Goal: Communication & Community: Connect with others

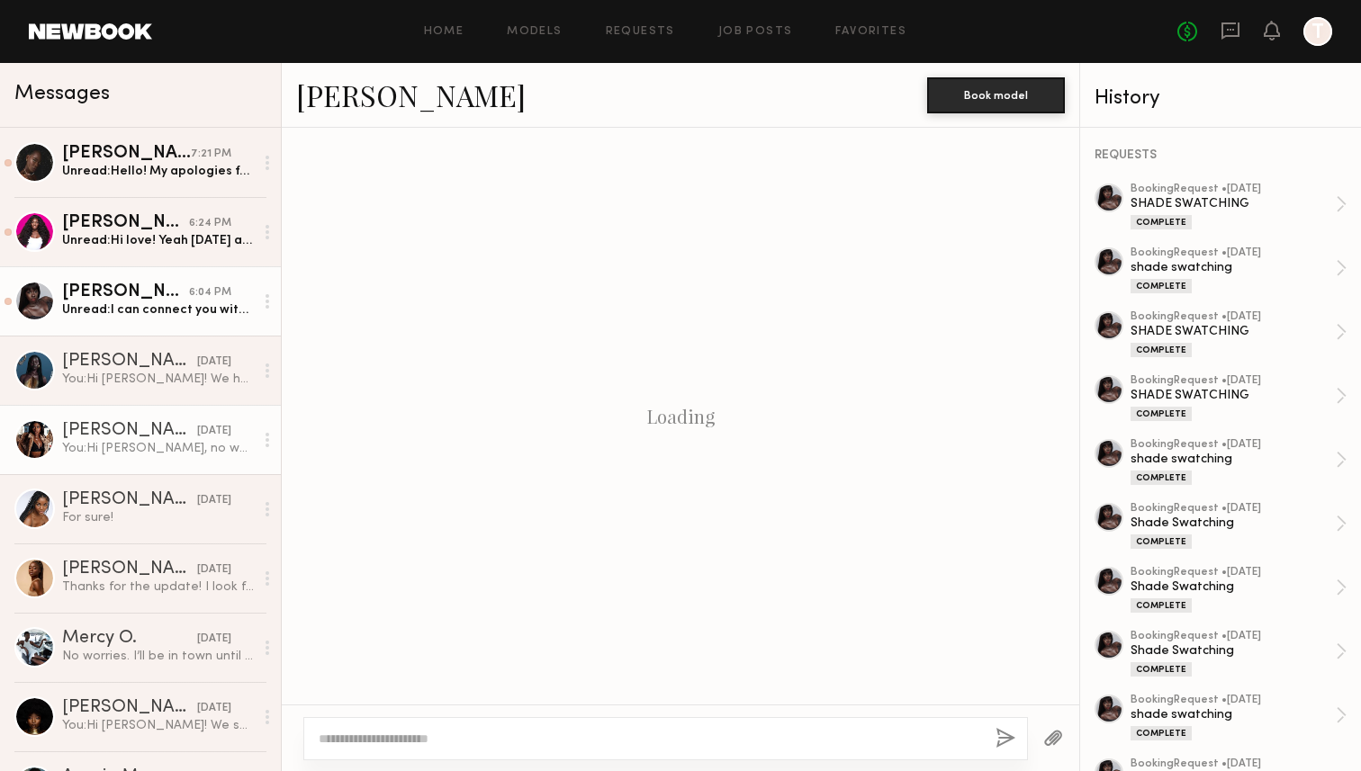
click at [190, 238] on div "Unread: Hi love! Yeah [DATE] afternoon is good" at bounding box center [158, 240] width 192 height 17
click at [203, 238] on div "Unread: Hi love! Yeah [DATE] afternoon is good" at bounding box center [158, 240] width 192 height 17
click at [206, 179] on div "Unread: Hello! My apologies for the delayed response. Unfortunately I was avail…" at bounding box center [158, 171] width 192 height 17
click at [157, 226] on div "[PERSON_NAME]" at bounding box center [125, 223] width 127 height 18
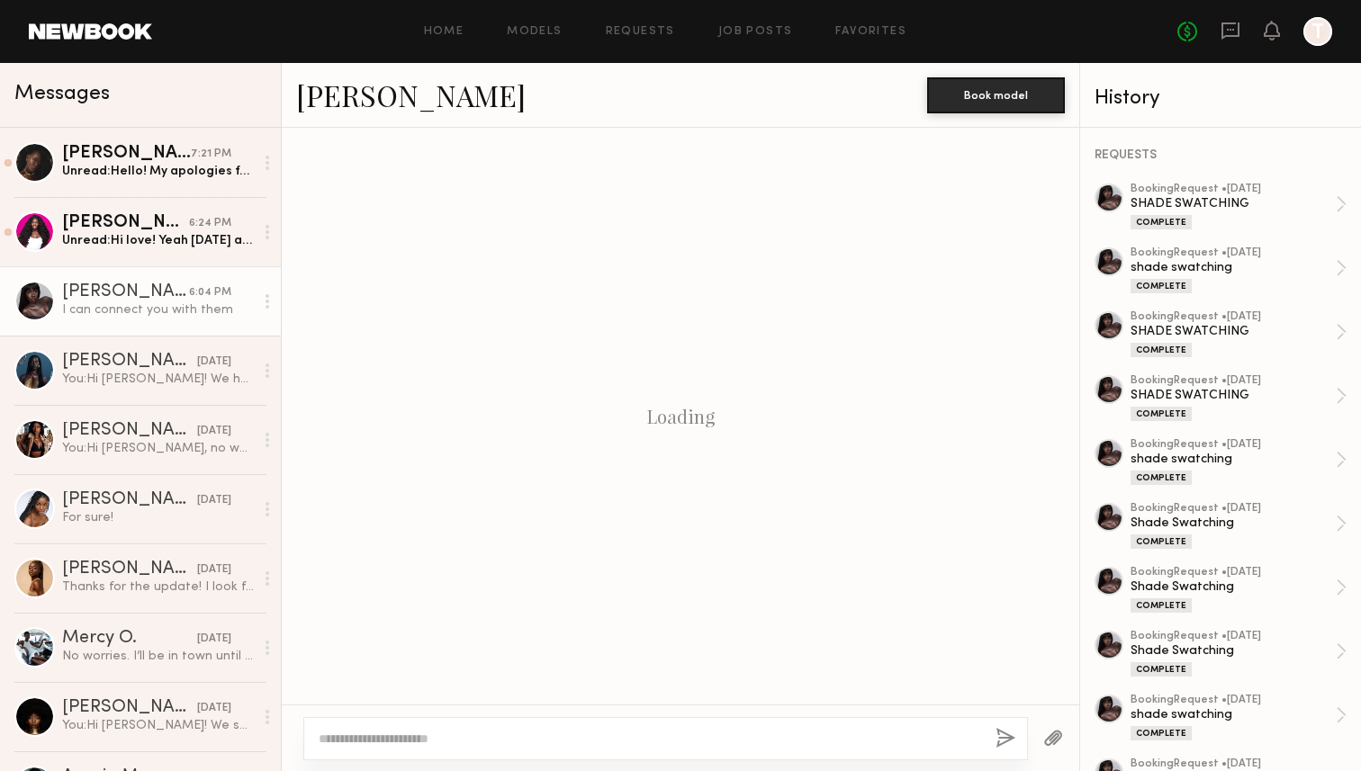
click at [173, 244] on div "Unread: Hi love! Yeah [DATE] afternoon is good" at bounding box center [158, 240] width 192 height 17
click at [173, 301] on div "I can connect you with them" at bounding box center [158, 309] width 192 height 17
click at [169, 217] on div "[PERSON_NAME]" at bounding box center [125, 223] width 127 height 18
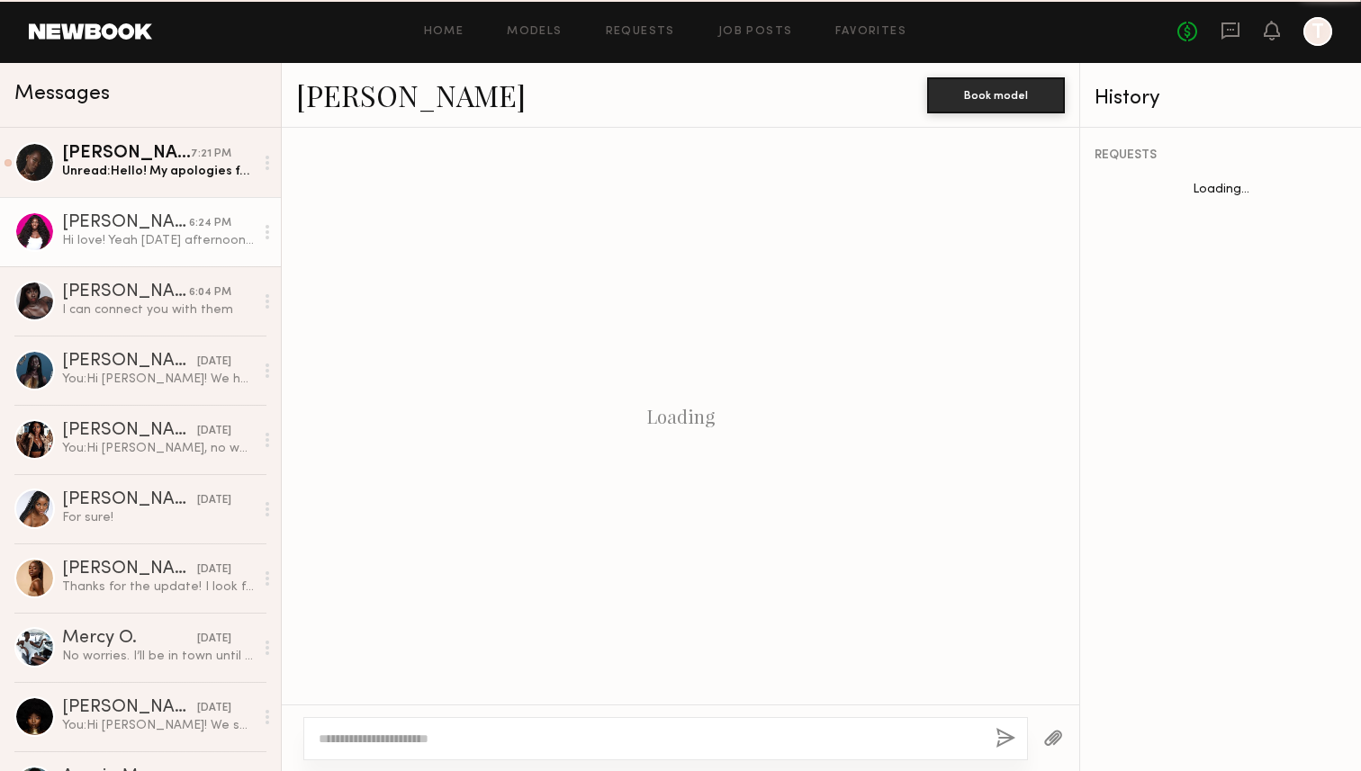
scroll to position [1344, 0]
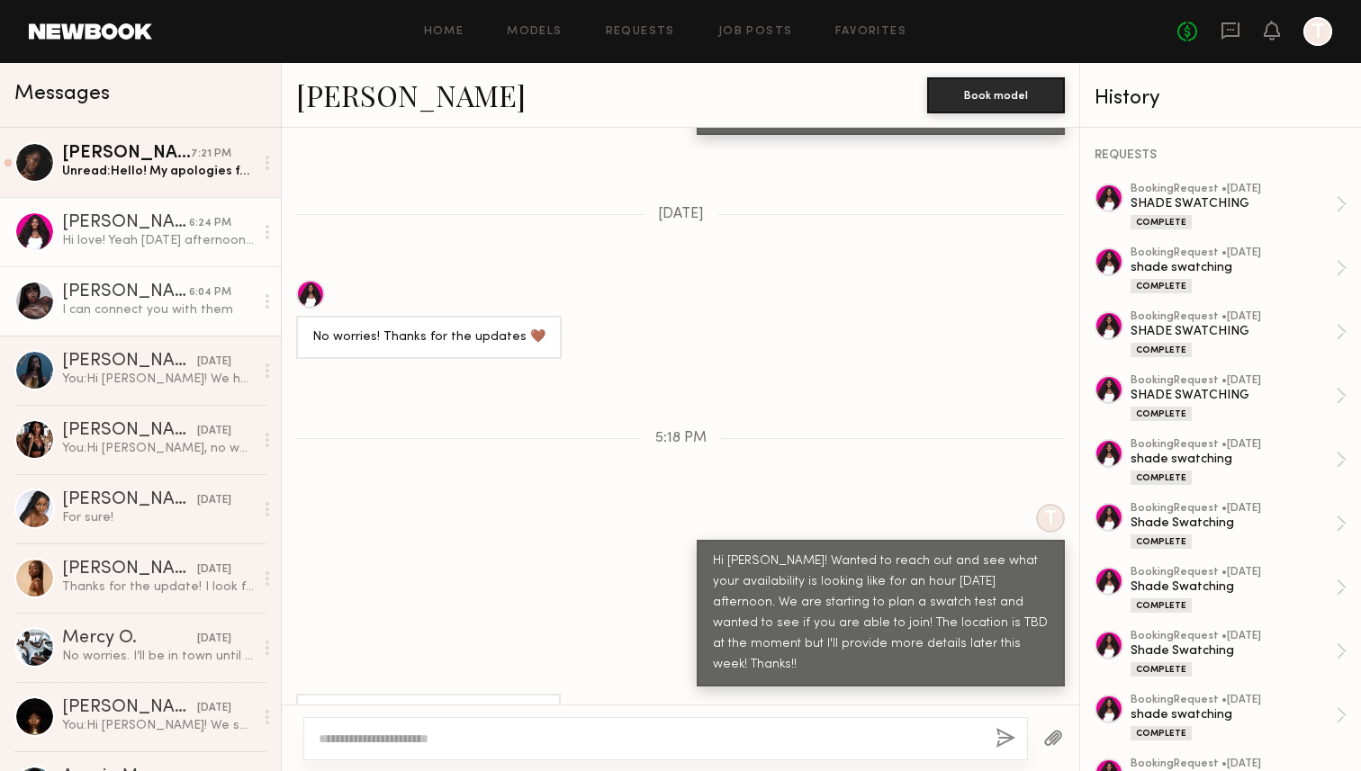
click at [162, 318] on div "I can connect you with them" at bounding box center [158, 309] width 192 height 17
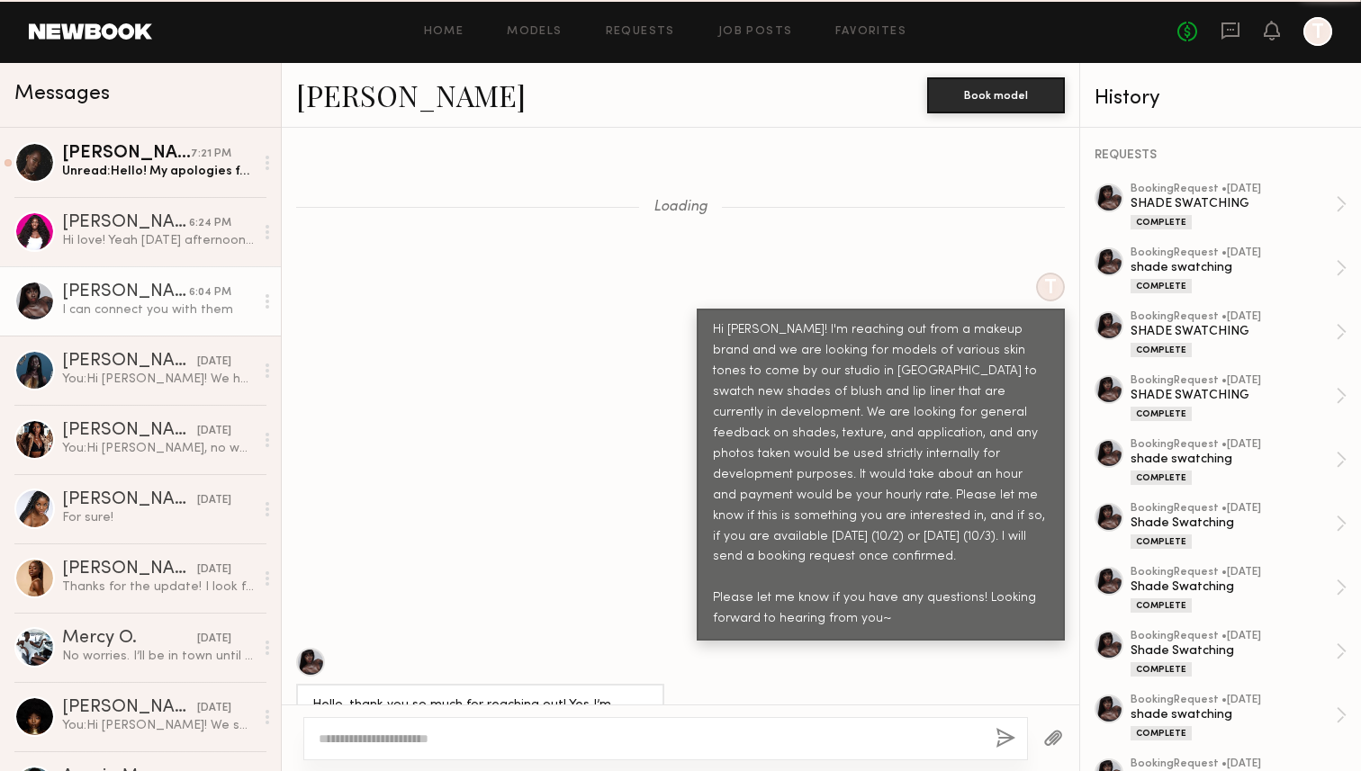
scroll to position [21991, 0]
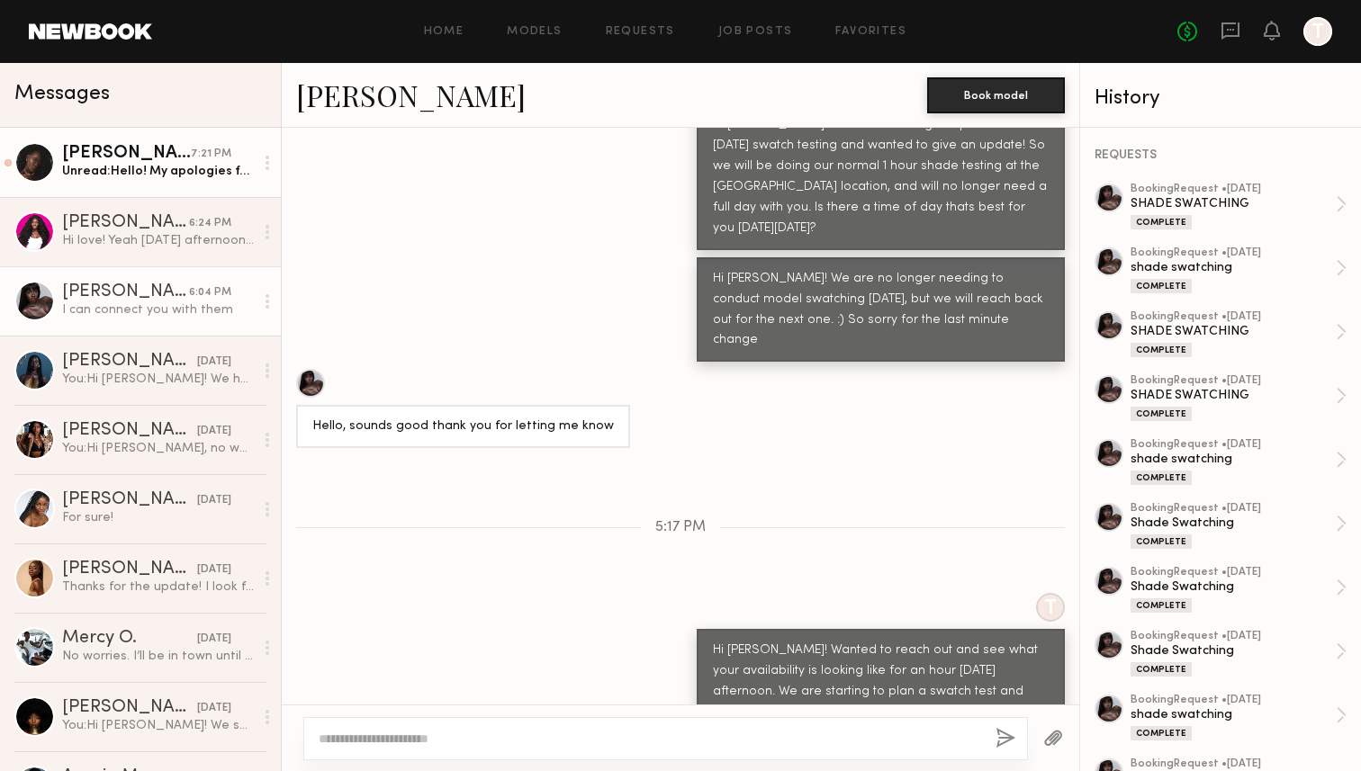
click at [151, 176] on div "Unread: Hello! My apologies for the delayed response. Unfortunately I was avail…" at bounding box center [158, 171] width 192 height 17
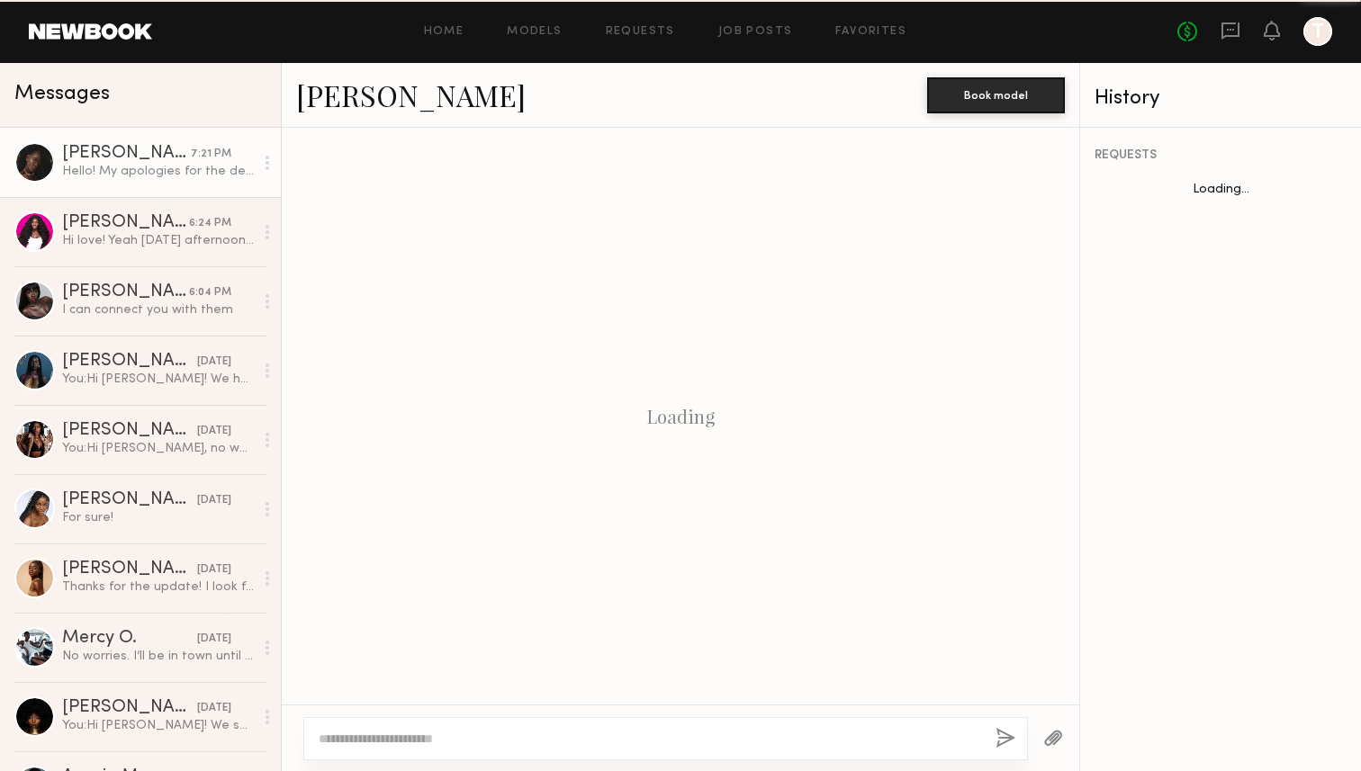
scroll to position [1511, 0]
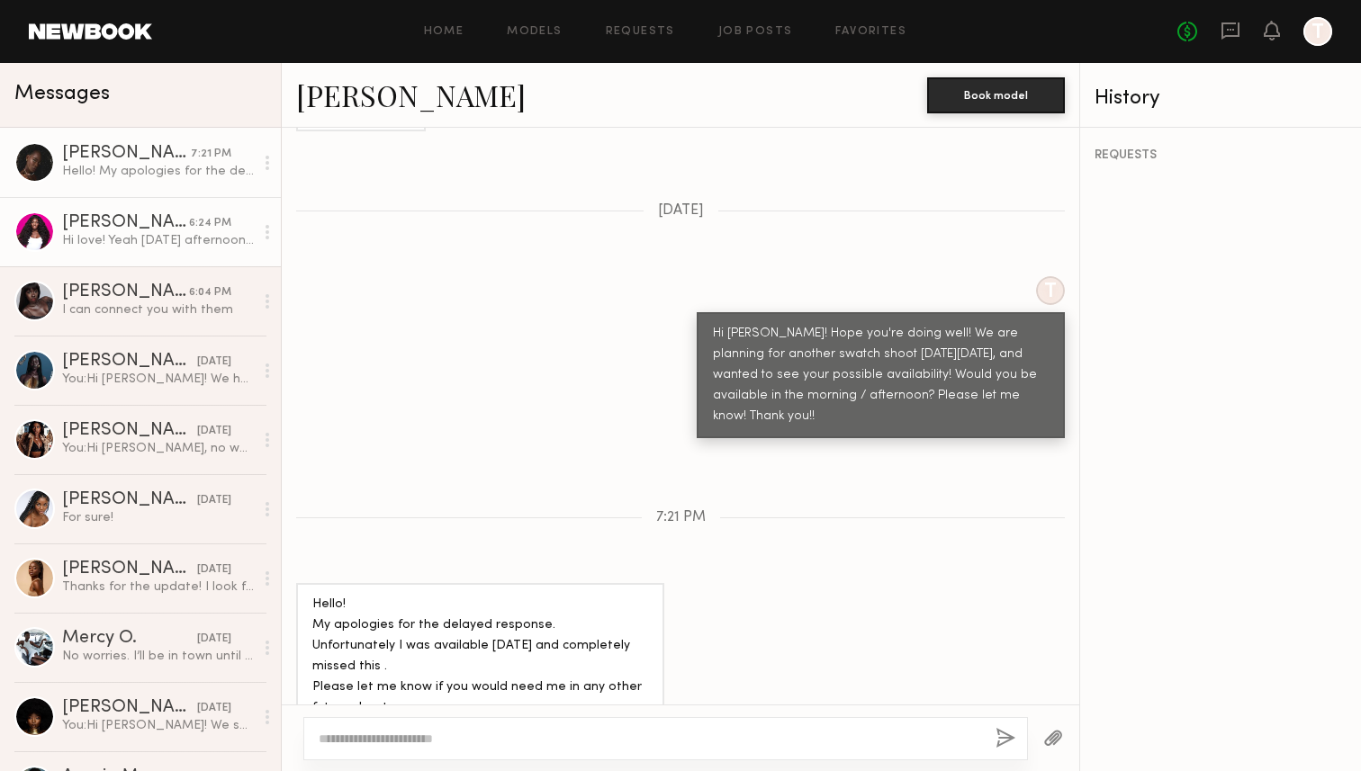
click at [148, 227] on div "[PERSON_NAME]" at bounding box center [125, 223] width 127 height 18
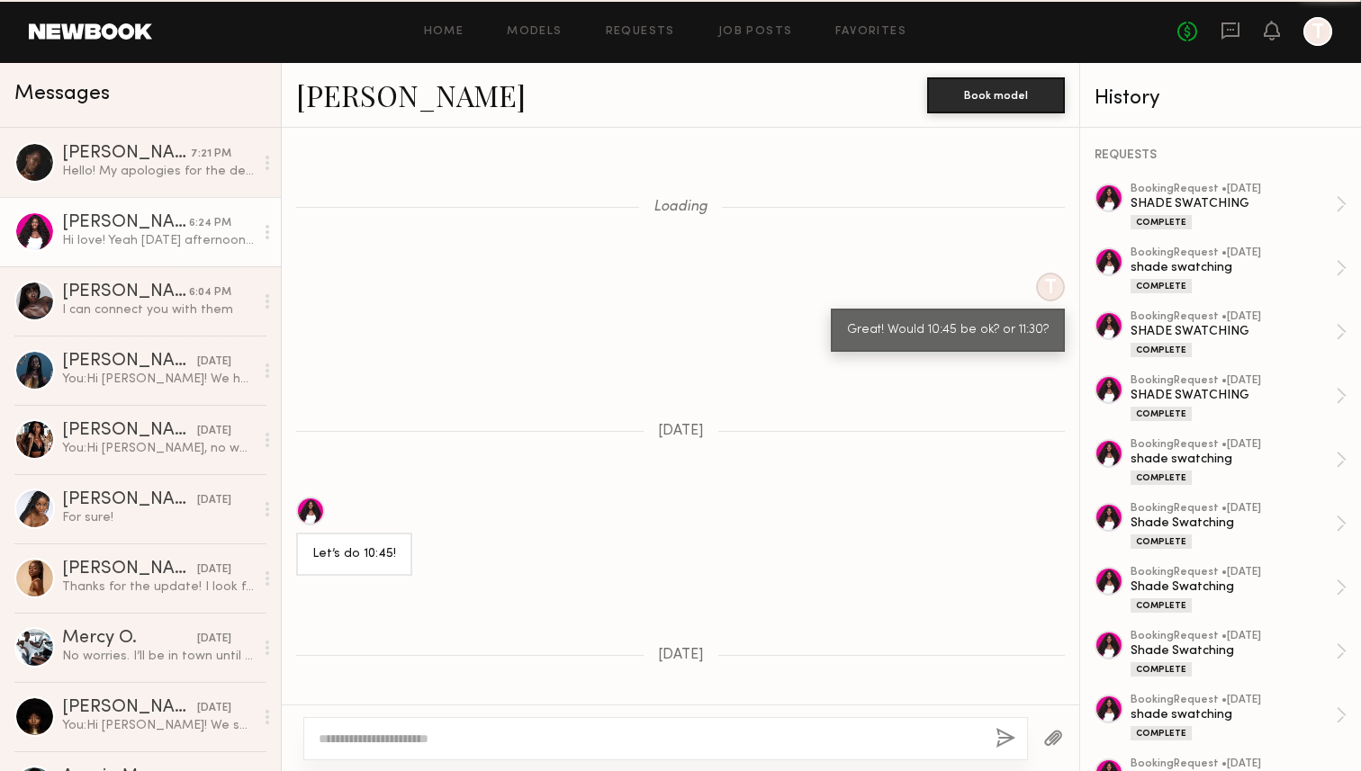
scroll to position [1344, 0]
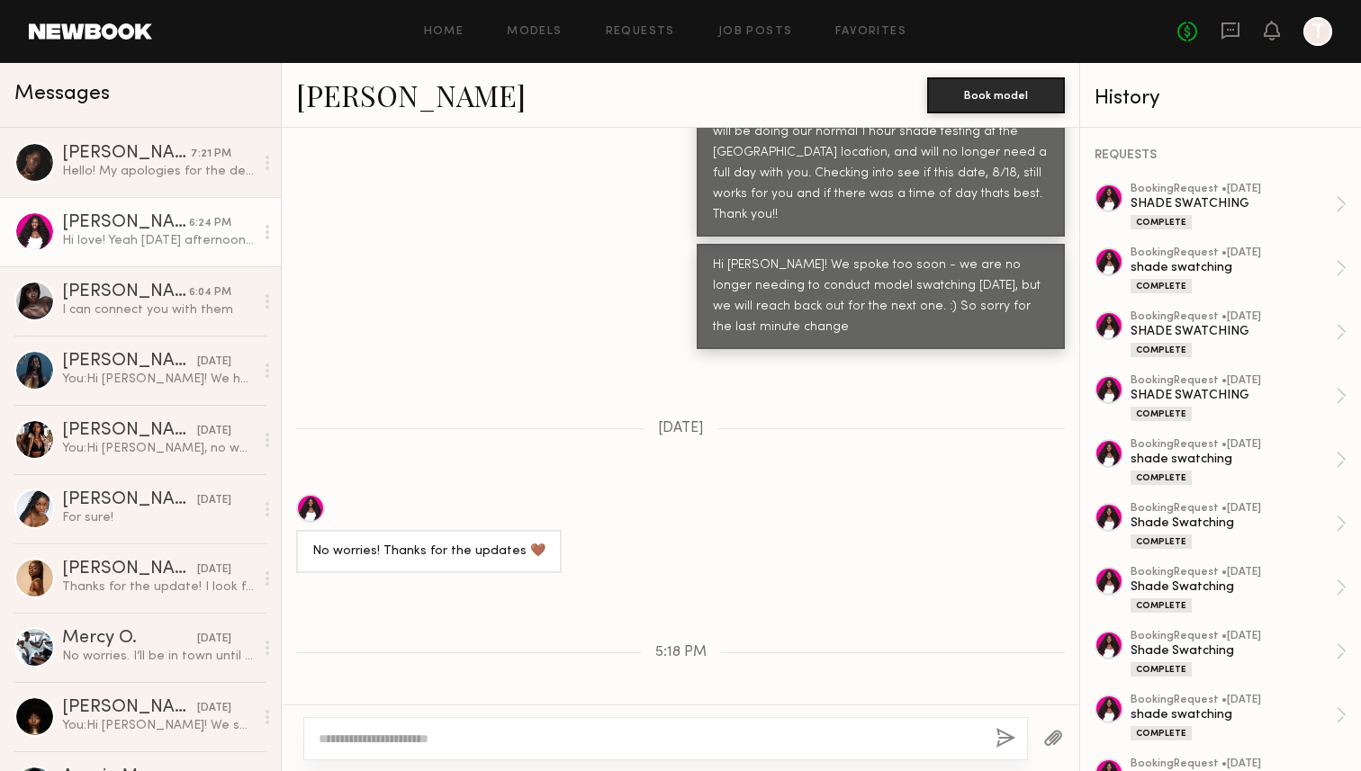
scroll to position [16824, 0]
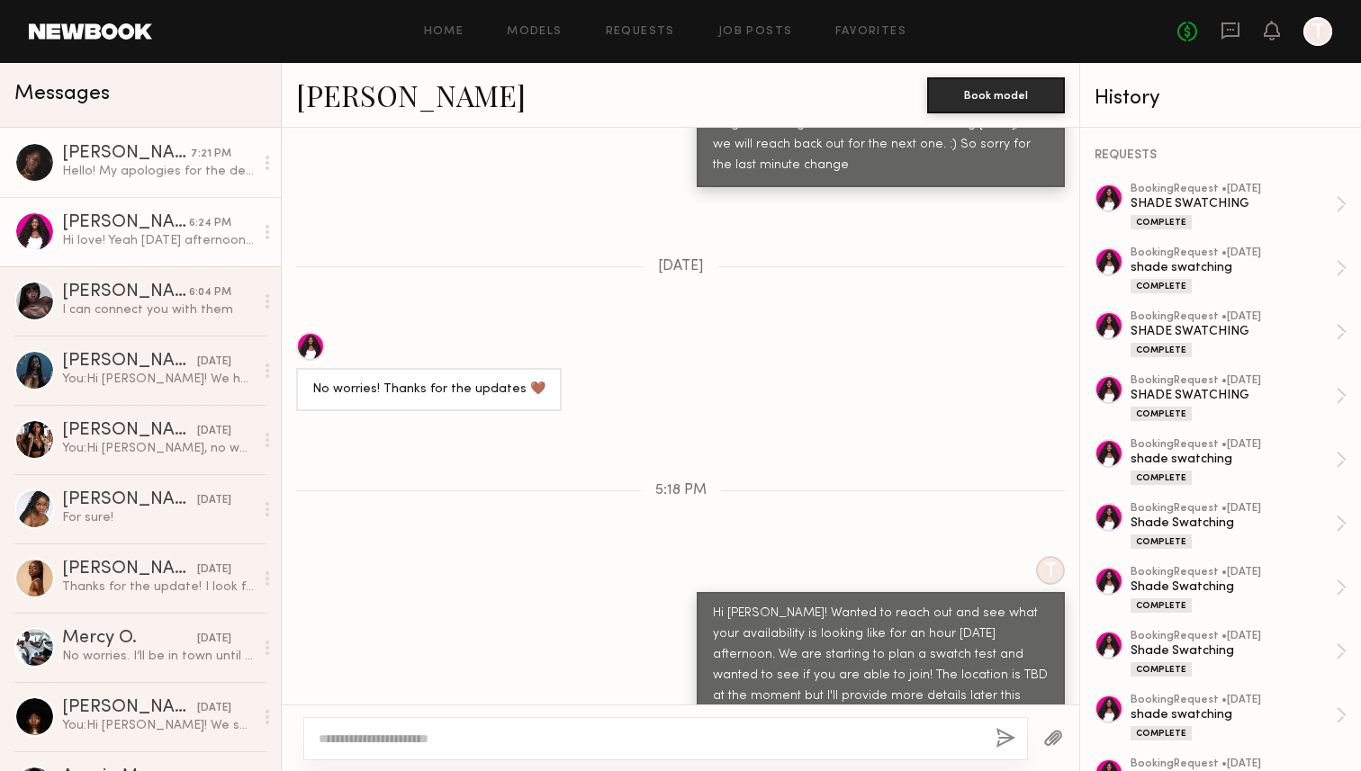
click at [161, 150] on div "[PERSON_NAME]" at bounding box center [126, 154] width 129 height 18
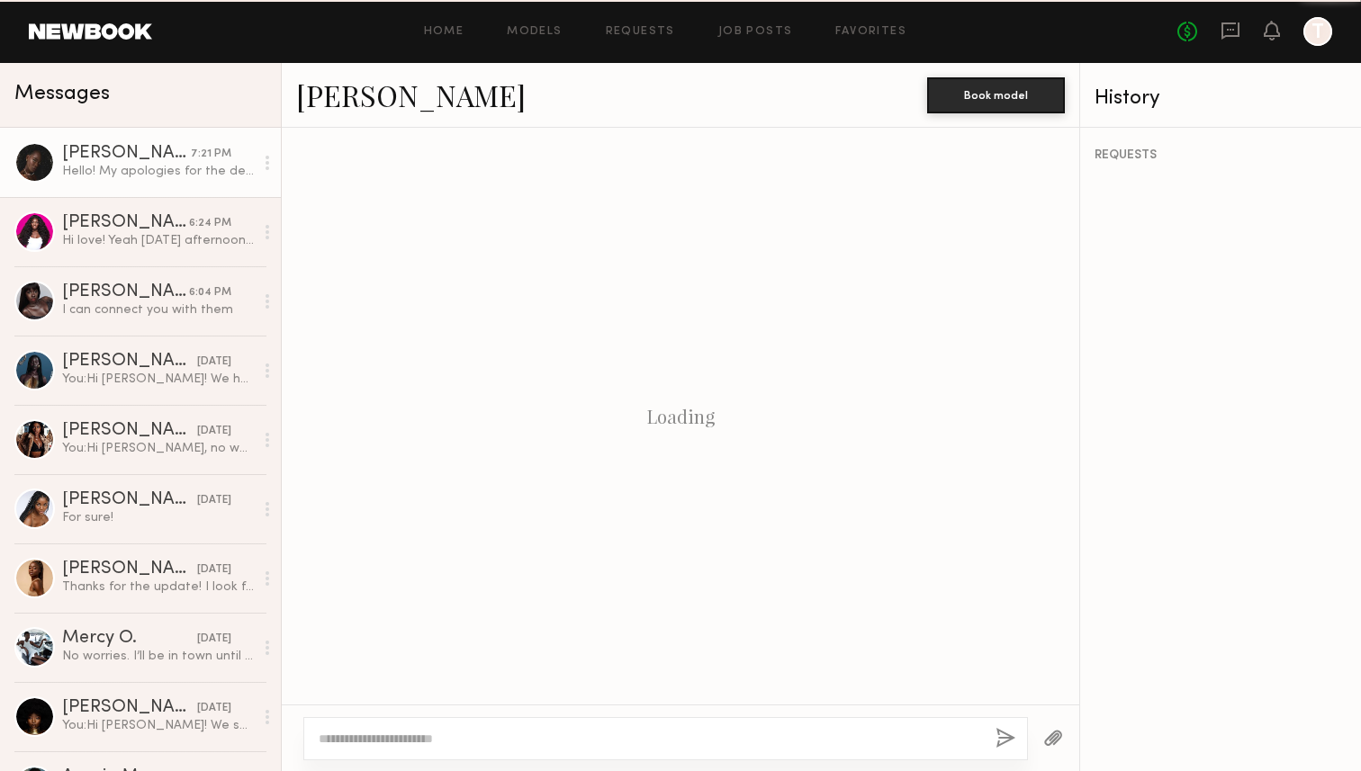
scroll to position [1511, 0]
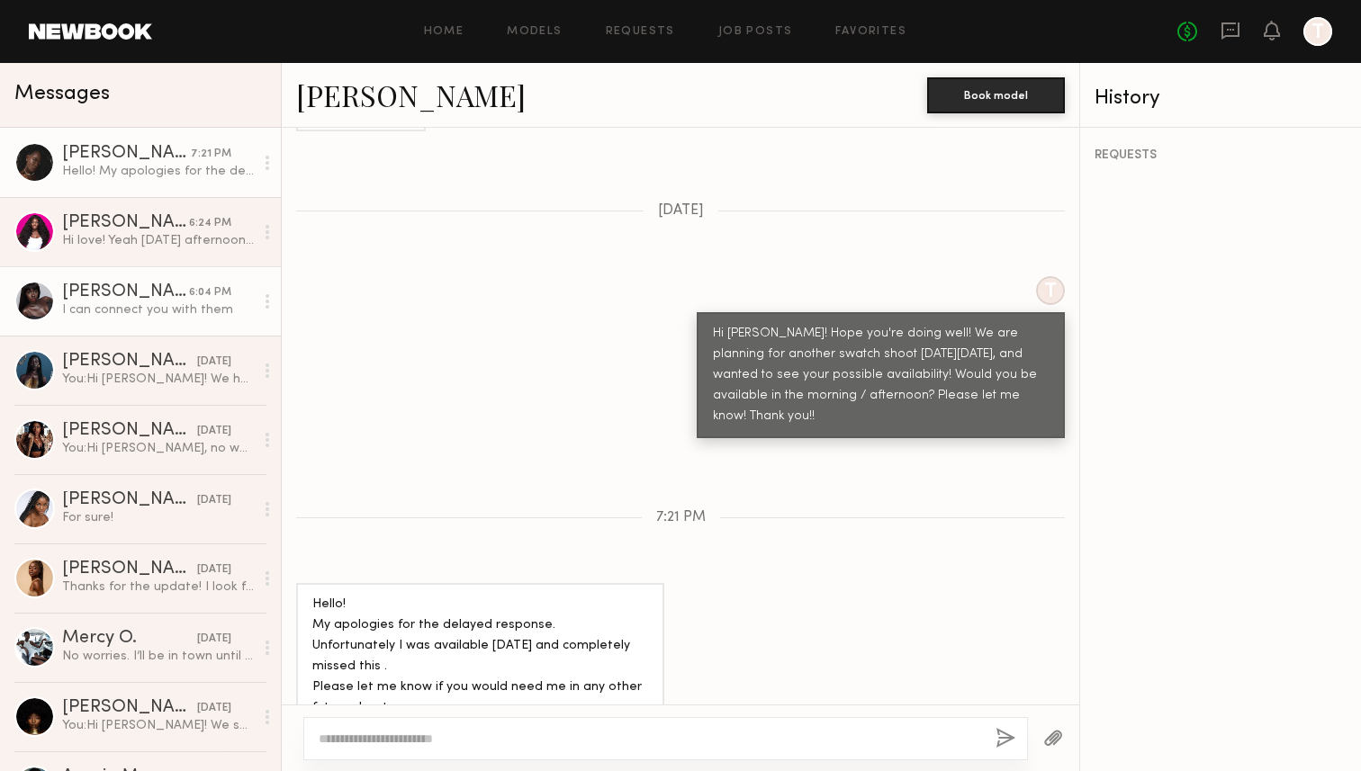
click at [147, 299] on div "[PERSON_NAME]" at bounding box center [125, 292] width 127 height 18
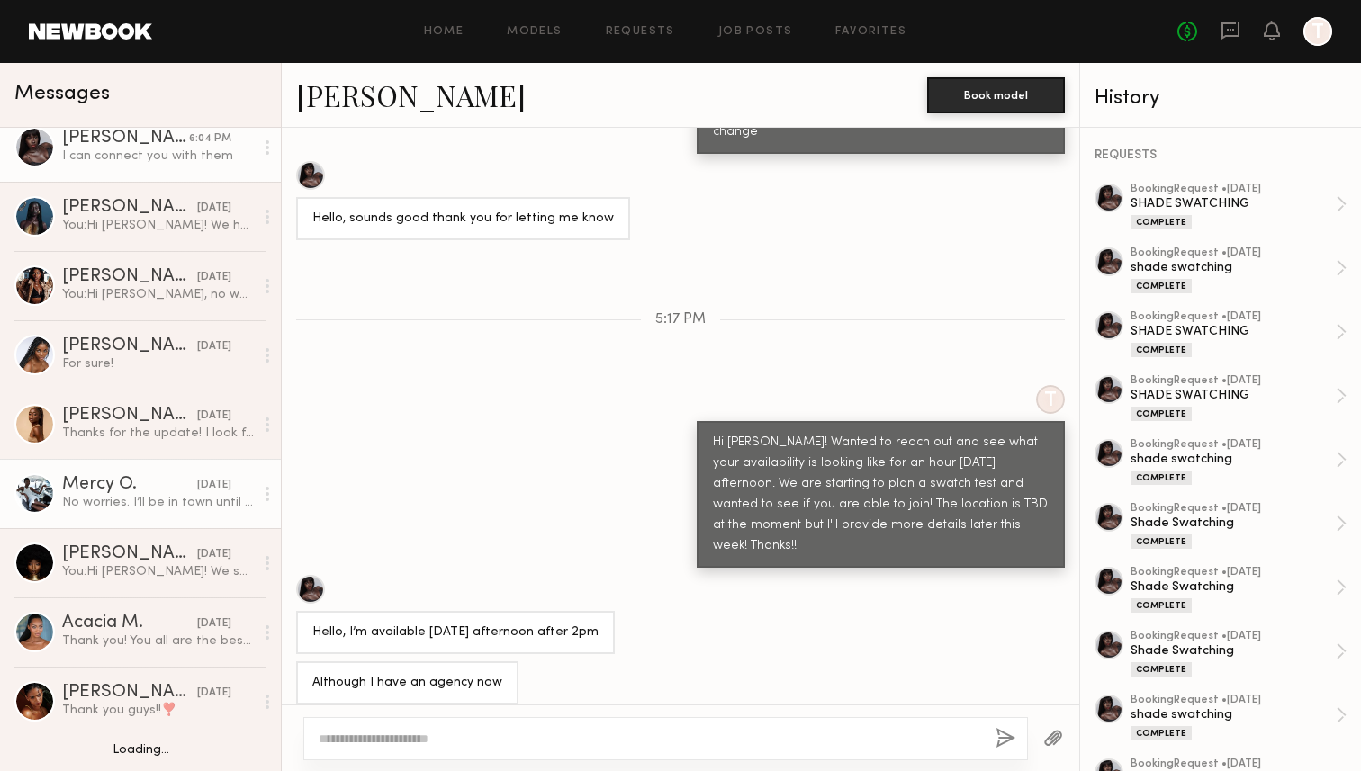
scroll to position [155, 0]
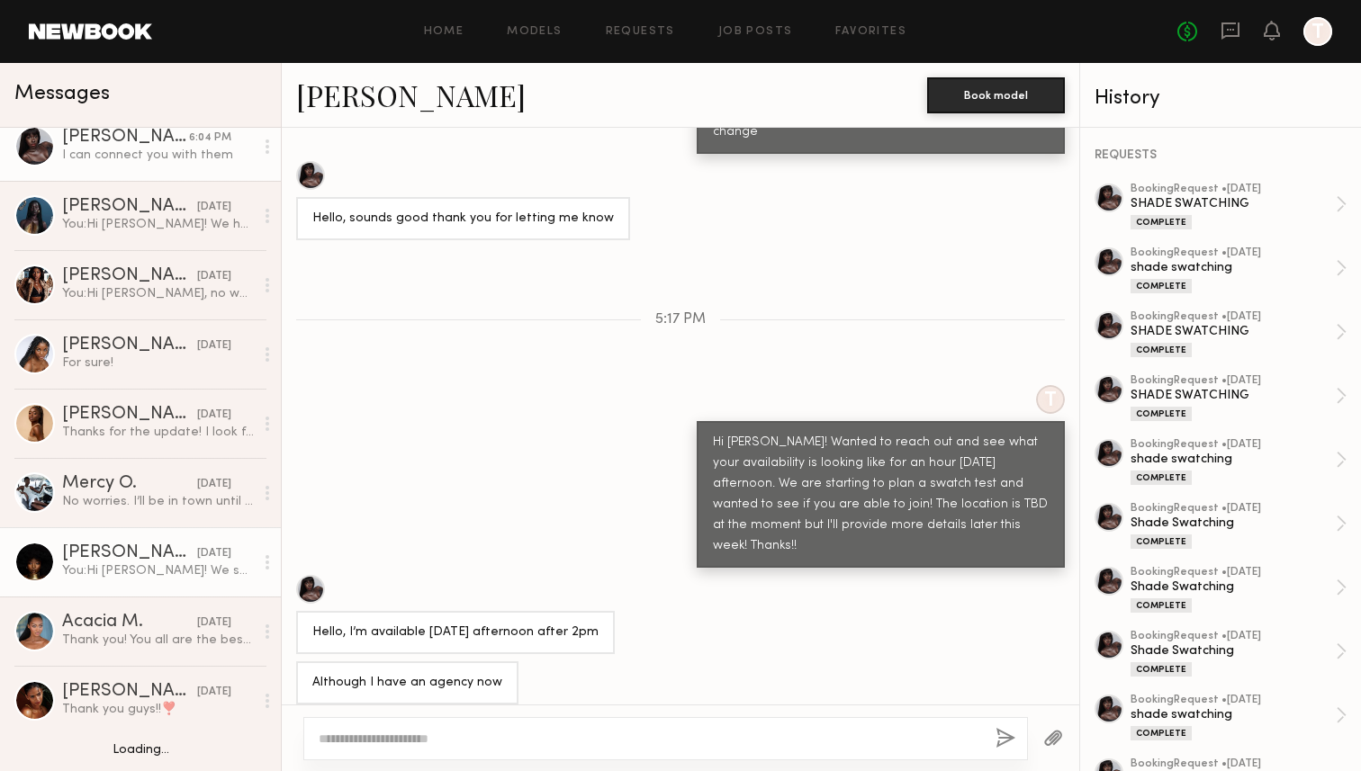
click at [125, 568] on div "You: Hi Aisha! We spoke too soon, we are no longer needing to conduct model swa…" at bounding box center [158, 570] width 192 height 17
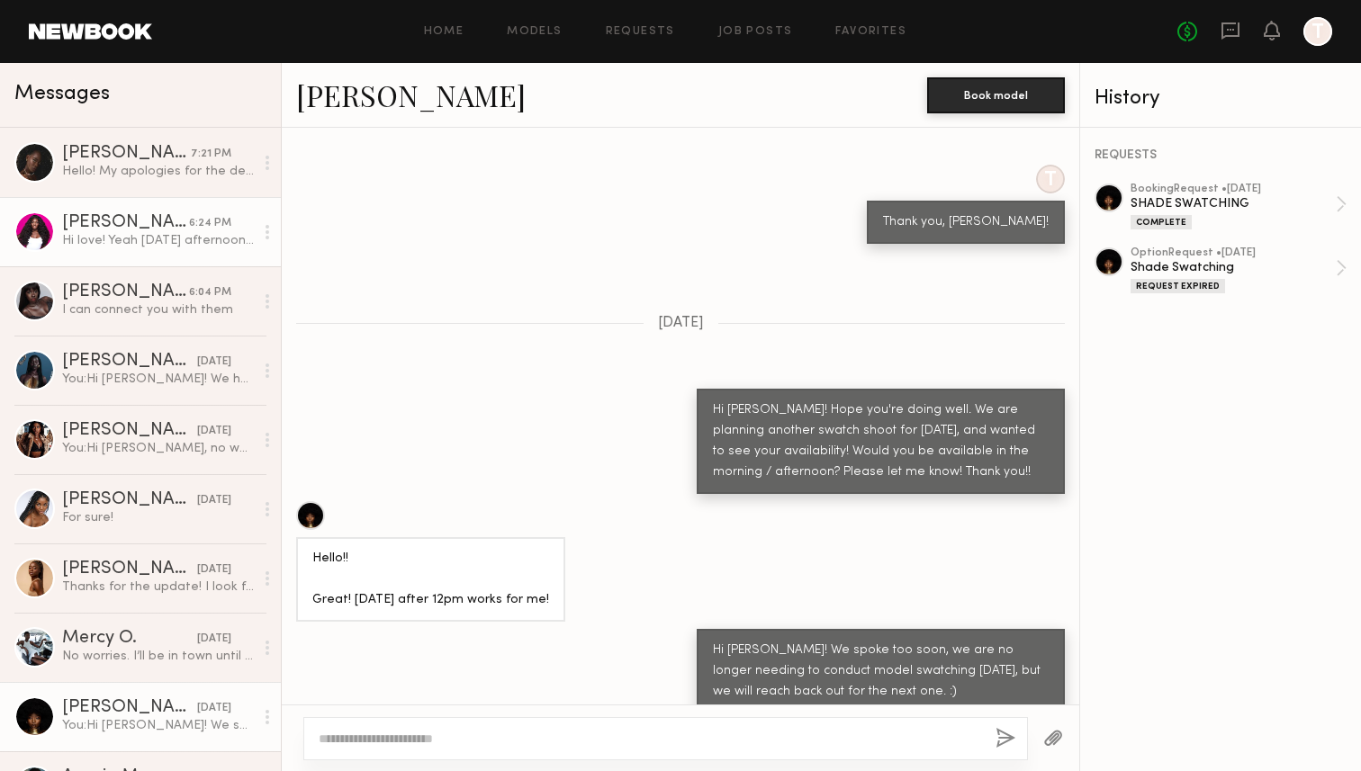
click at [166, 219] on div "[PERSON_NAME]" at bounding box center [125, 223] width 127 height 18
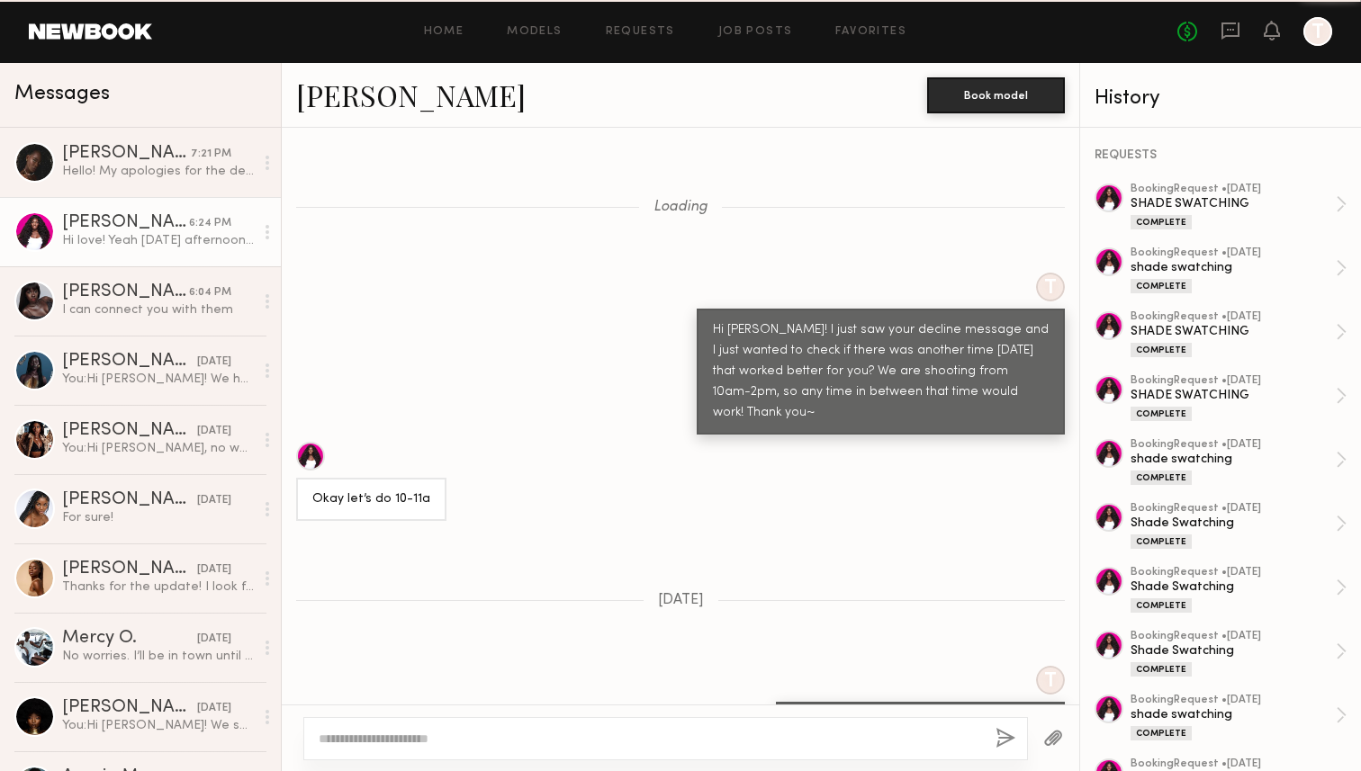
scroll to position [16824, 0]
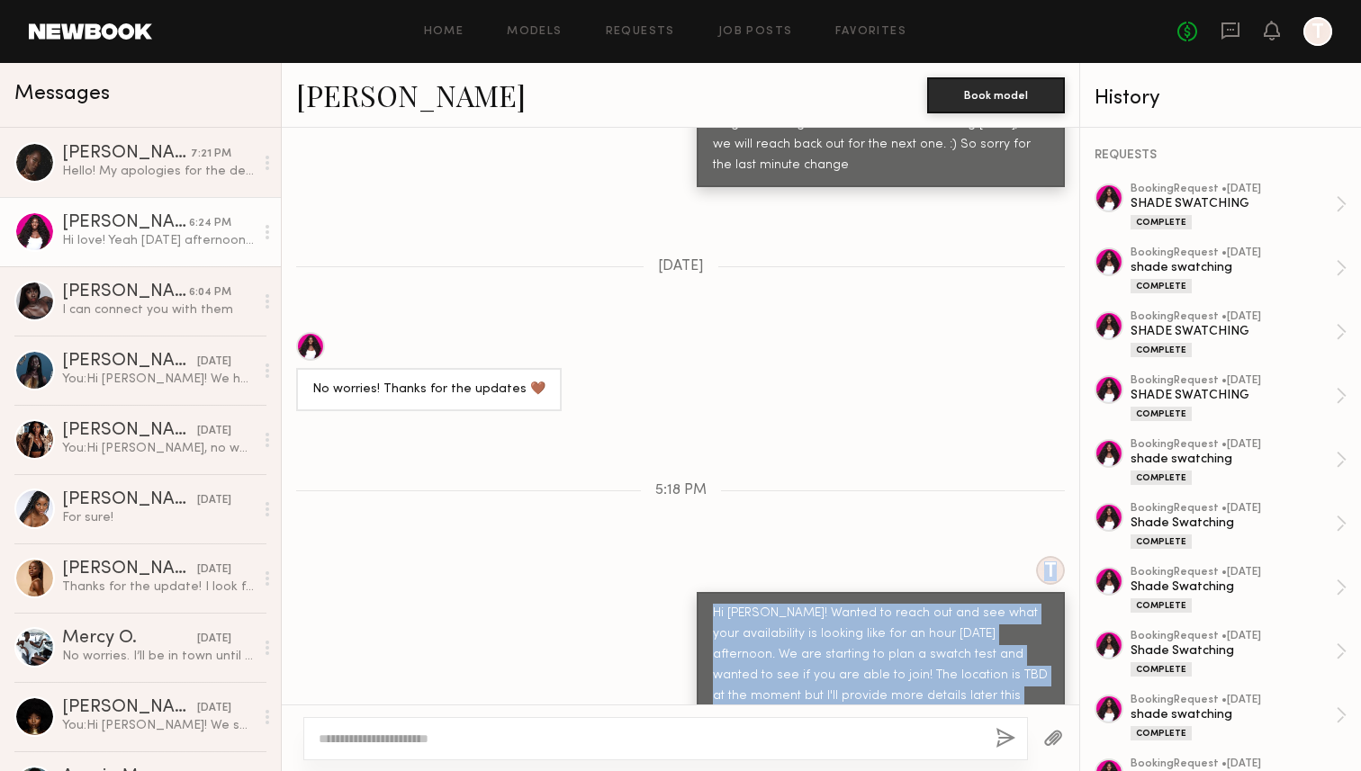
drag, startPoint x: 767, startPoint y: 617, endPoint x: 688, endPoint y: 485, distance: 154.2
click at [688, 556] on div "T Hi Dora! Wanted to reach out and see what your availability is looking like f…" at bounding box center [680, 647] width 797 height 183
copy div "T Hi Dora! Wanted to reach out and see what your availability is looking like f…"
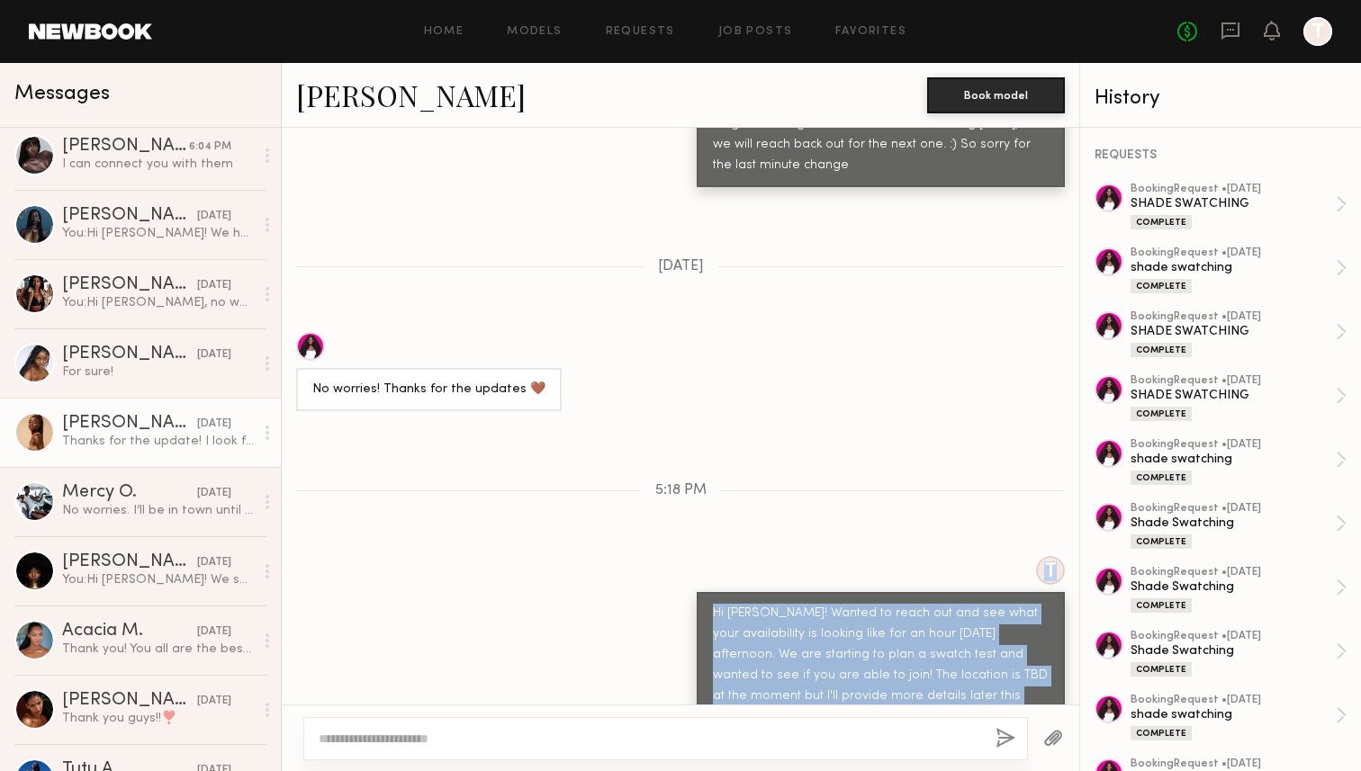
scroll to position [153, 0]
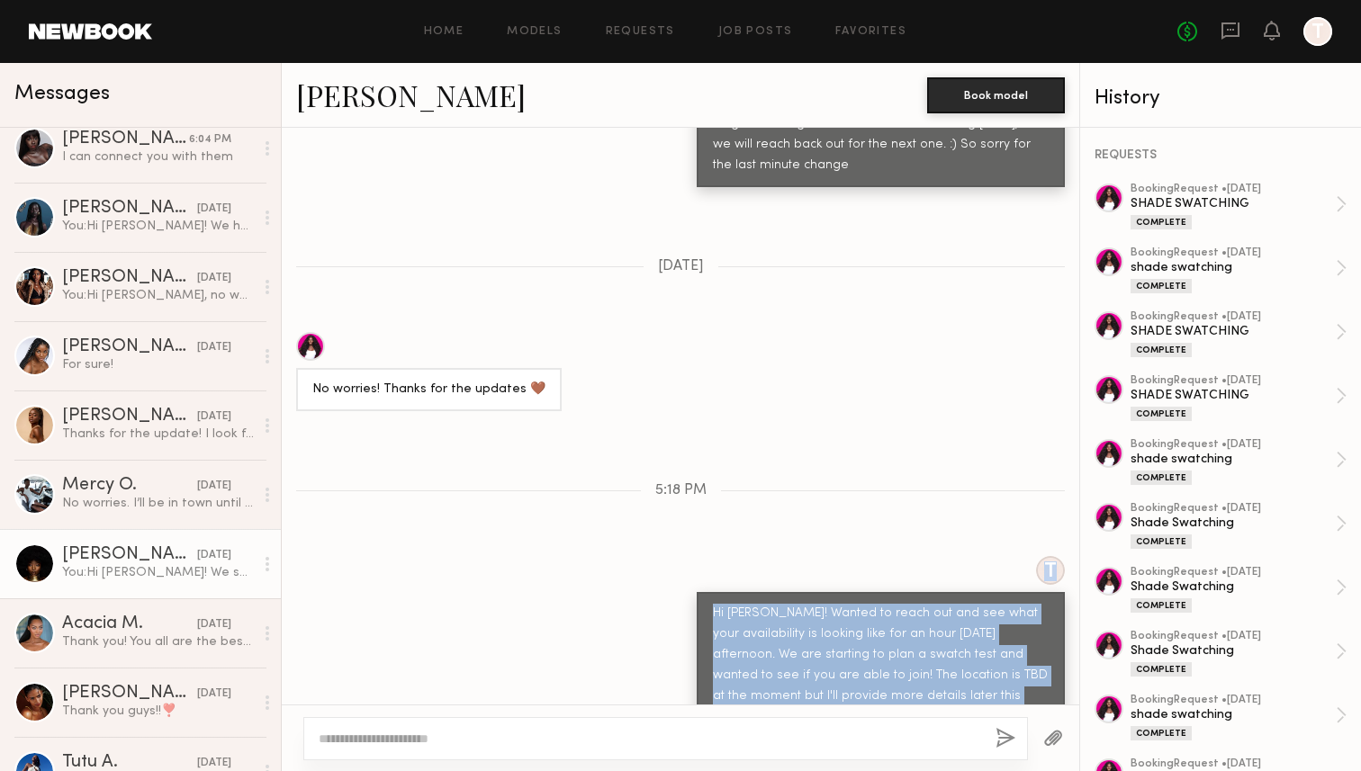
click at [161, 595] on link "Aisha A. 08/15/2025 You: Hi Aisha! We spoke too soon, we are no longer needing …" at bounding box center [140, 563] width 281 height 69
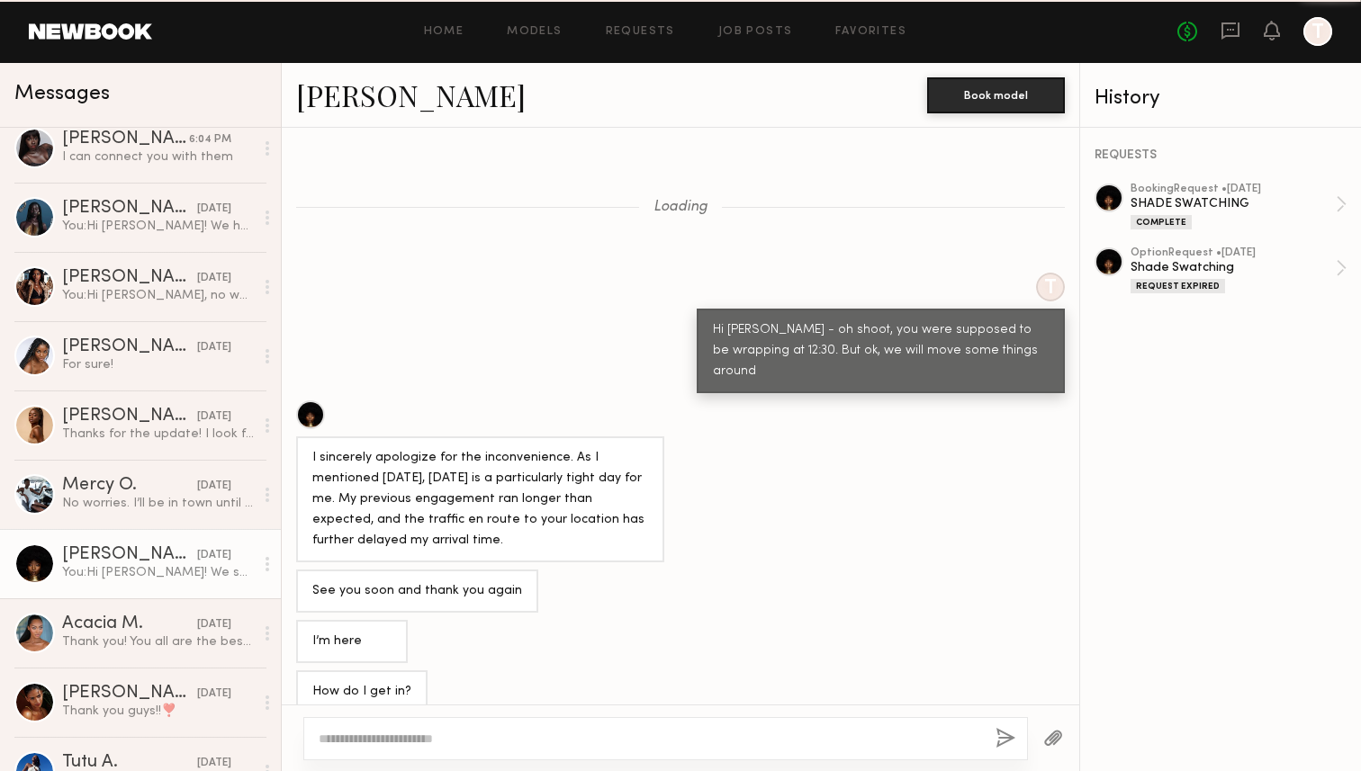
scroll to position [743, 0]
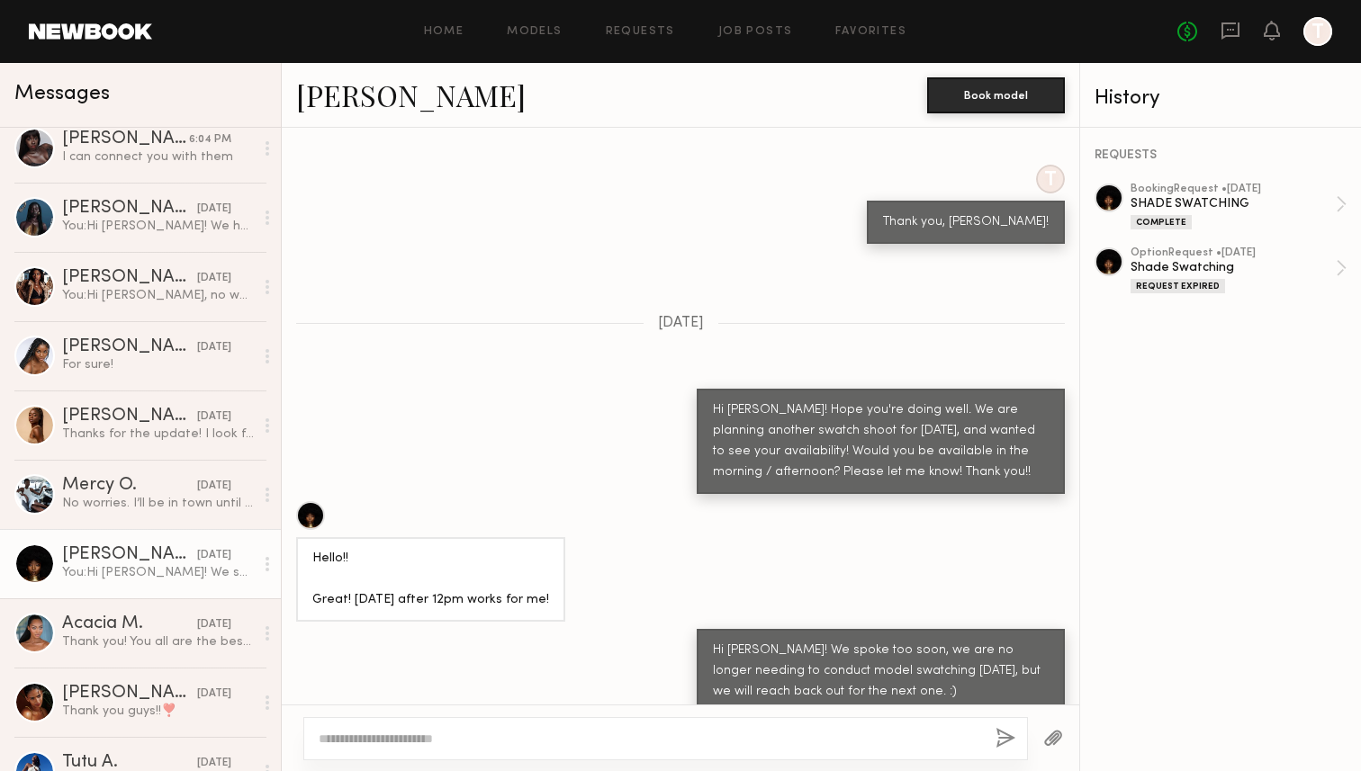
click at [419, 737] on textarea at bounding box center [650, 739] width 662 height 18
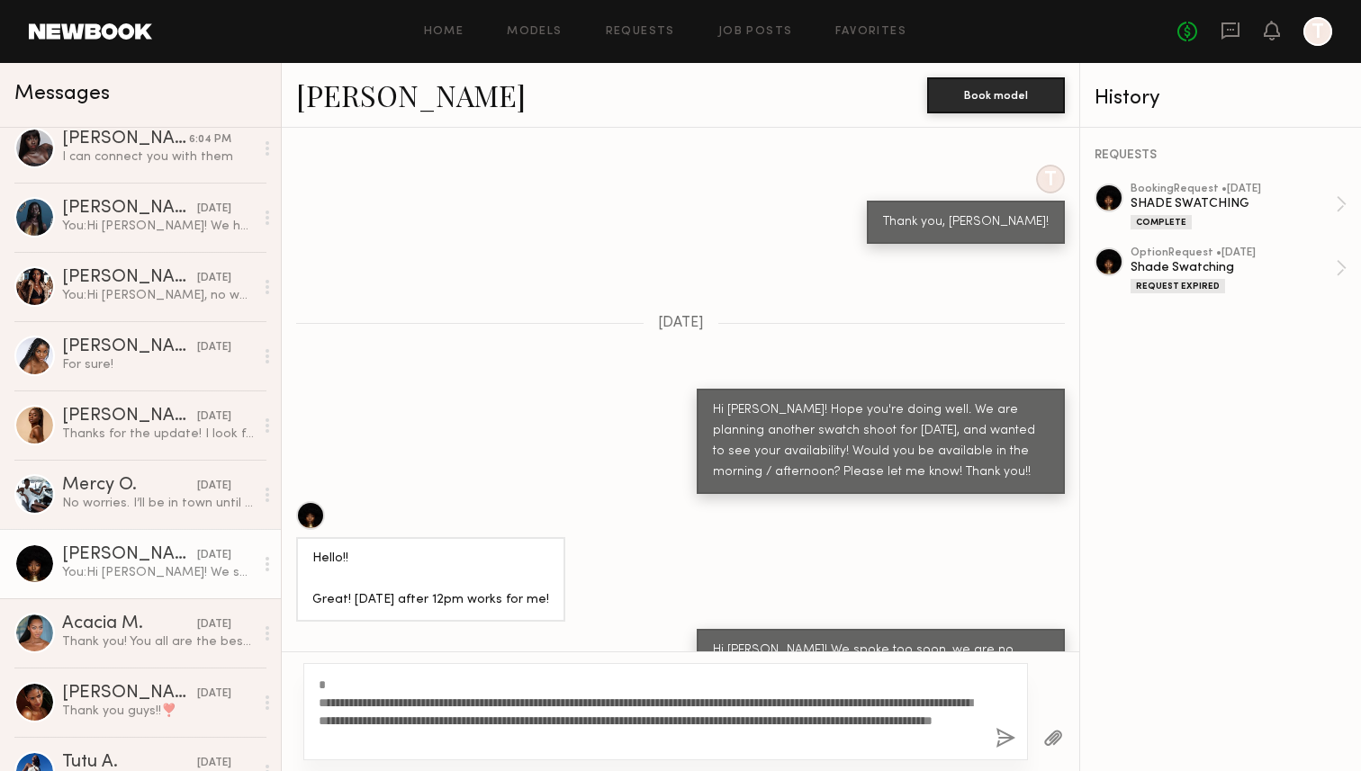
drag, startPoint x: 319, startPoint y: 696, endPoint x: 317, endPoint y: 679, distance: 16.3
click at [317, 679] on div "**********" at bounding box center [665, 711] width 724 height 97
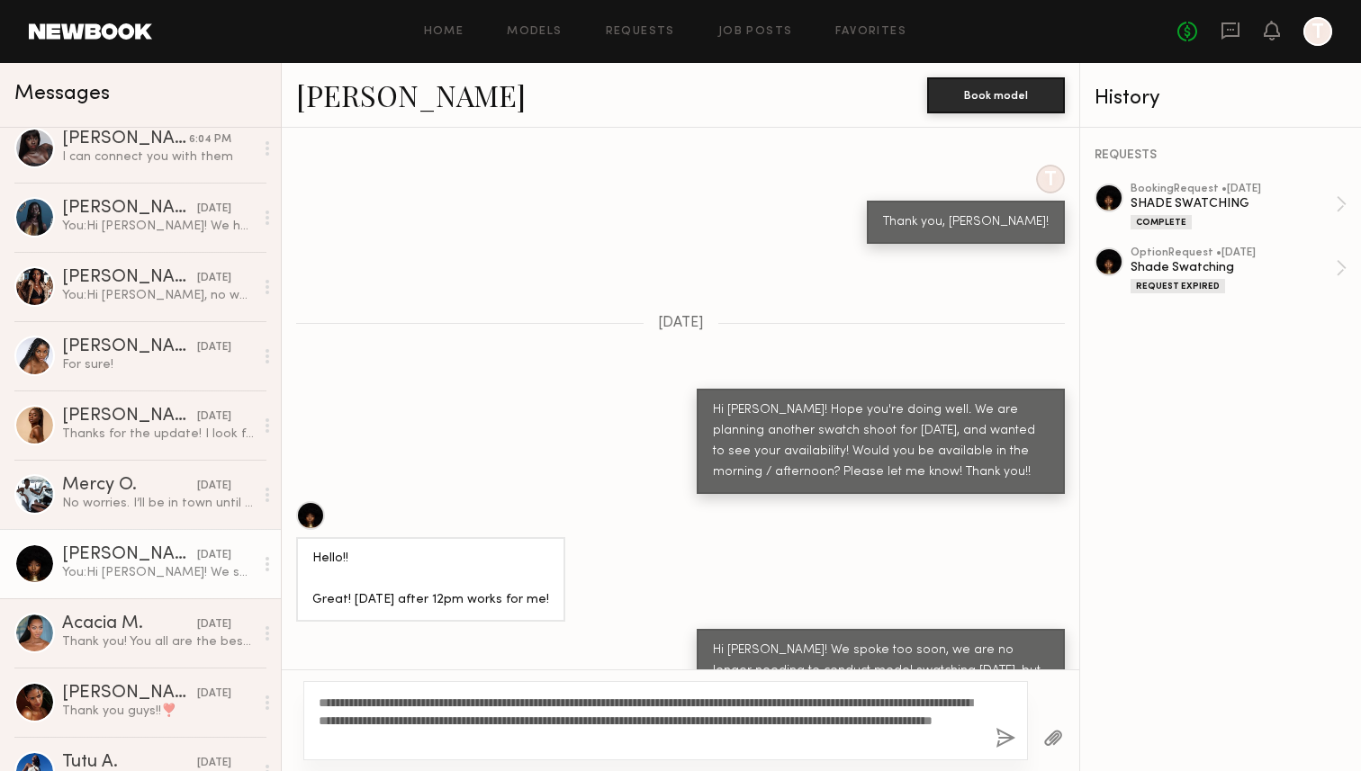
click at [346, 700] on textarea "**********" at bounding box center [650, 721] width 662 height 54
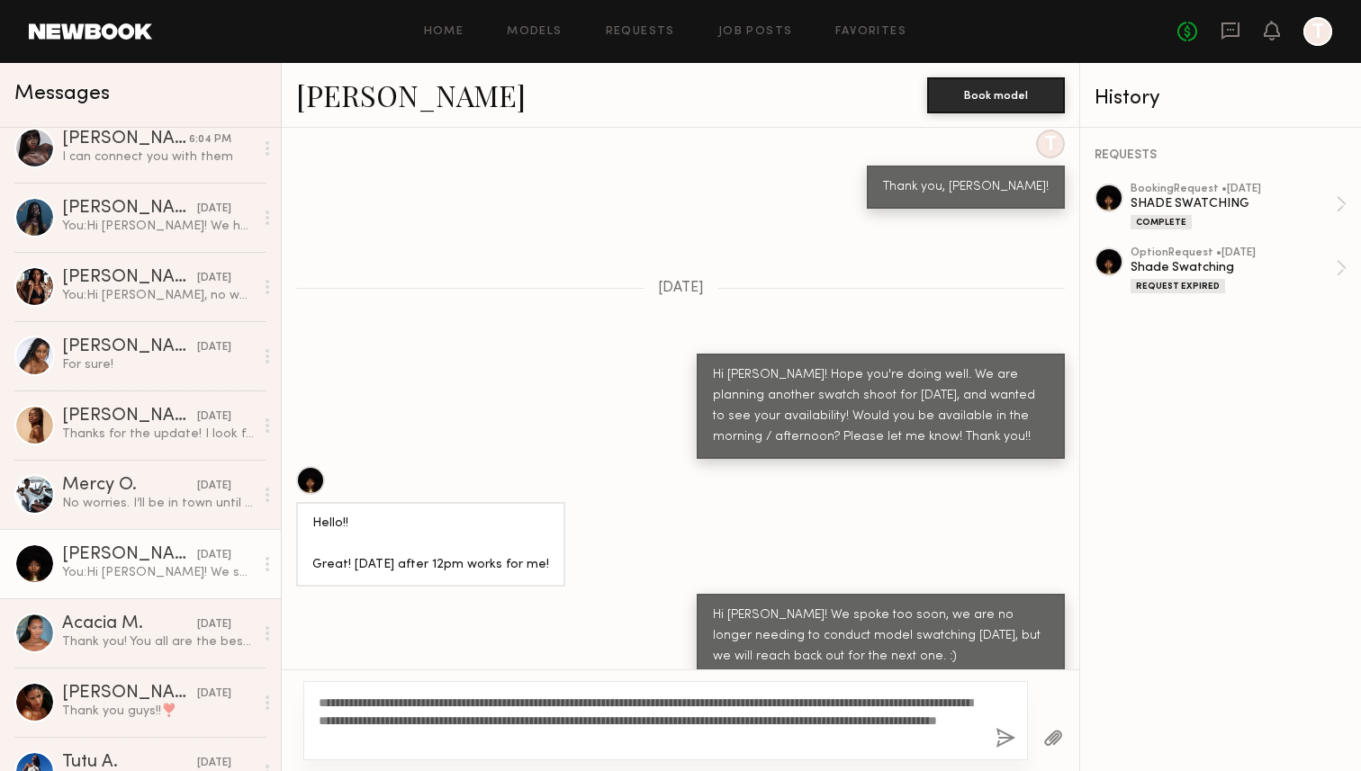
click at [909, 701] on textarea "**********" at bounding box center [650, 721] width 662 height 54
click at [712, 736] on textarea "**********" at bounding box center [650, 721] width 662 height 54
click at [589, 728] on textarea "**********" at bounding box center [650, 721] width 662 height 54
click at [520, 739] on textarea "**********" at bounding box center [650, 721] width 662 height 54
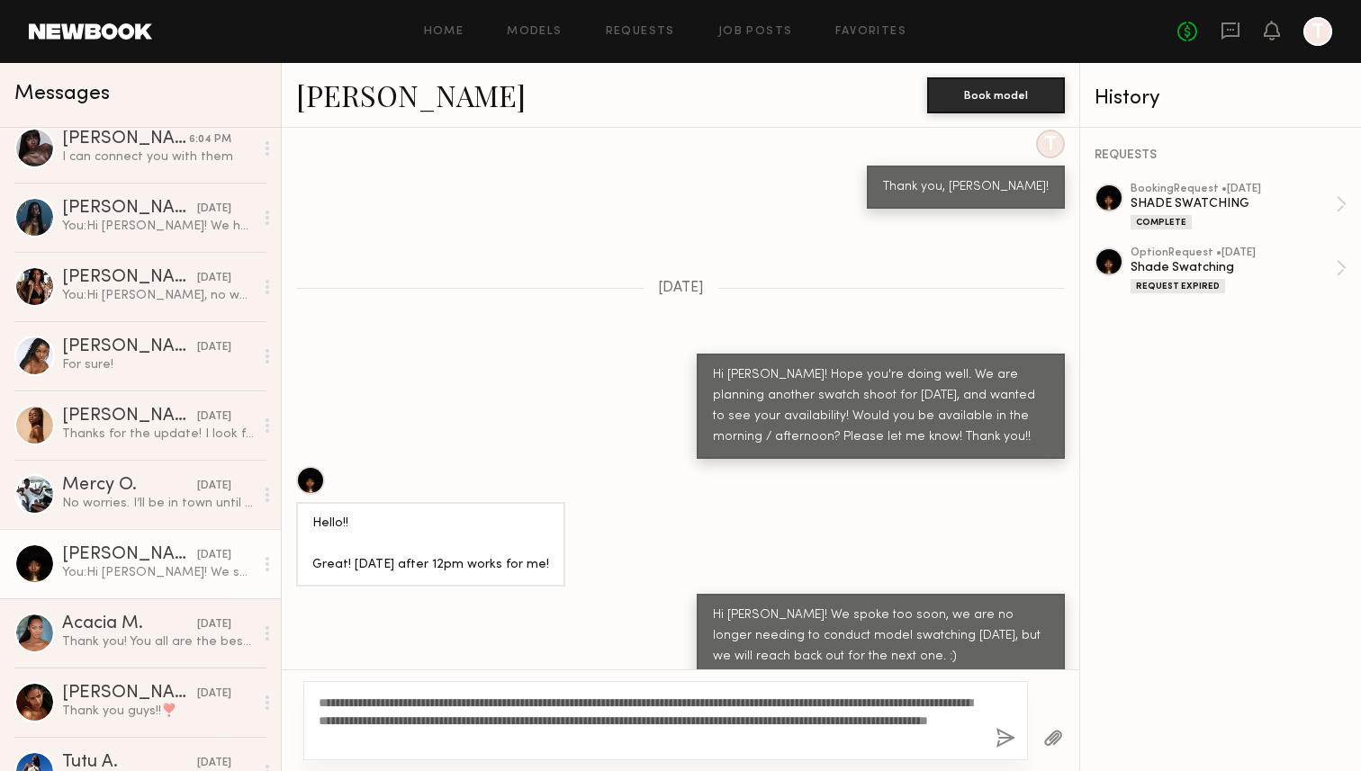
click at [614, 740] on textarea "**********" at bounding box center [650, 721] width 662 height 54
type textarea "**********"
click at [1005, 739] on button "button" at bounding box center [1005, 739] width 20 height 22
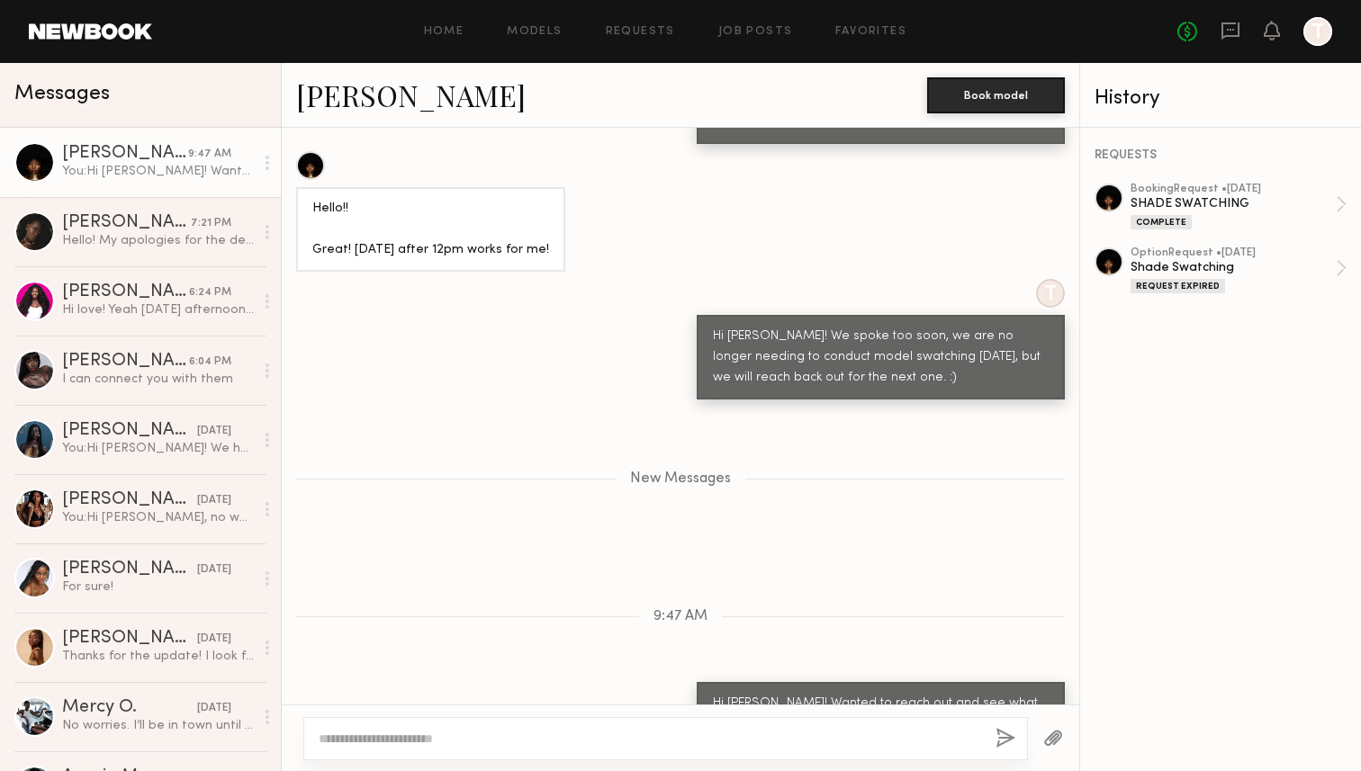
scroll to position [1186, 0]
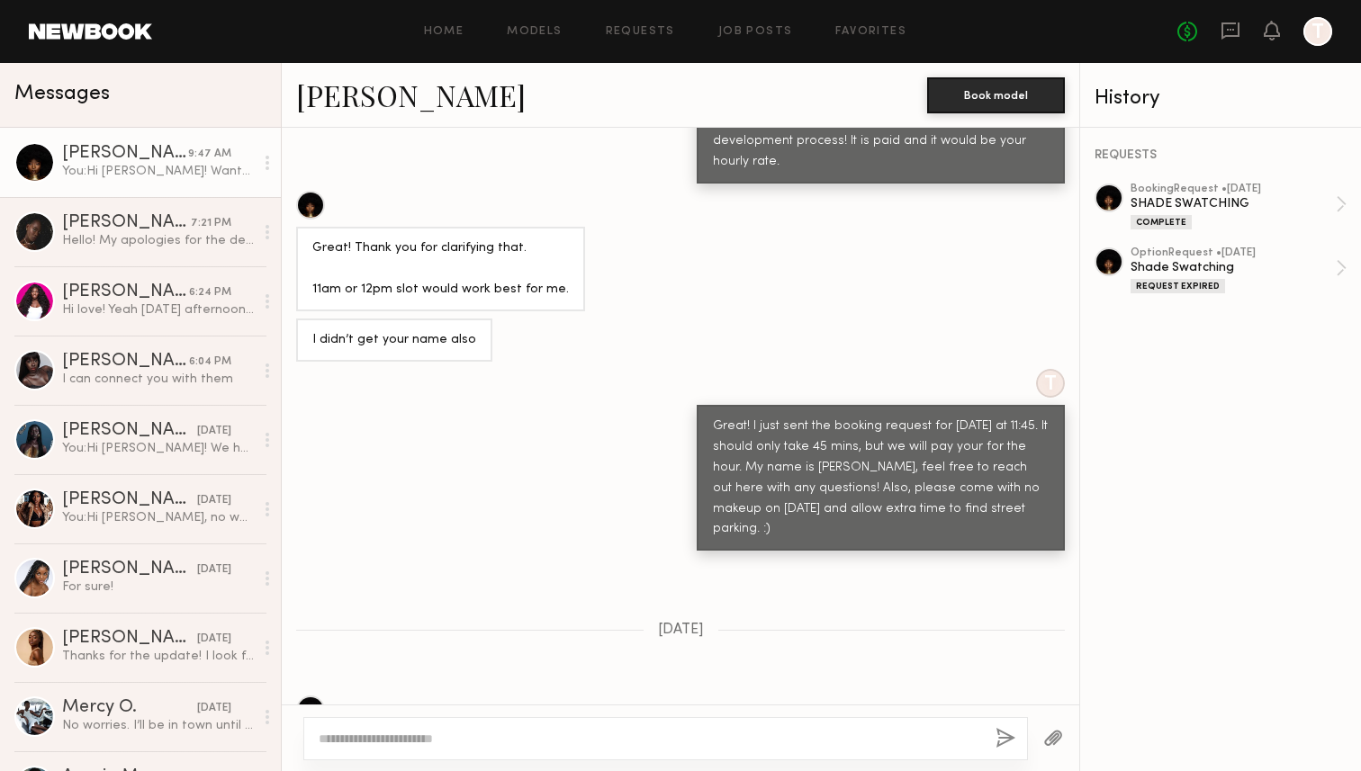
scroll to position [2499, 0]
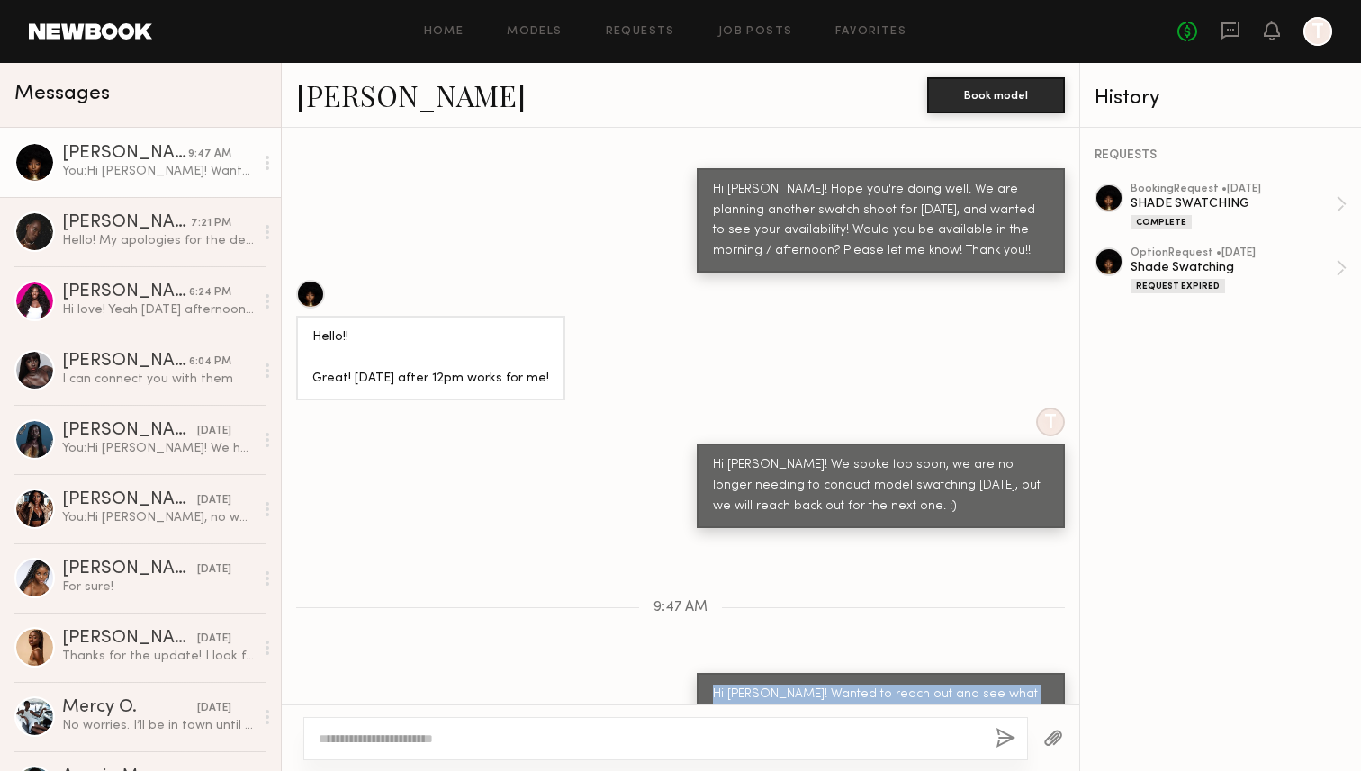
drag, startPoint x: 710, startPoint y: 584, endPoint x: 995, endPoint y: 673, distance: 298.9
click at [995, 673] on div "Hi Aisha! Wanted to reach out and see what your availability is looking like fo…" at bounding box center [881, 746] width 368 height 147
copy div "Hi Aisha! Wanted to reach out and see what your availability is looking like fo…"
click at [129, 459] on link "Nyawuta C. yesterday You: Hi Nyawuta! We had to reschedule, so we will reach ba…" at bounding box center [140, 439] width 281 height 69
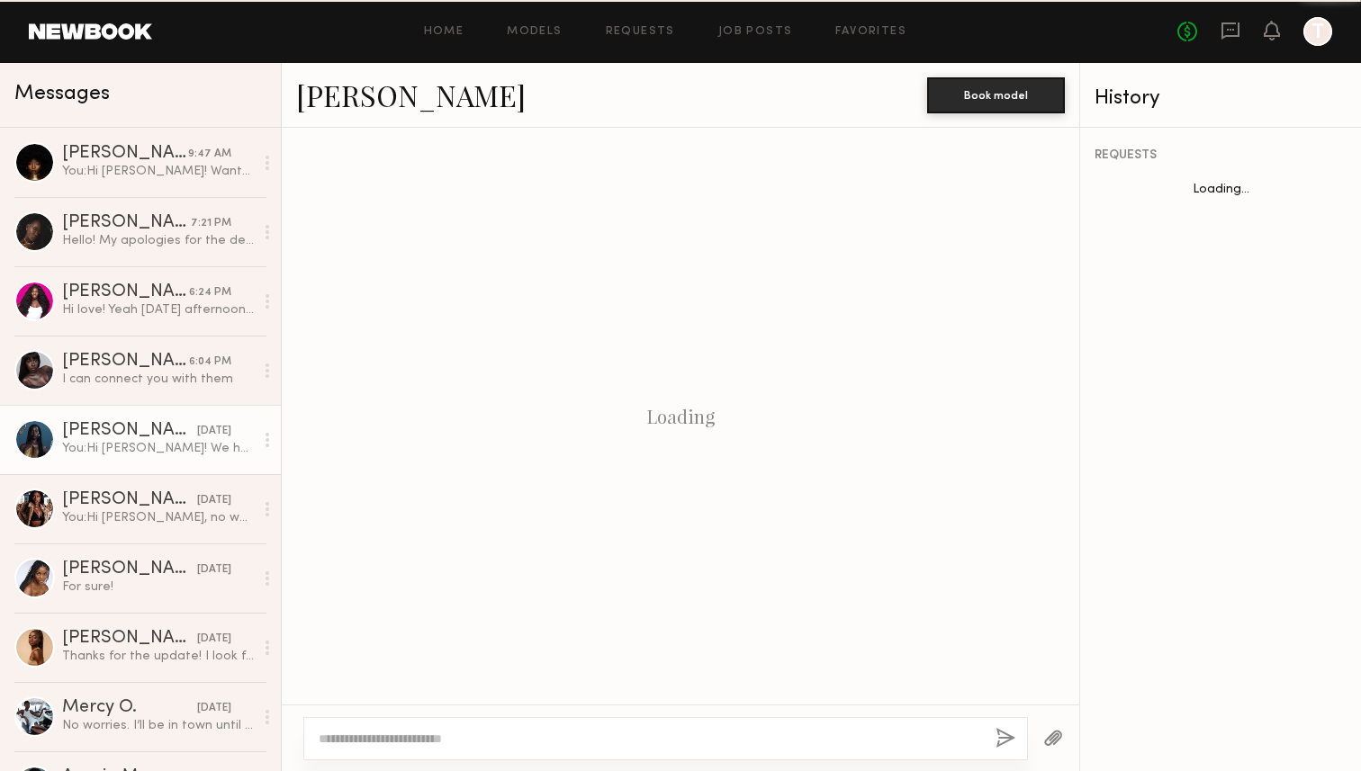
scroll to position [1681, 0]
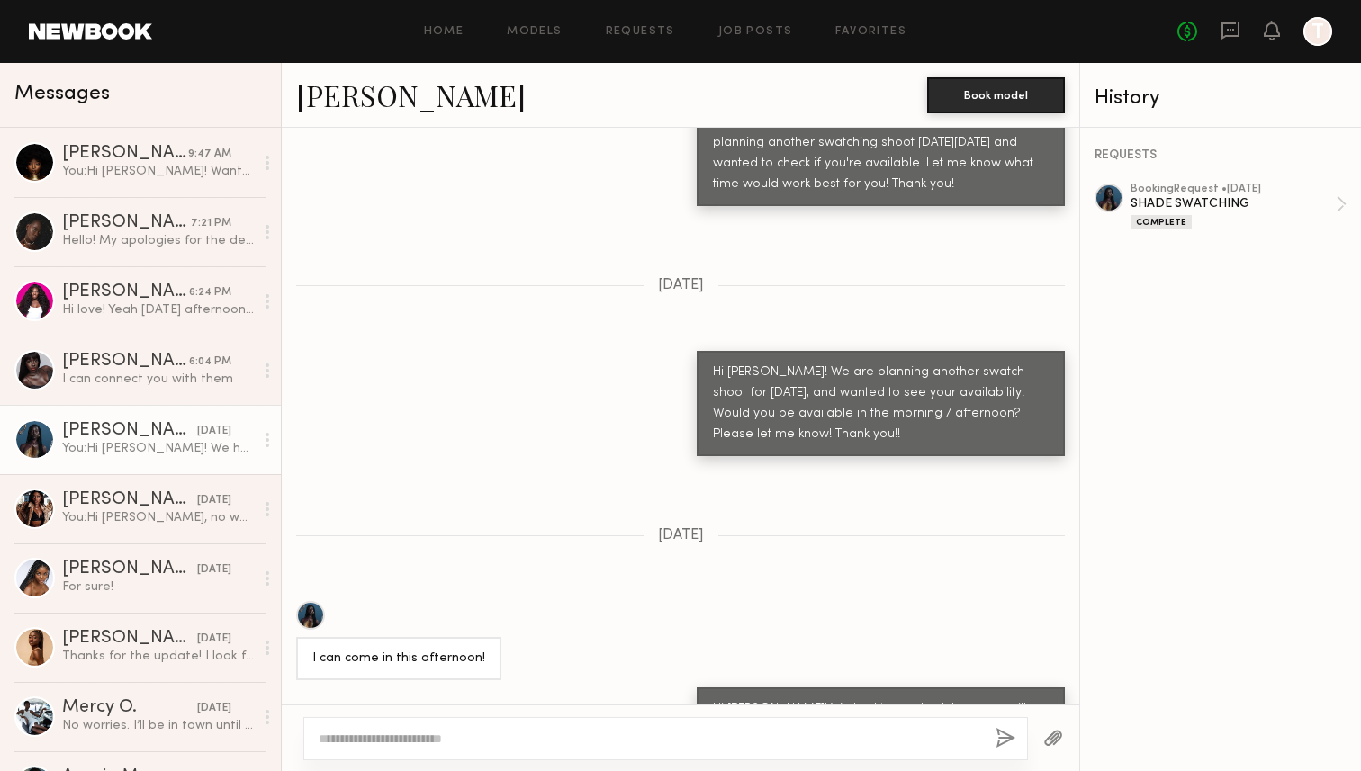
click at [391, 732] on textarea at bounding box center [650, 739] width 662 height 18
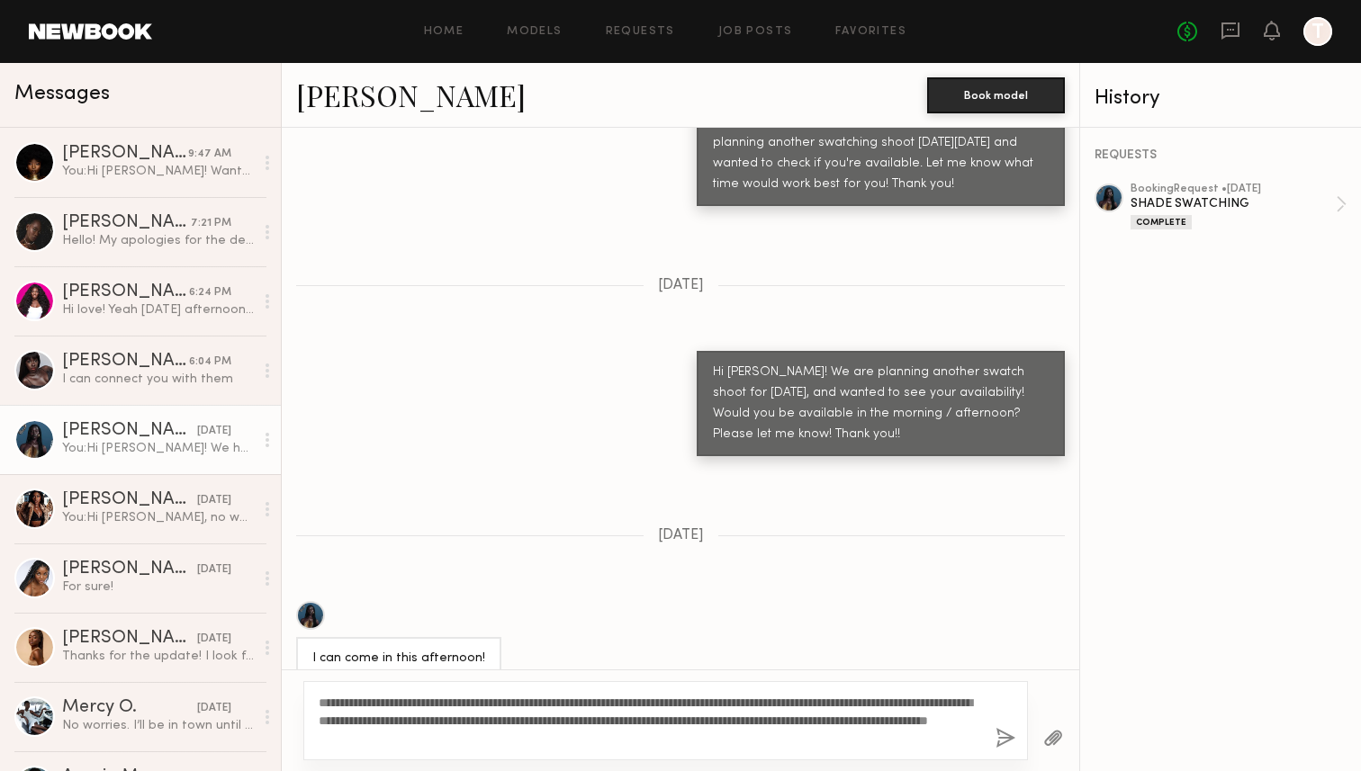
click at [343, 704] on textarea "**********" at bounding box center [650, 721] width 662 height 54
click at [621, 730] on textarea "**********" at bounding box center [650, 721] width 662 height 54
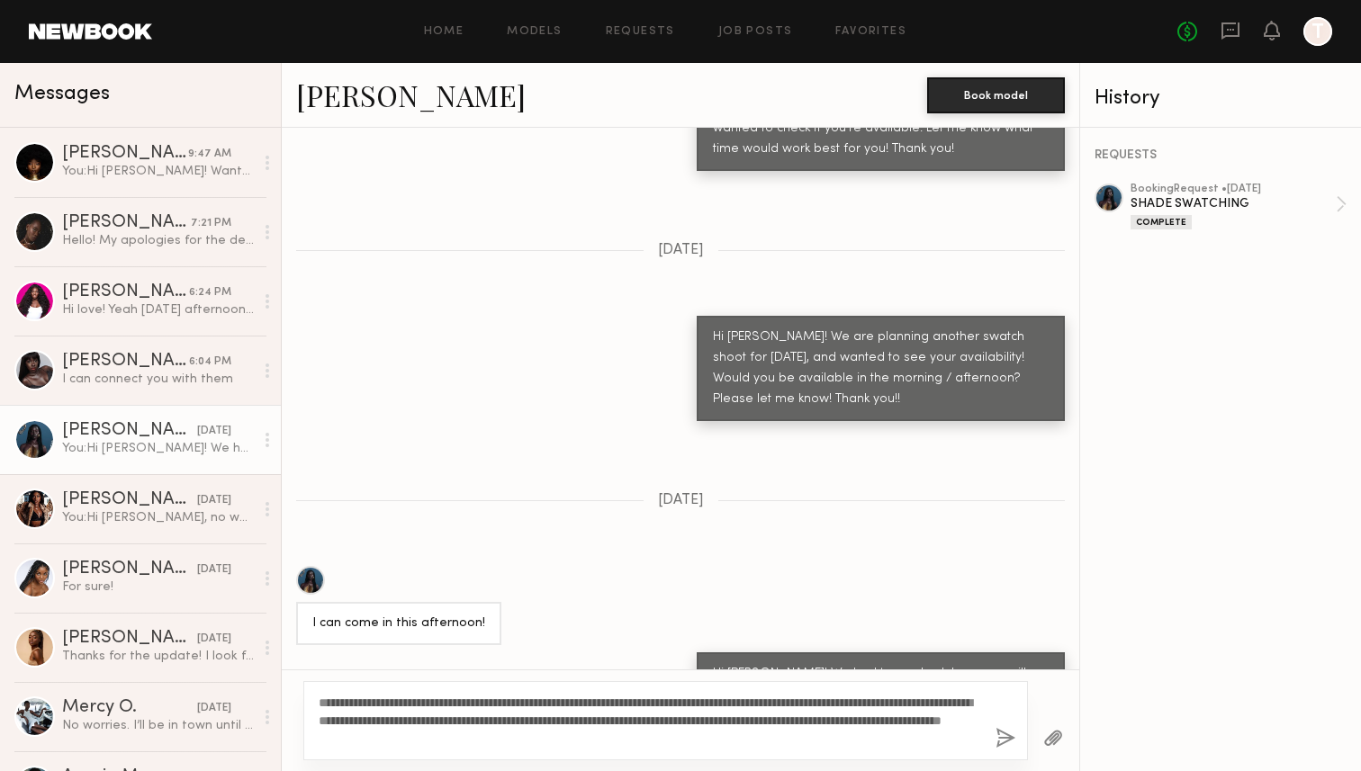
click at [926, 705] on textarea "**********" at bounding box center [650, 721] width 662 height 54
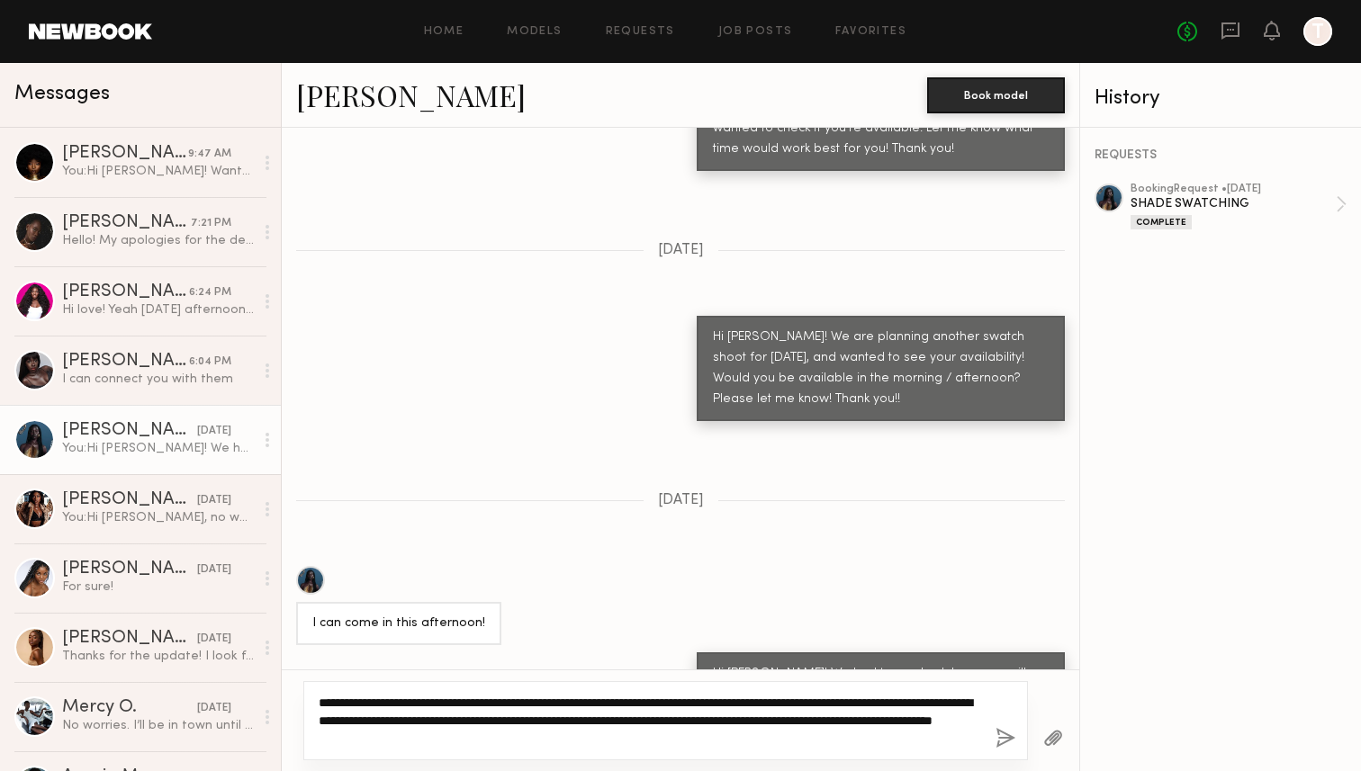
click at [913, 738] on textarea "**********" at bounding box center [650, 721] width 662 height 54
drag, startPoint x: 588, startPoint y: 731, endPoint x: 314, endPoint y: 701, distance: 275.2
click at [314, 701] on div "**********" at bounding box center [665, 720] width 724 height 79
click at [625, 742] on textarea "**********" at bounding box center [650, 721] width 662 height 54
type textarea "**********"
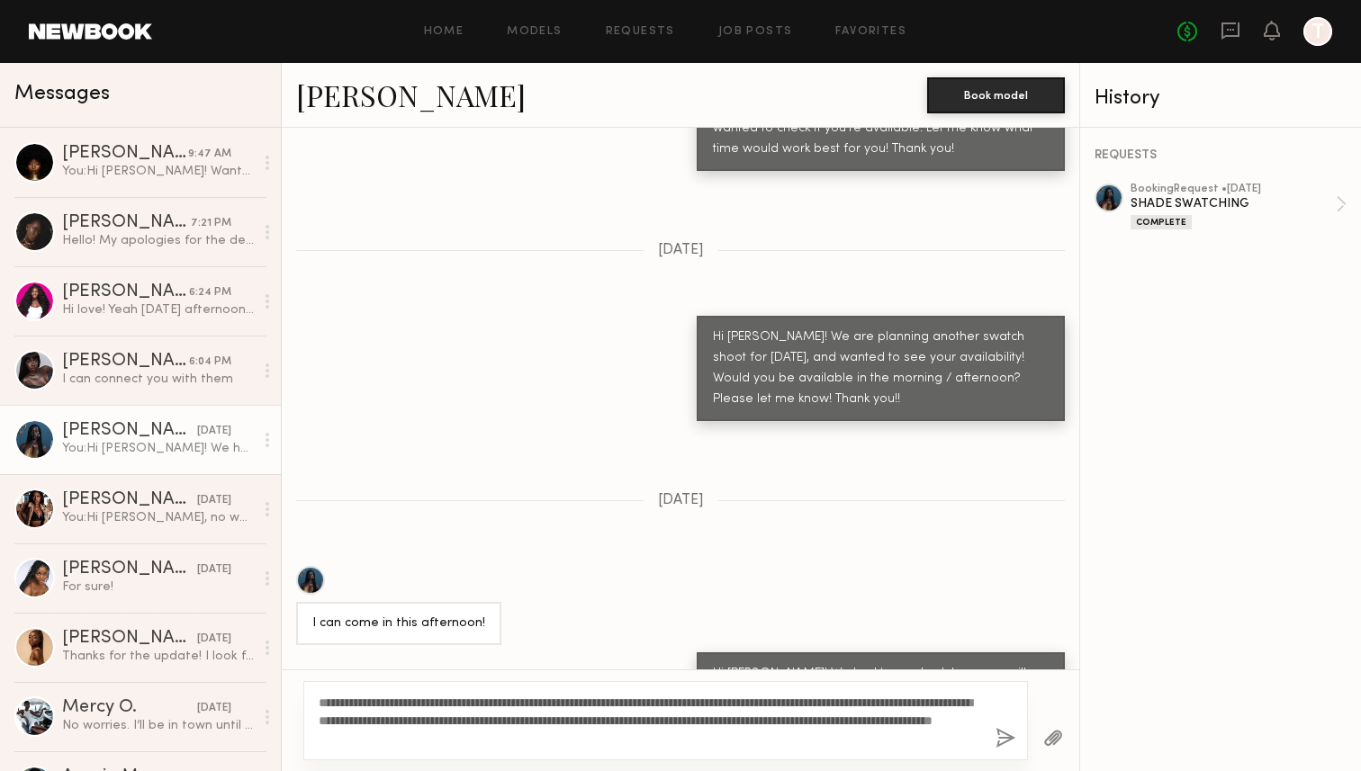
click at [1003, 738] on button "button" at bounding box center [1005, 739] width 20 height 22
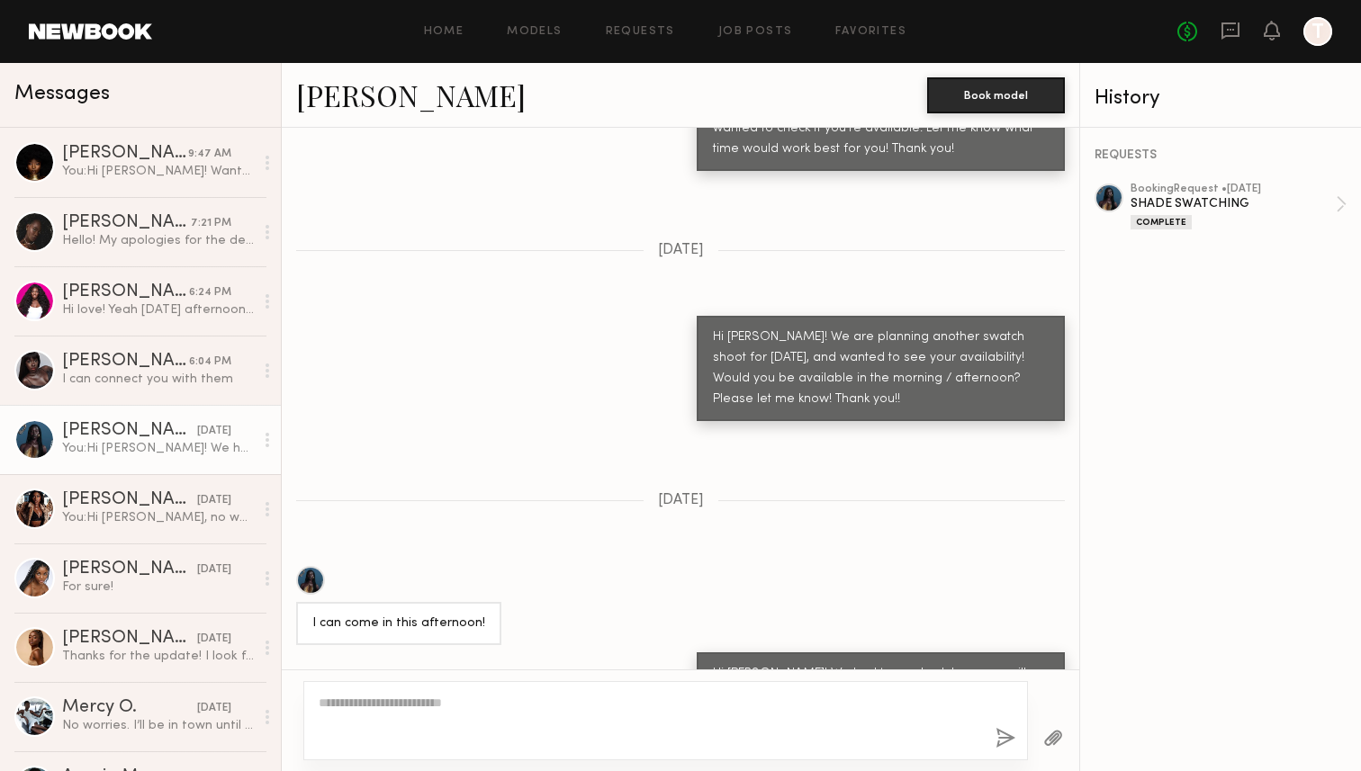
scroll to position [2124, 0]
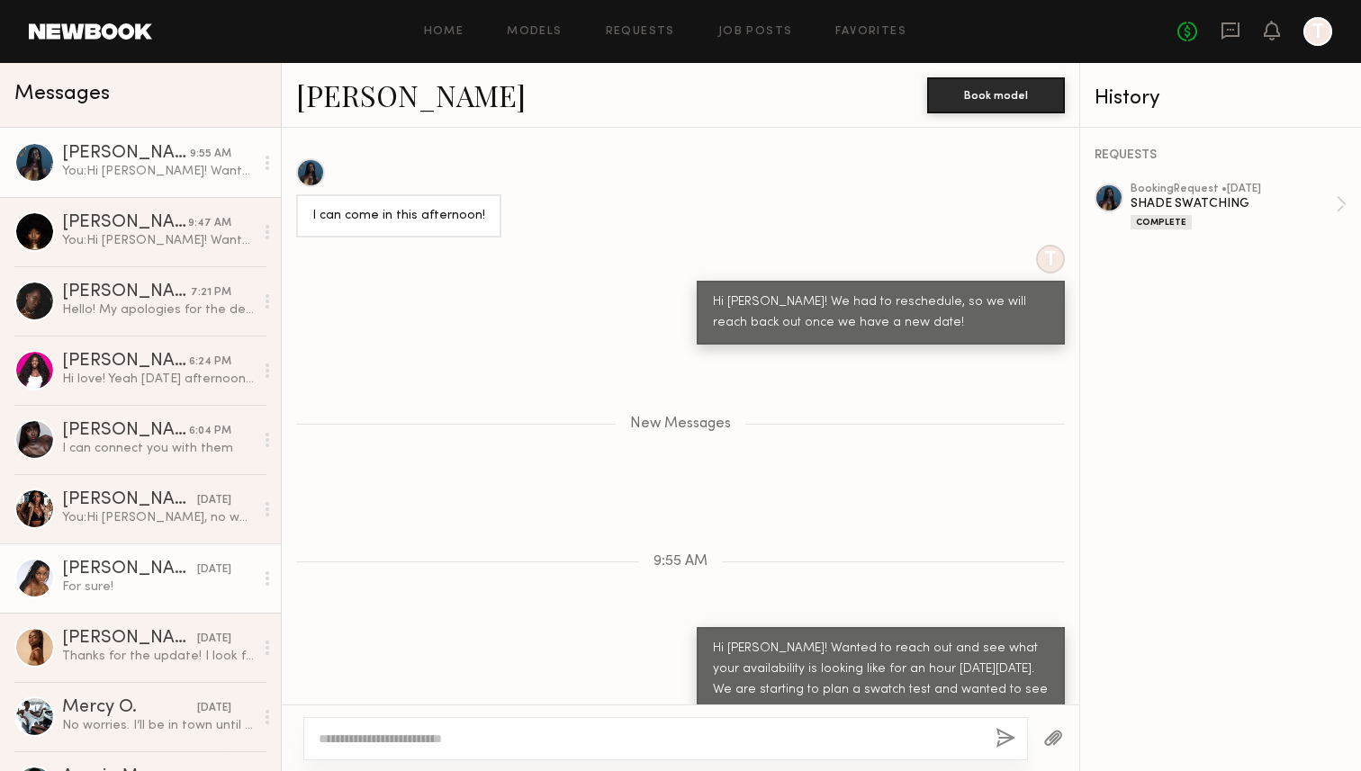
click at [136, 593] on div "For sure!" at bounding box center [158, 587] width 192 height 17
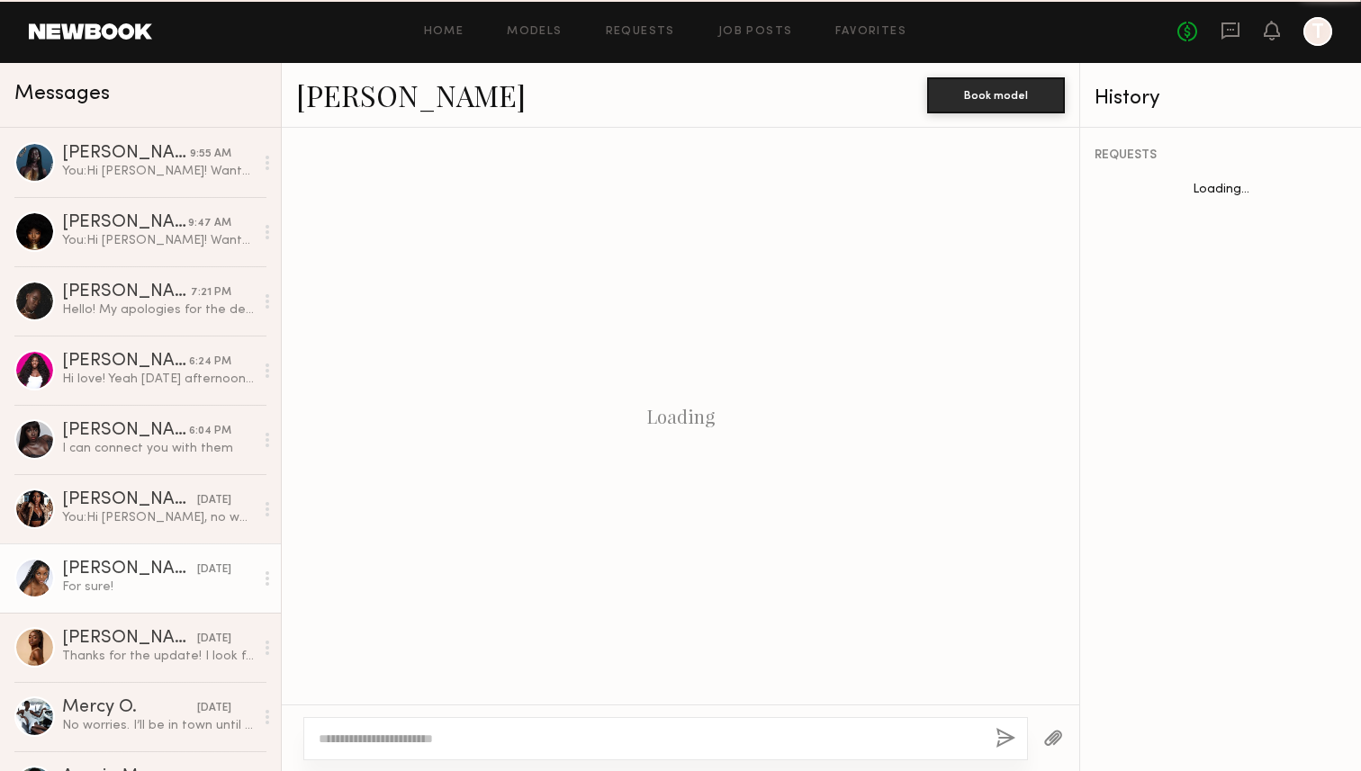
scroll to position [945, 0]
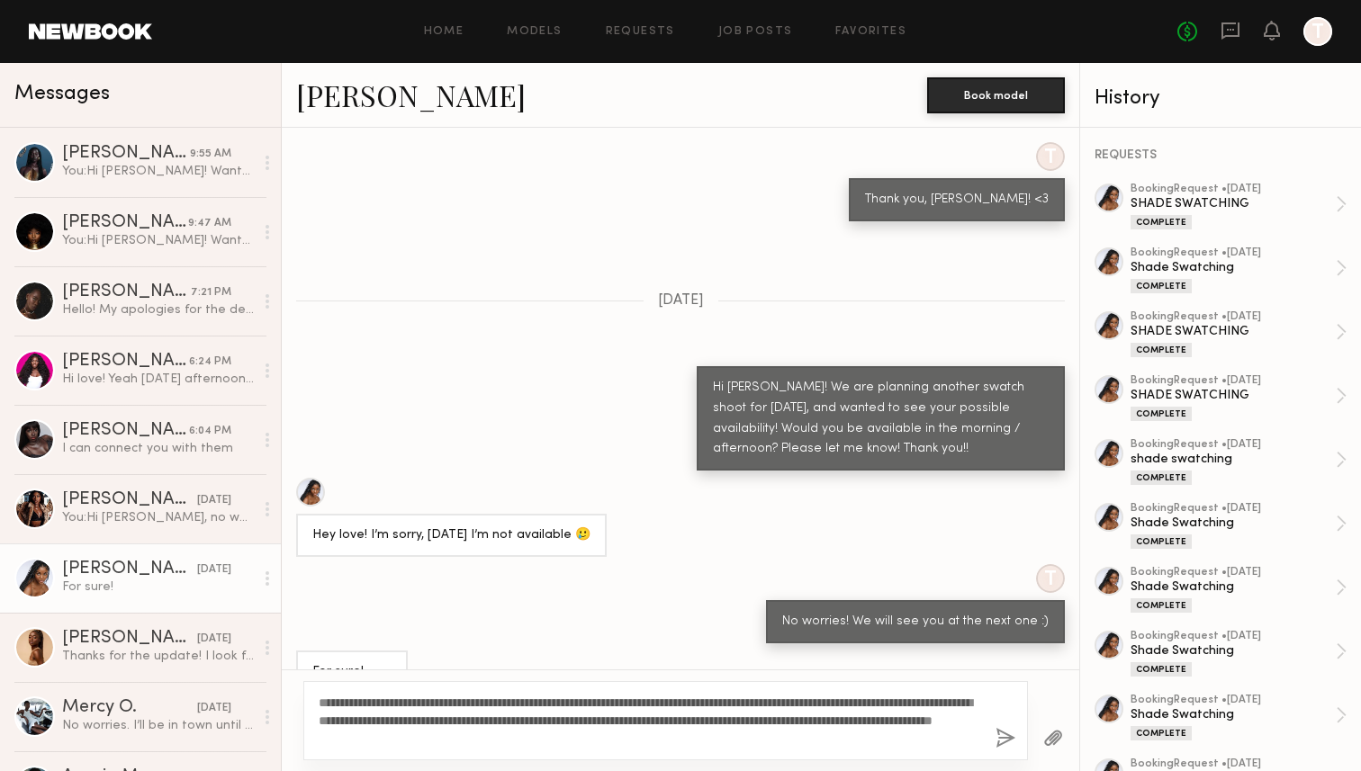
drag, startPoint x: 343, startPoint y: 704, endPoint x: 382, endPoint y: 704, distance: 38.7
click at [382, 704] on textarea "**********" at bounding box center [650, 721] width 662 height 54
click at [643, 742] on textarea "**********" at bounding box center [650, 721] width 662 height 54
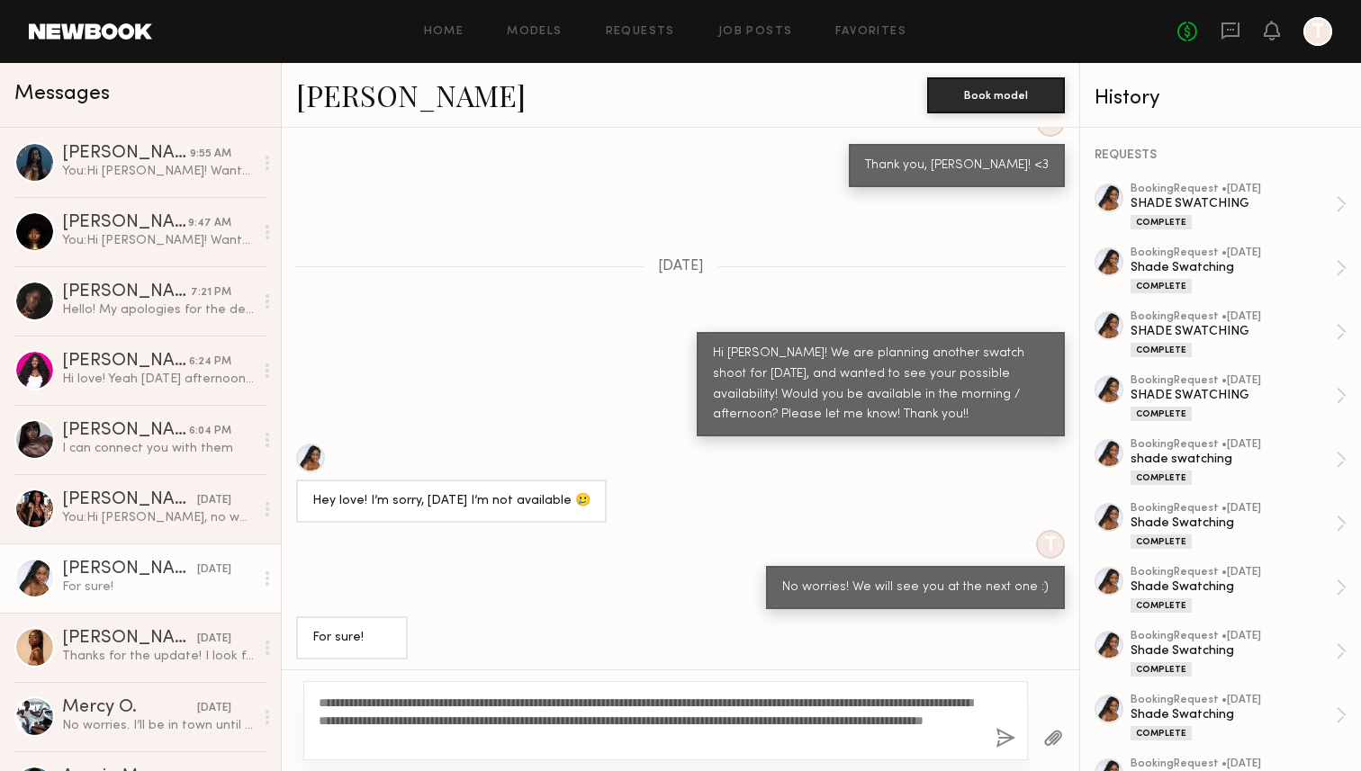
type textarea "**********"
click at [1011, 739] on button "button" at bounding box center [1005, 739] width 20 height 22
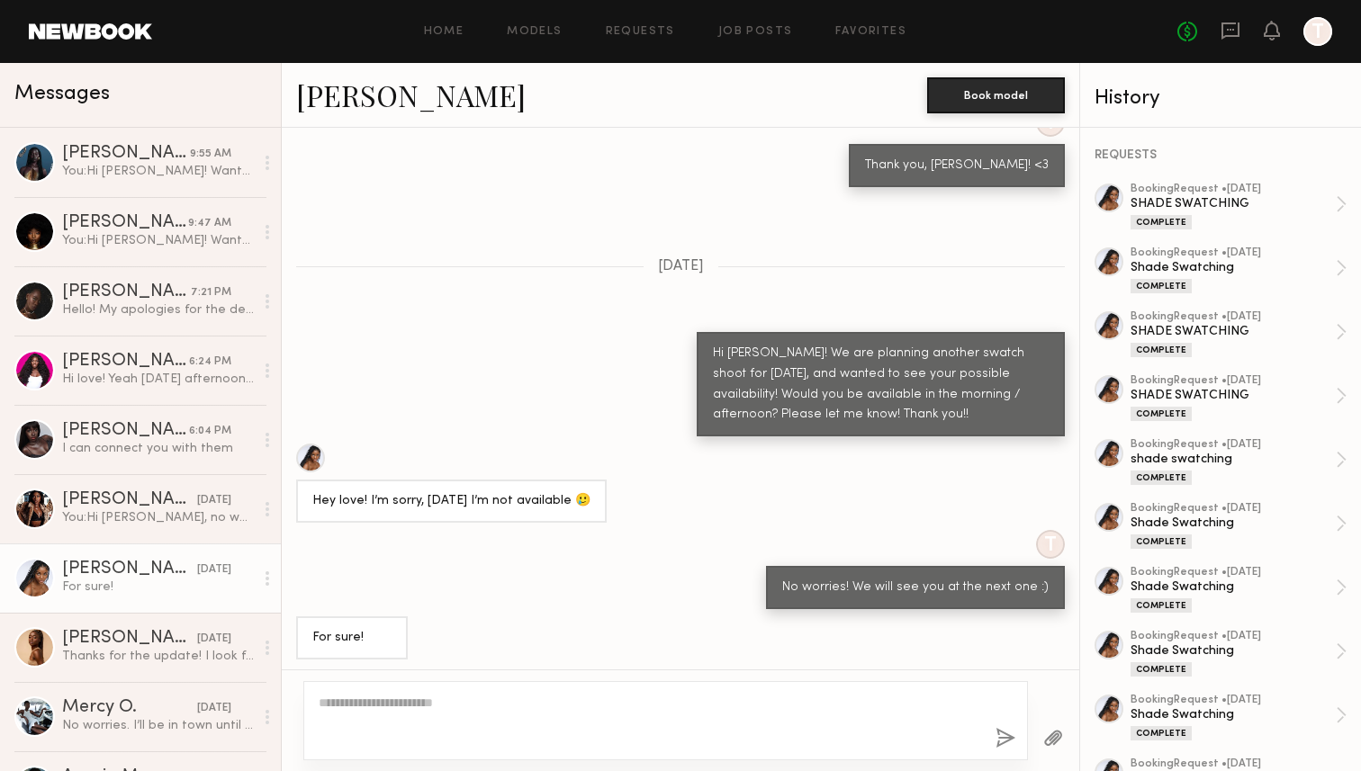
scroll to position [1387, 0]
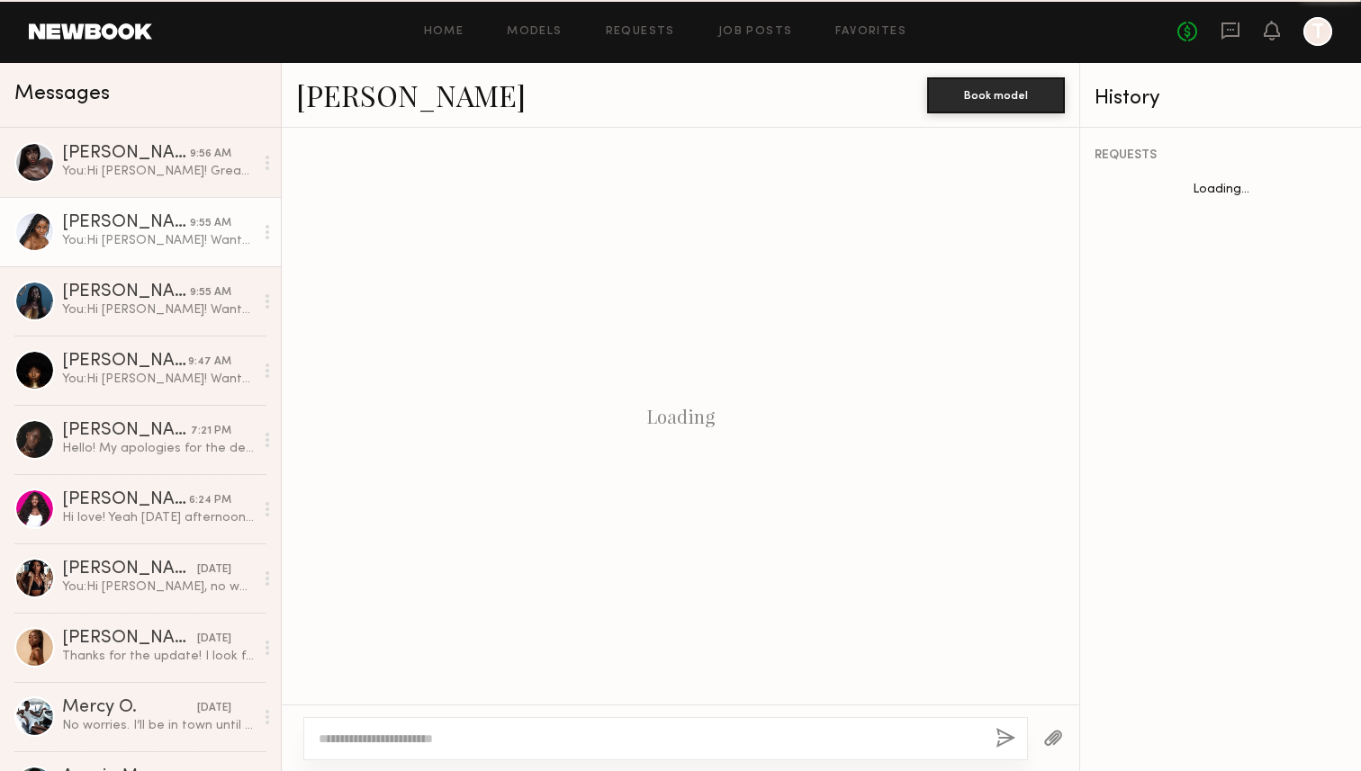
scroll to position [1164, 0]
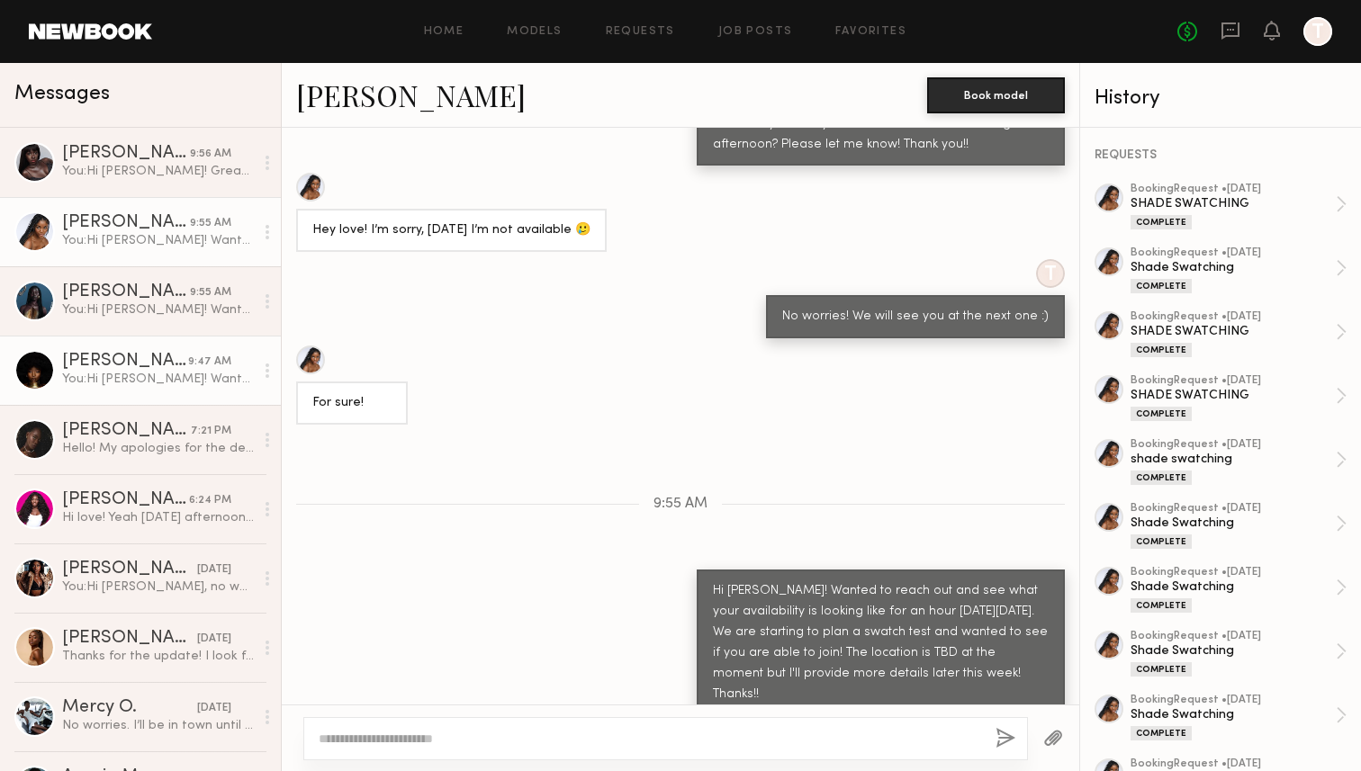
click at [153, 175] on div "You: Hi Gigi! Great, we will reach back out with a confirmed time once we know …" at bounding box center [158, 171] width 192 height 17
click at [169, 171] on div "You: Hi Gigi! Great, we will reach back out with a confirmed time once we know …" at bounding box center [158, 171] width 192 height 17
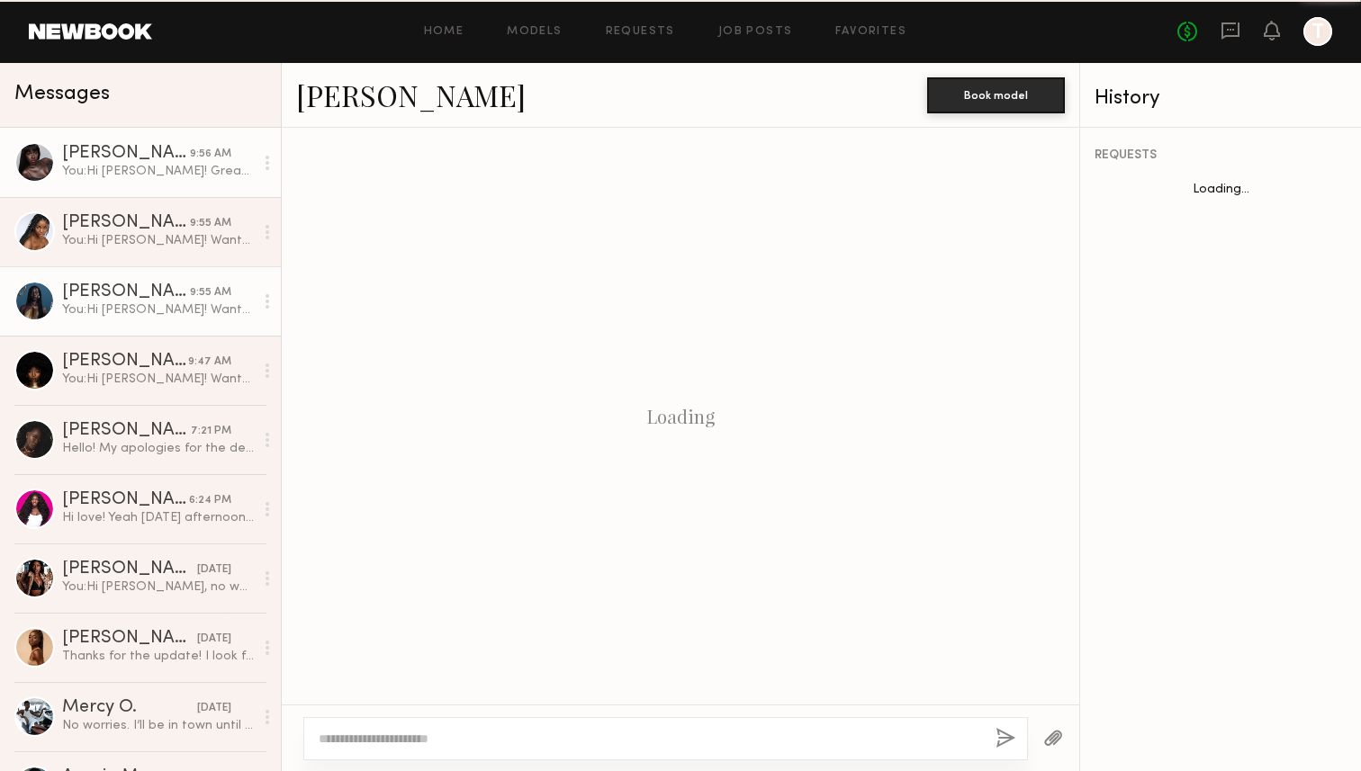
scroll to position [994, 0]
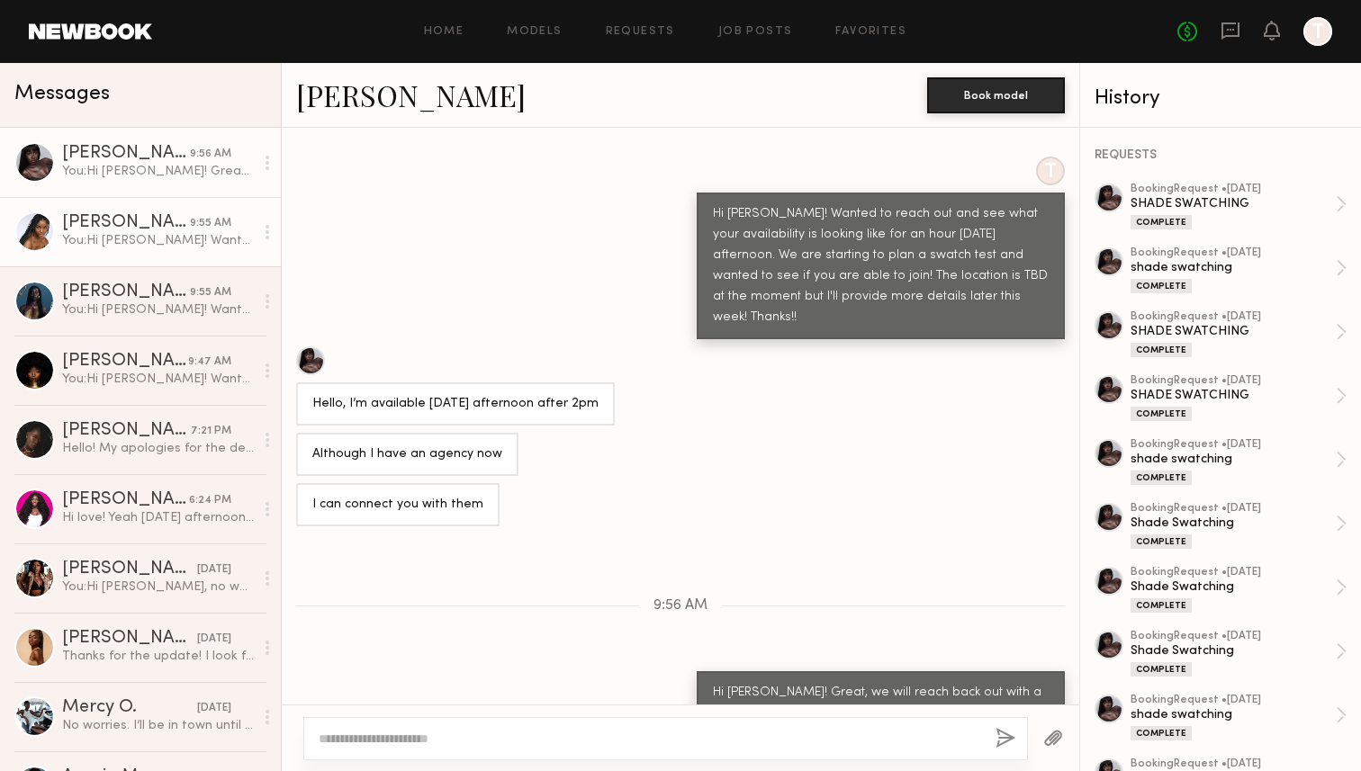
click at [211, 241] on div "You: Hi Naomi! Wanted to reach out and see what your availability is looking li…" at bounding box center [158, 240] width 192 height 17
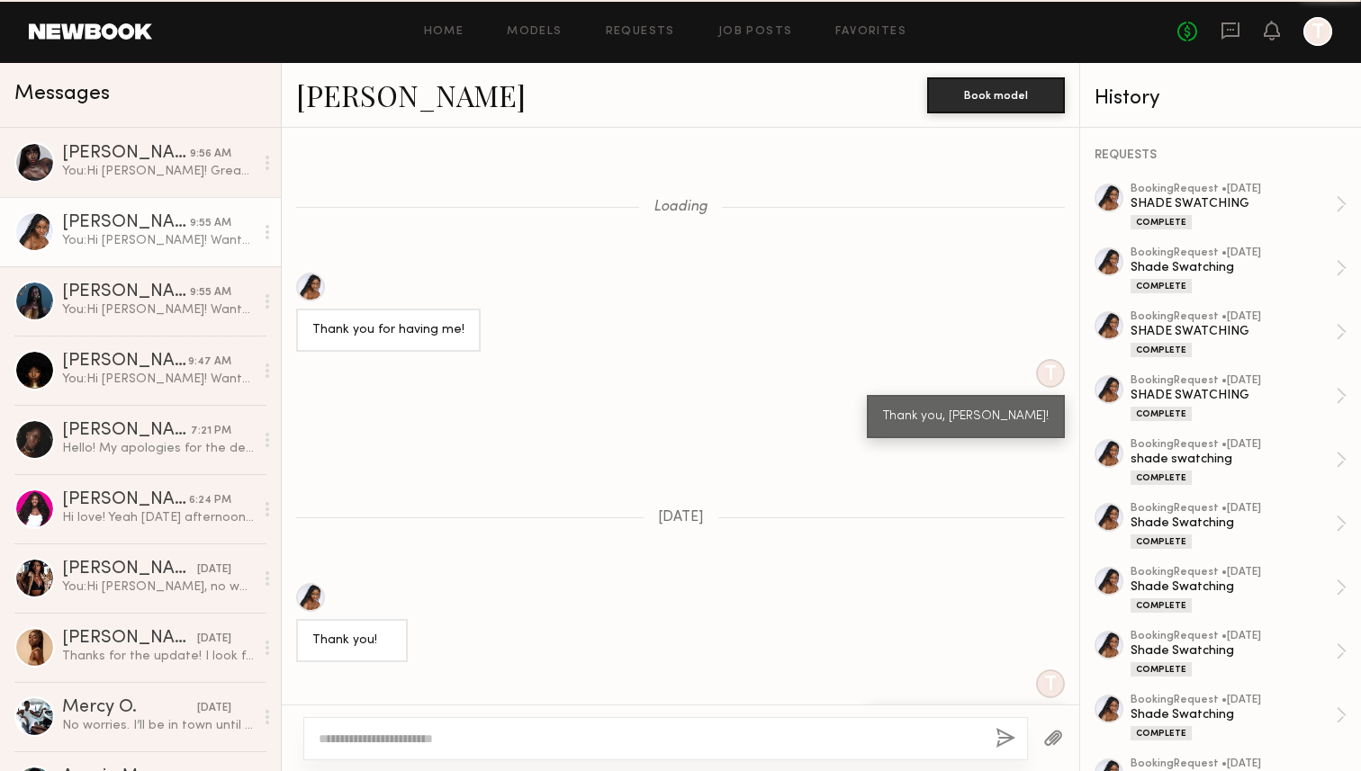
scroll to position [9744, 0]
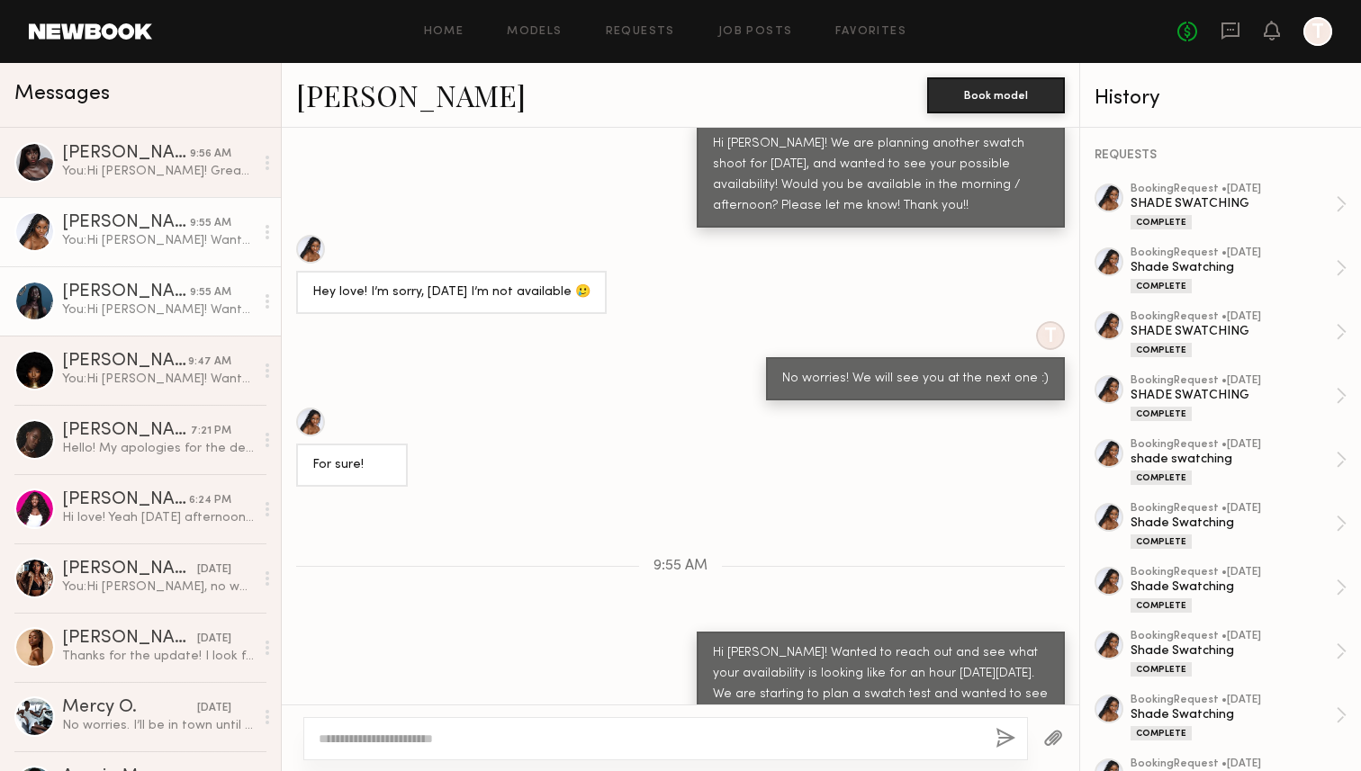
click at [176, 306] on div "You: Hi Nyawuta! Wanted to reach out and see what your availability is looking …" at bounding box center [158, 309] width 192 height 17
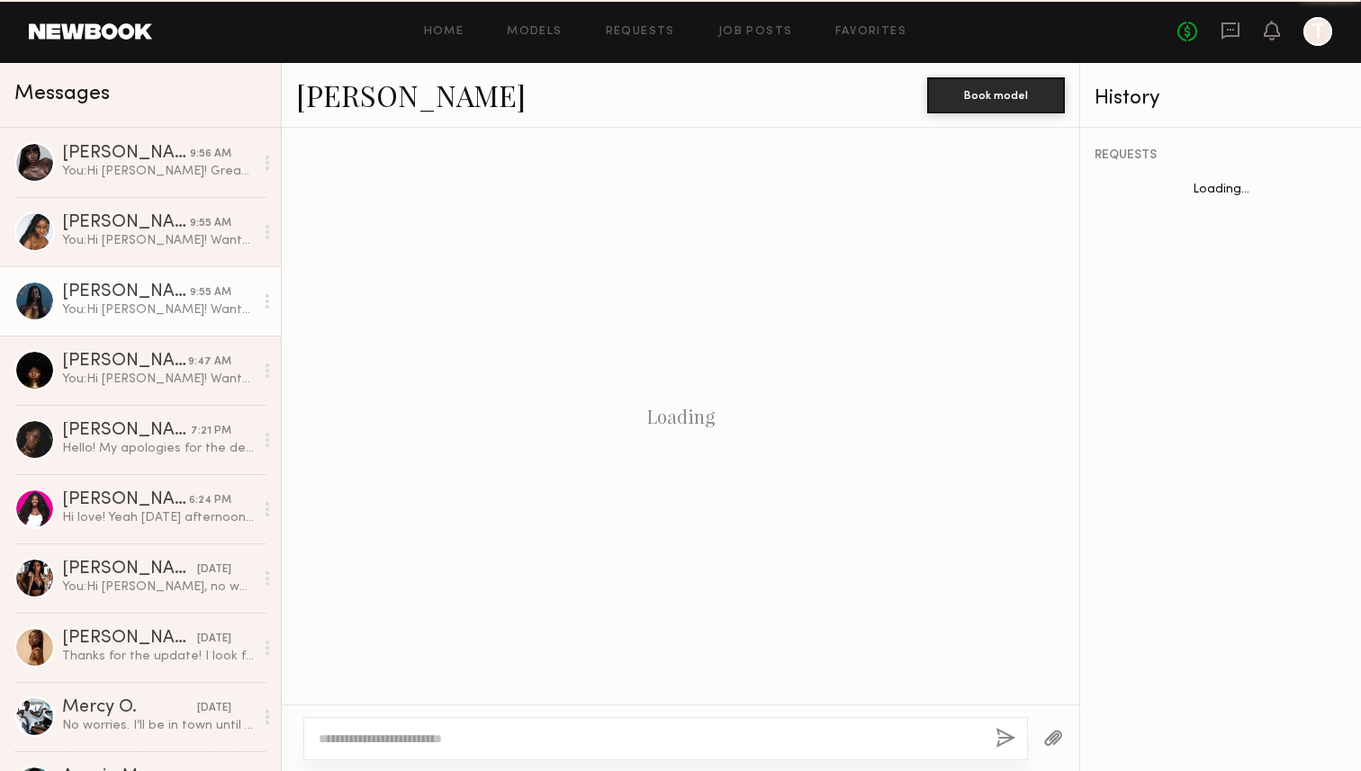
scroll to position [1987, 0]
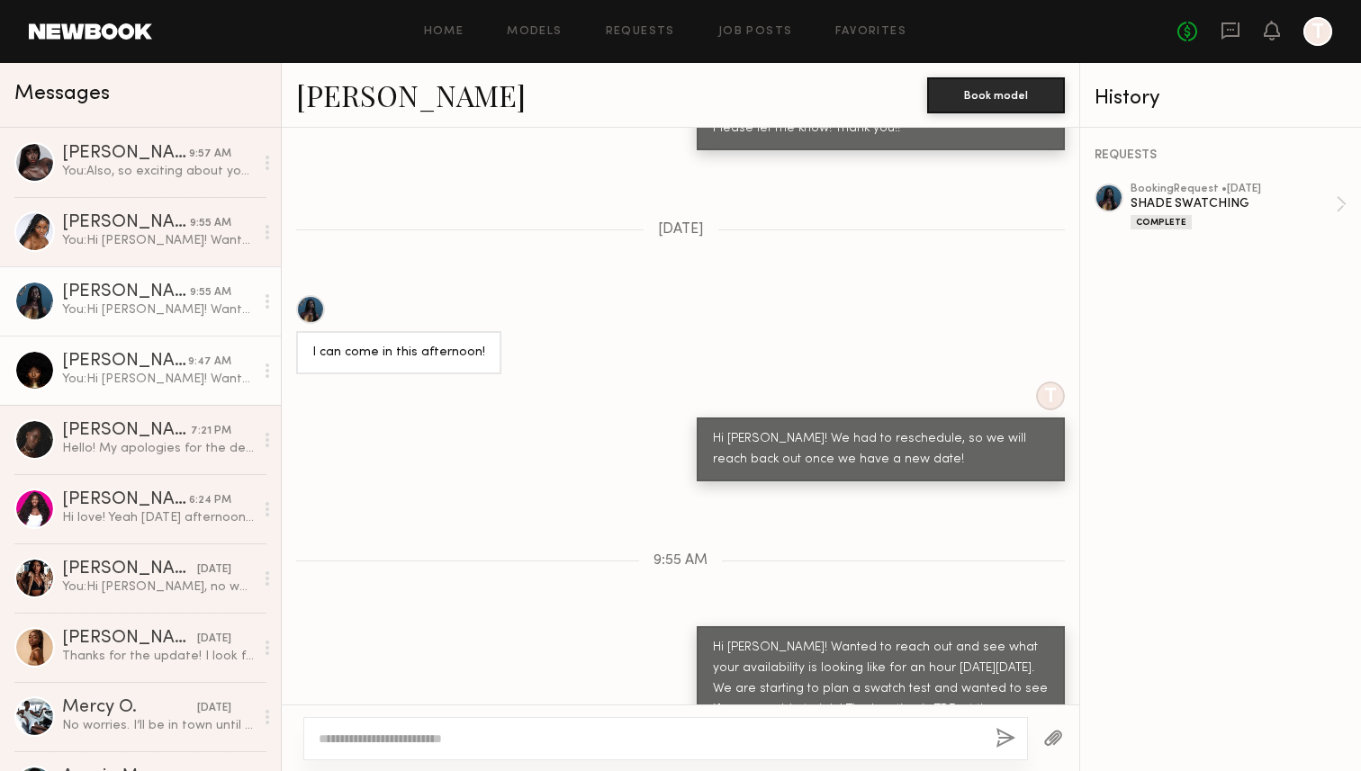
click at [173, 353] on div "[PERSON_NAME]" at bounding box center [125, 362] width 126 height 18
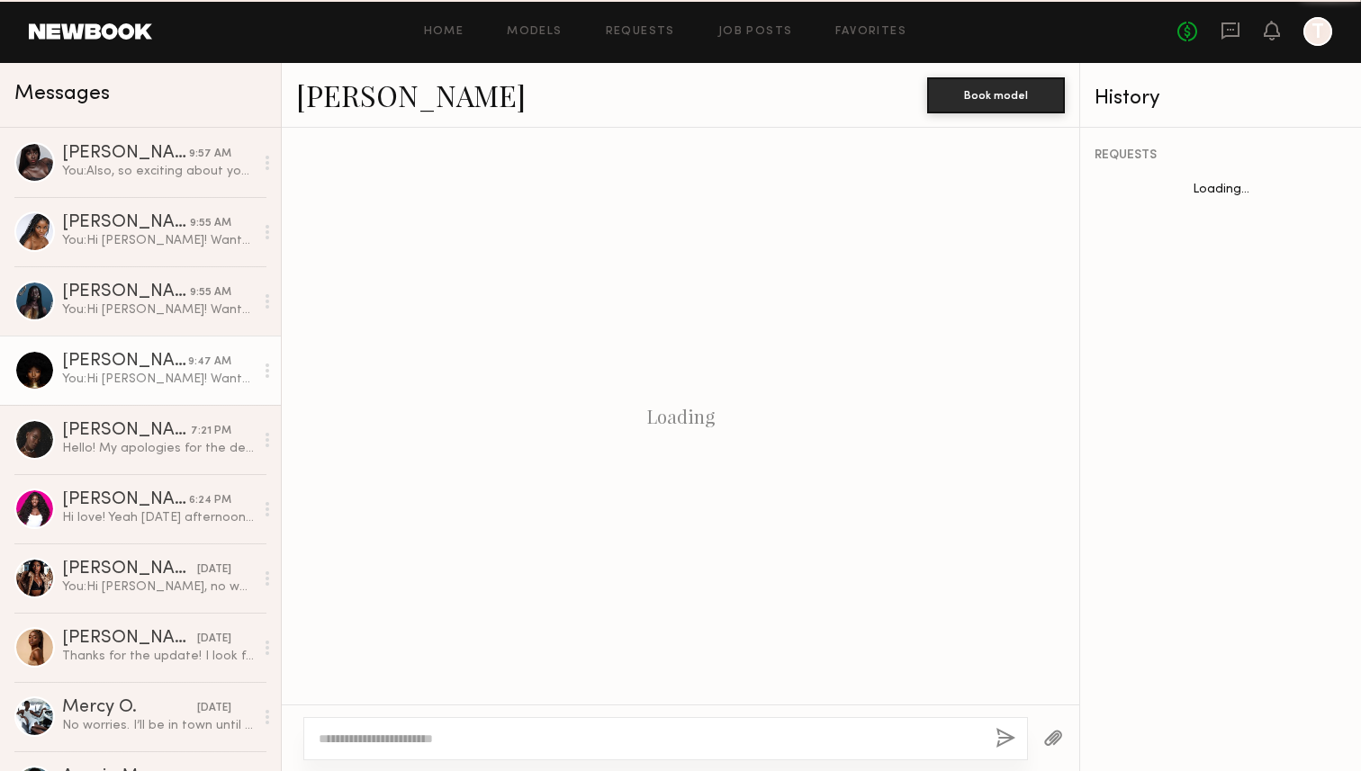
scroll to position [942, 0]
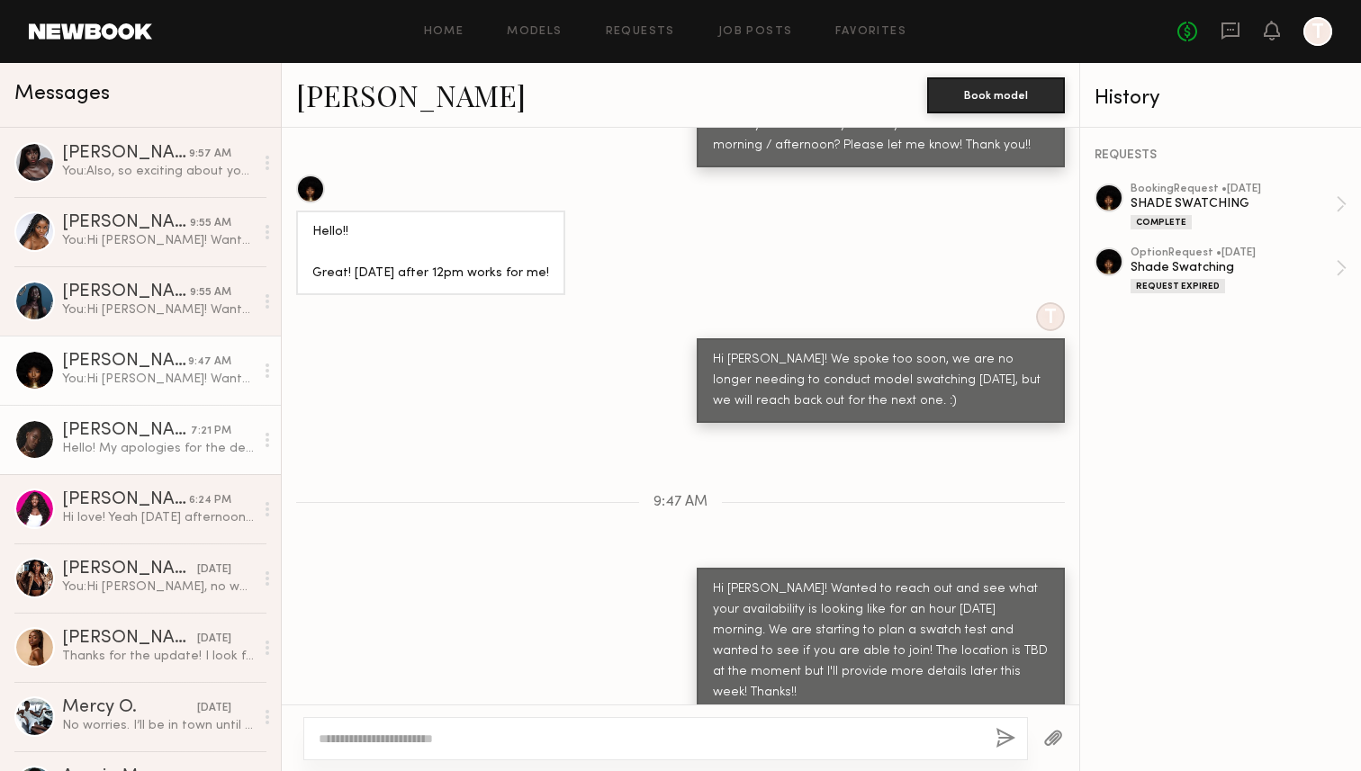
click at [155, 418] on link "Diana E. 7:21 PM Hello! My apologies for the delayed response. Unfortunately I …" at bounding box center [140, 439] width 281 height 69
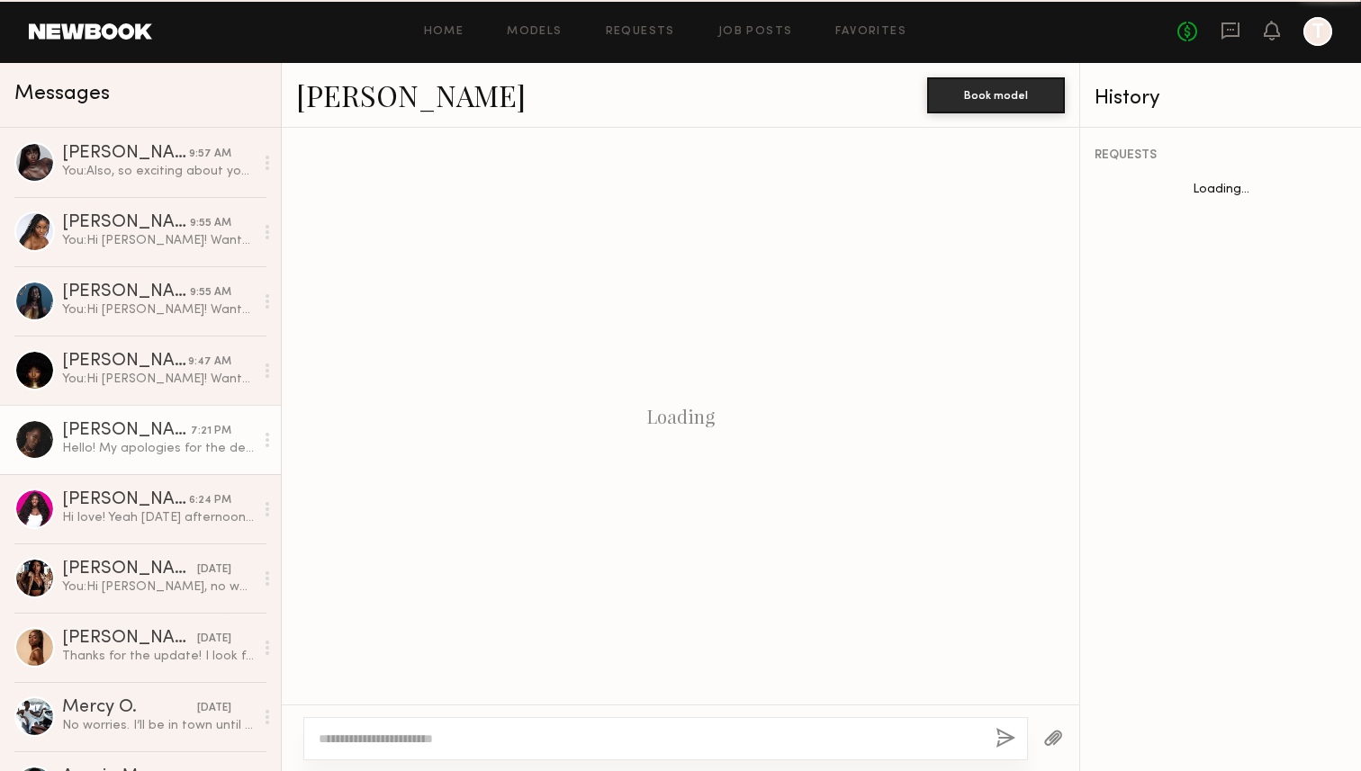
scroll to position [1511, 0]
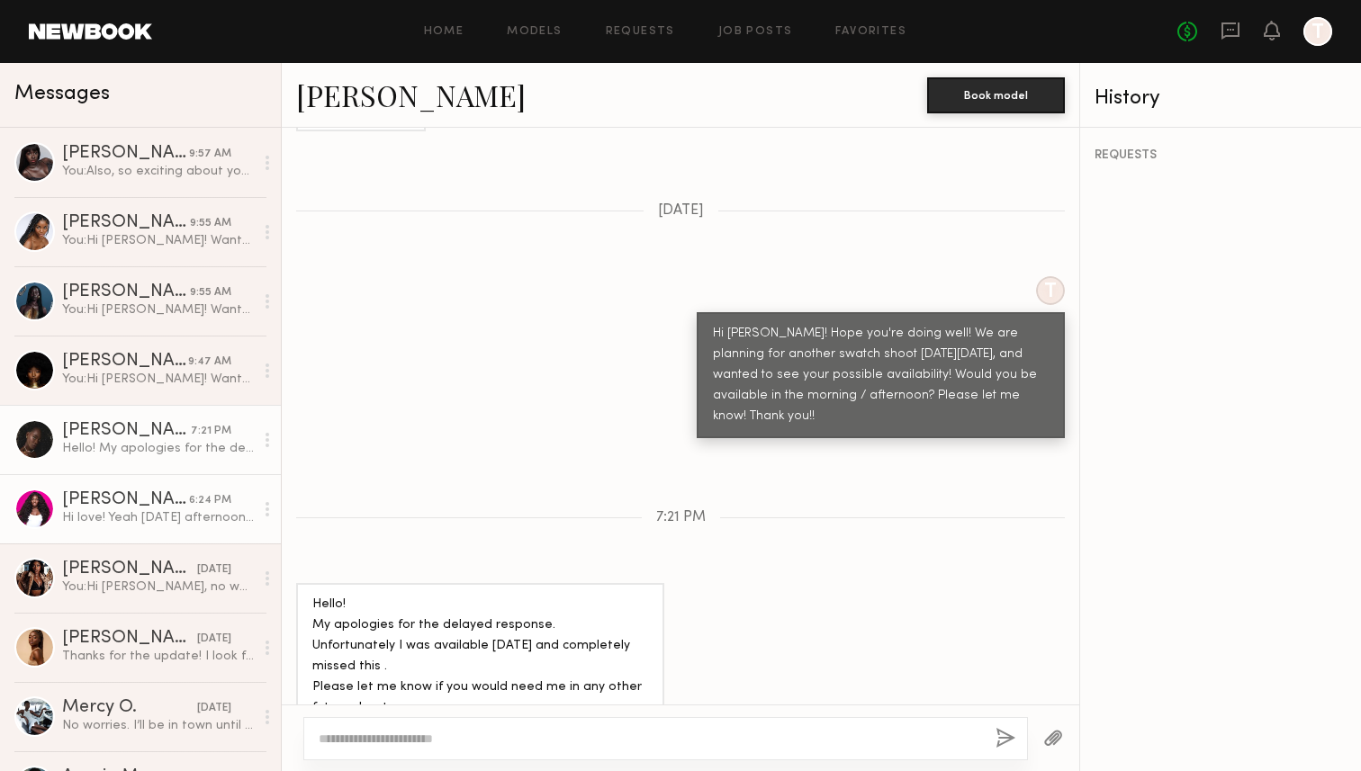
click at [134, 488] on link "Dora O. 6:24 PM Hi love! Yeah Thursday afternoon is good" at bounding box center [140, 508] width 281 height 69
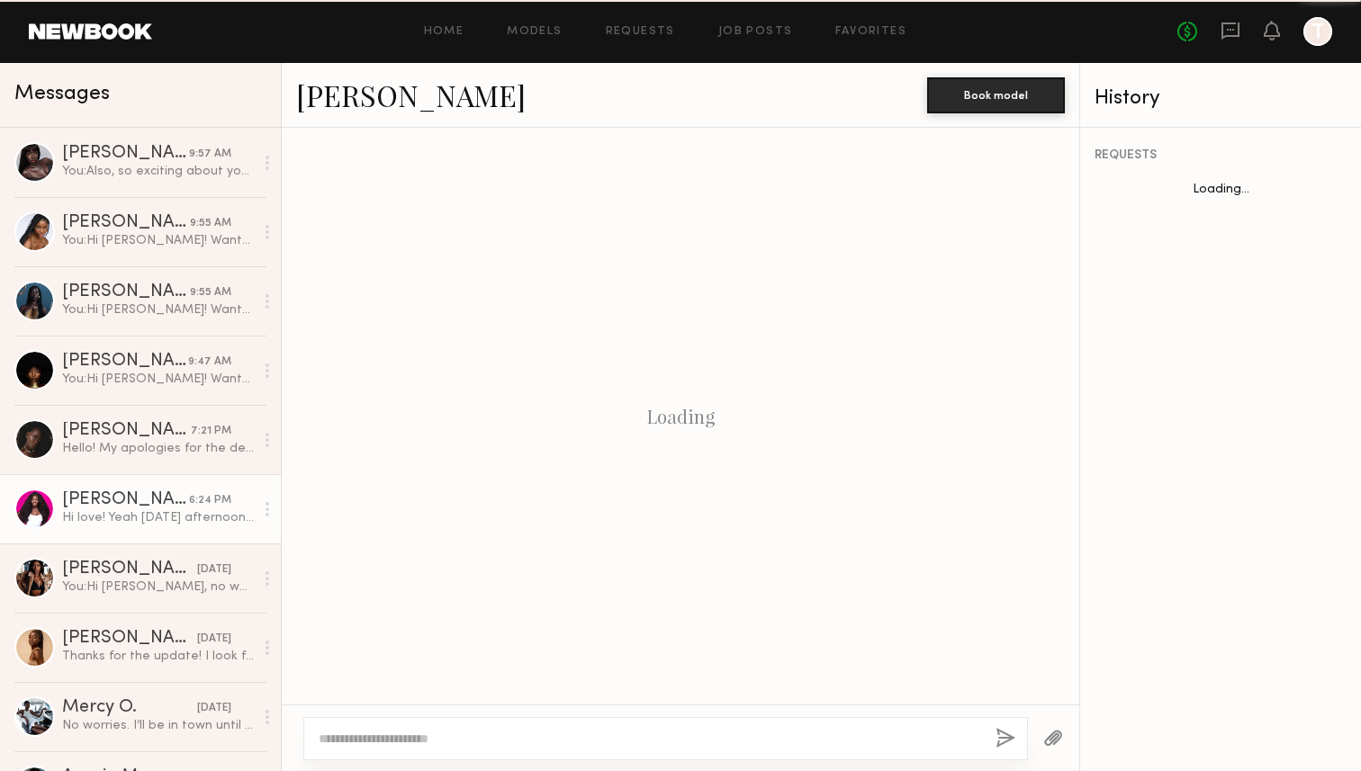
scroll to position [1344, 0]
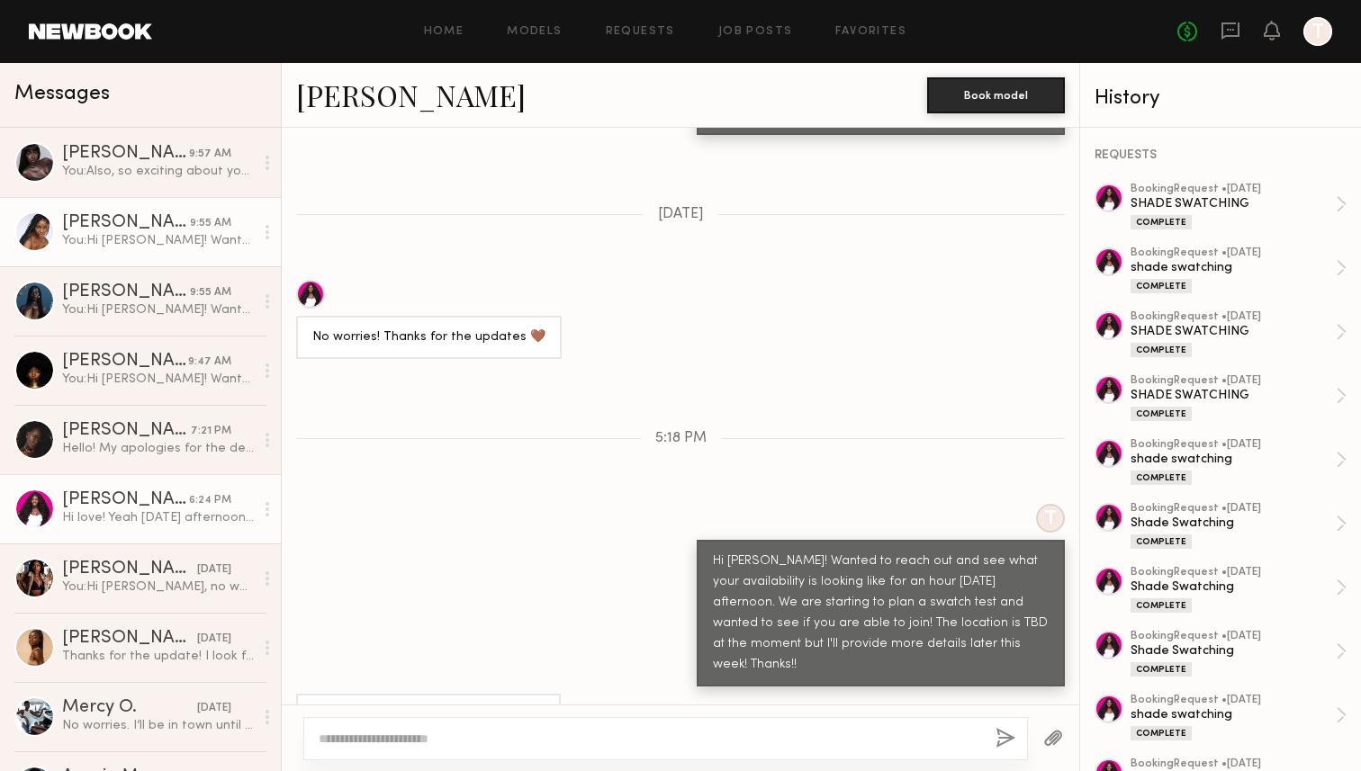
click at [135, 230] on div "[PERSON_NAME]" at bounding box center [126, 223] width 128 height 18
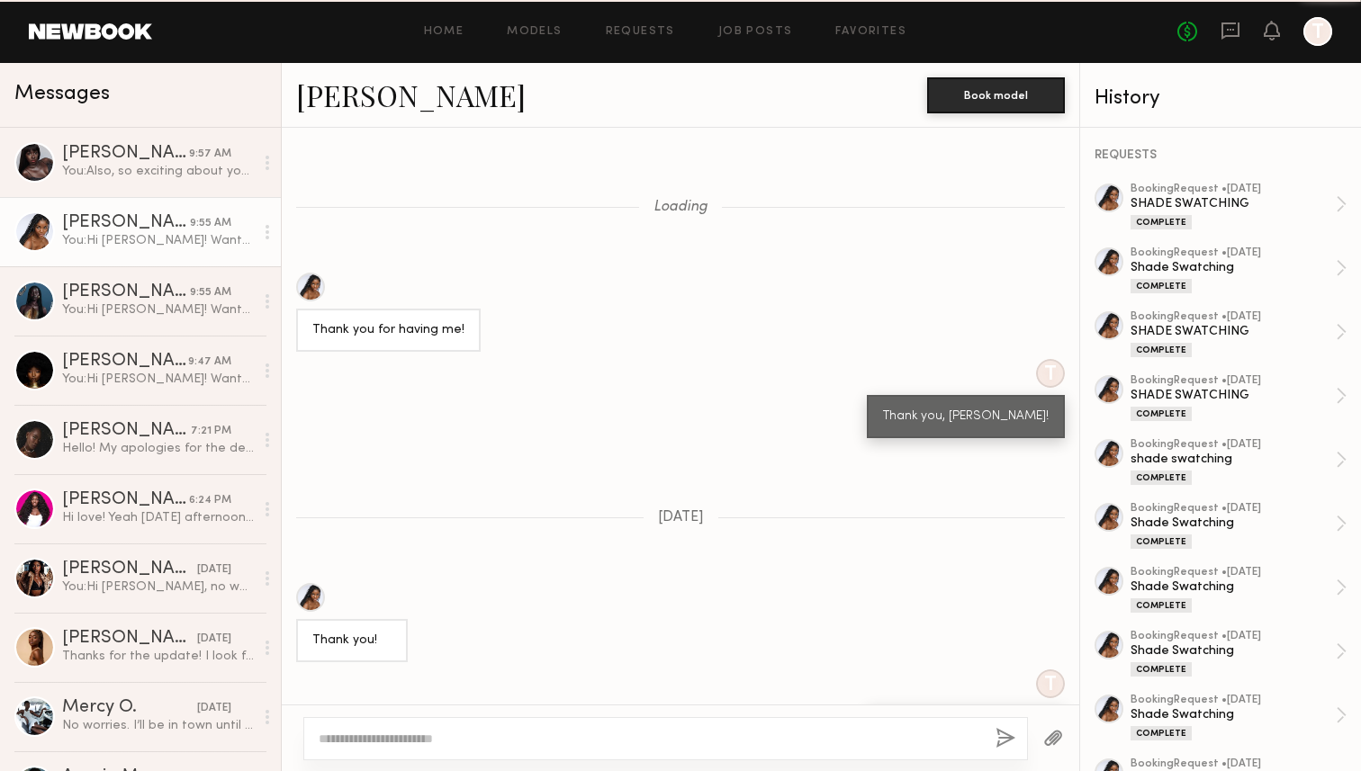
scroll to position [9744, 0]
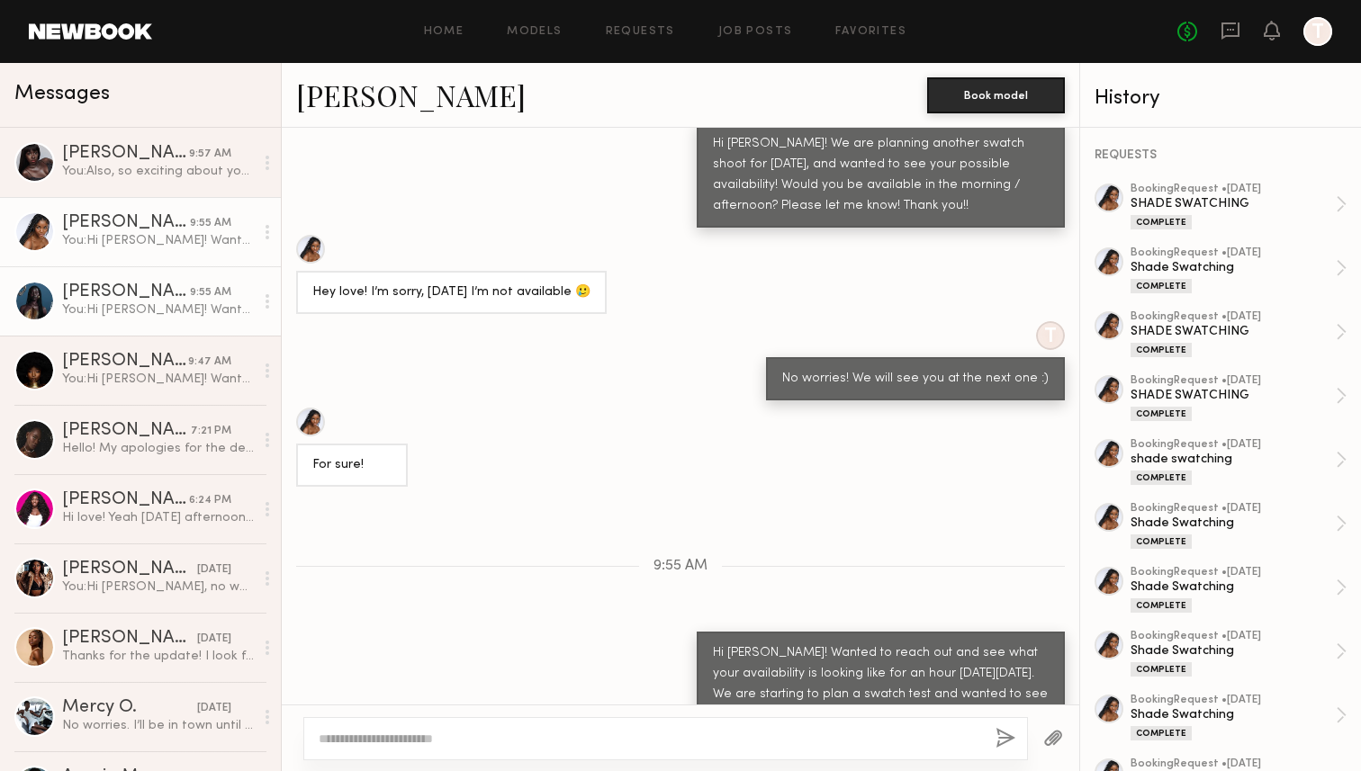
click at [134, 314] on div "You: Hi Nyawuta! Wanted to reach out and see what your availability is looking …" at bounding box center [158, 309] width 192 height 17
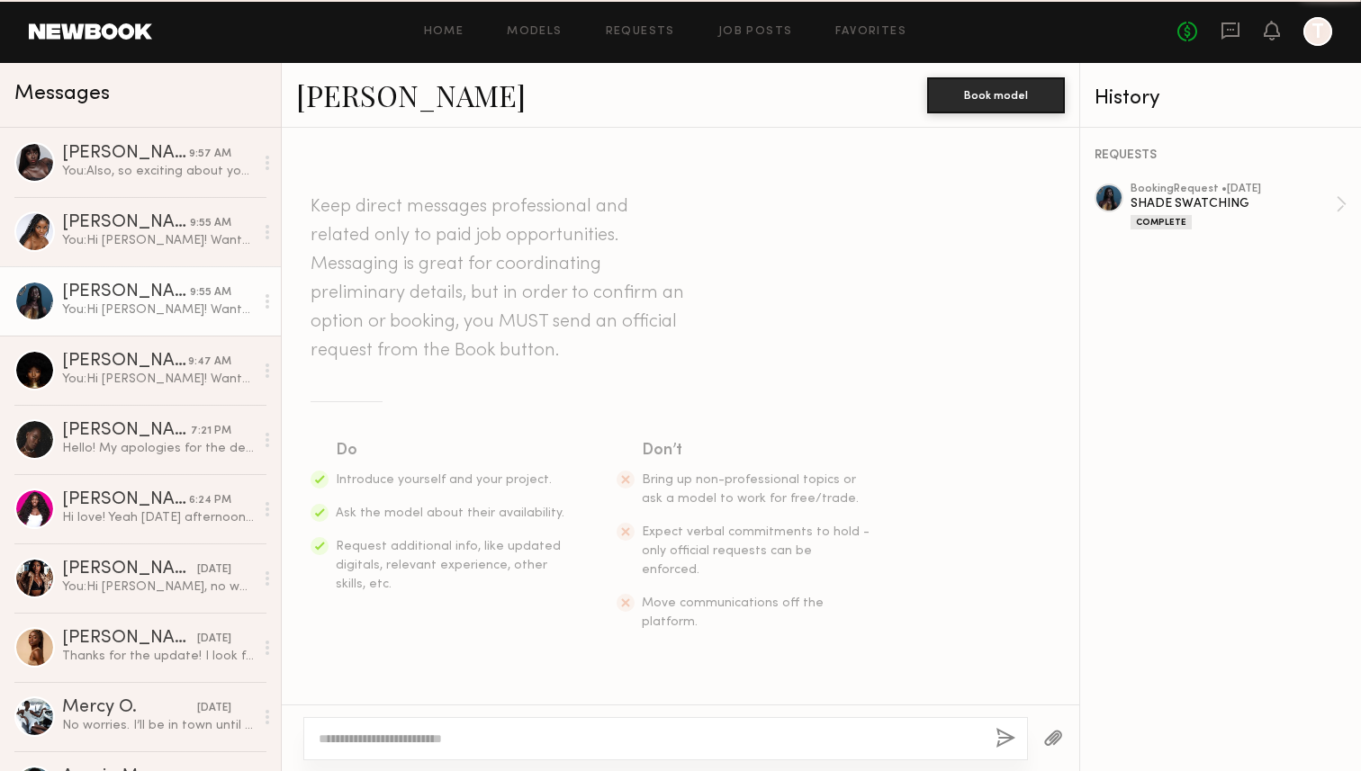
scroll to position [1987, 0]
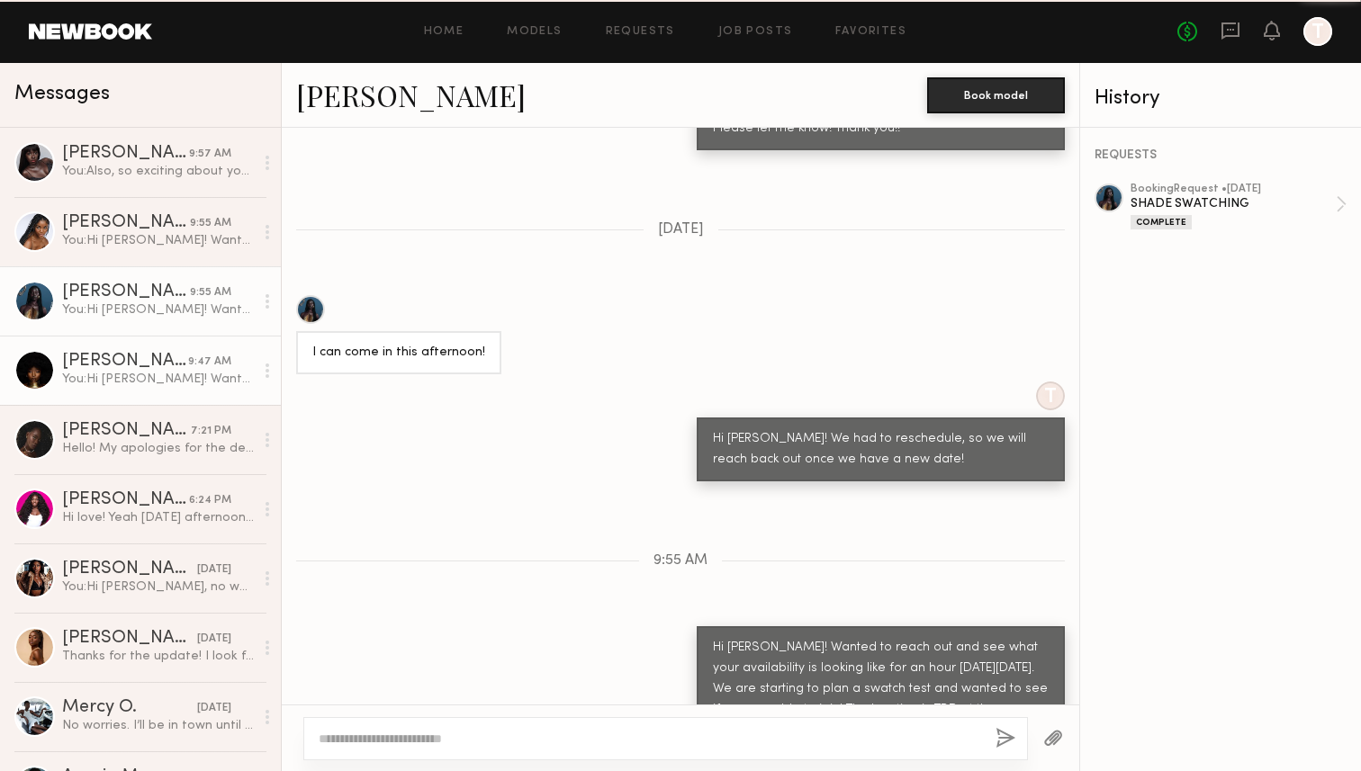
click at [135, 364] on div "[PERSON_NAME]" at bounding box center [125, 362] width 126 height 18
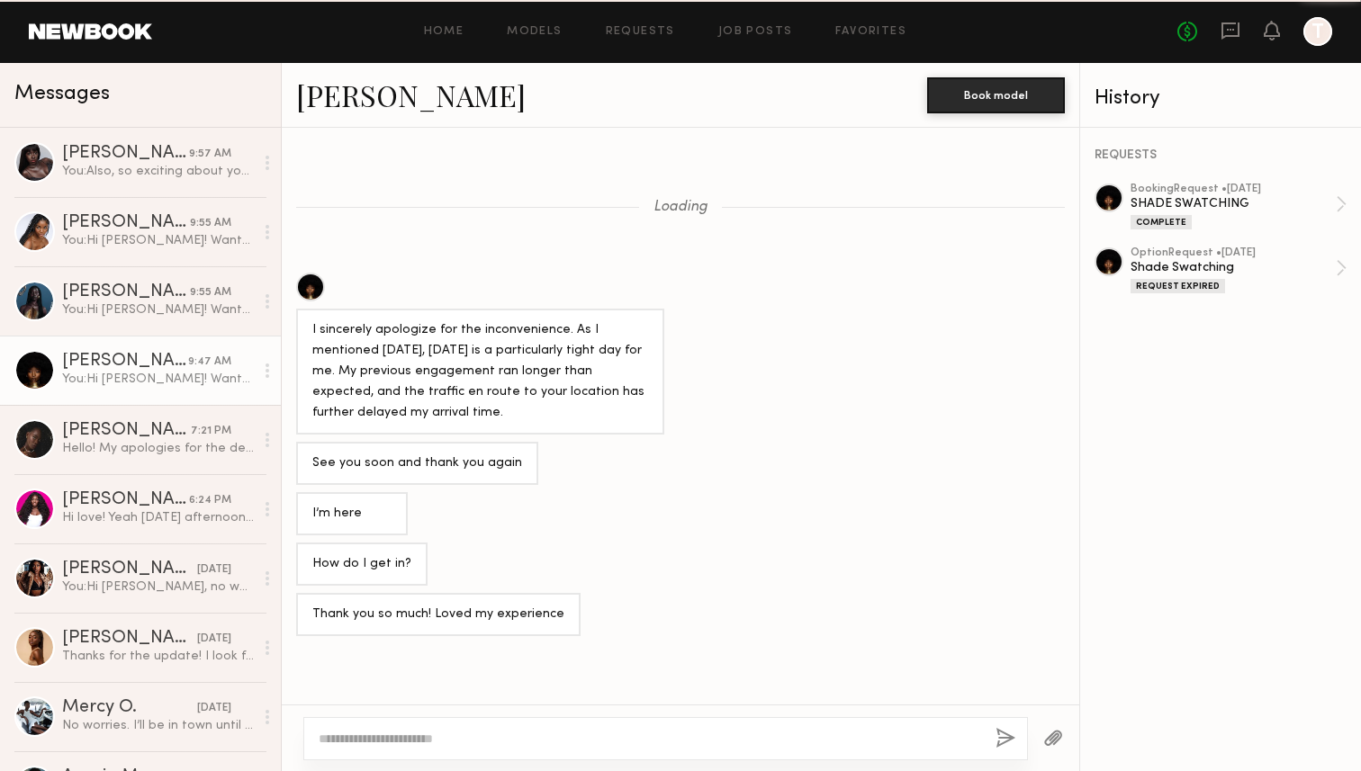
scroll to position [942, 0]
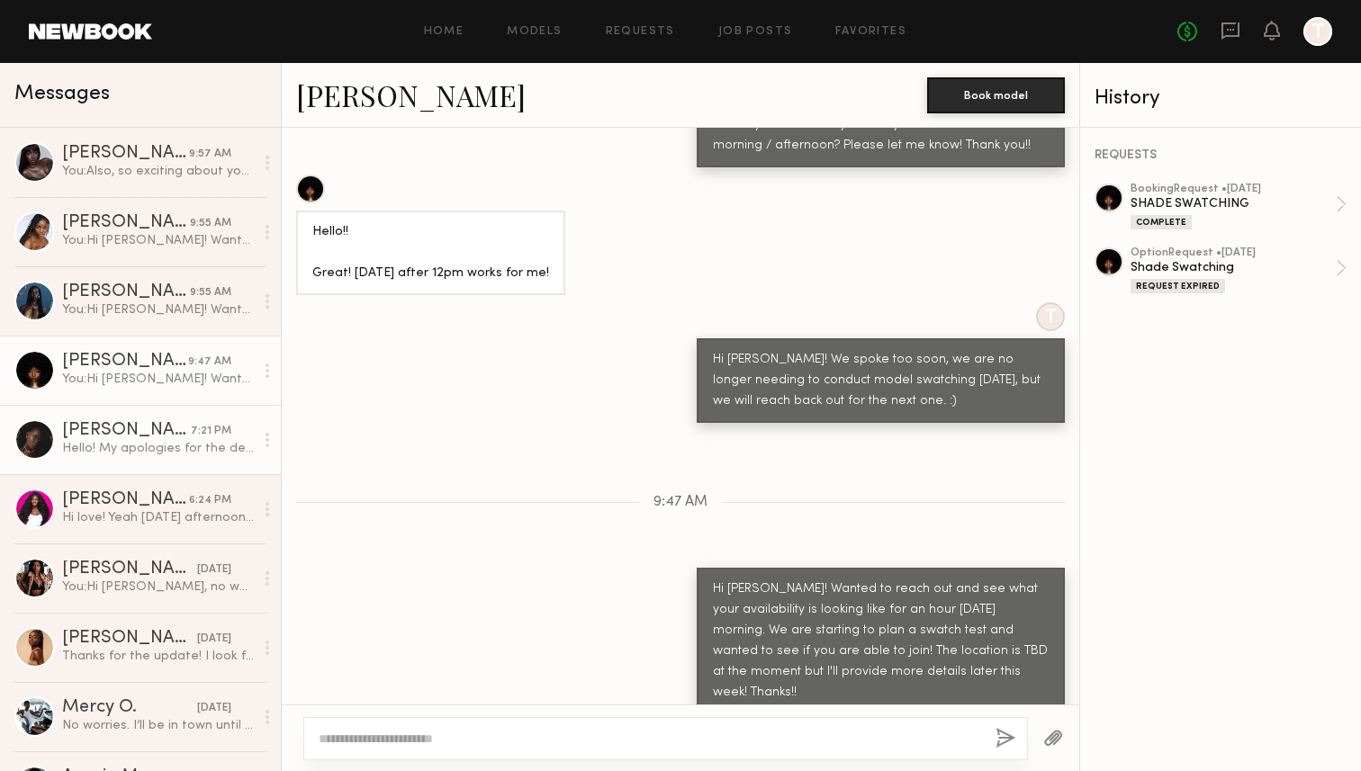
click at [140, 428] on div "[PERSON_NAME]" at bounding box center [126, 431] width 129 height 18
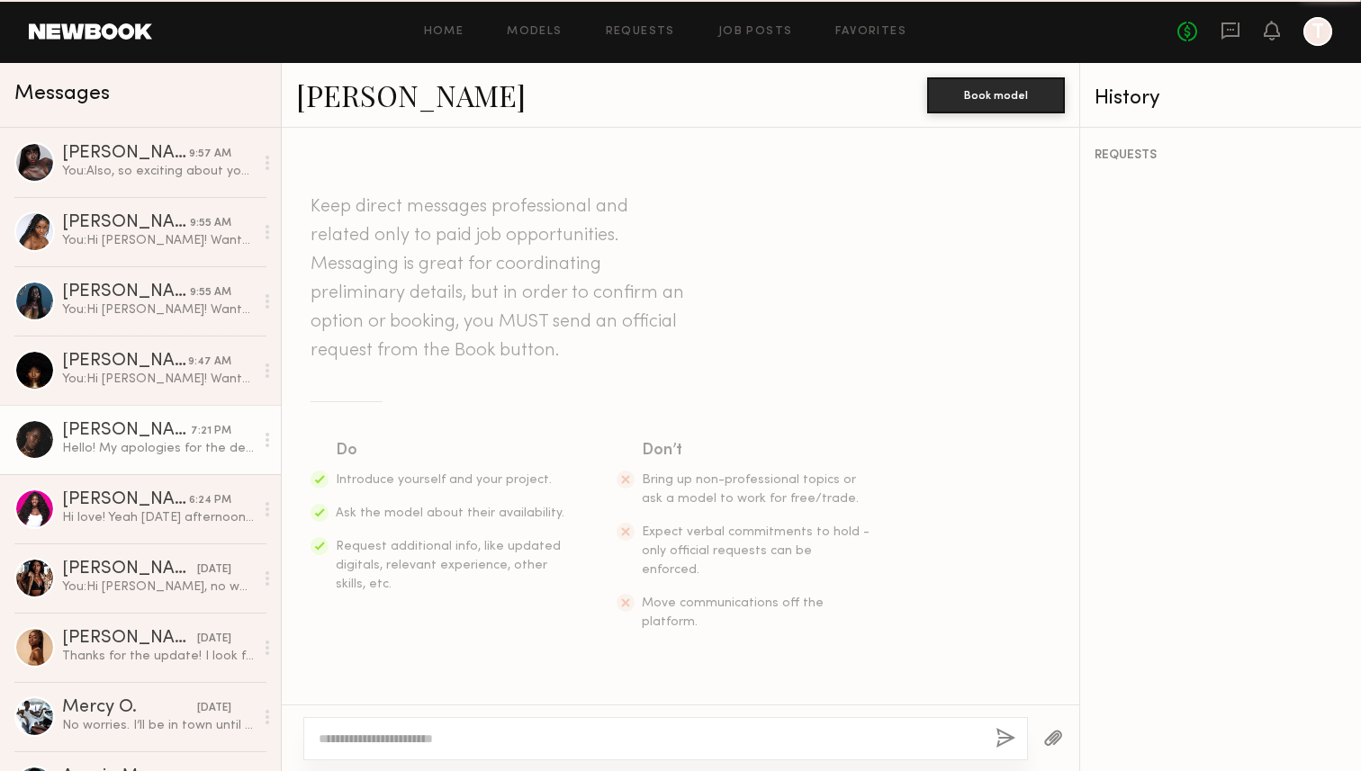
scroll to position [1511, 0]
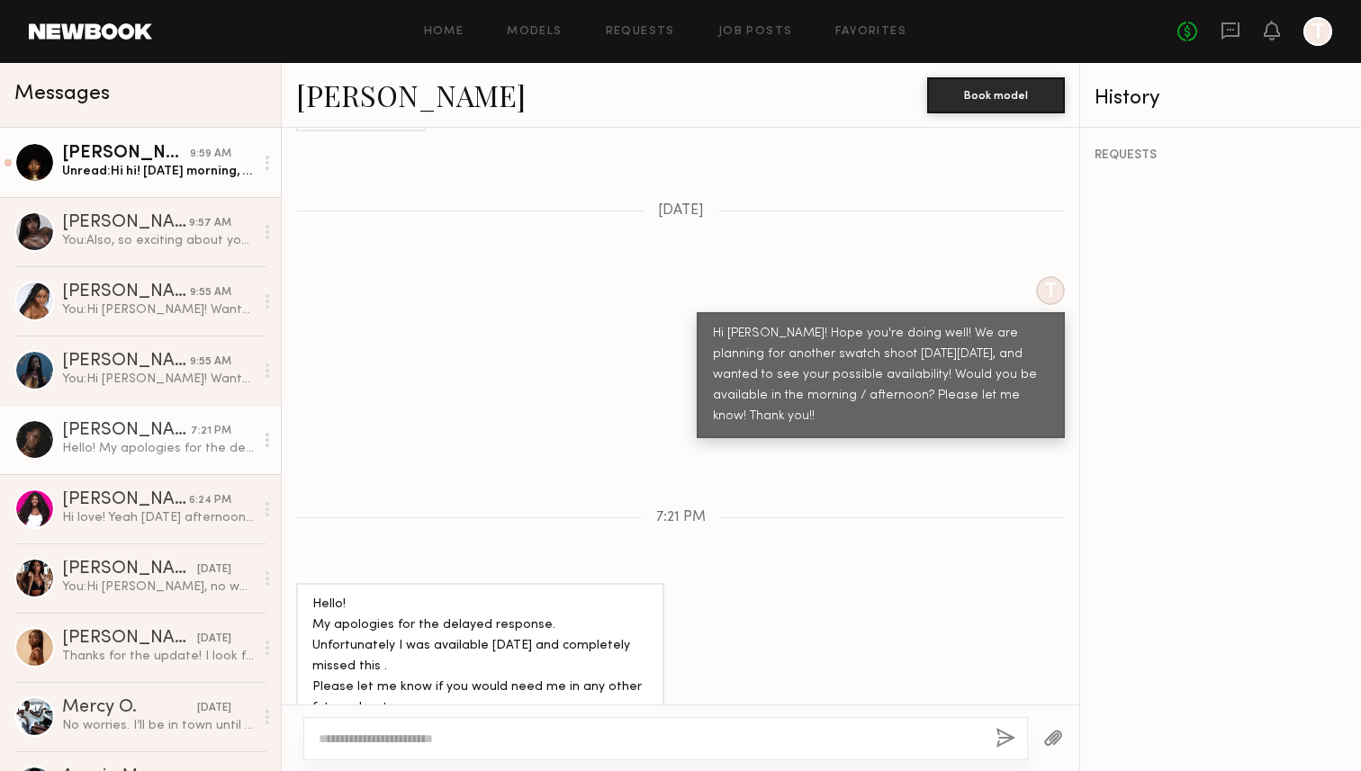
click at [218, 181] on link "Aisha A. 9:59 AM Unread: Hi hi! Thursday morning, sounds okay. Please just keep…" at bounding box center [140, 162] width 281 height 69
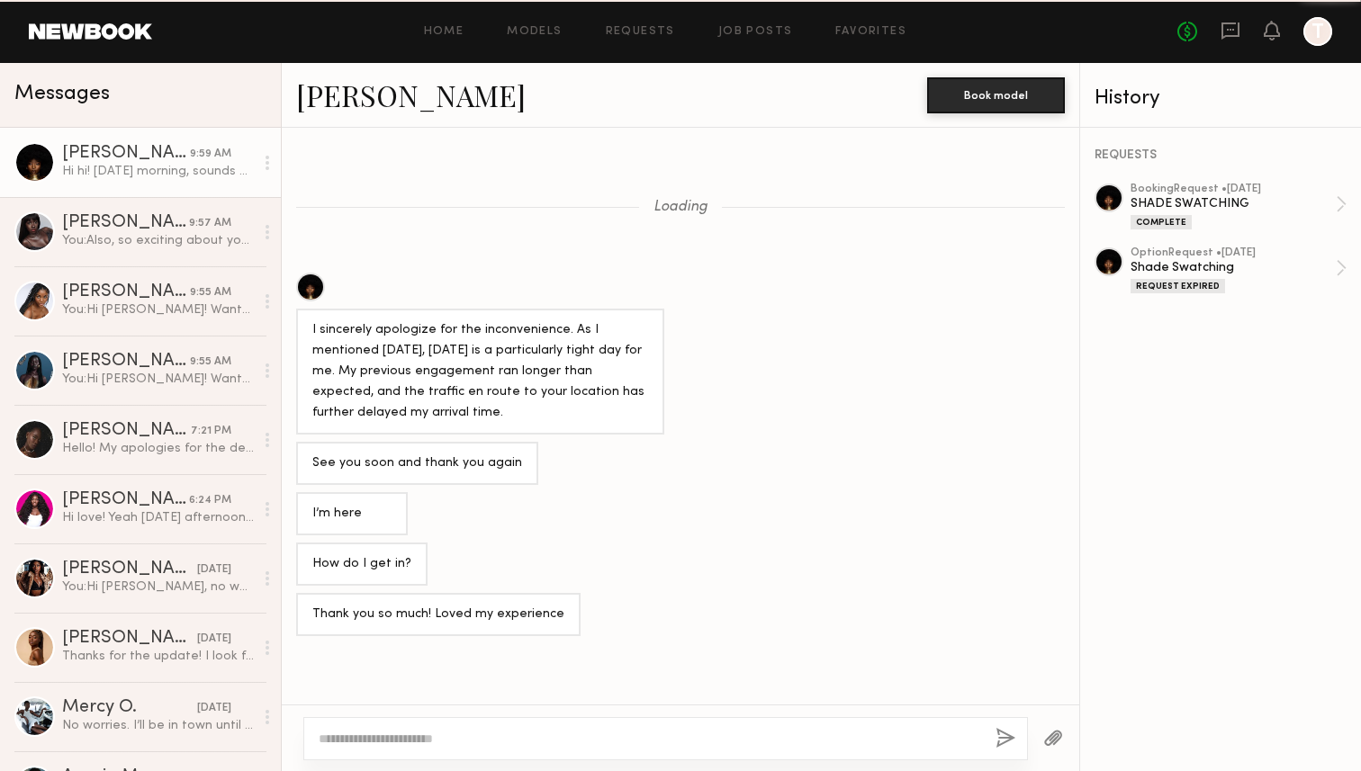
scroll to position [1055, 0]
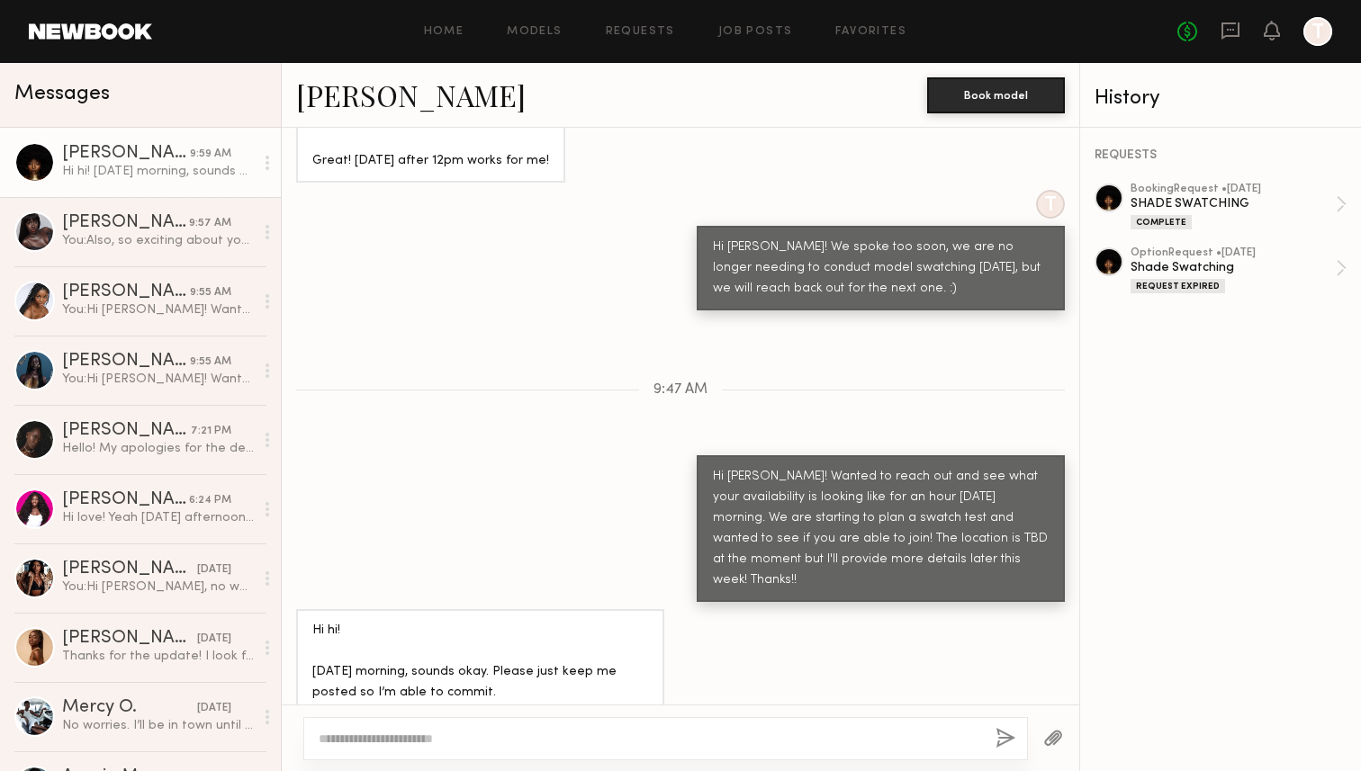
click at [547, 733] on textarea at bounding box center [650, 739] width 662 height 18
type textarea "*"
type textarea "**********"
click at [1010, 740] on button "button" at bounding box center [1005, 739] width 20 height 22
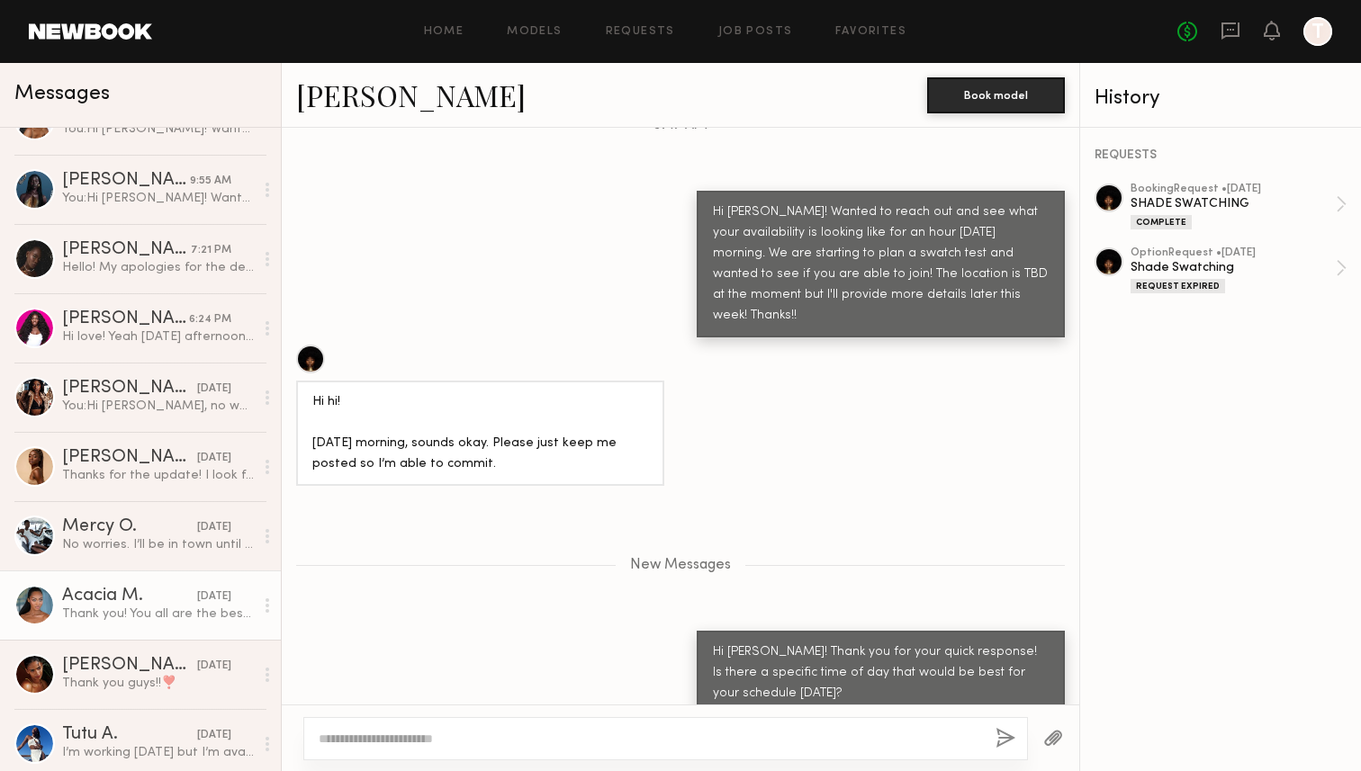
scroll to position [0, 0]
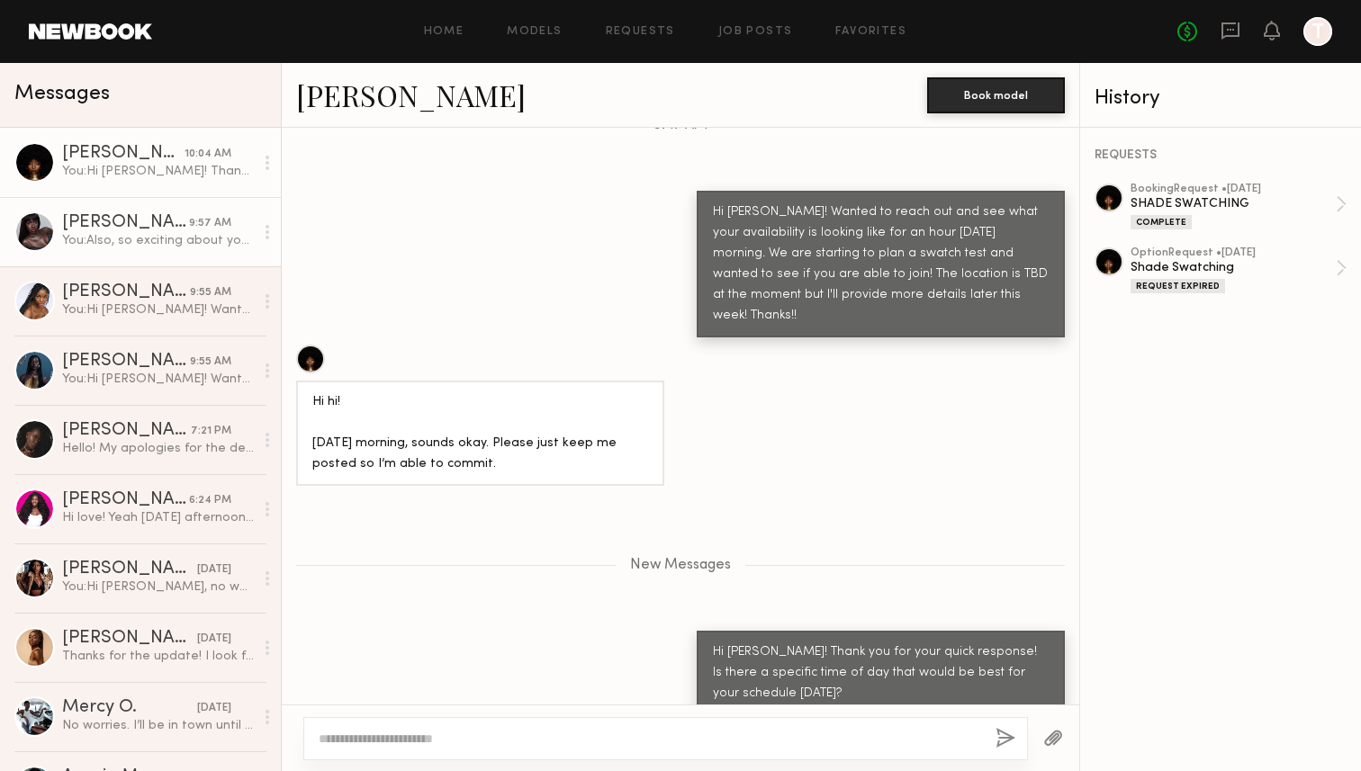
click at [166, 237] on div "You: Also, so exciting about your agency! But, for this model testing, we only …" at bounding box center [158, 240] width 192 height 17
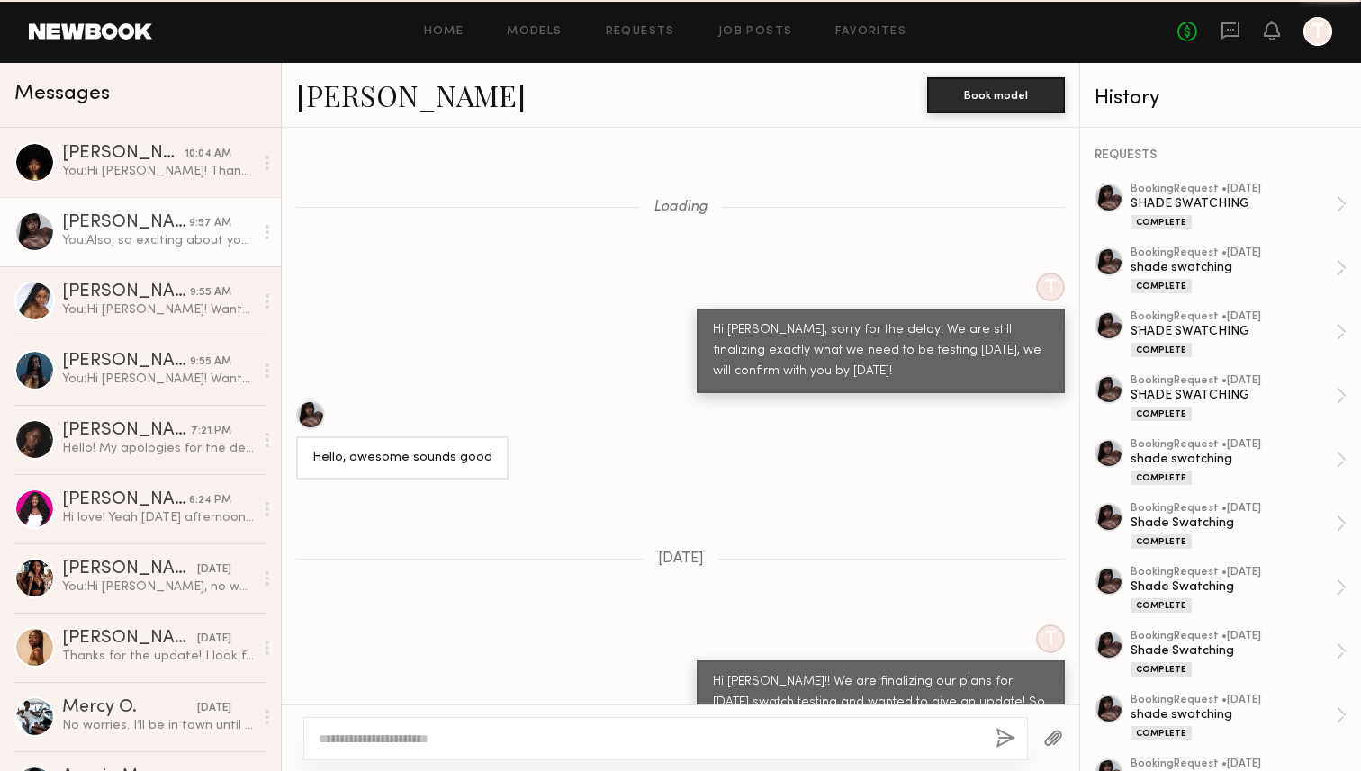
scroll to position [1142, 0]
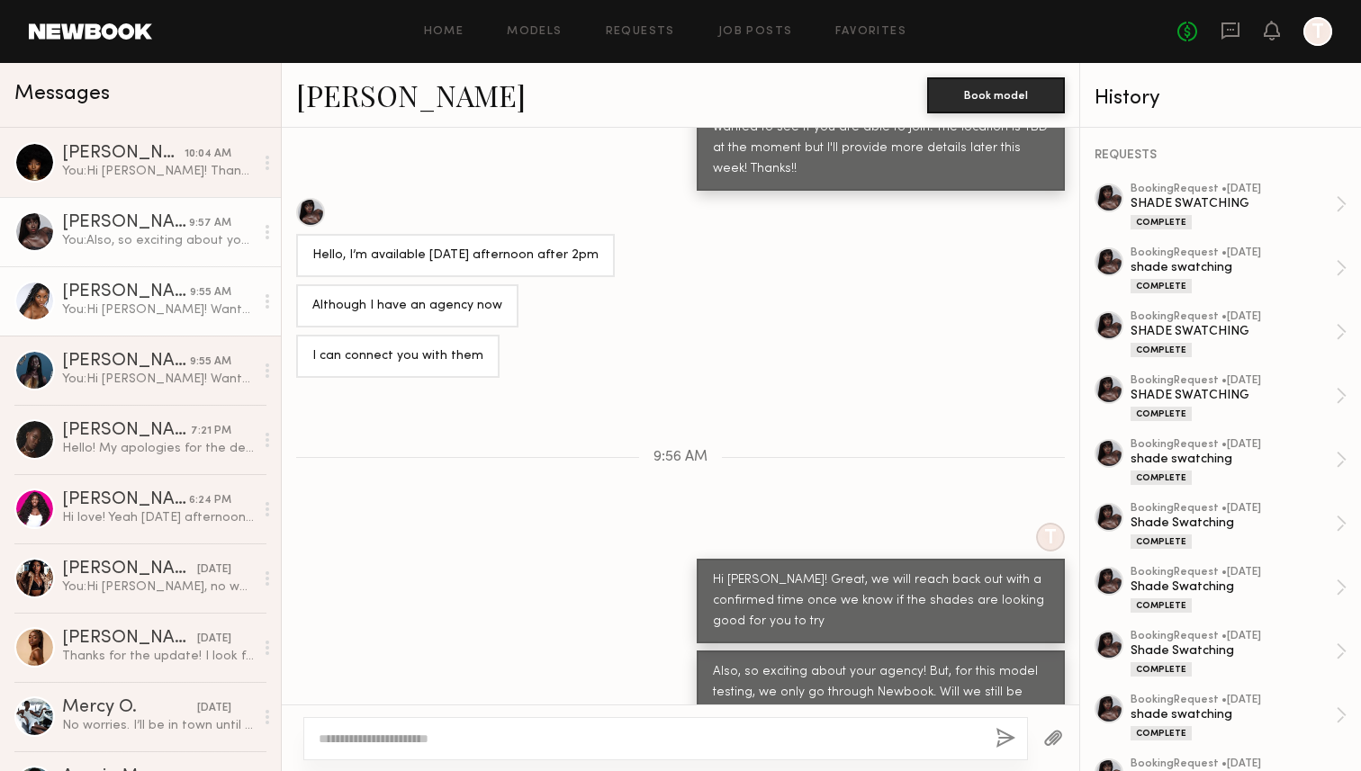
click at [160, 291] on div "[PERSON_NAME]" at bounding box center [126, 292] width 128 height 18
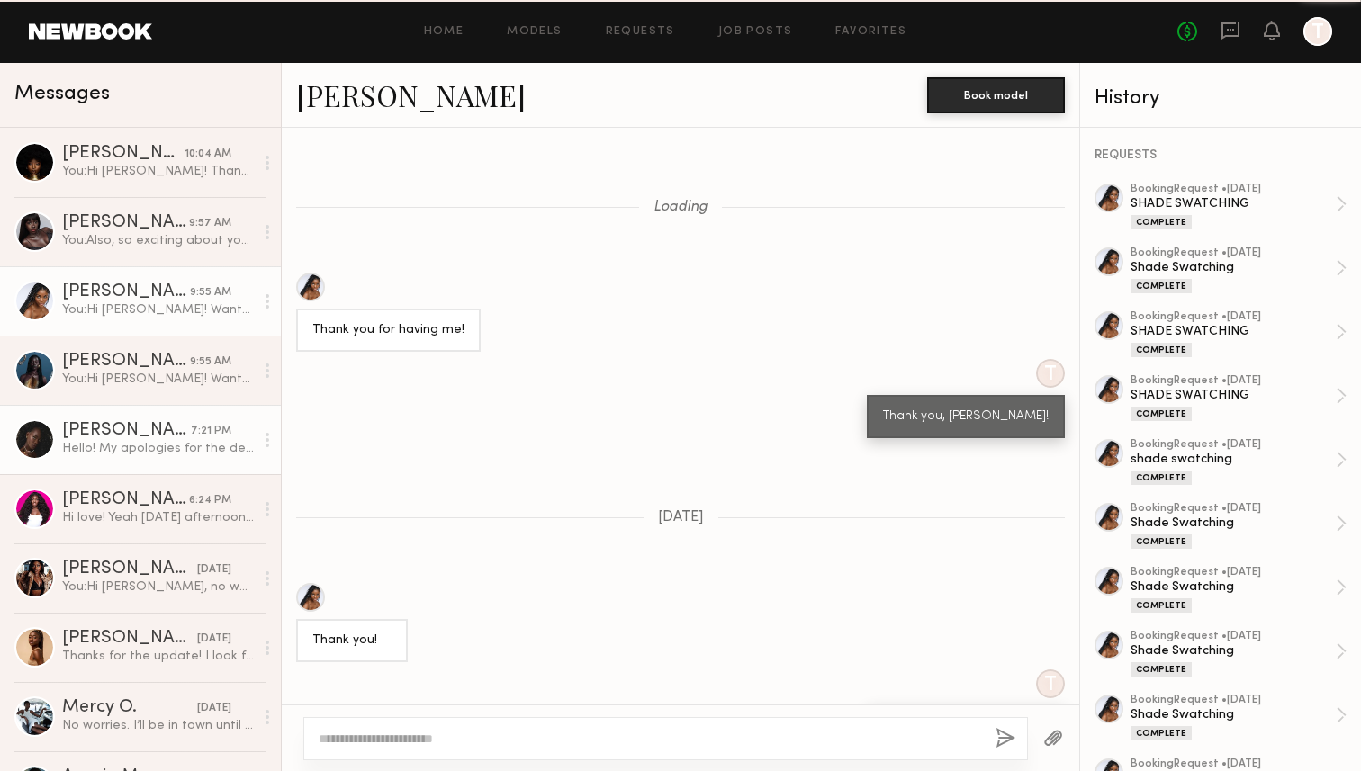
scroll to position [9744, 0]
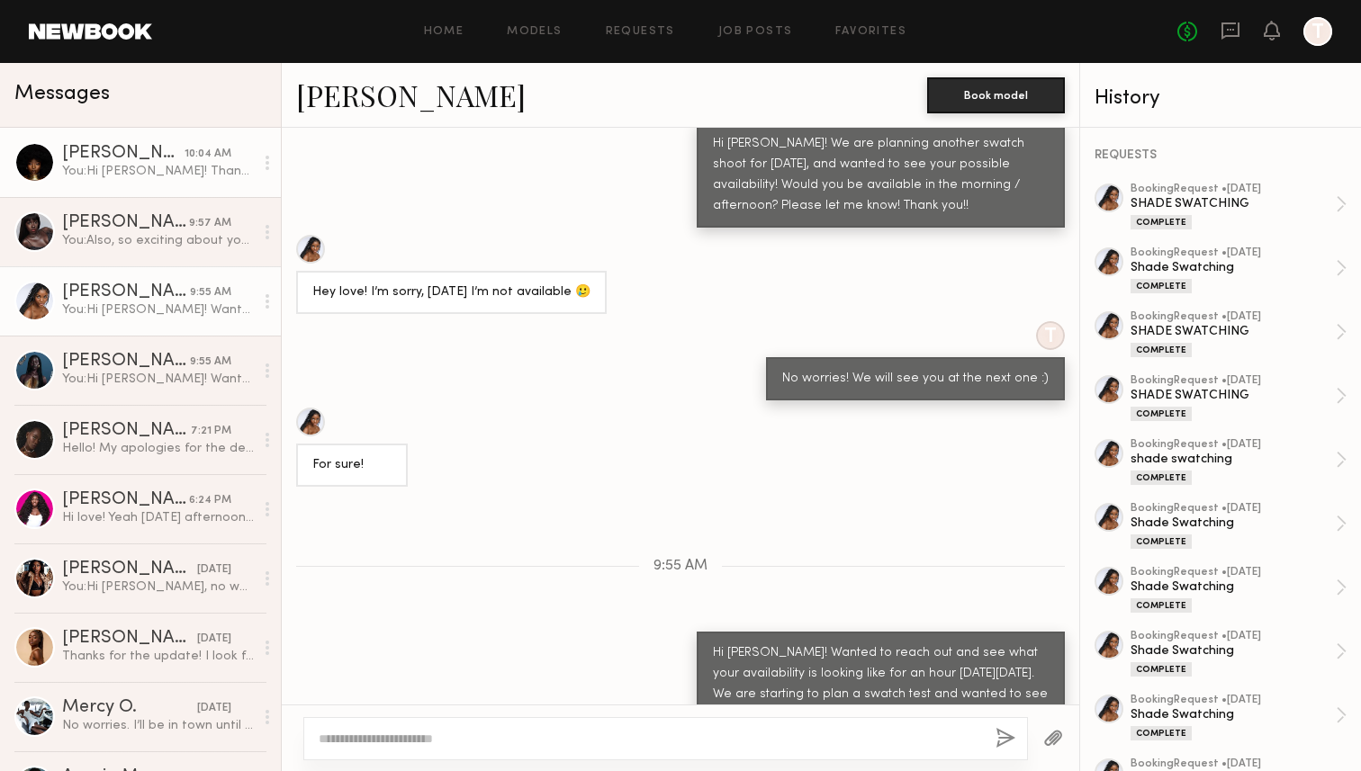
click at [126, 184] on link "Aisha A. 10:04 AM You: Hi Aisha! Thank you for your quick response! Is there a …" at bounding box center [140, 162] width 281 height 69
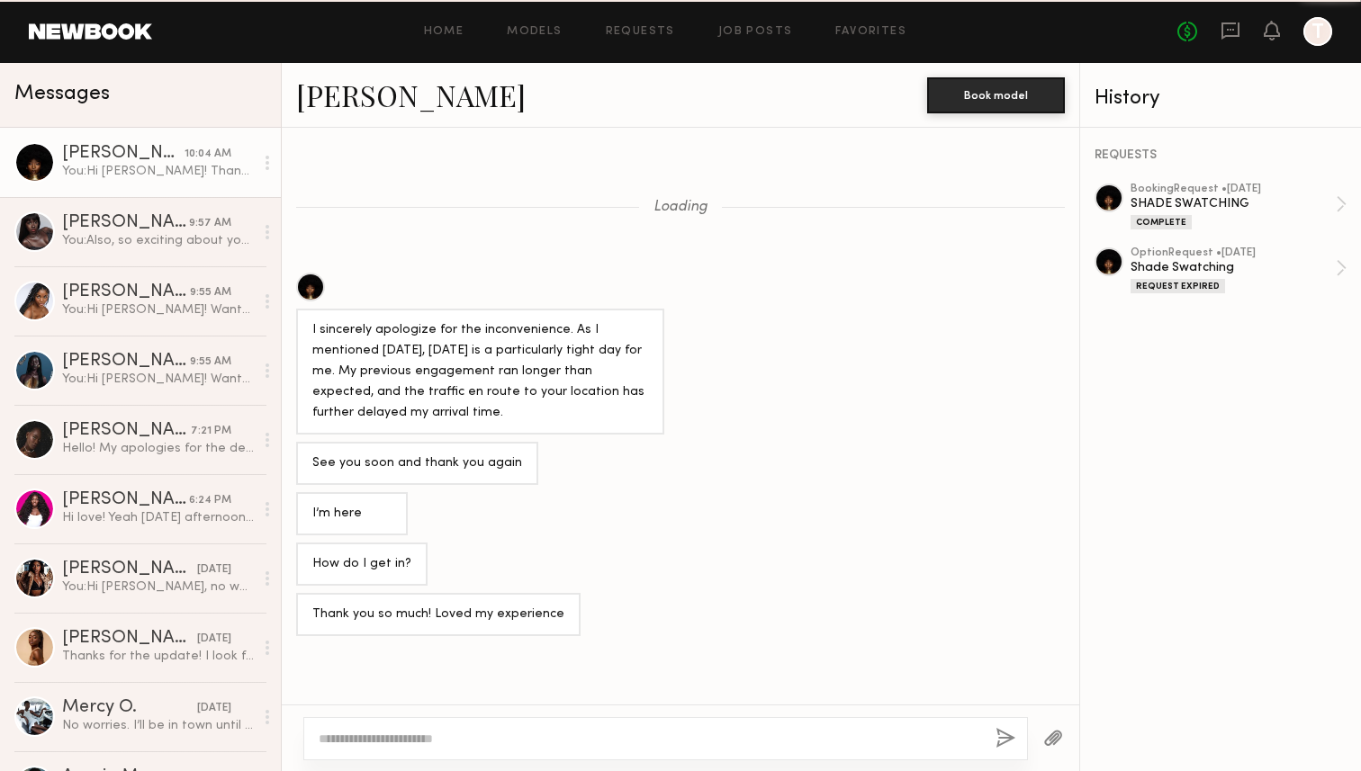
scroll to position [1183, 0]
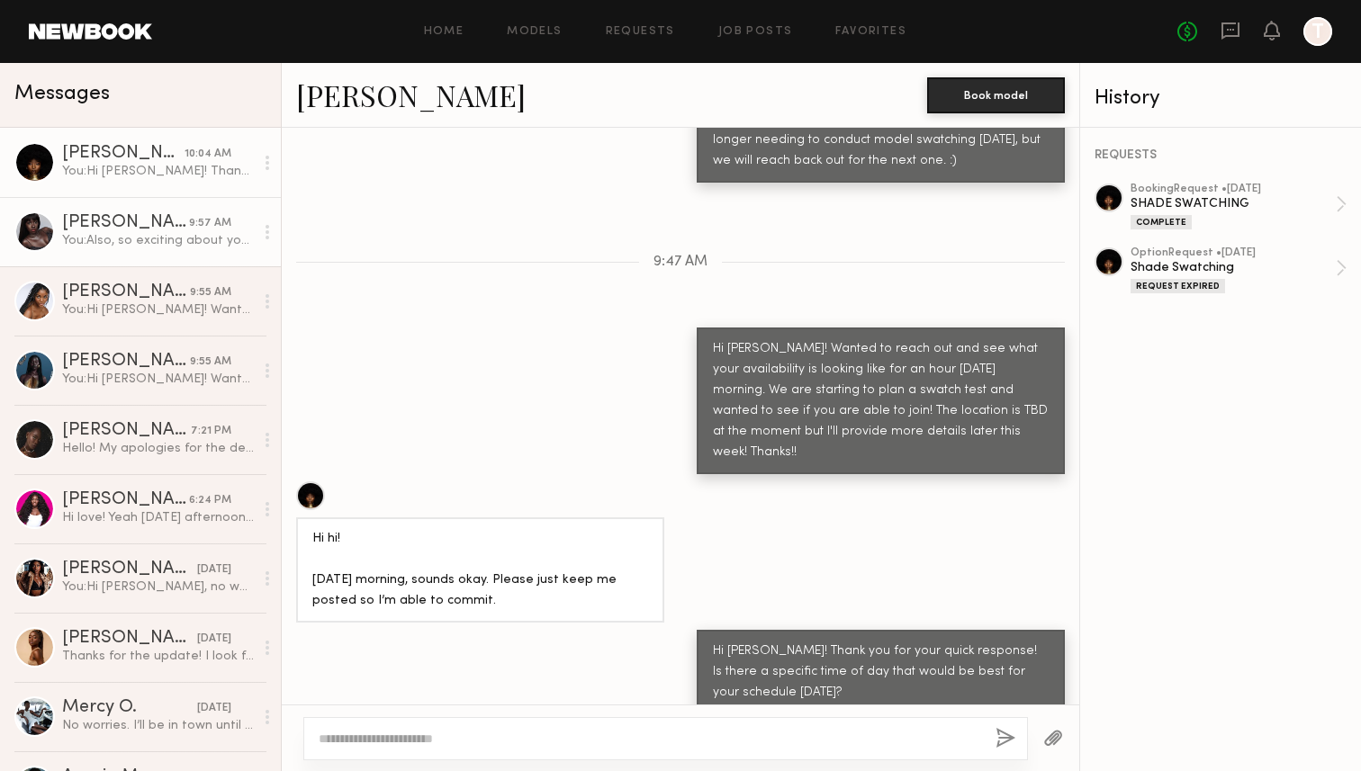
click at [139, 230] on div "[PERSON_NAME]" at bounding box center [125, 223] width 127 height 18
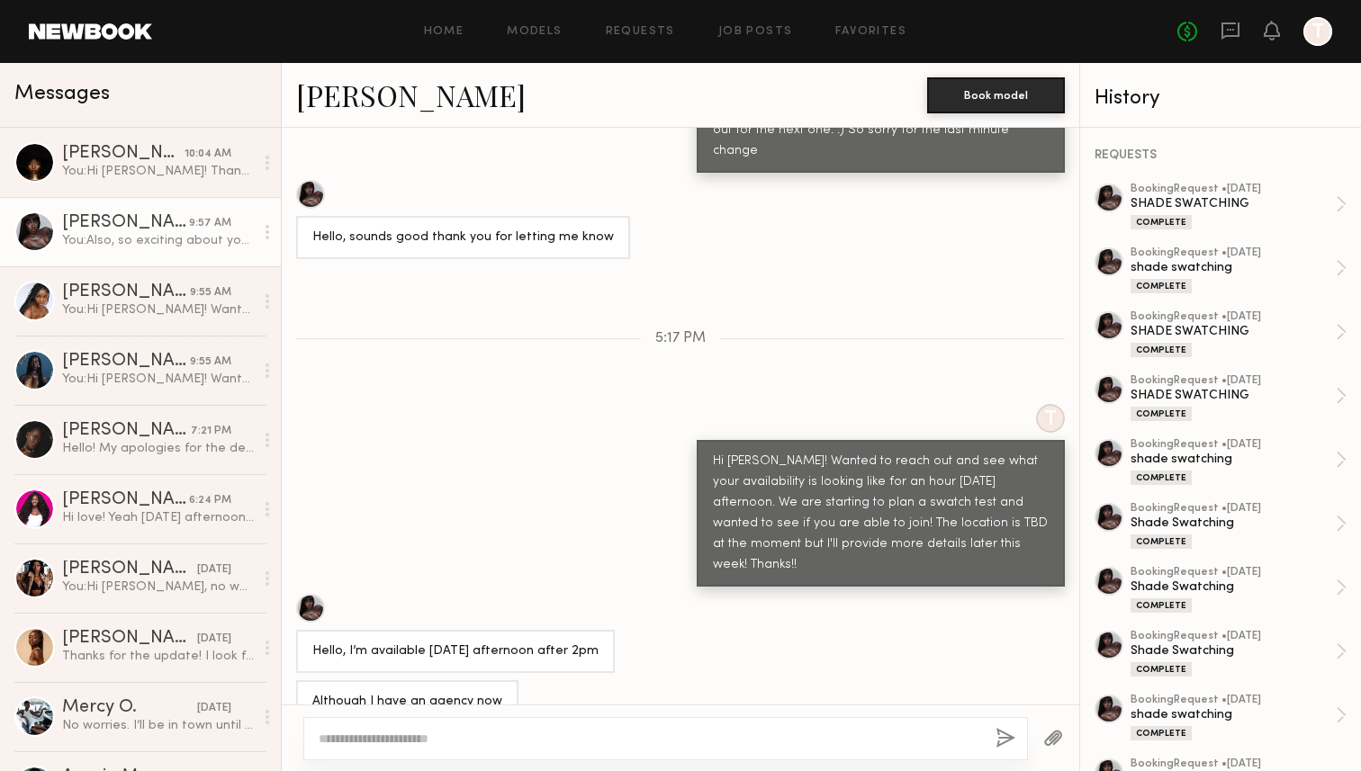
scroll to position [749, 0]
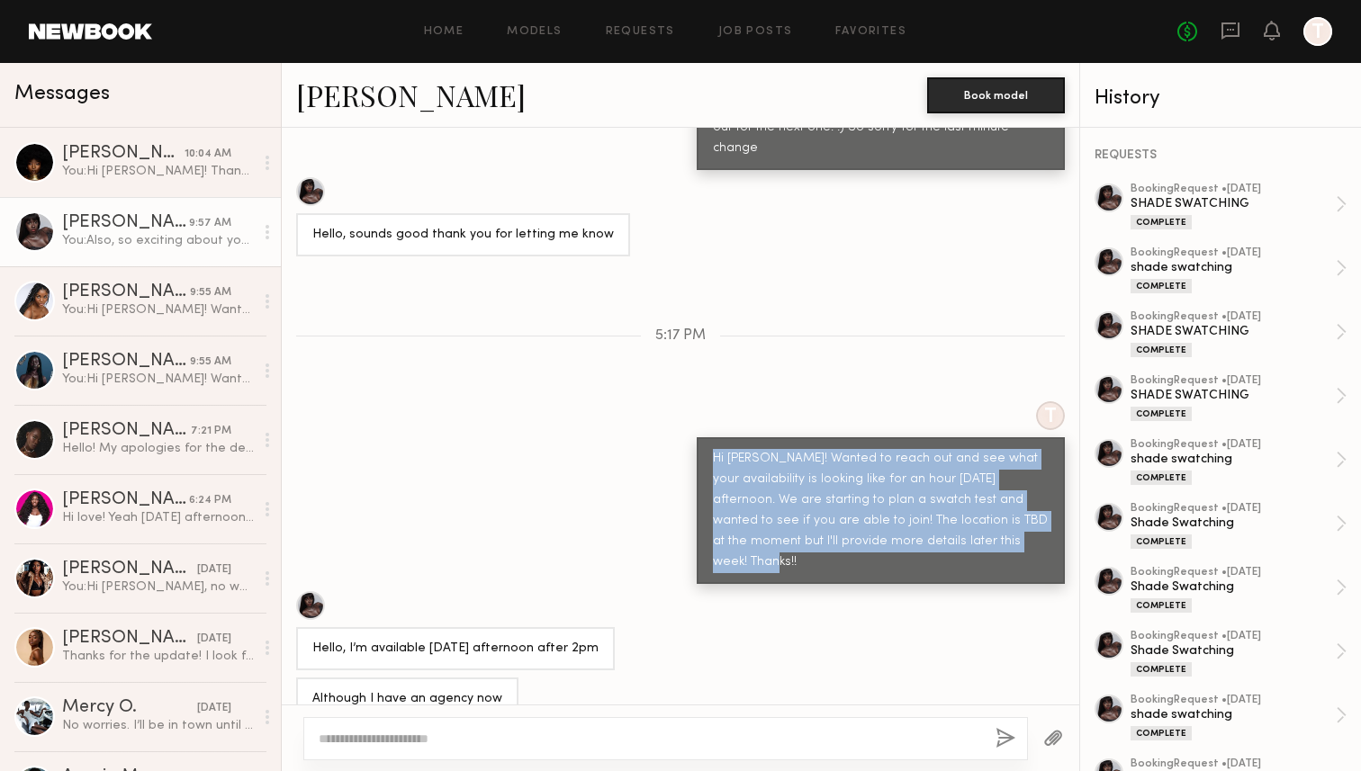
drag, startPoint x: 991, startPoint y: 502, endPoint x: 712, endPoint y: 407, distance: 294.8
click at [712, 437] on div "Hi Gigi! Wanted to reach out and see what your availability is looking like for…" at bounding box center [881, 510] width 368 height 147
copy div "Hi Gigi! Wanted to reach out and see what your availability is looking like for…"
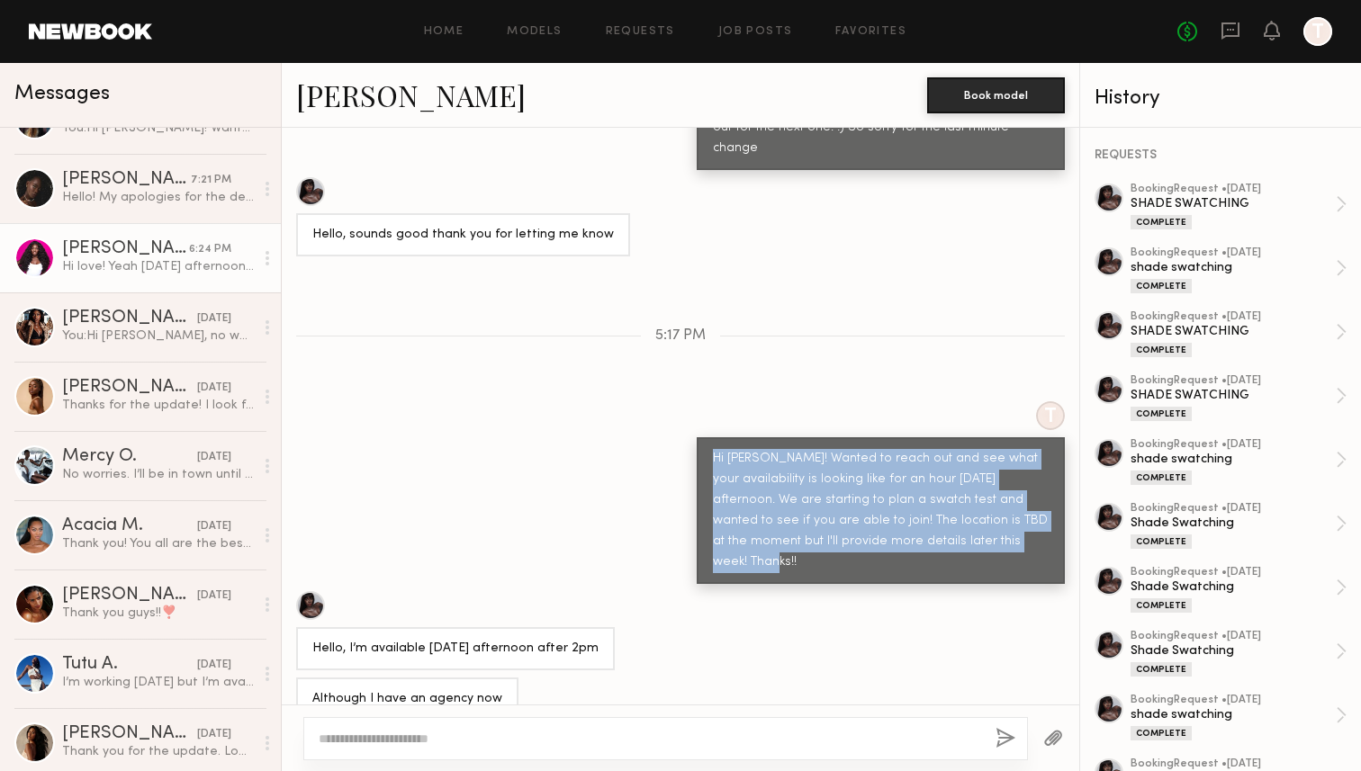
scroll to position [283, 0]
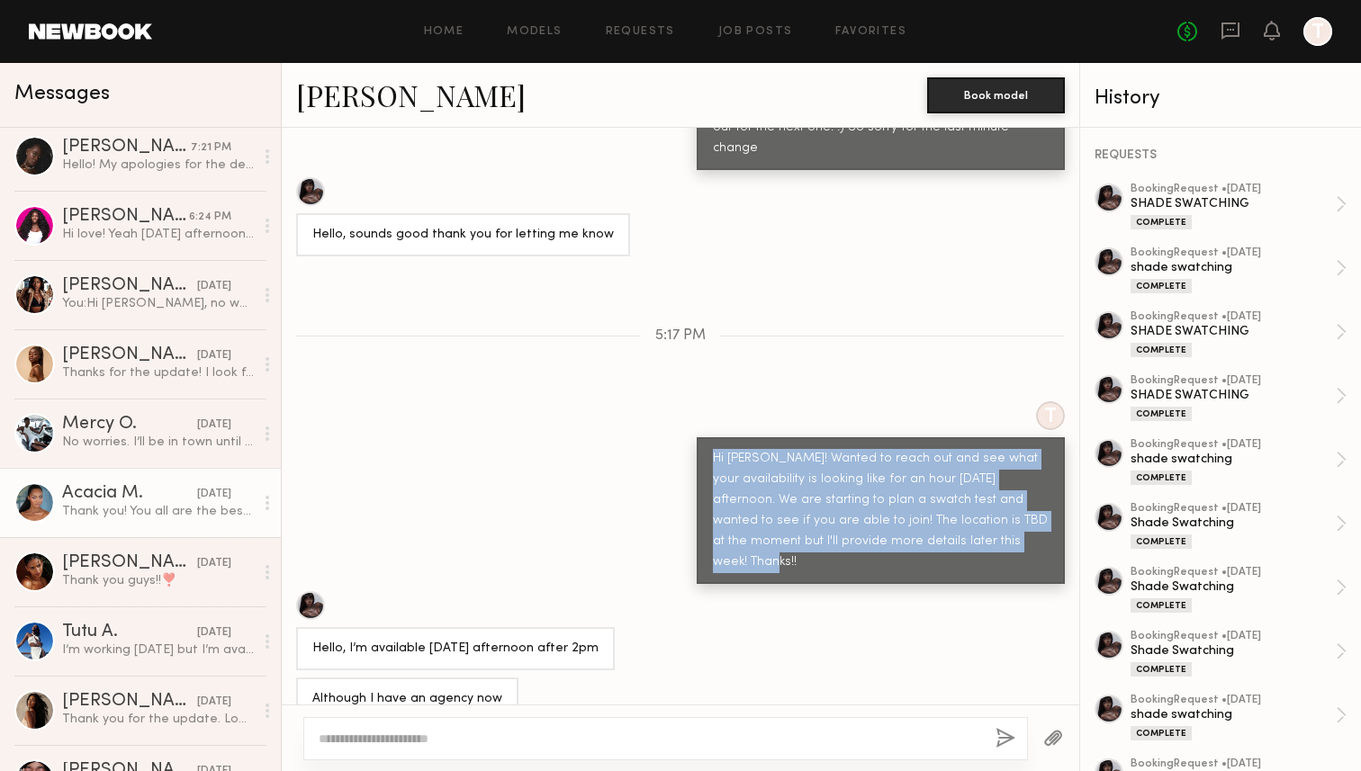
click at [167, 511] on div "Thank you! You all are the best :)" at bounding box center [158, 511] width 192 height 17
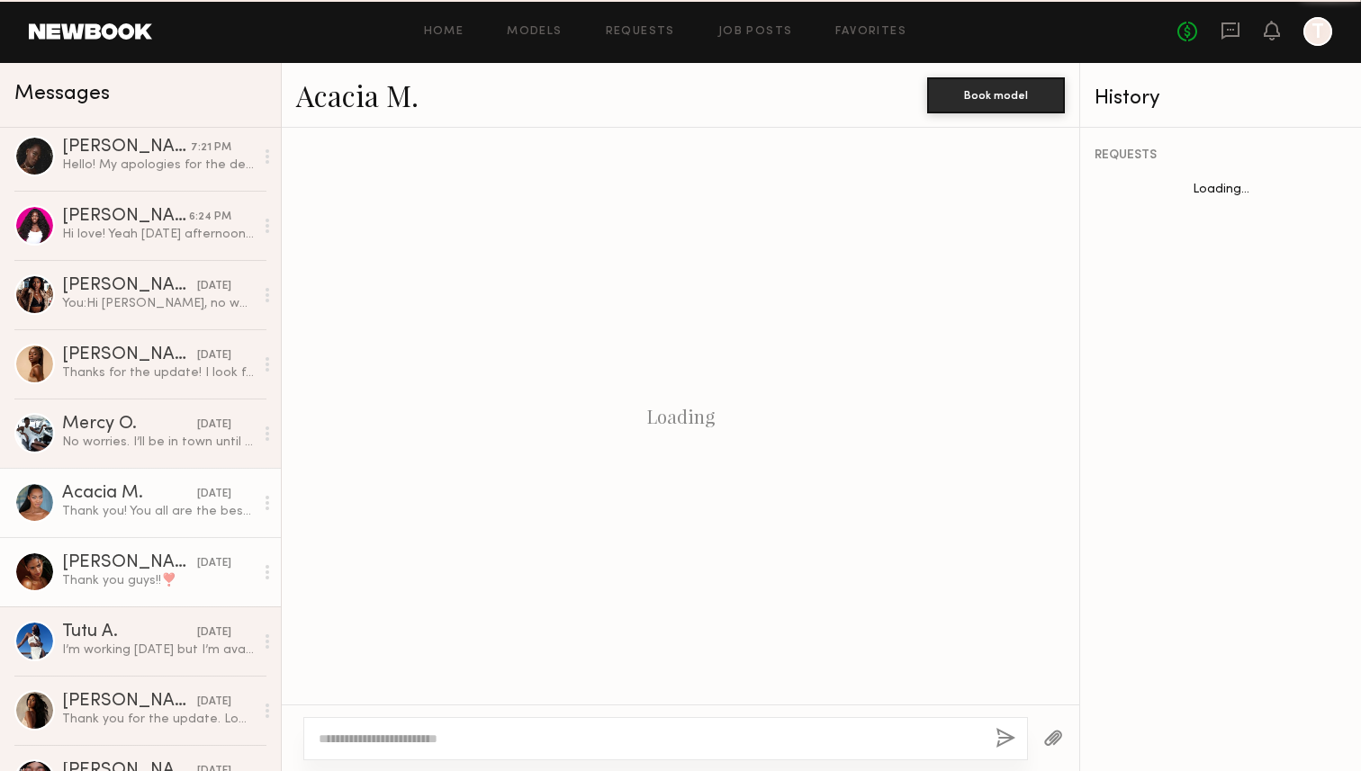
scroll to position [1158, 0]
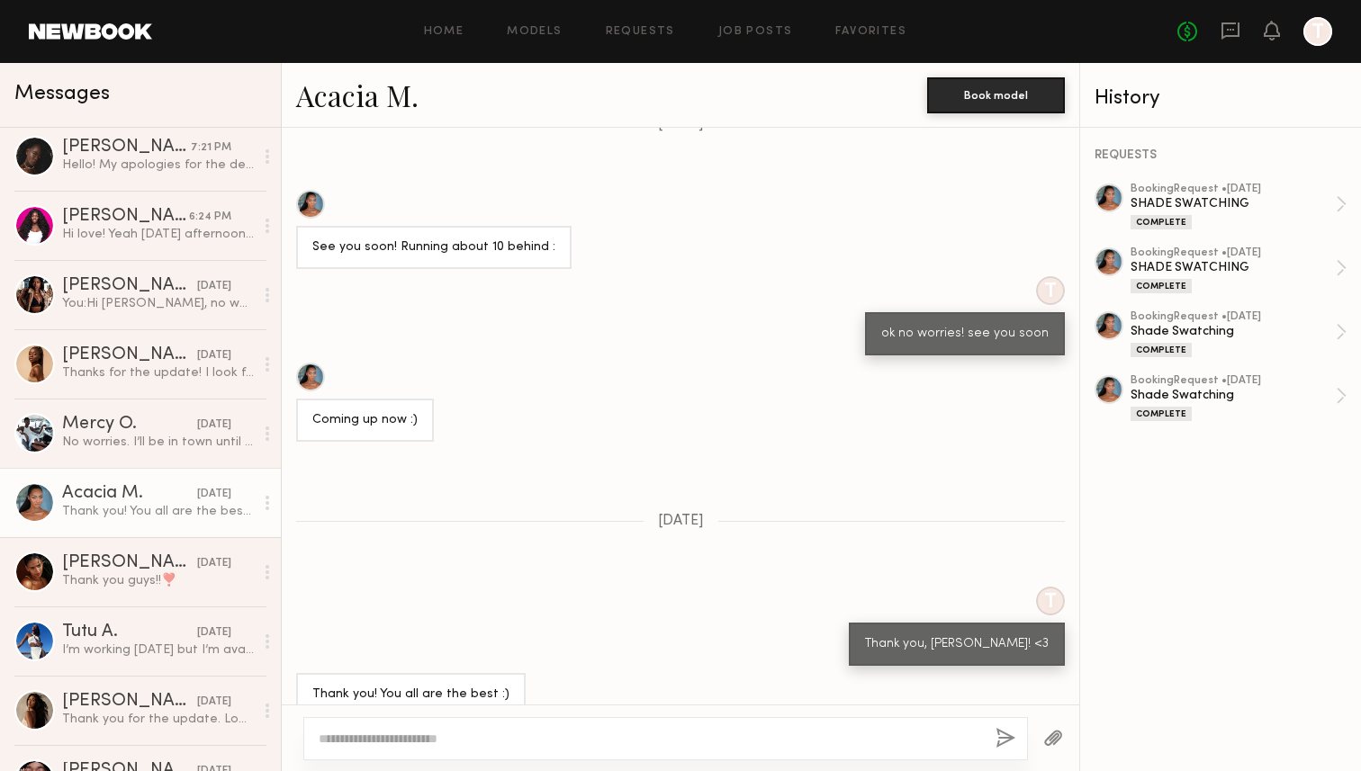
click at [361, 738] on textarea at bounding box center [650, 739] width 662 height 18
type textarea "**********"
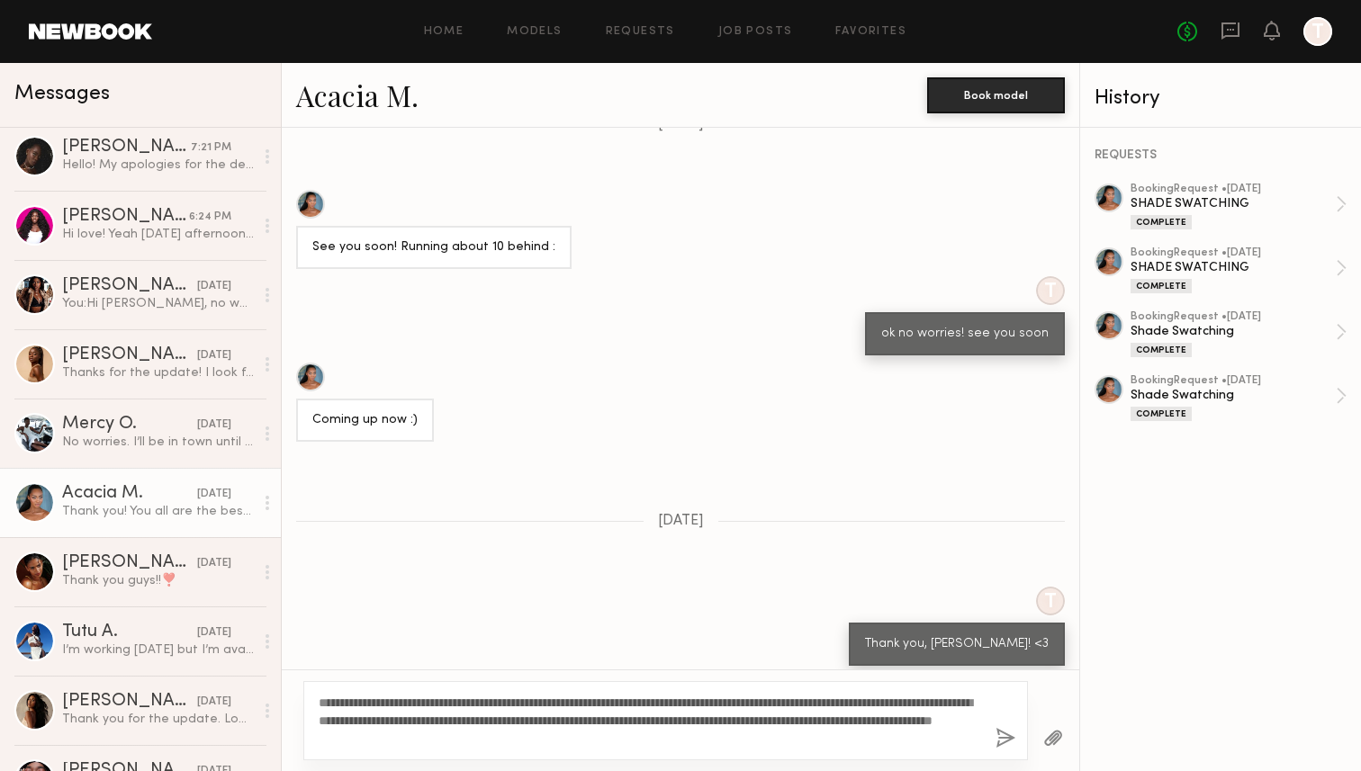
click at [348, 697] on textarea "**********" at bounding box center [650, 721] width 662 height 54
drag, startPoint x: 597, startPoint y: 741, endPoint x: 337, endPoint y: 683, distance: 266.4
click at [337, 683] on div "**********" at bounding box center [665, 720] width 724 height 79
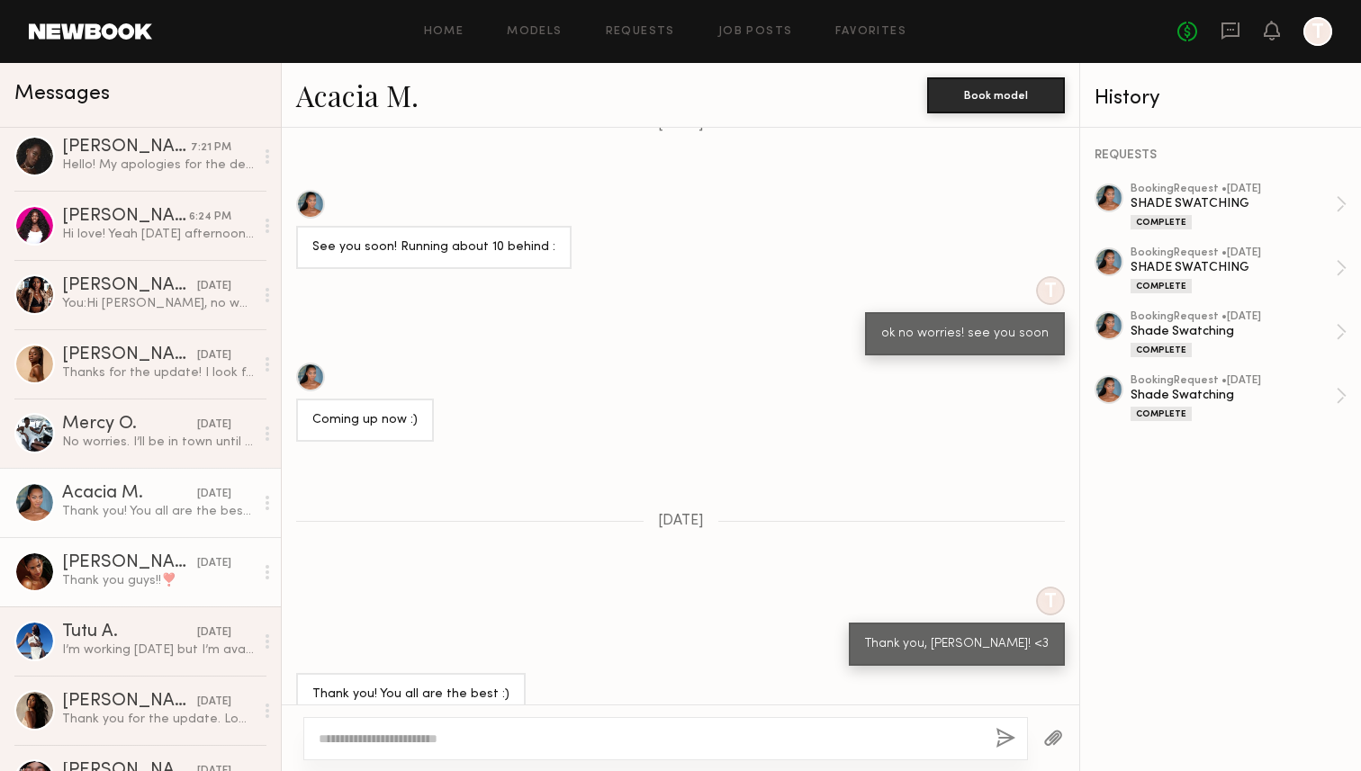
click at [131, 577] on div "Thank you guys!!❣️" at bounding box center [158, 580] width 192 height 17
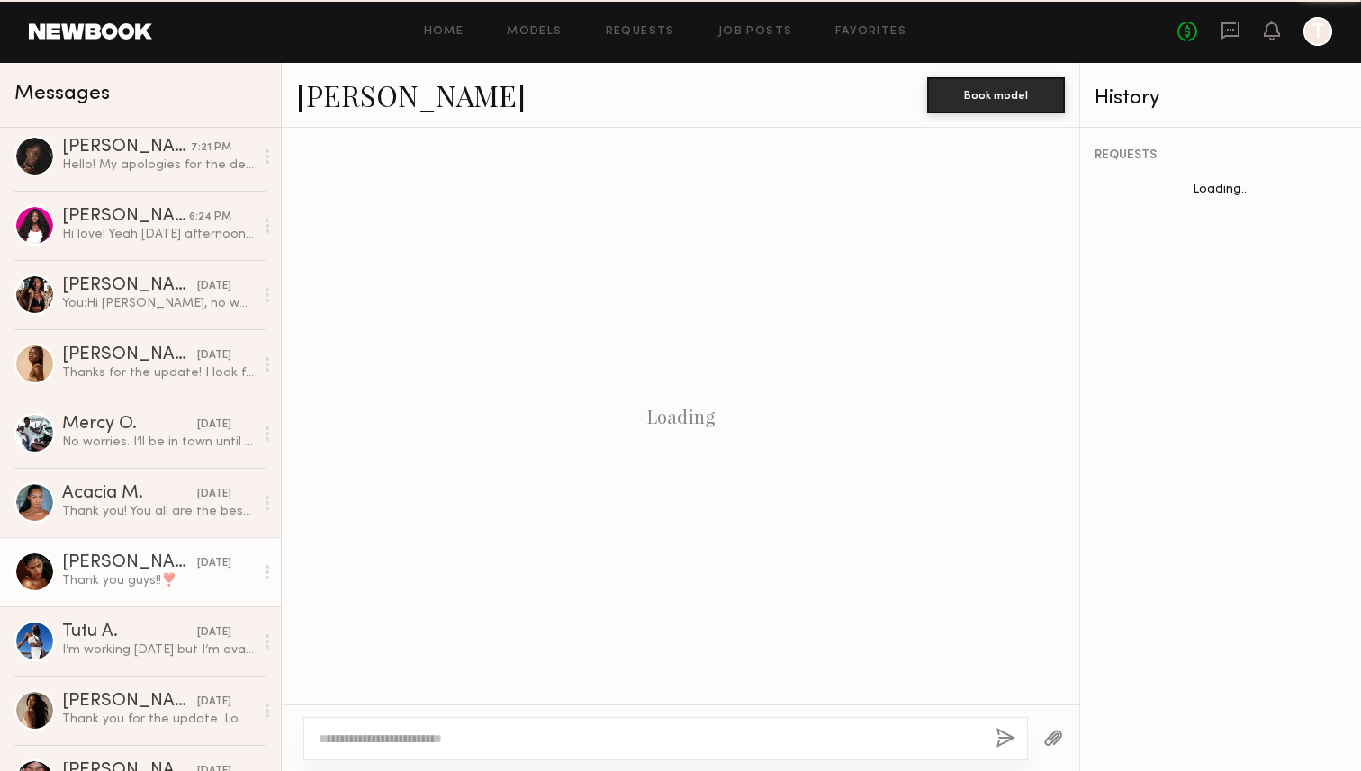
scroll to position [1074, 0]
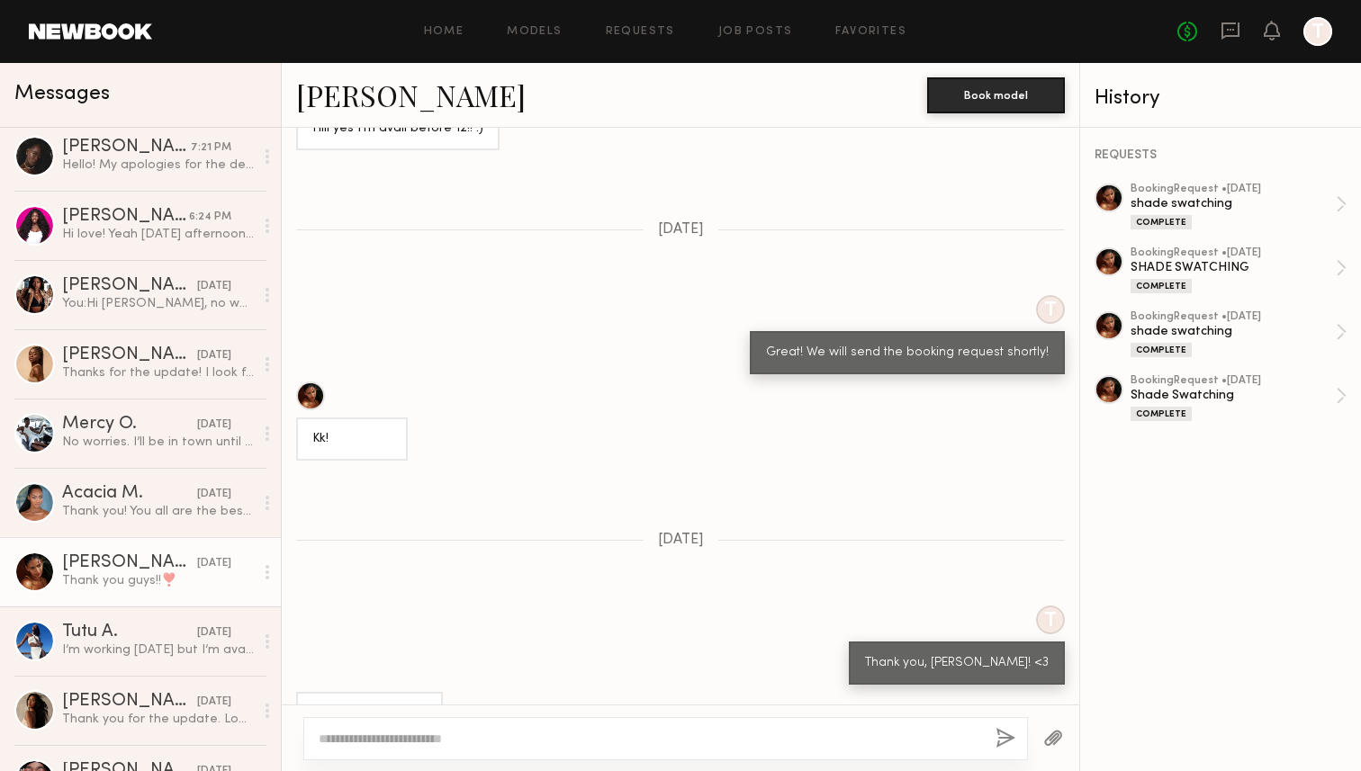
click at [361, 747] on div at bounding box center [665, 738] width 724 height 43
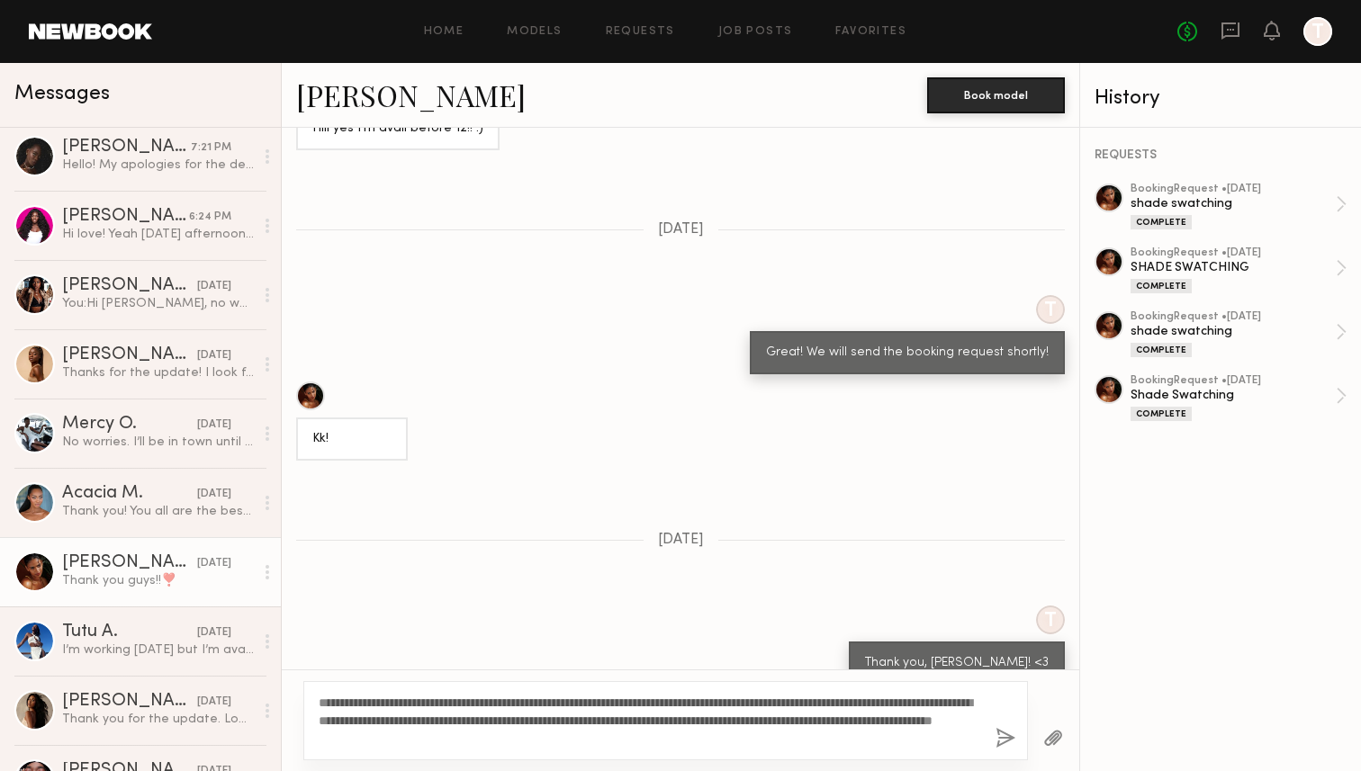
click at [342, 703] on textarea "**********" at bounding box center [650, 721] width 662 height 54
click at [925, 699] on textarea "**********" at bounding box center [650, 721] width 662 height 54
click at [767, 740] on textarea "**********" at bounding box center [650, 721] width 662 height 54
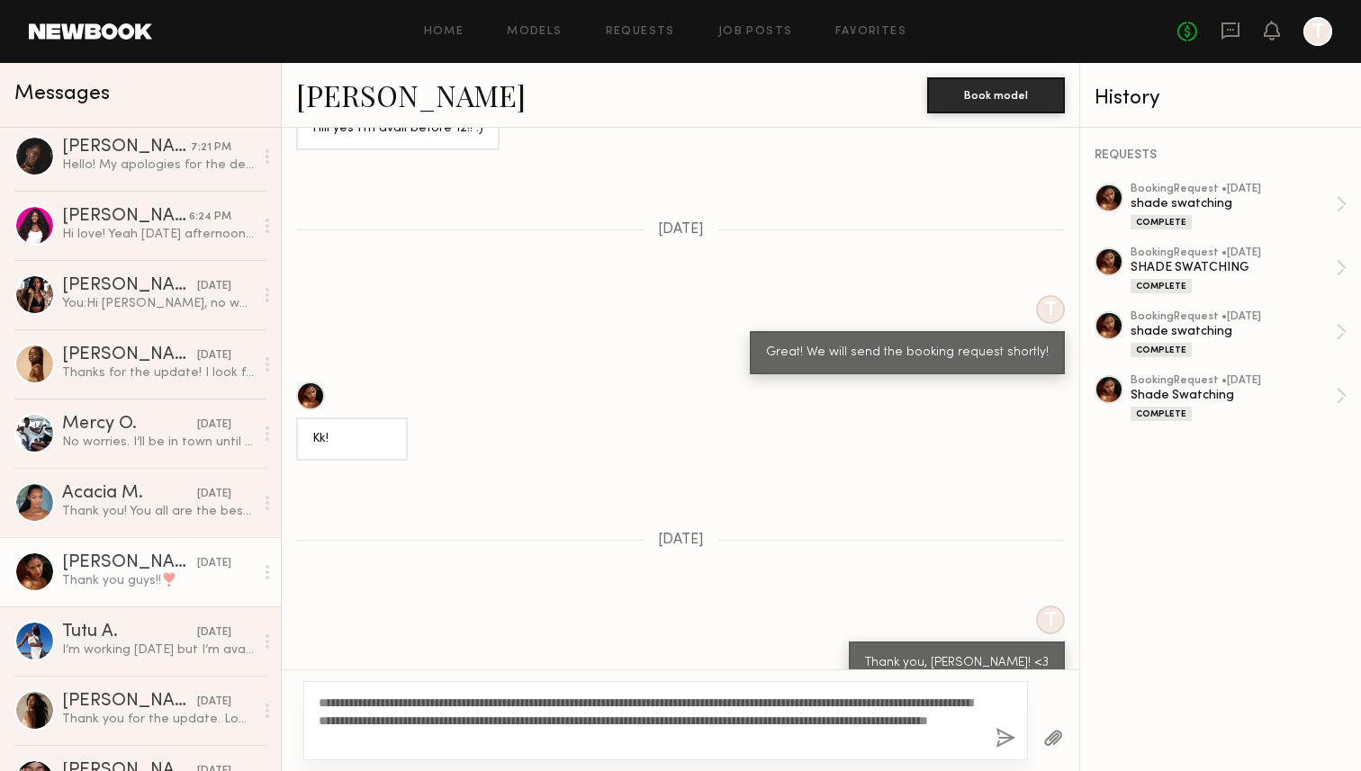
scroll to position [1108, 0]
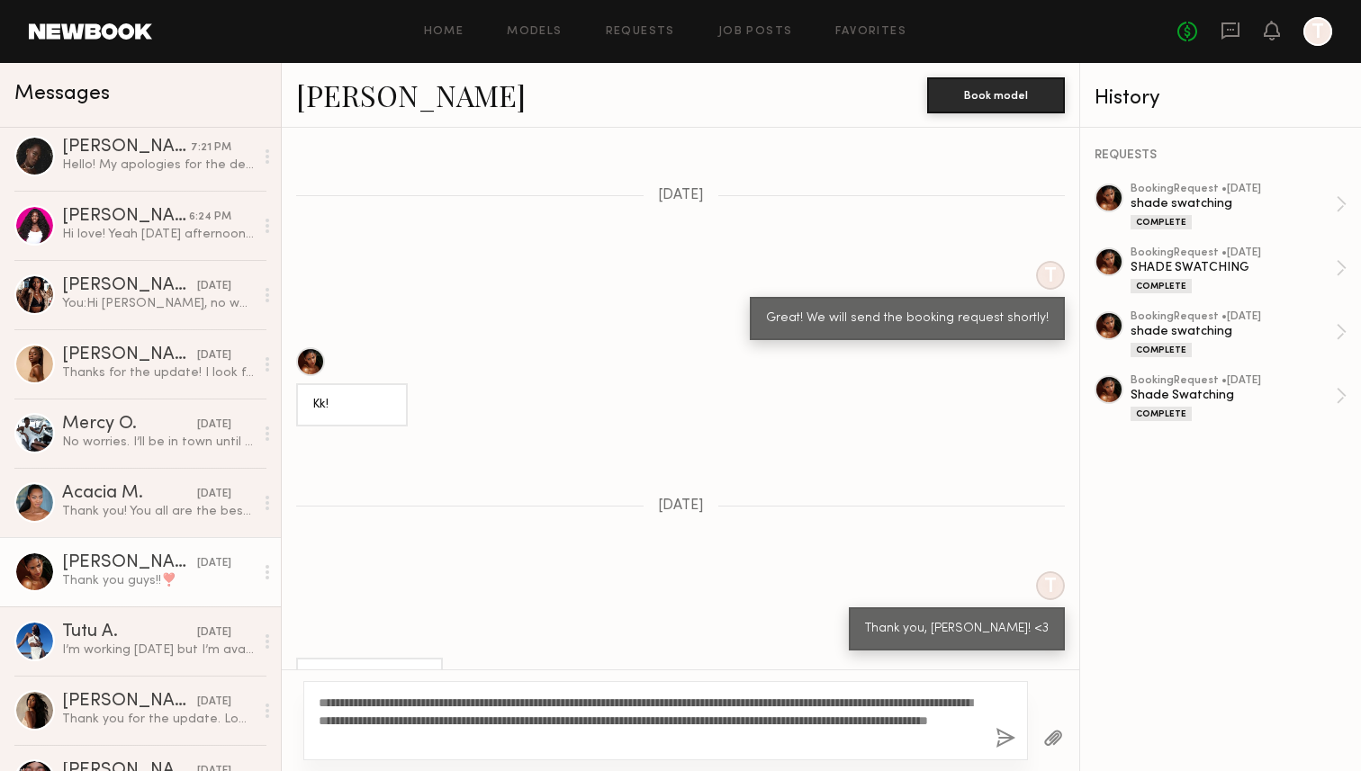
click at [953, 731] on textarea "**********" at bounding box center [650, 721] width 662 height 54
type textarea "**********"
click at [1002, 738] on button "button" at bounding box center [1005, 739] width 20 height 22
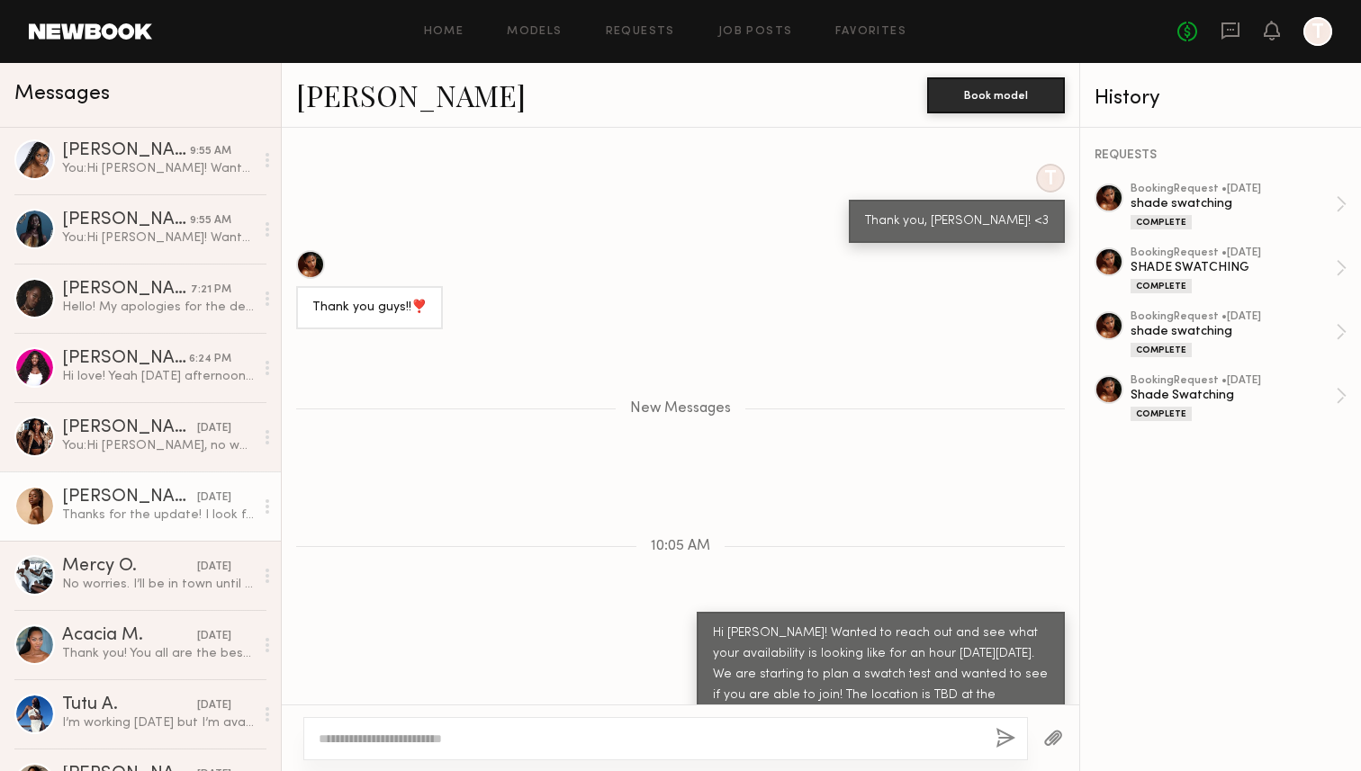
scroll to position [235, 0]
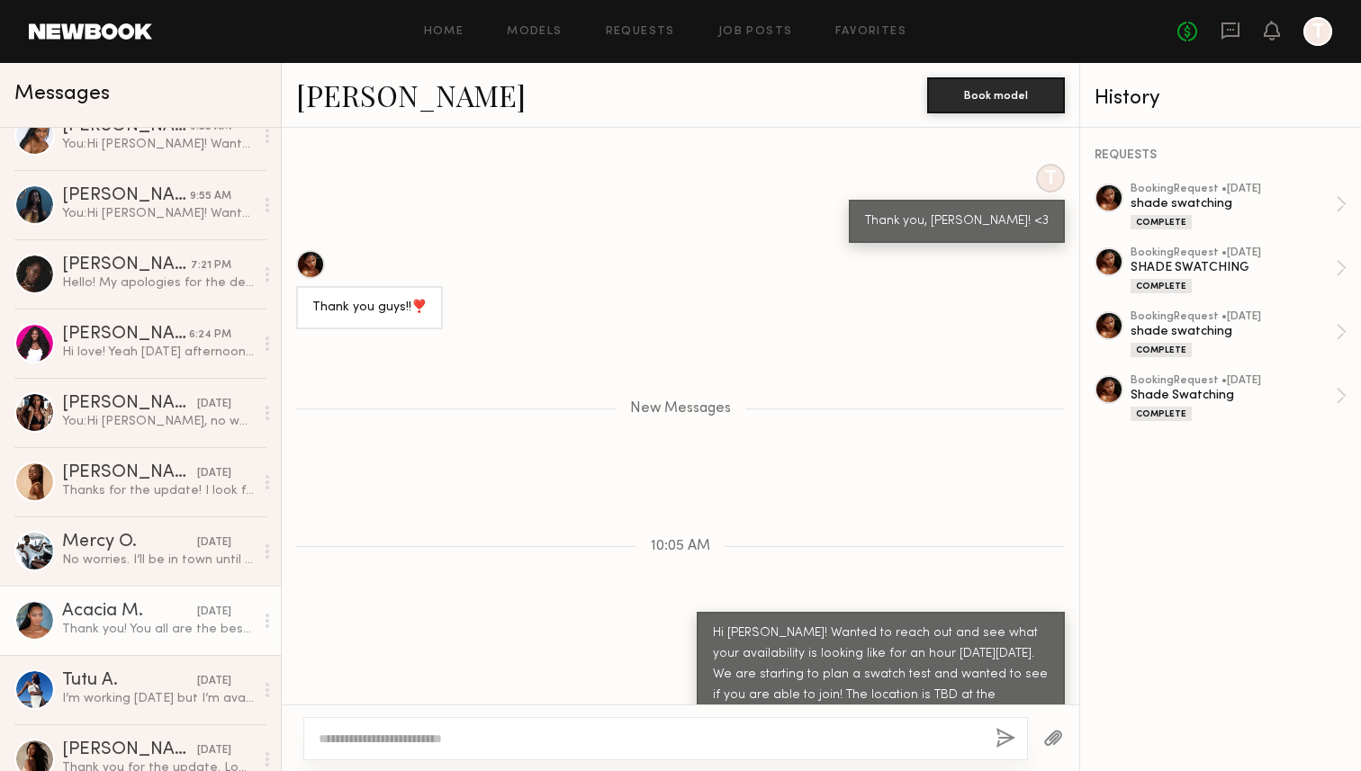
click at [148, 619] on div "Acacia M." at bounding box center [129, 612] width 135 height 18
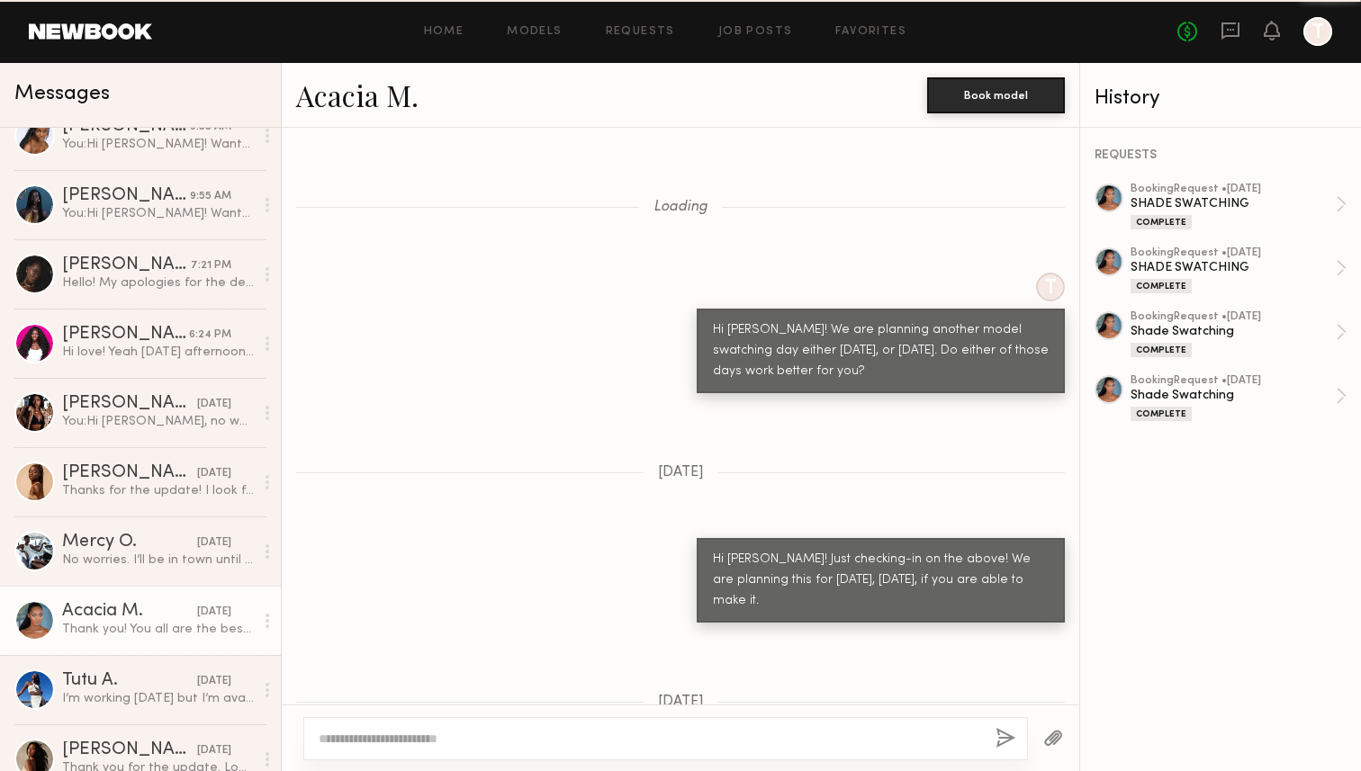
scroll to position [1158, 0]
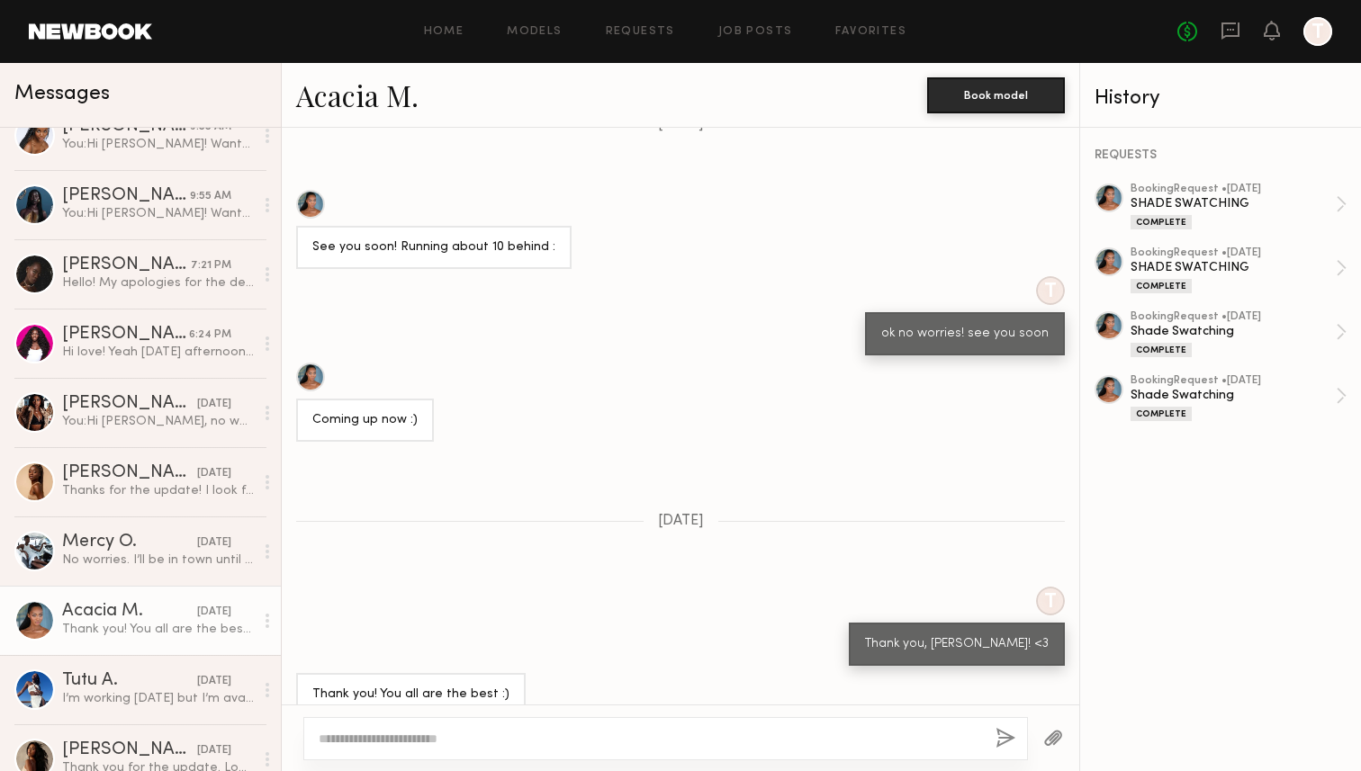
click at [409, 727] on div at bounding box center [665, 738] width 724 height 43
click at [362, 740] on textarea at bounding box center [650, 739] width 662 height 18
paste textarea "**********"
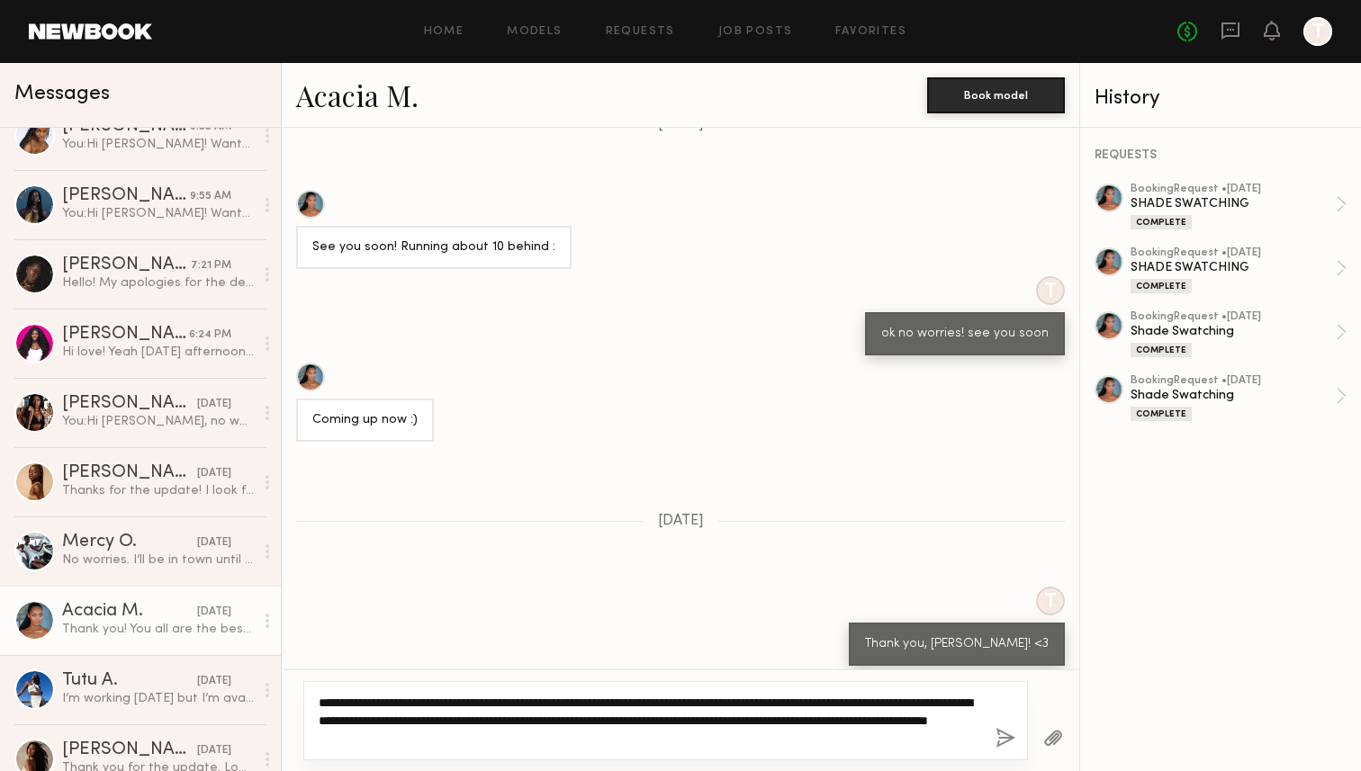
click at [354, 702] on textarea "**********" at bounding box center [650, 721] width 662 height 54
type textarea "**********"
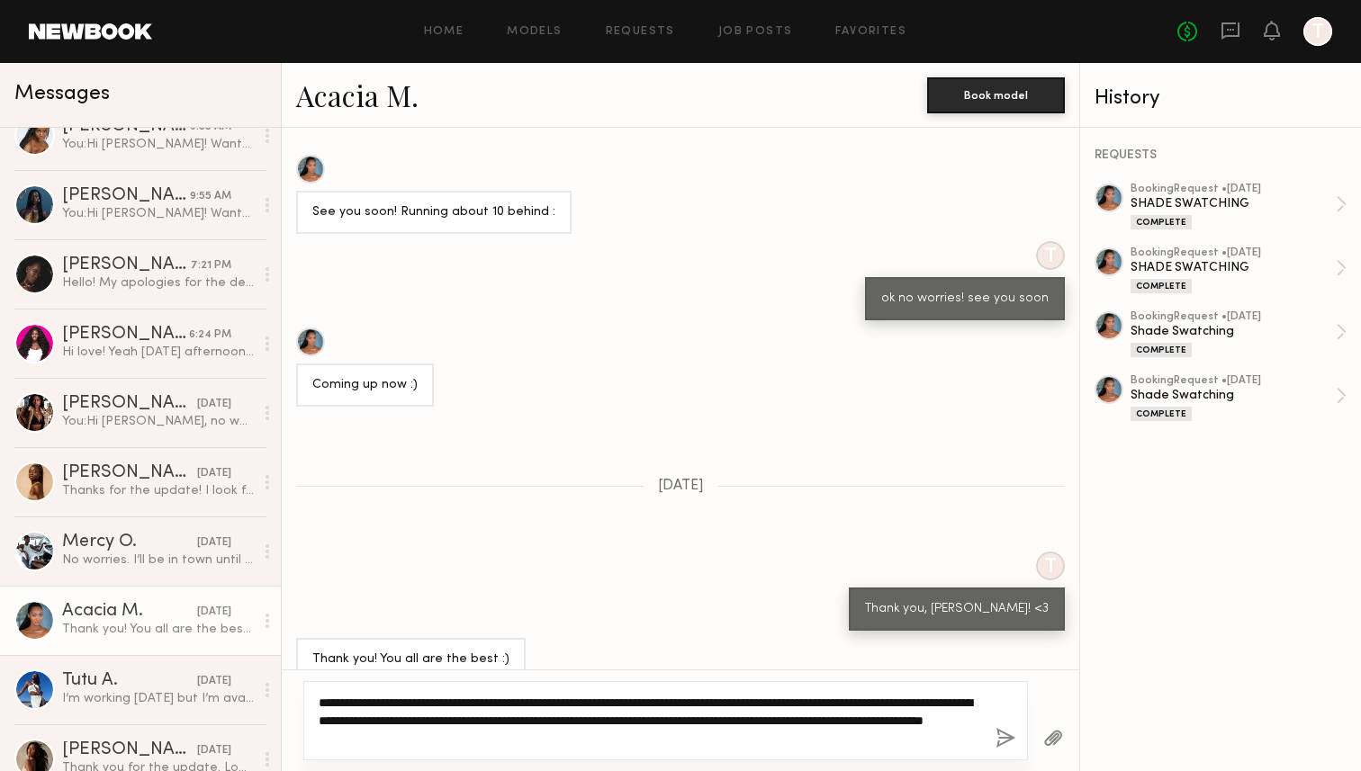
click at [586, 737] on textarea "**********" at bounding box center [650, 721] width 662 height 54
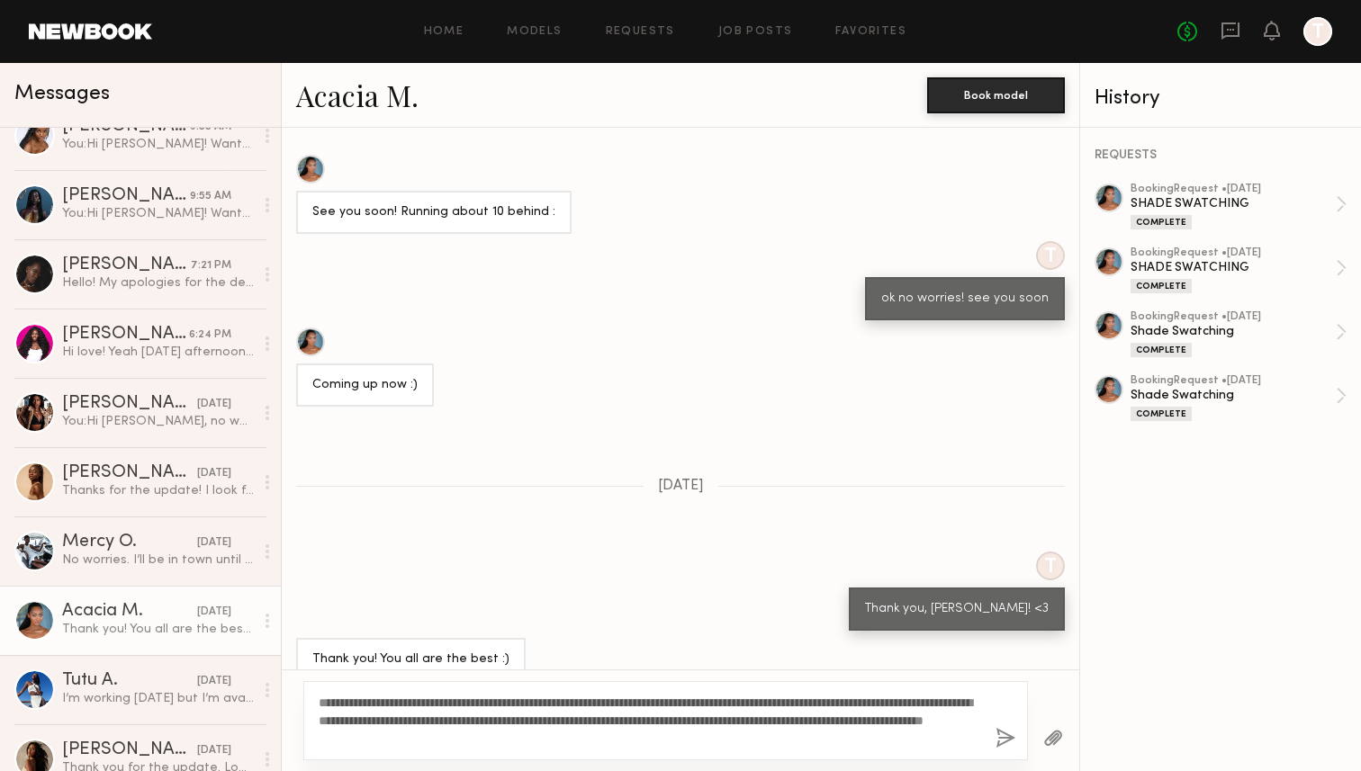
click at [1003, 747] on button "button" at bounding box center [1005, 739] width 20 height 22
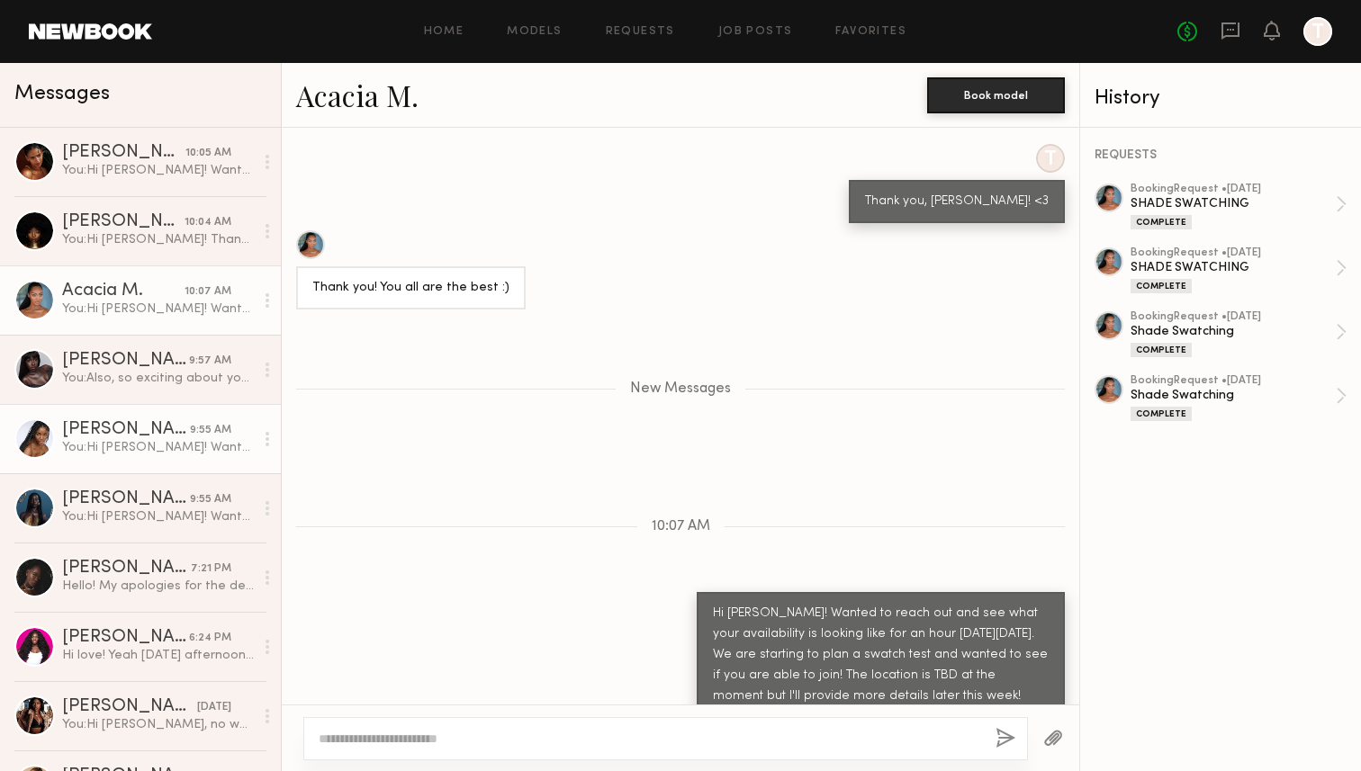
scroll to position [0, 0]
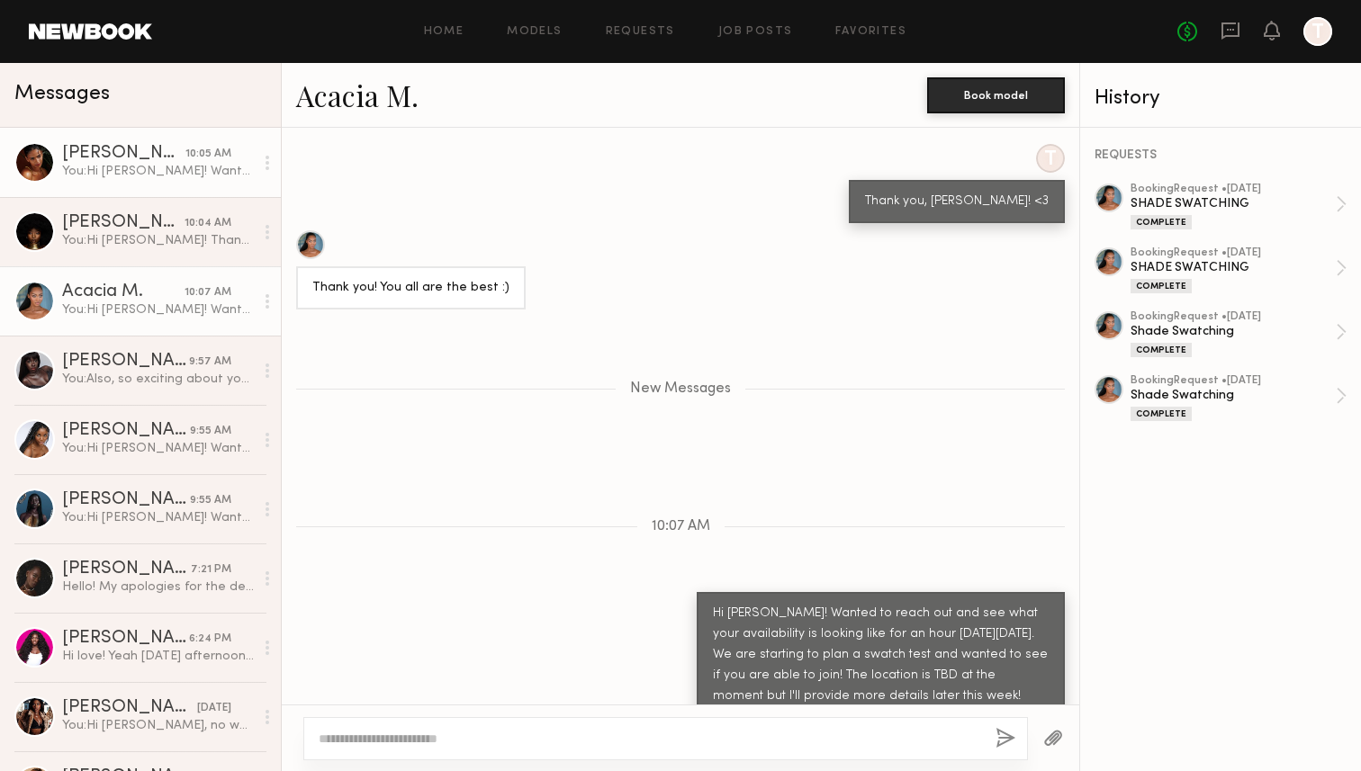
click at [126, 148] on div "[PERSON_NAME]" at bounding box center [123, 154] width 123 height 18
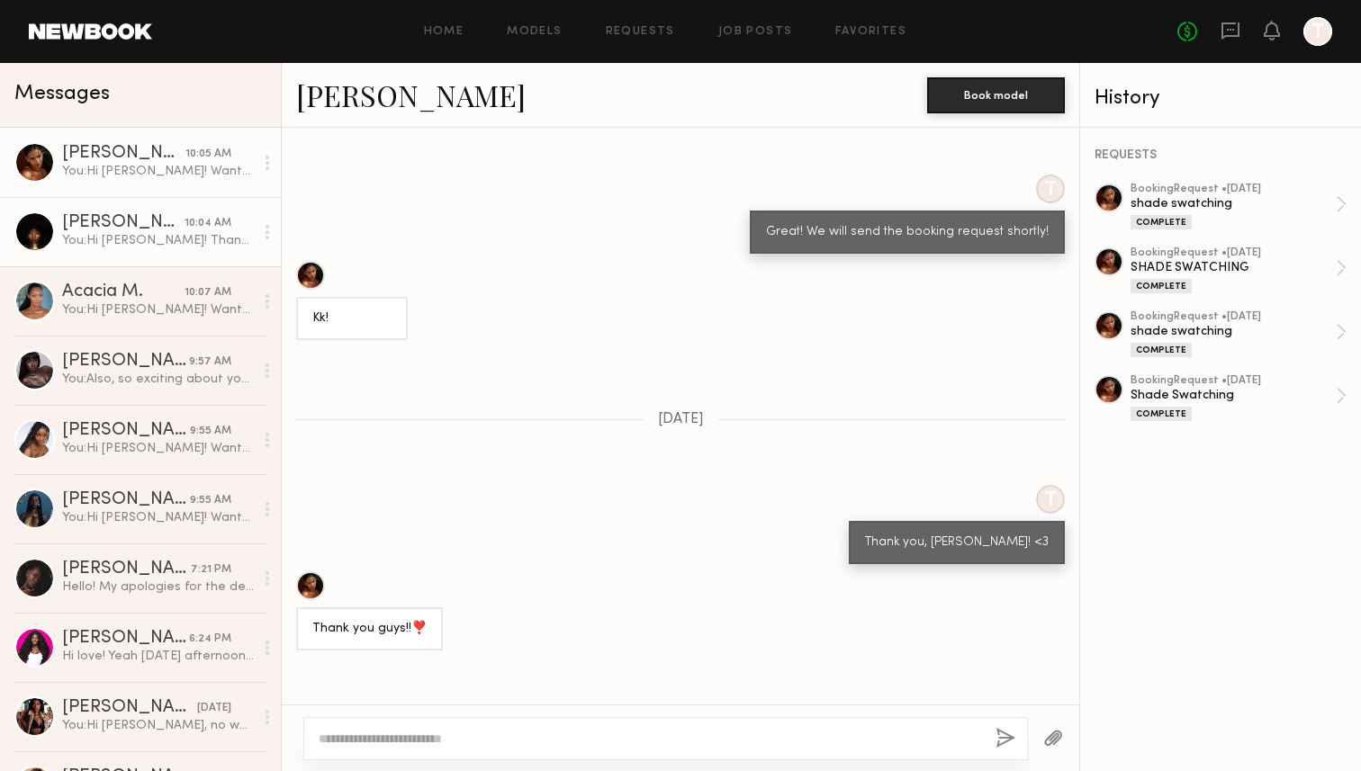
click at [150, 229] on div "[PERSON_NAME]" at bounding box center [123, 223] width 122 height 18
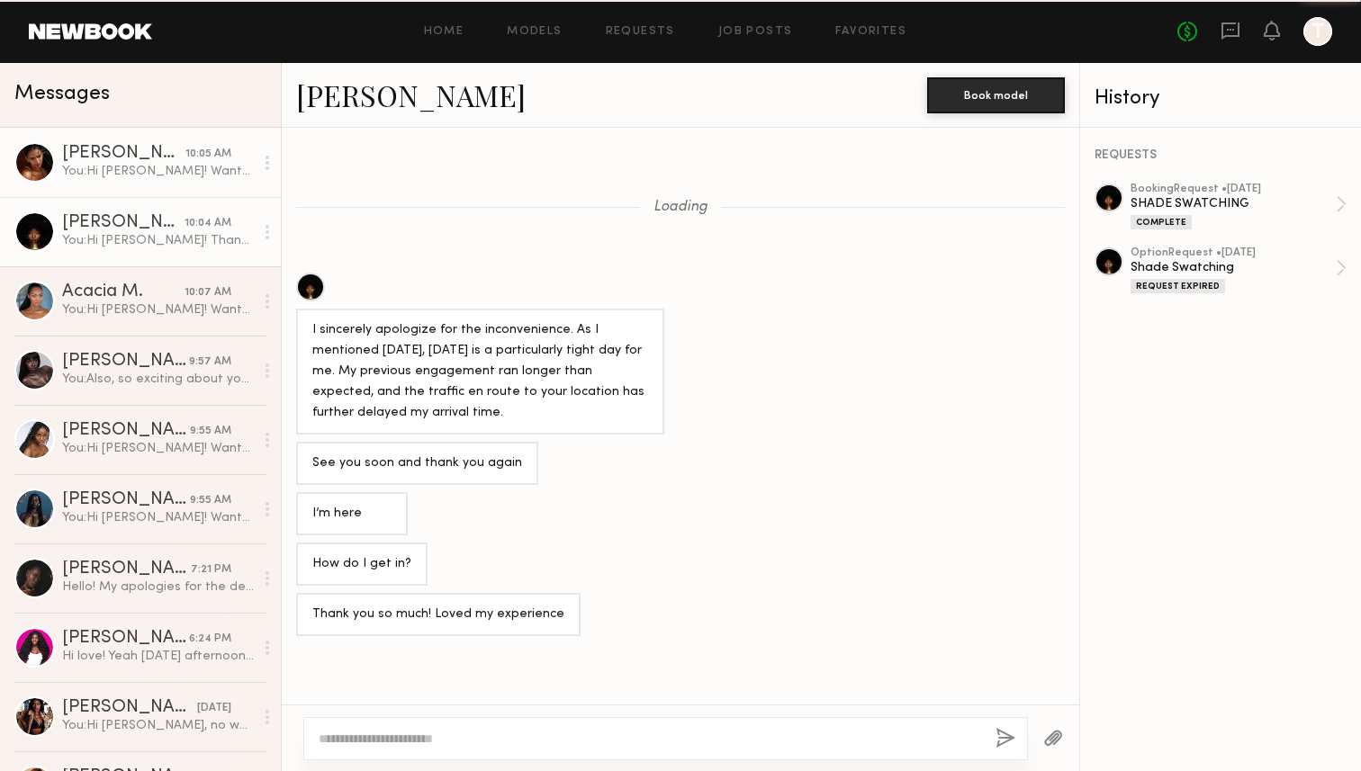
scroll to position [1290, 0]
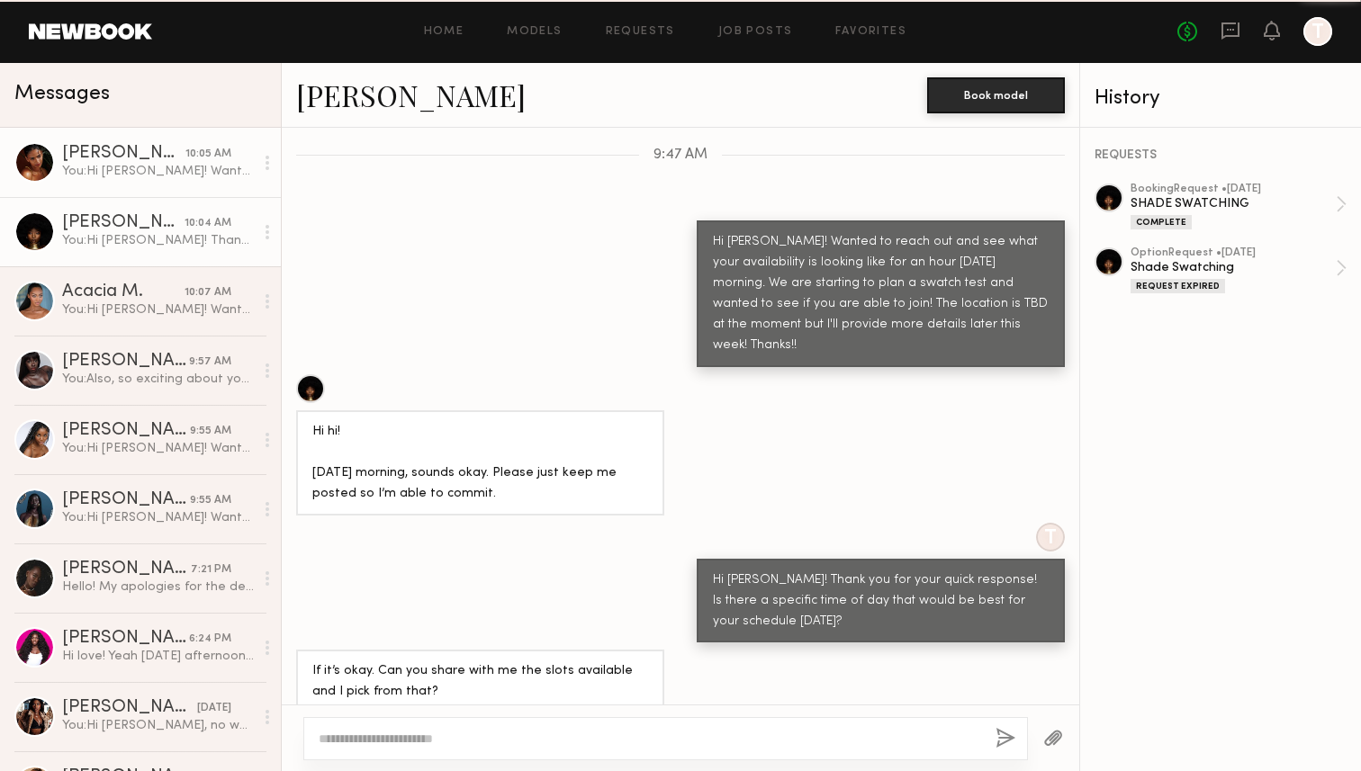
click at [158, 164] on div "You: Hi Sabrina! Wanted to reach out and see what your availability is looking …" at bounding box center [158, 171] width 192 height 17
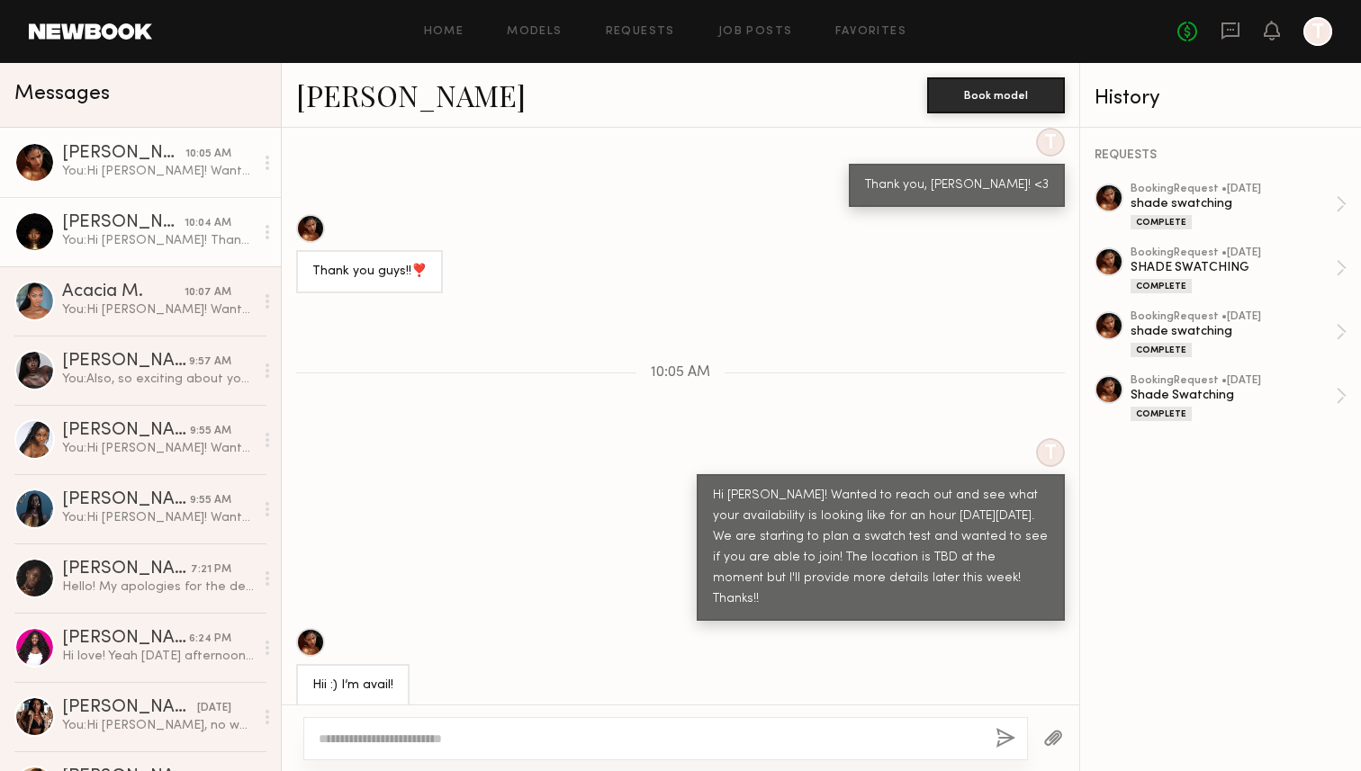
click at [223, 239] on div "You: Hi Aisha! Thank you for your quick response! Is there a specific time of d…" at bounding box center [158, 240] width 192 height 17
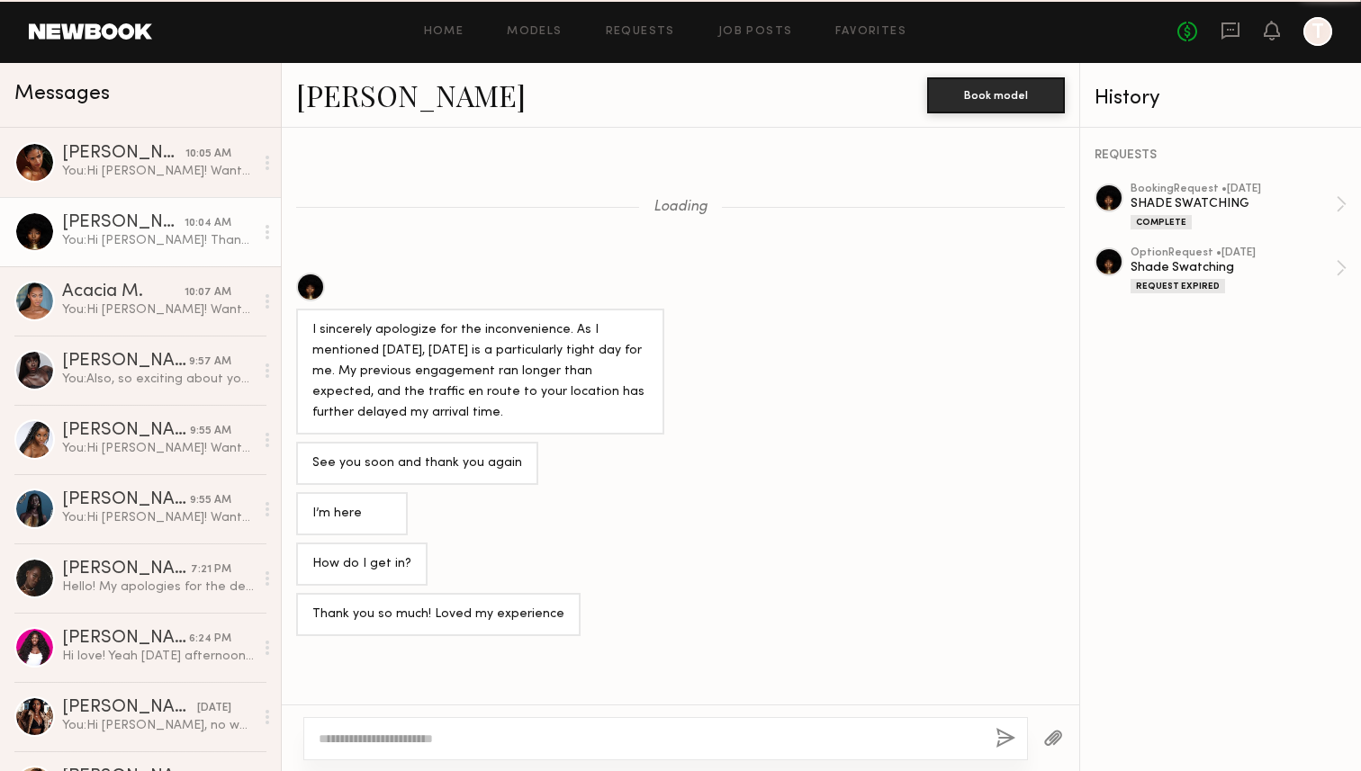
scroll to position [1376, 0]
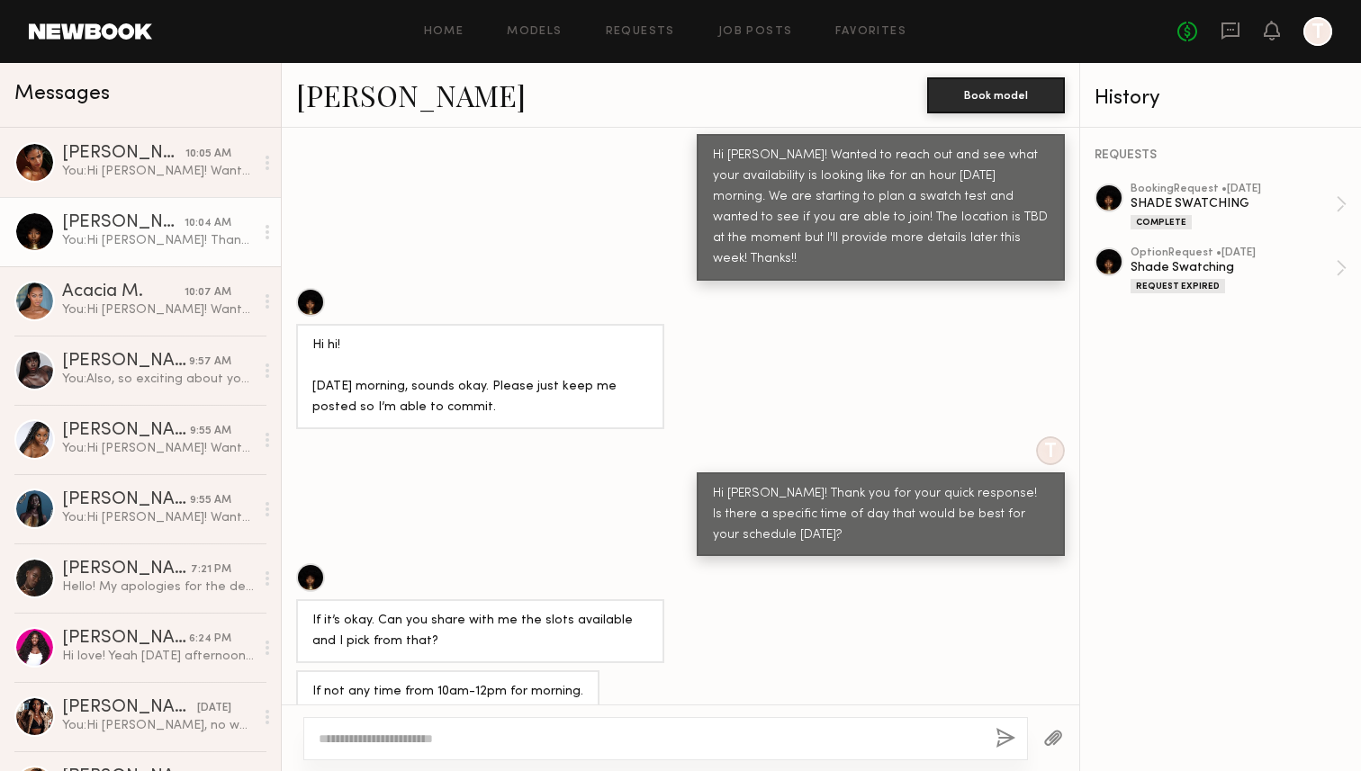
drag, startPoint x: 429, startPoint y: 669, endPoint x: 561, endPoint y: 670, distance: 131.4
click at [561, 682] on div "If not any time from 10am-12pm for morning." at bounding box center [447, 692] width 271 height 21
drag, startPoint x: 562, startPoint y: 670, endPoint x: 429, endPoint y: 670, distance: 132.3
click at [429, 682] on div "If not any time from 10am-12pm for morning." at bounding box center [447, 692] width 271 height 21
copy div "10am-12pm for morning"
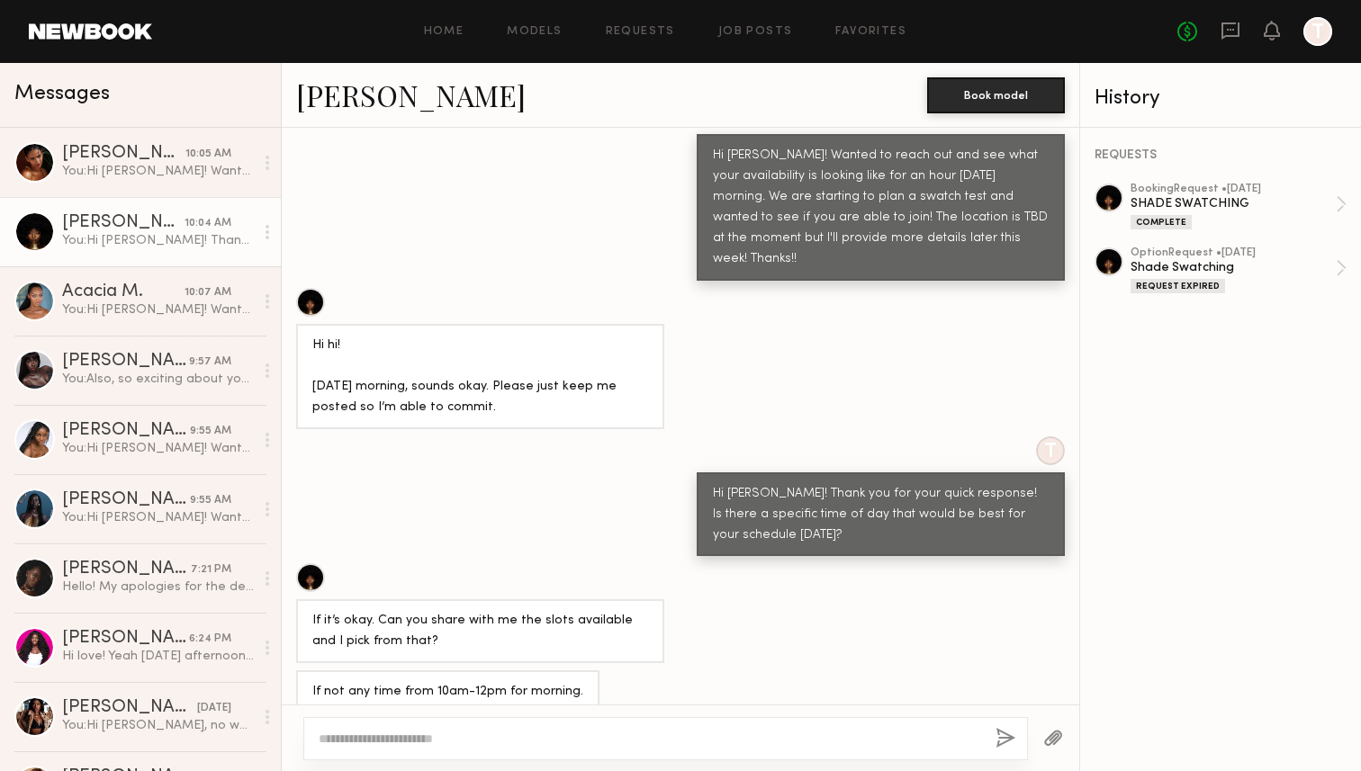
click at [470, 611] on div "If it’s okay. Can you share with me the slots available and I pick from that?" at bounding box center [480, 631] width 336 height 41
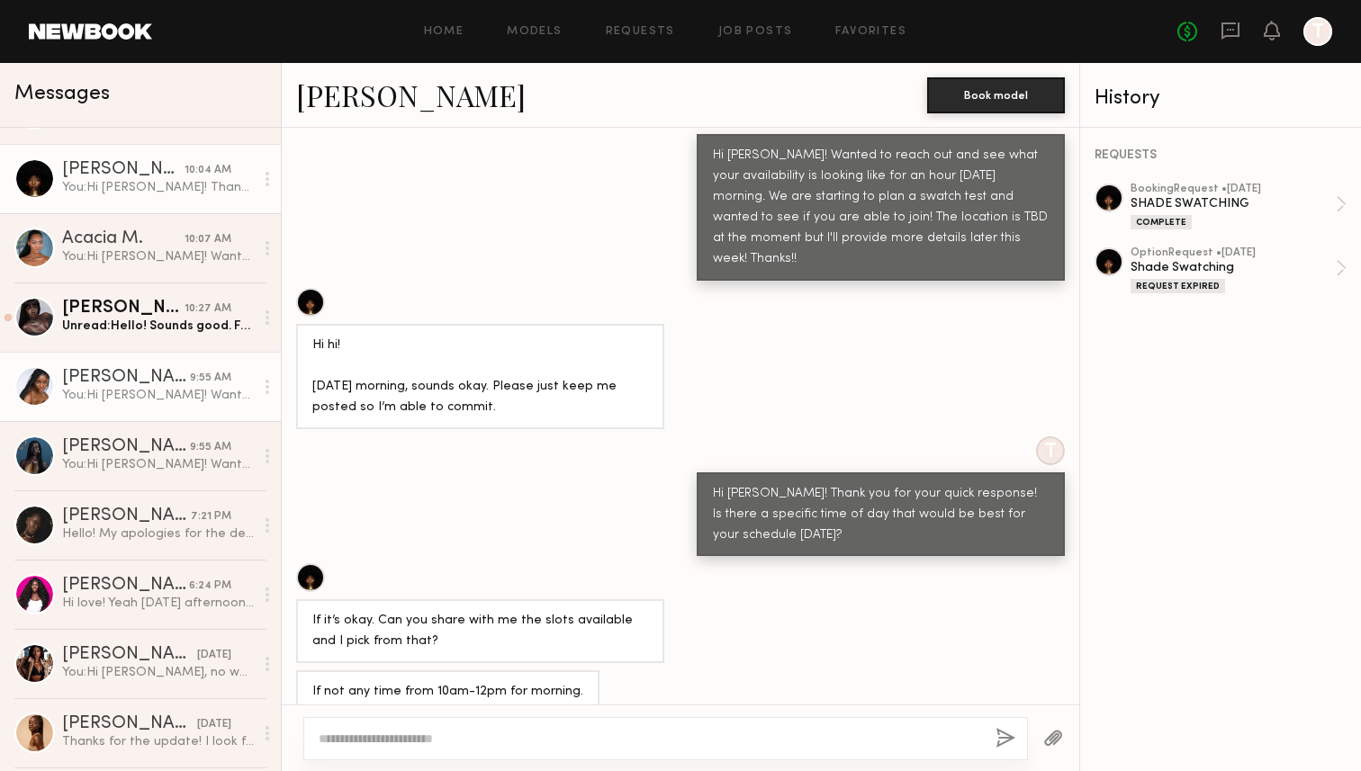
scroll to position [56, 0]
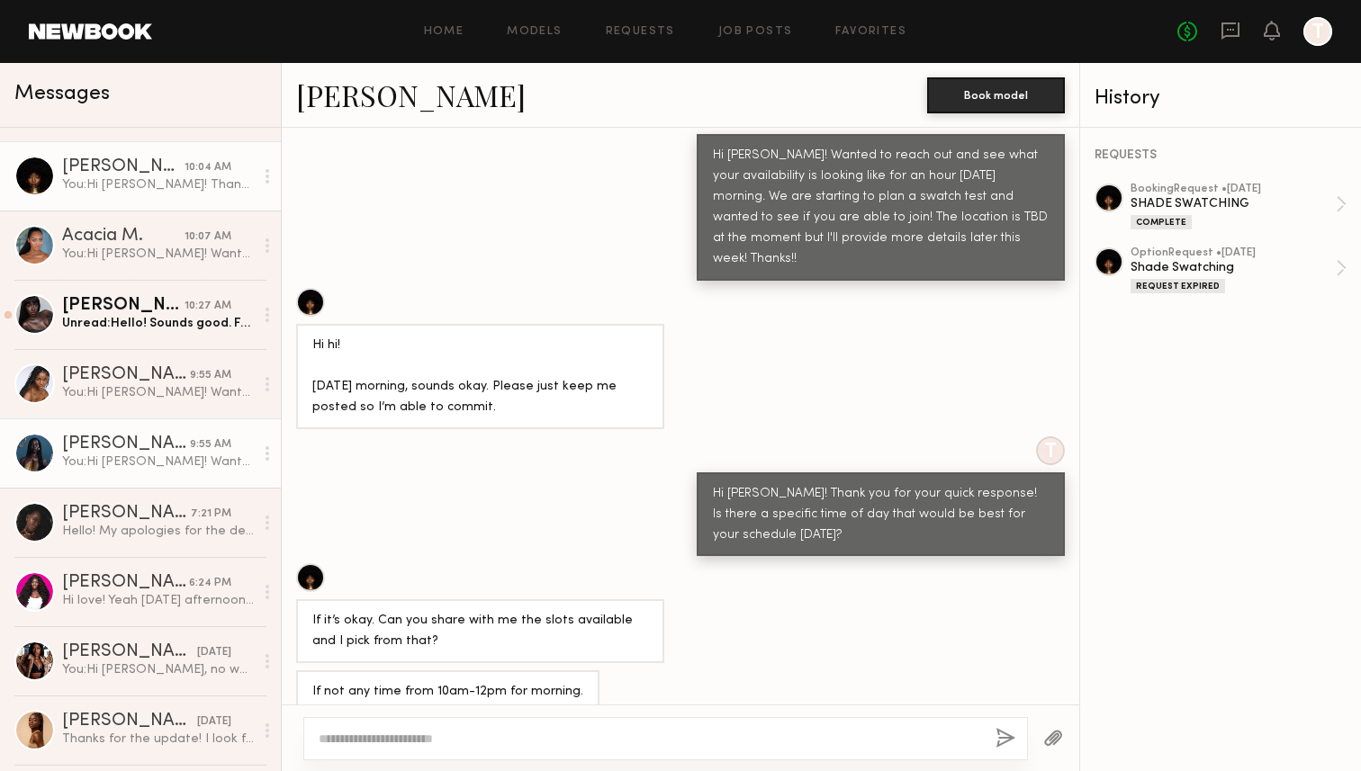
click at [184, 452] on div "[PERSON_NAME]" at bounding box center [126, 445] width 128 height 18
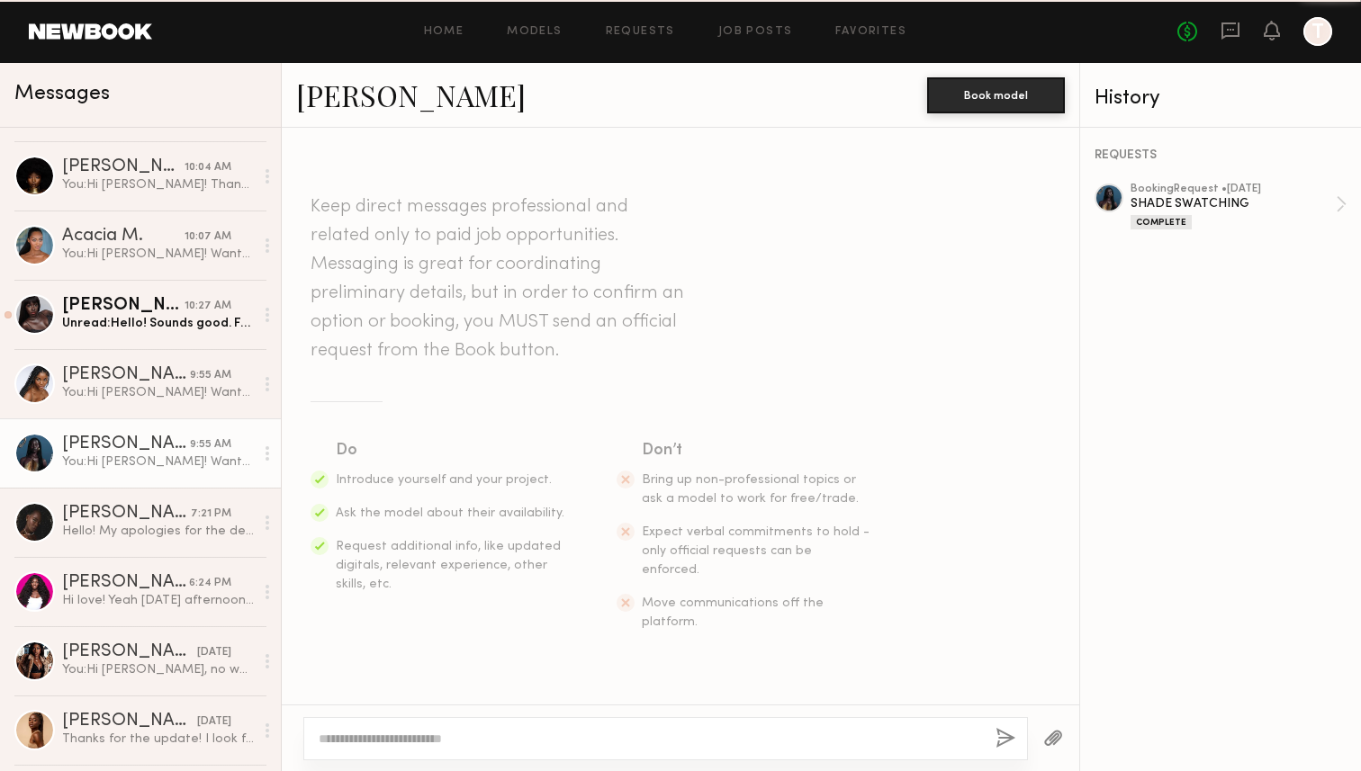
scroll to position [1987, 0]
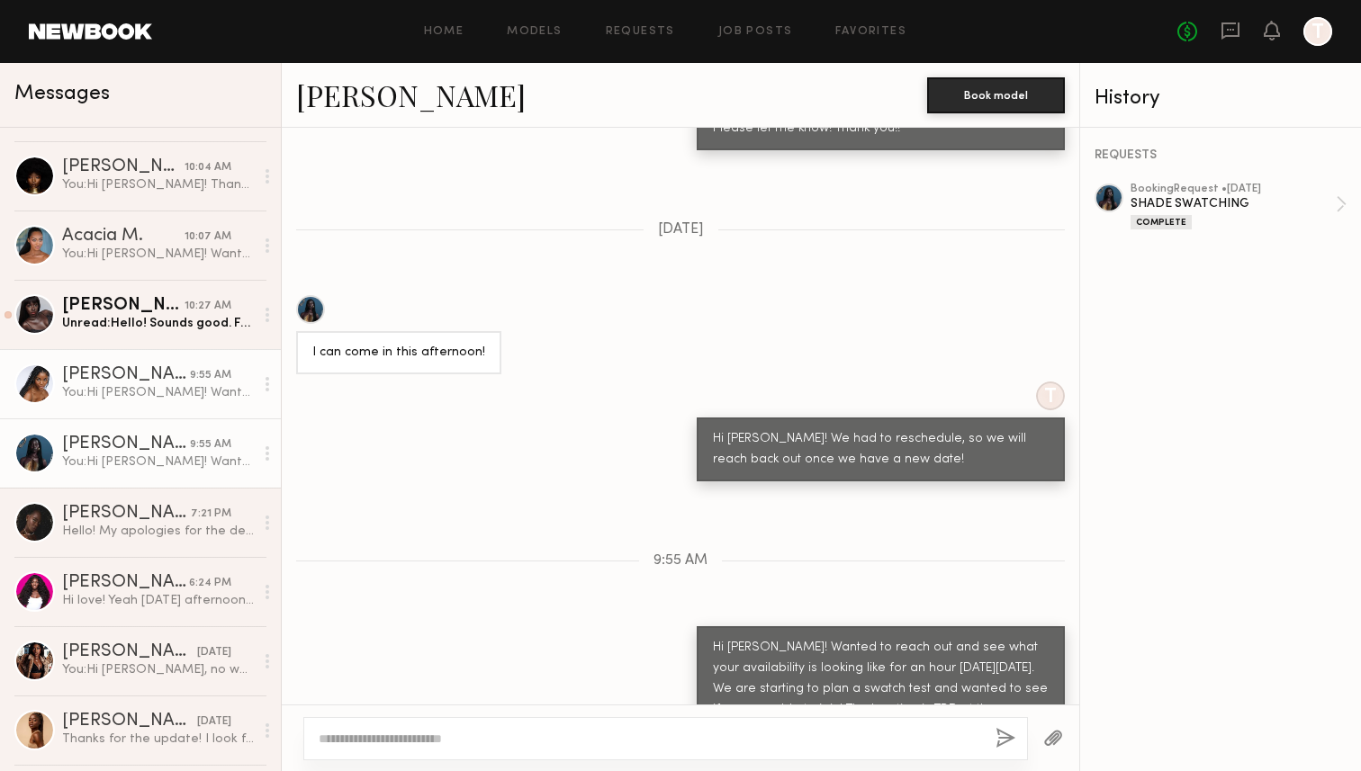
click at [183, 384] on div "You: Hi Naomi! Wanted to reach out and see what your availability is looking li…" at bounding box center [158, 392] width 192 height 17
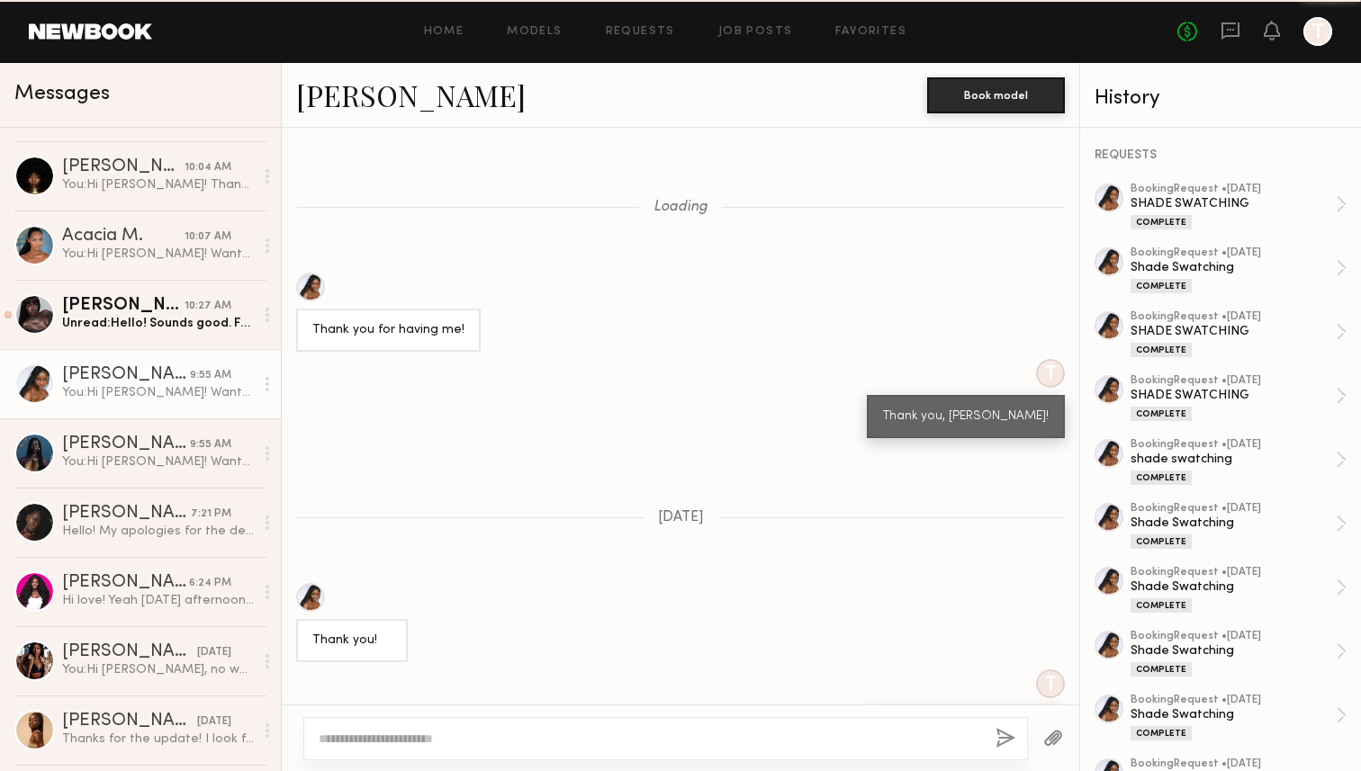
scroll to position [9744, 0]
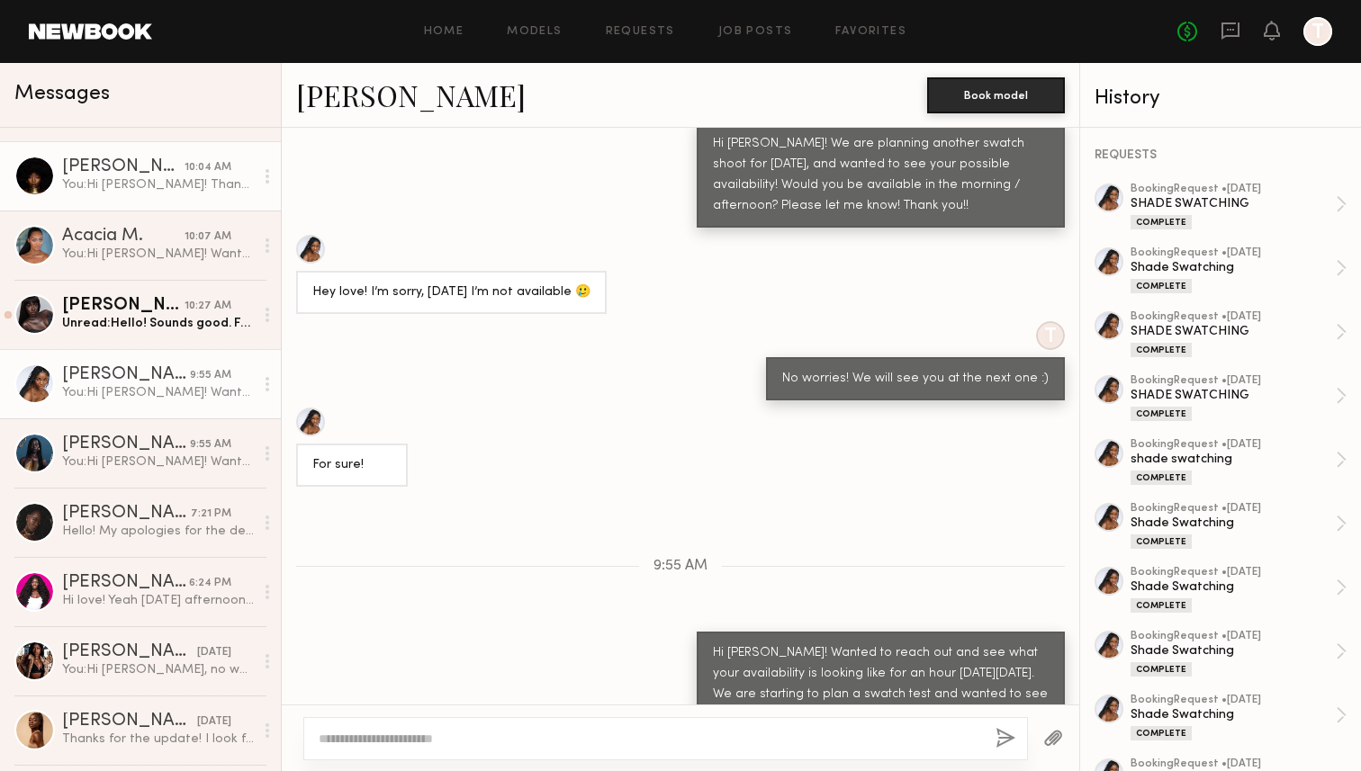
click at [178, 201] on link "Aisha A. 10:04 AM You: Hi Aisha! Thank you for your quick response! Is there a …" at bounding box center [140, 175] width 281 height 69
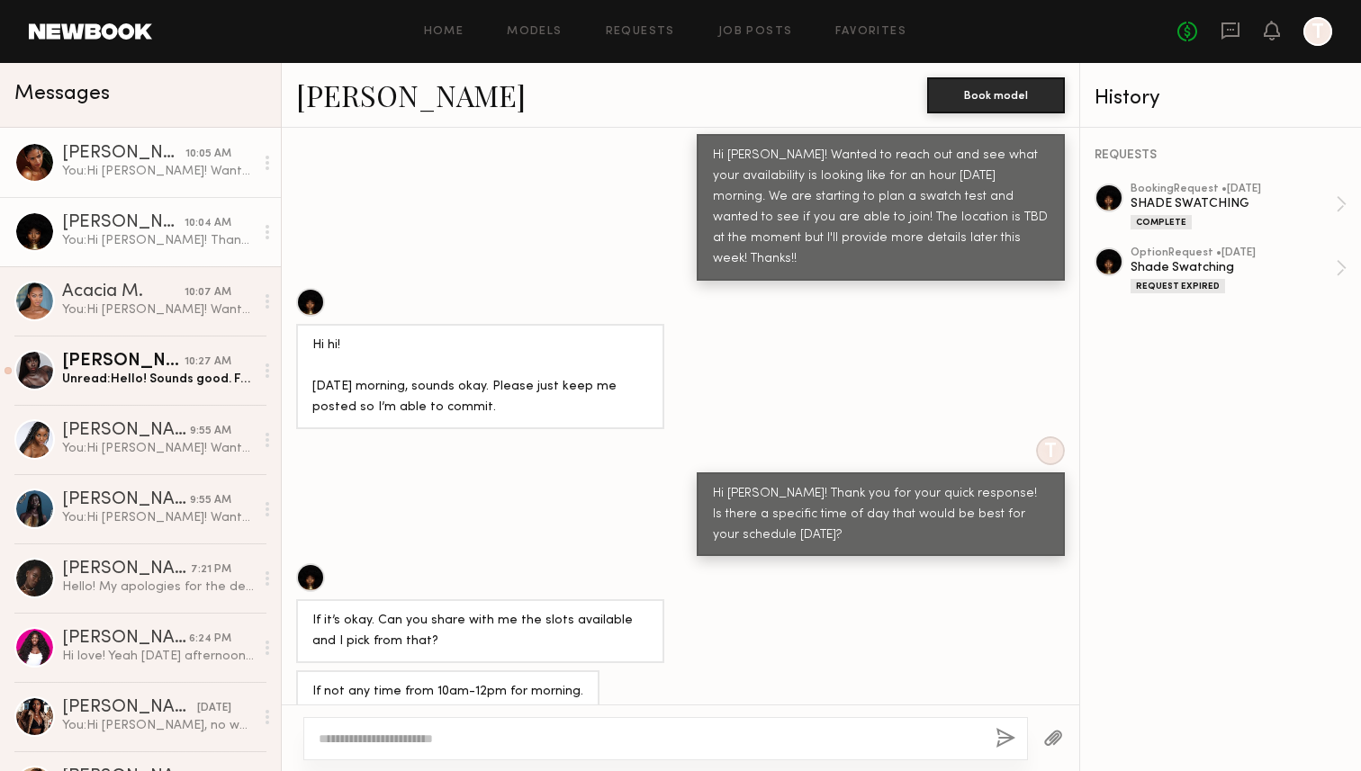
click at [179, 180] on link "Sabrina A. 10:05 AM You: Hi Sabrina! Wanted to reach out and see what your avai…" at bounding box center [140, 162] width 281 height 69
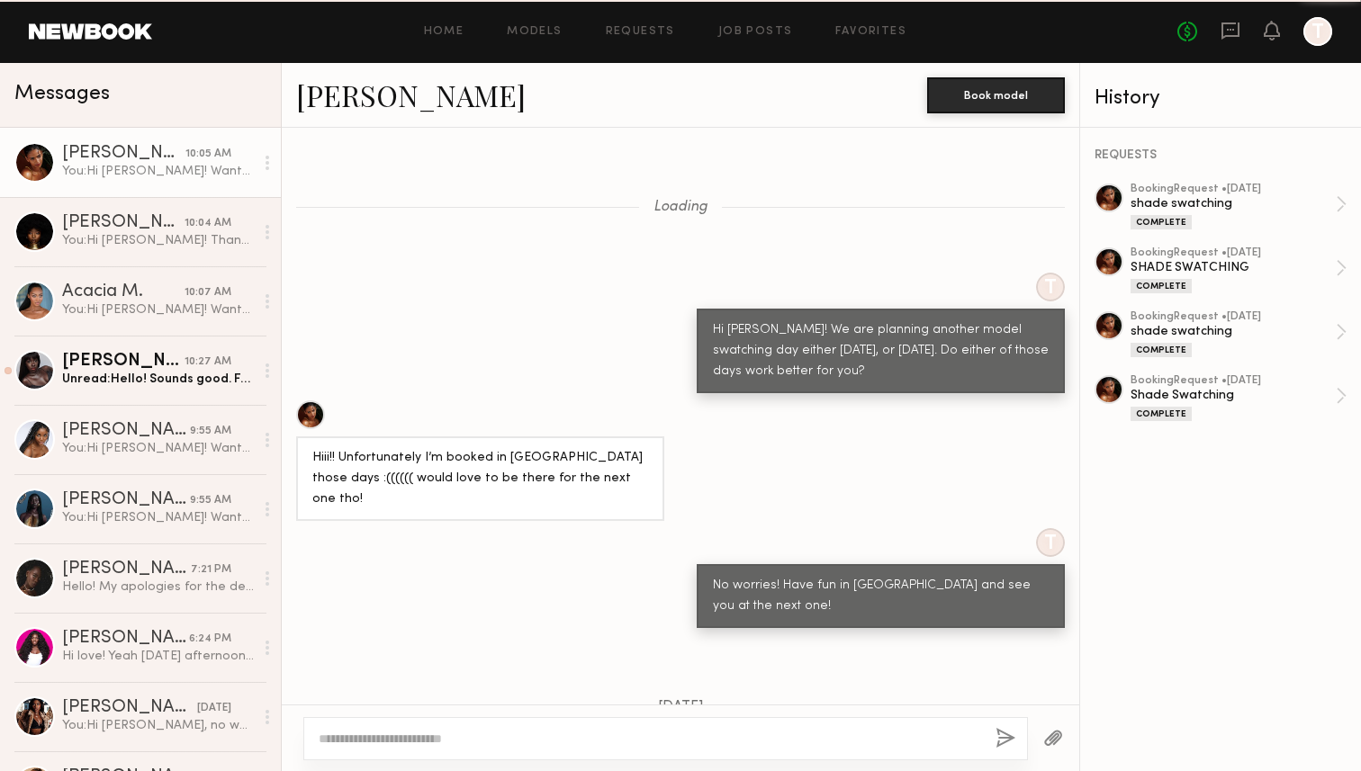
scroll to position [1551, 0]
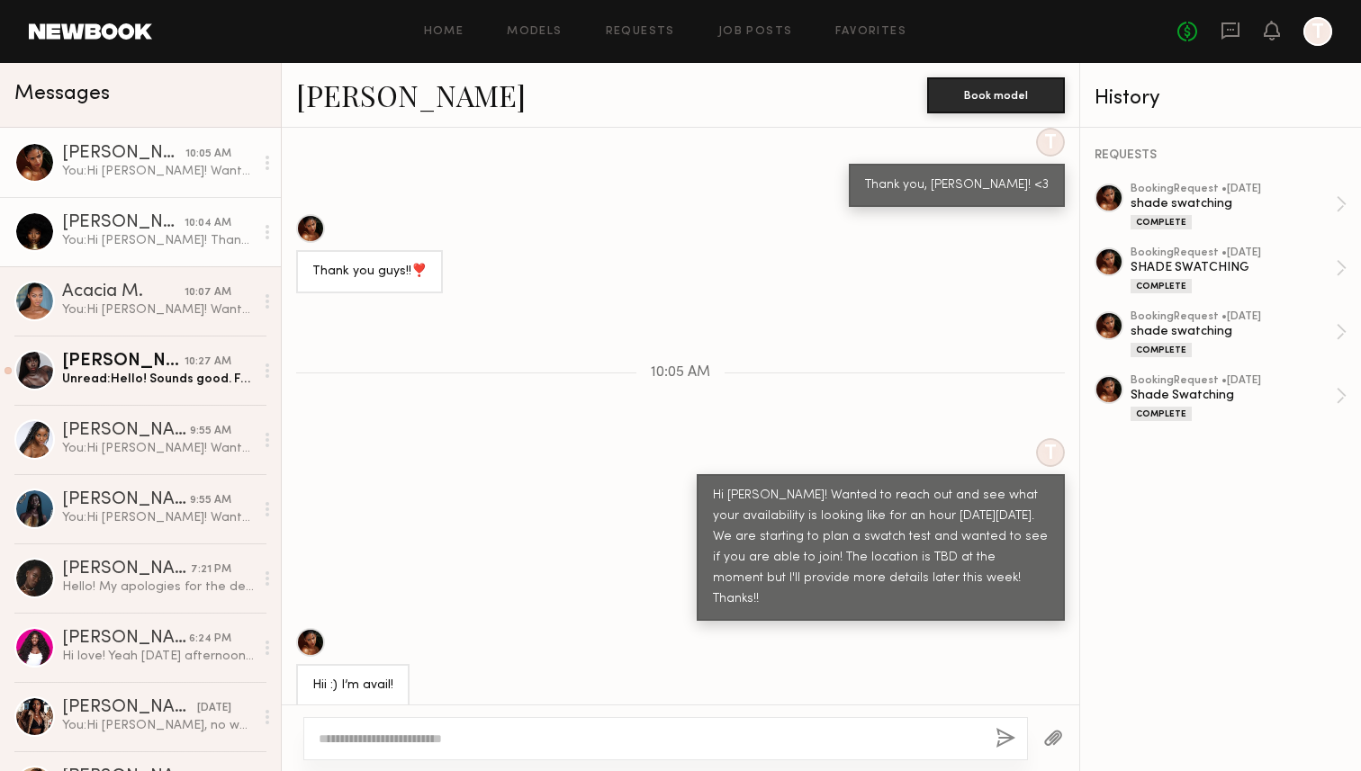
click at [193, 242] on div "You: Hi Aisha! Thank you for your quick response! Is there a specific time of d…" at bounding box center [158, 240] width 192 height 17
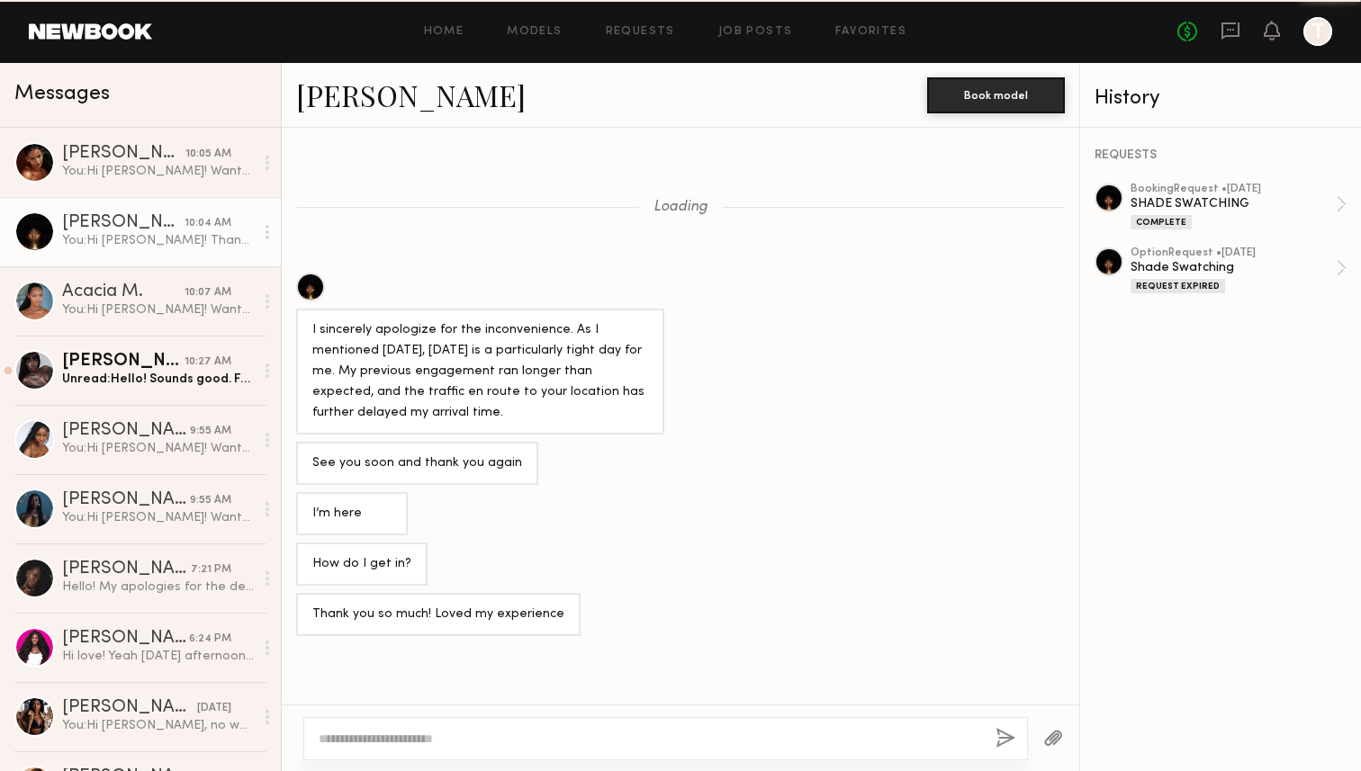
scroll to position [1376, 0]
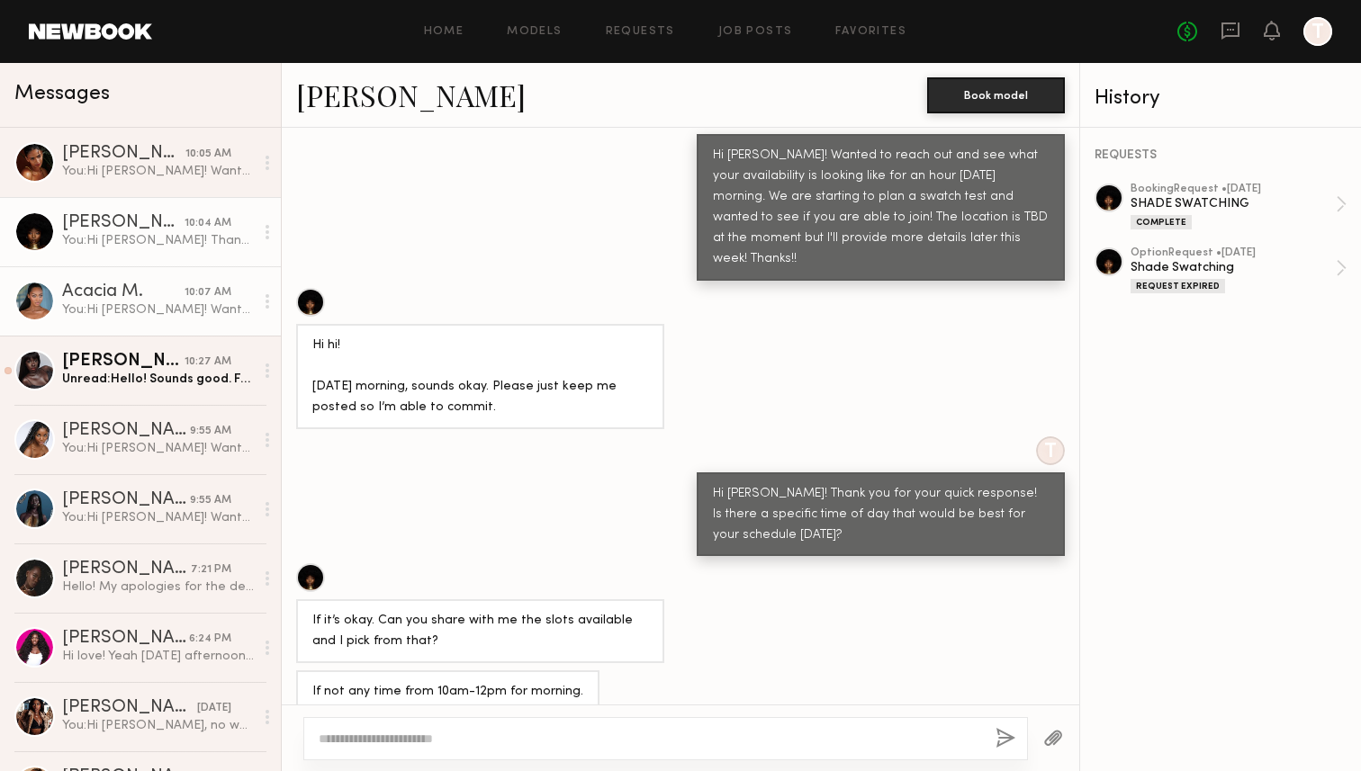
click at [171, 280] on link "Acacia M. 10:07 AM You: Hi Acacia! Wanted to reach out and see what your availa…" at bounding box center [140, 300] width 281 height 69
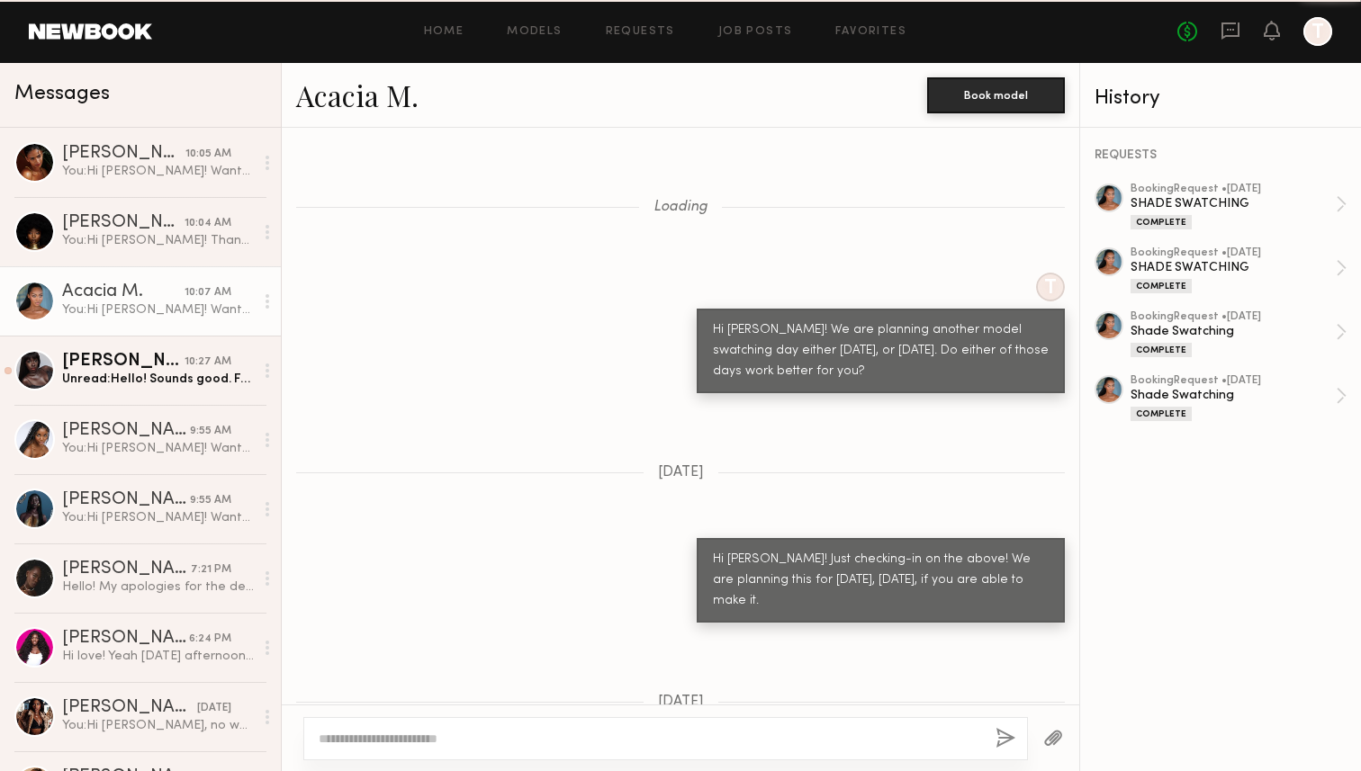
scroll to position [1464, 0]
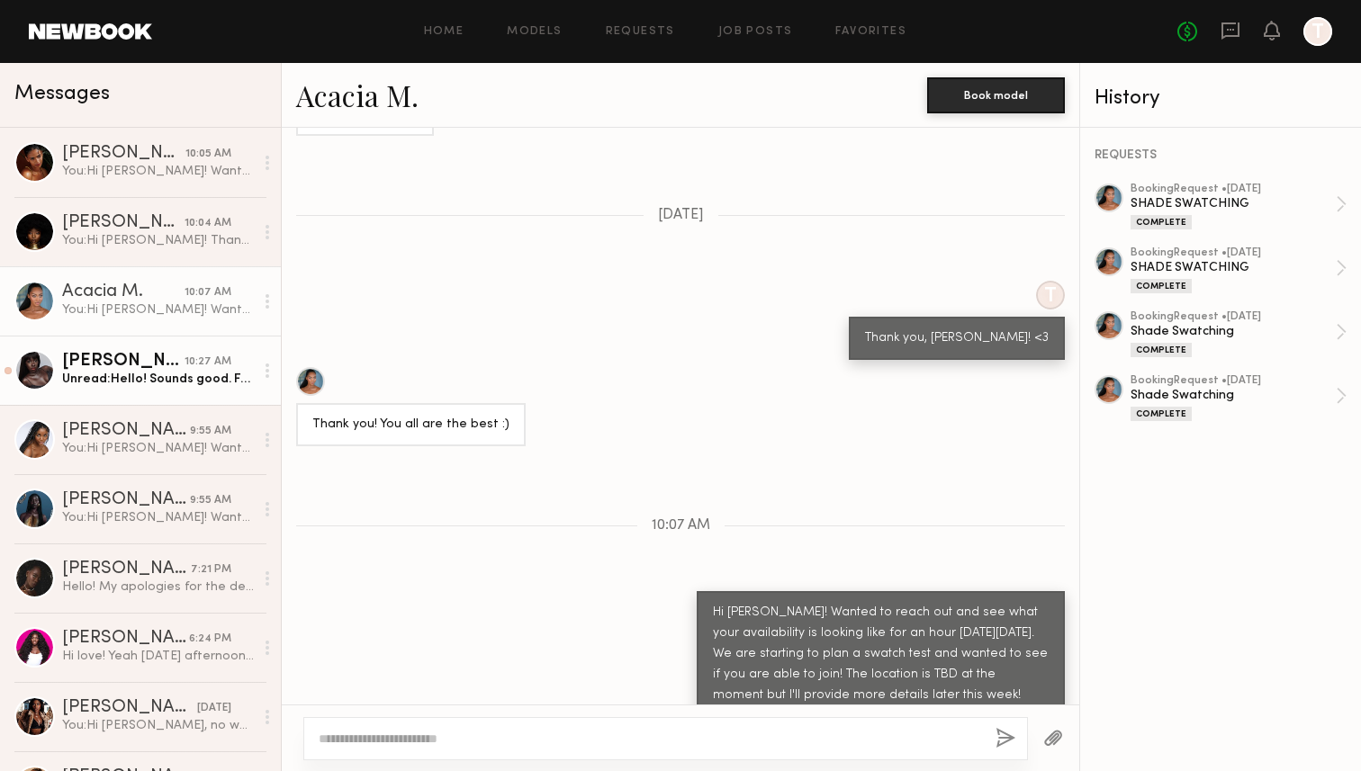
click at [151, 356] on div "[PERSON_NAME]" at bounding box center [123, 362] width 122 height 18
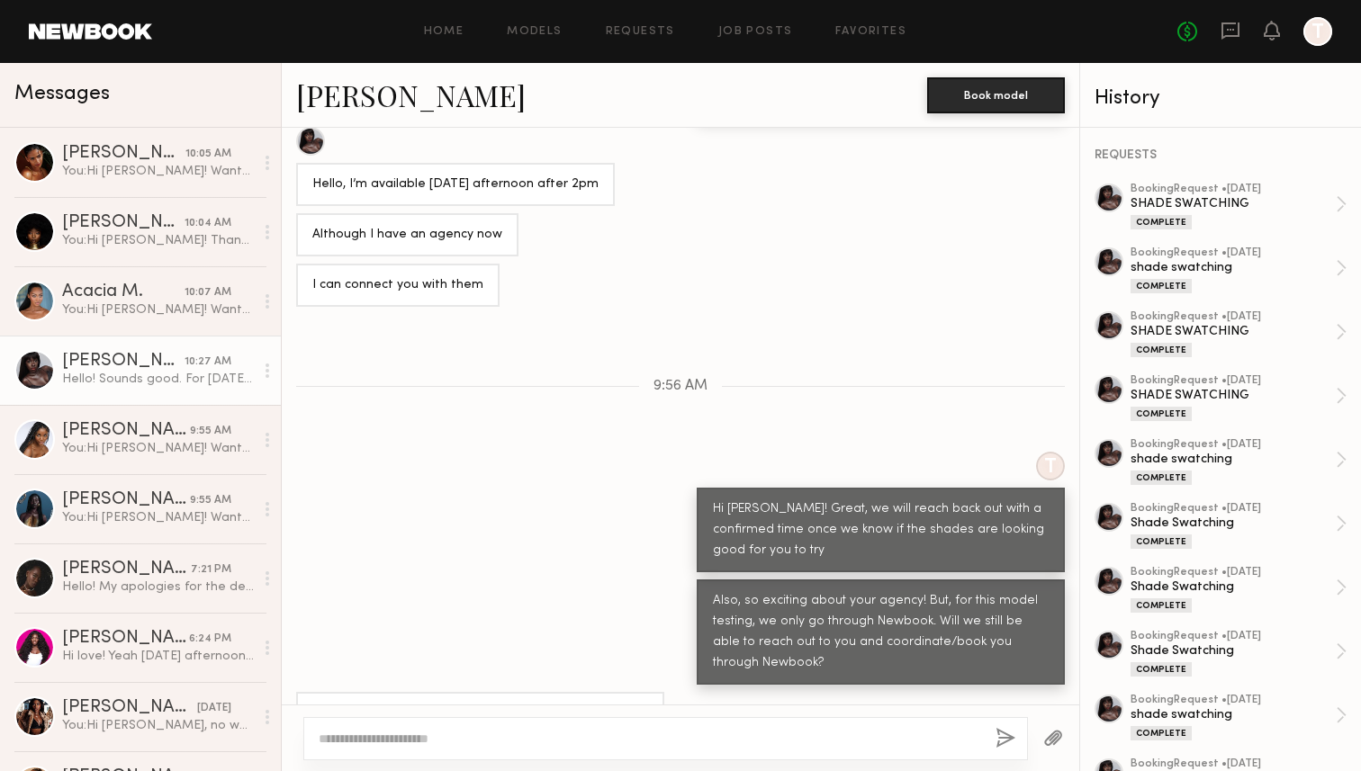
click at [104, 395] on link "Gigi D. 10:27 AM Hello! Sounds good. For this Thursday it should be ok but for …" at bounding box center [140, 370] width 281 height 69
click at [114, 419] on link "Naomi B. 9:55 AM You: Hi Naomi! Wanted to reach out and see what your availabil…" at bounding box center [140, 439] width 281 height 69
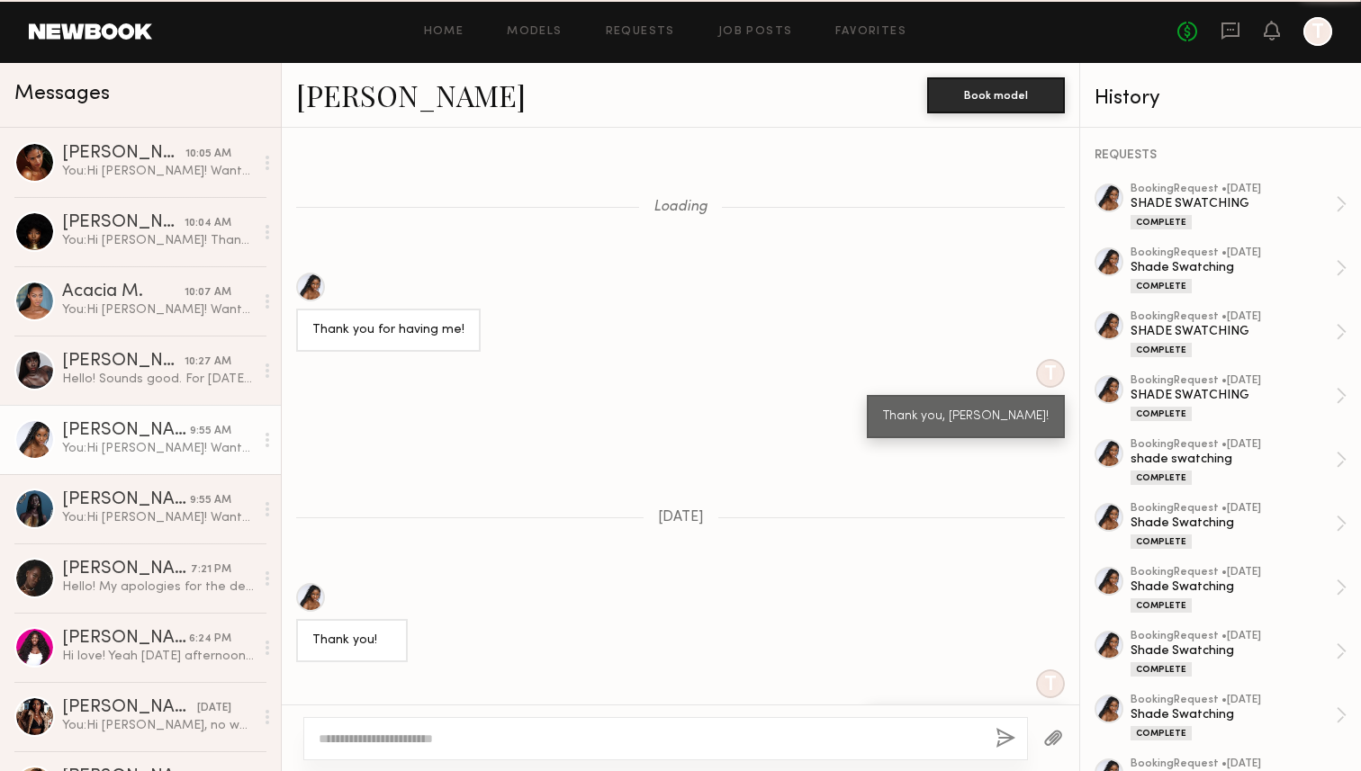
scroll to position [9744, 0]
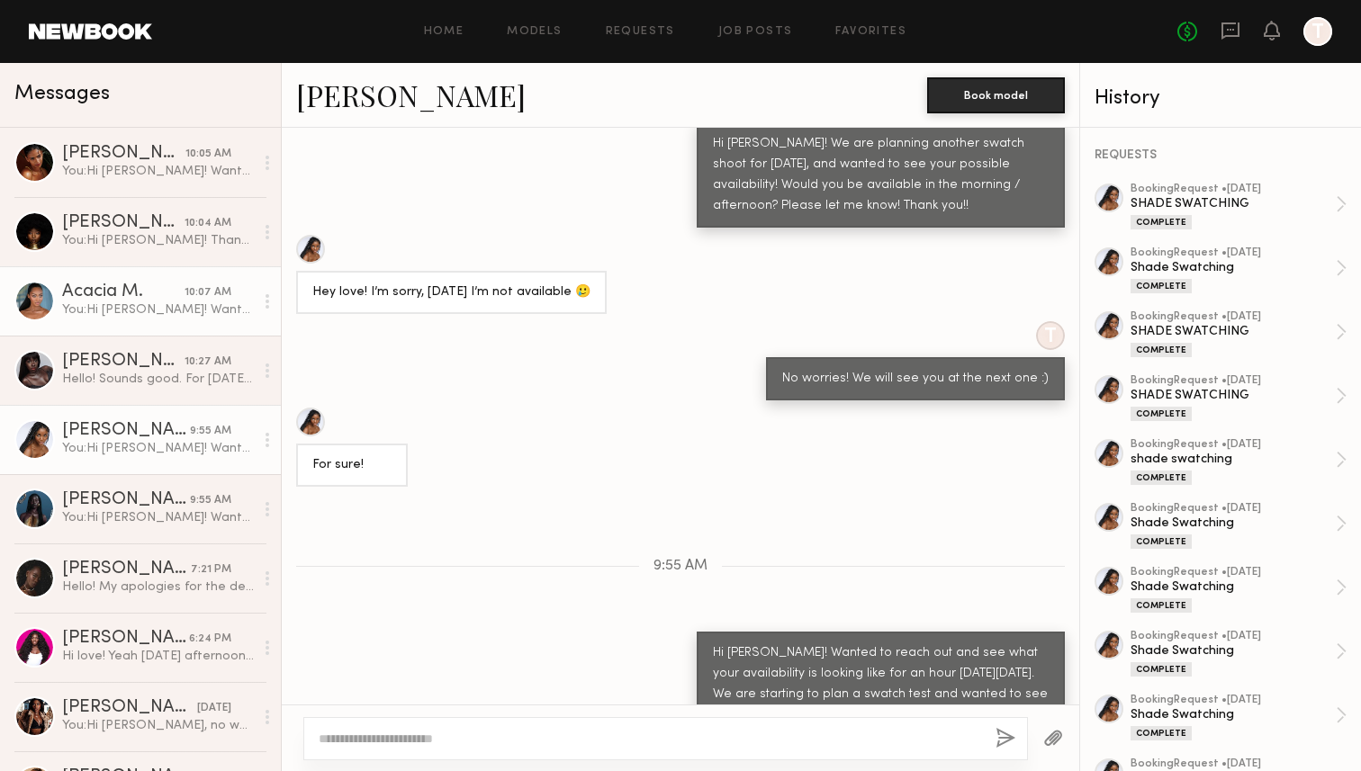
click at [146, 305] on div "You: Hi Acacia! Wanted to reach out and see what your availability is looking l…" at bounding box center [158, 309] width 192 height 17
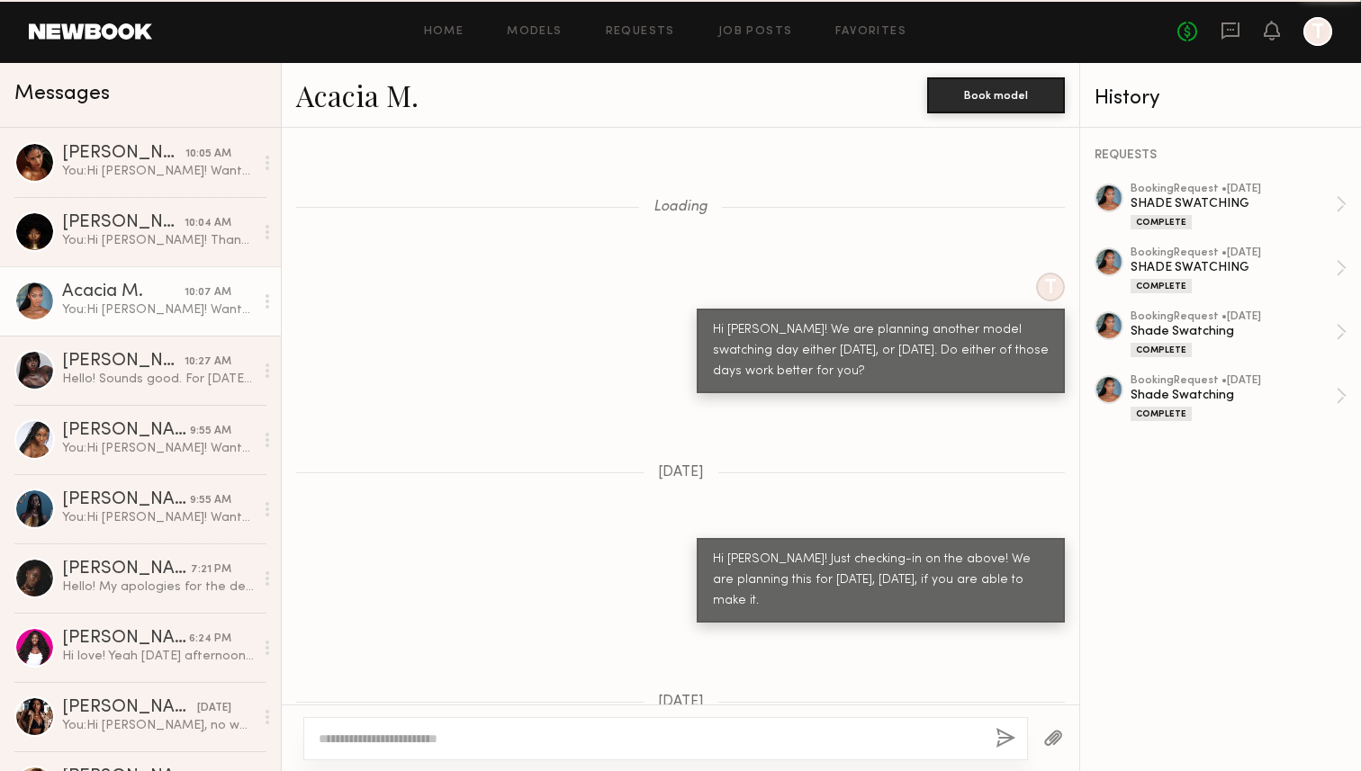
scroll to position [1464, 0]
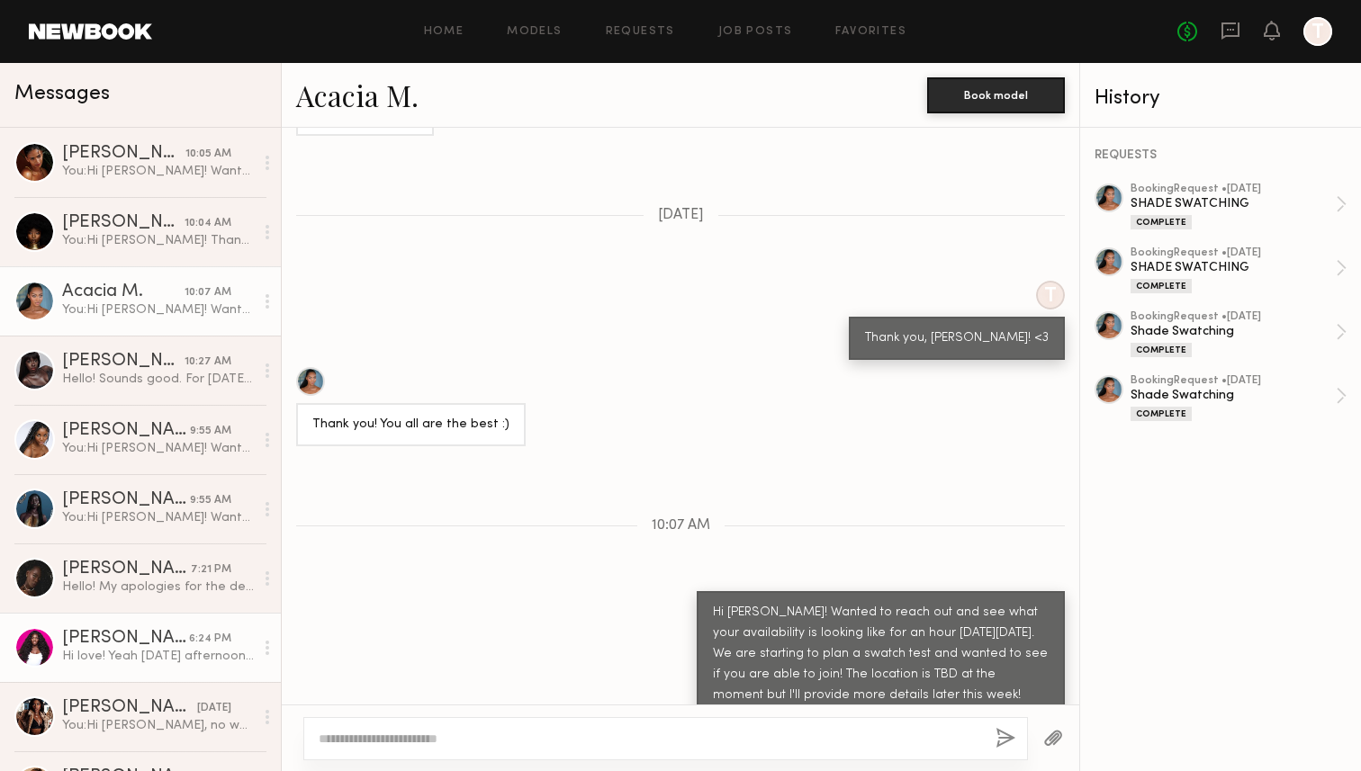
click at [130, 617] on link "Dora O. 6:24 PM Hi love! Yeah Thursday afternoon is good" at bounding box center [140, 647] width 281 height 69
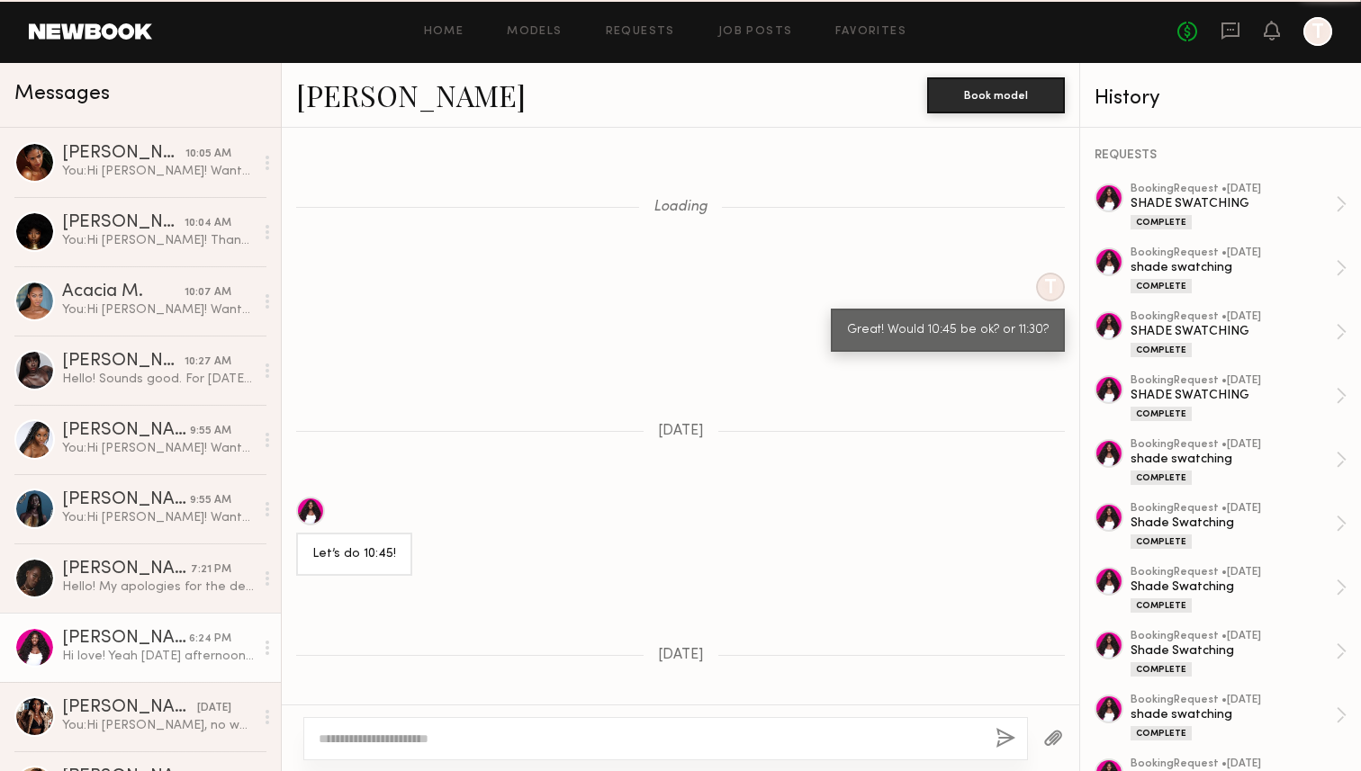
scroll to position [1344, 0]
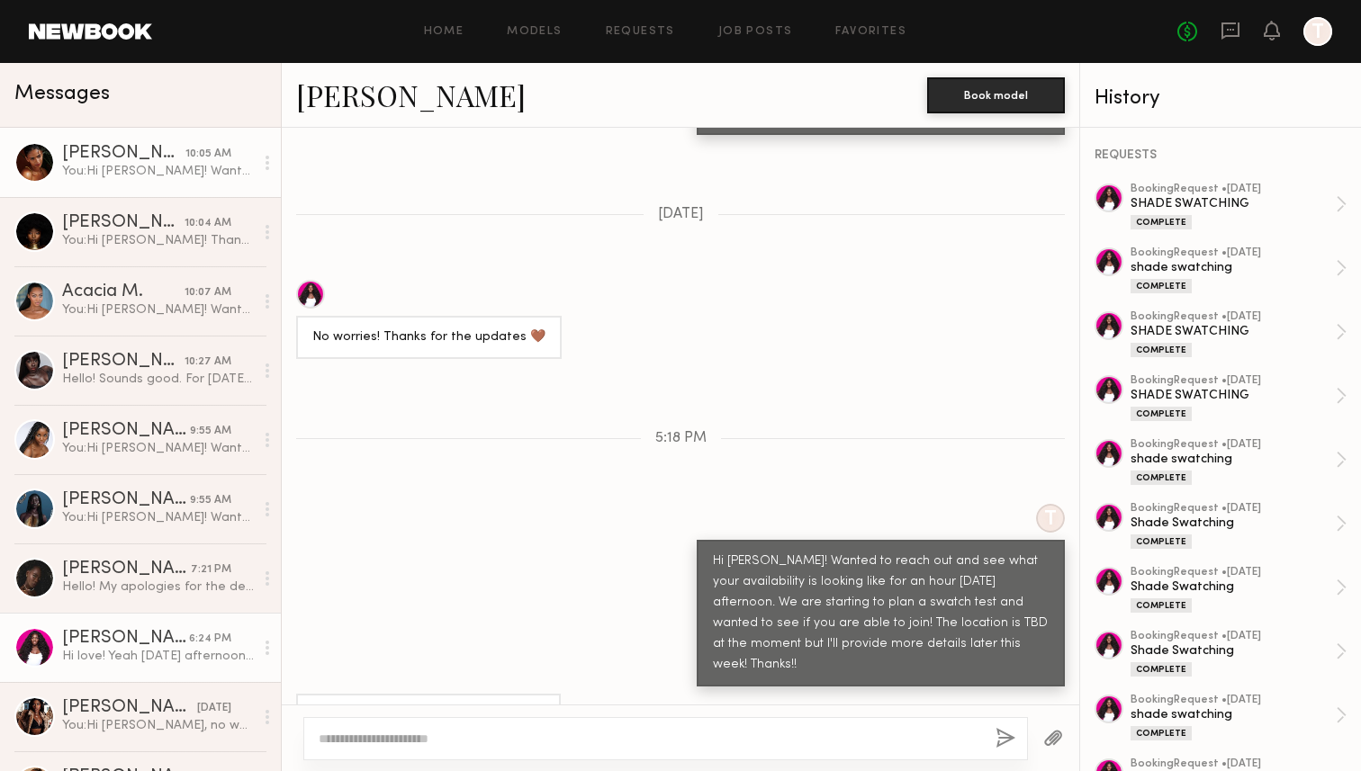
click at [198, 178] on div "You: Hi Sabrina! Wanted to reach out and see what your availability is looking …" at bounding box center [158, 171] width 192 height 17
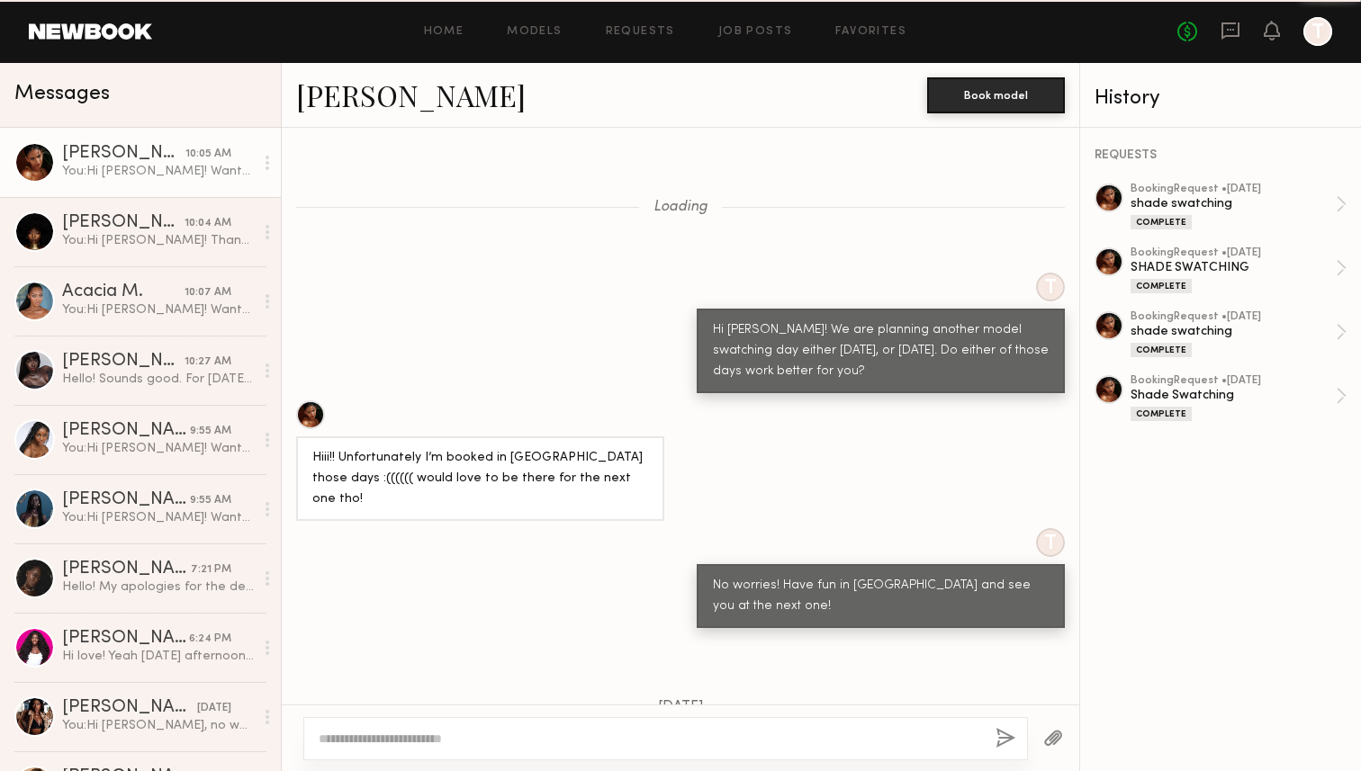
scroll to position [1551, 0]
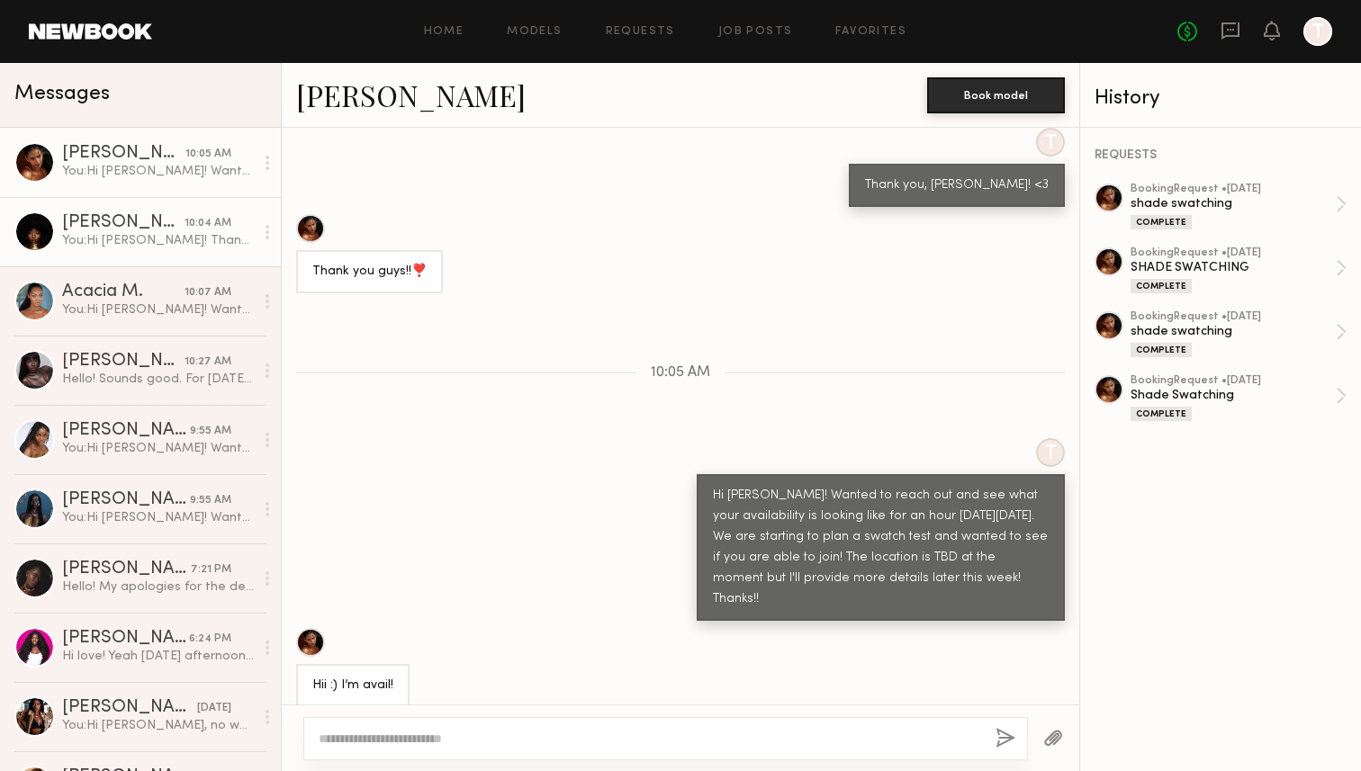
click at [184, 242] on div "You: Hi Aisha! Thank you for your quick response! Is there a specific time of d…" at bounding box center [158, 240] width 192 height 17
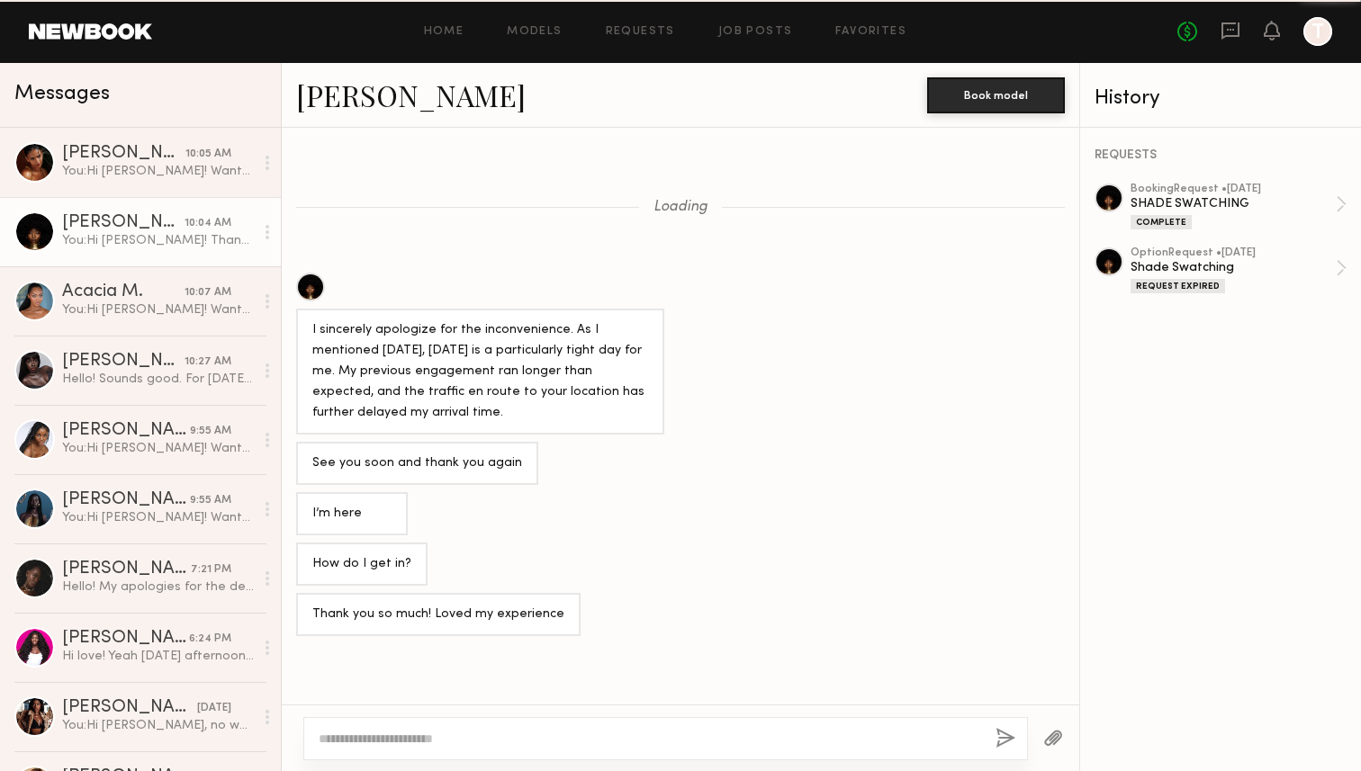
scroll to position [1376, 0]
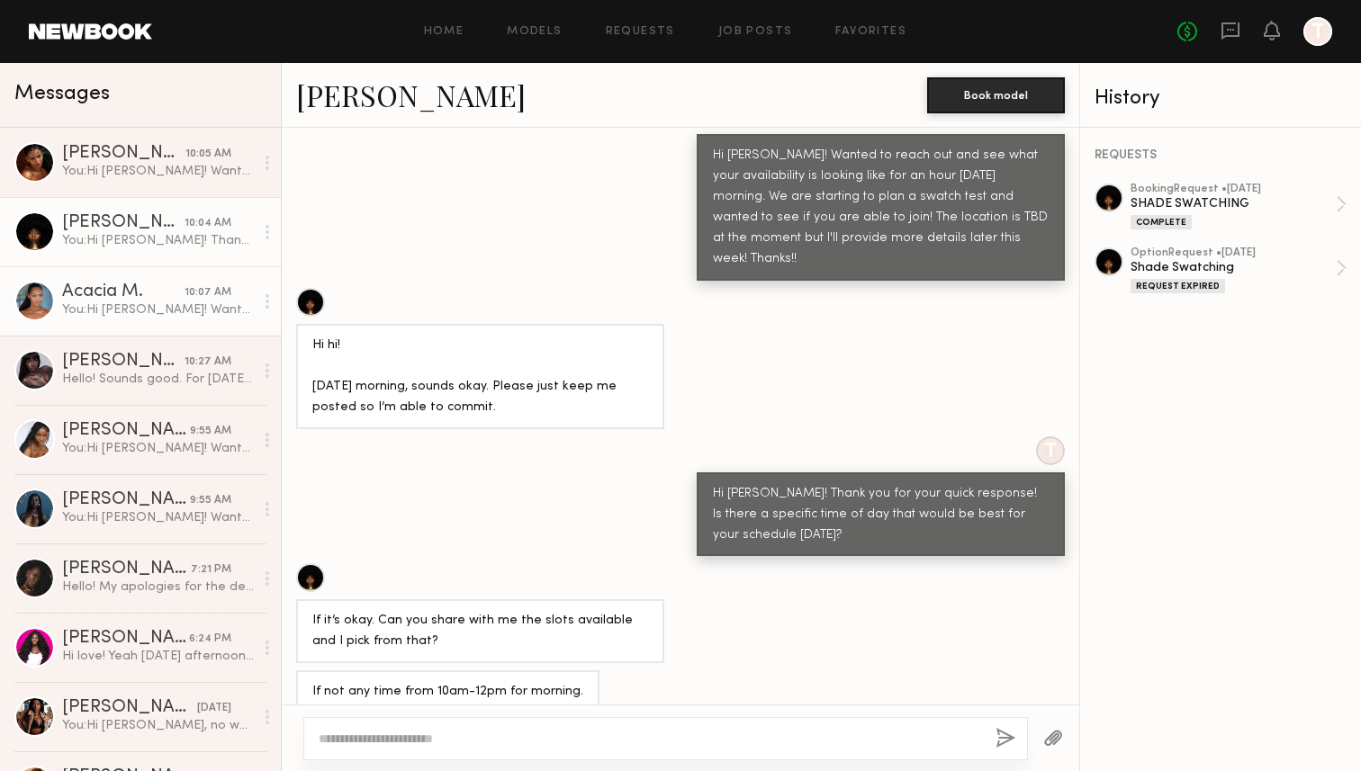
click at [176, 299] on div "Acacia M." at bounding box center [123, 292] width 122 height 18
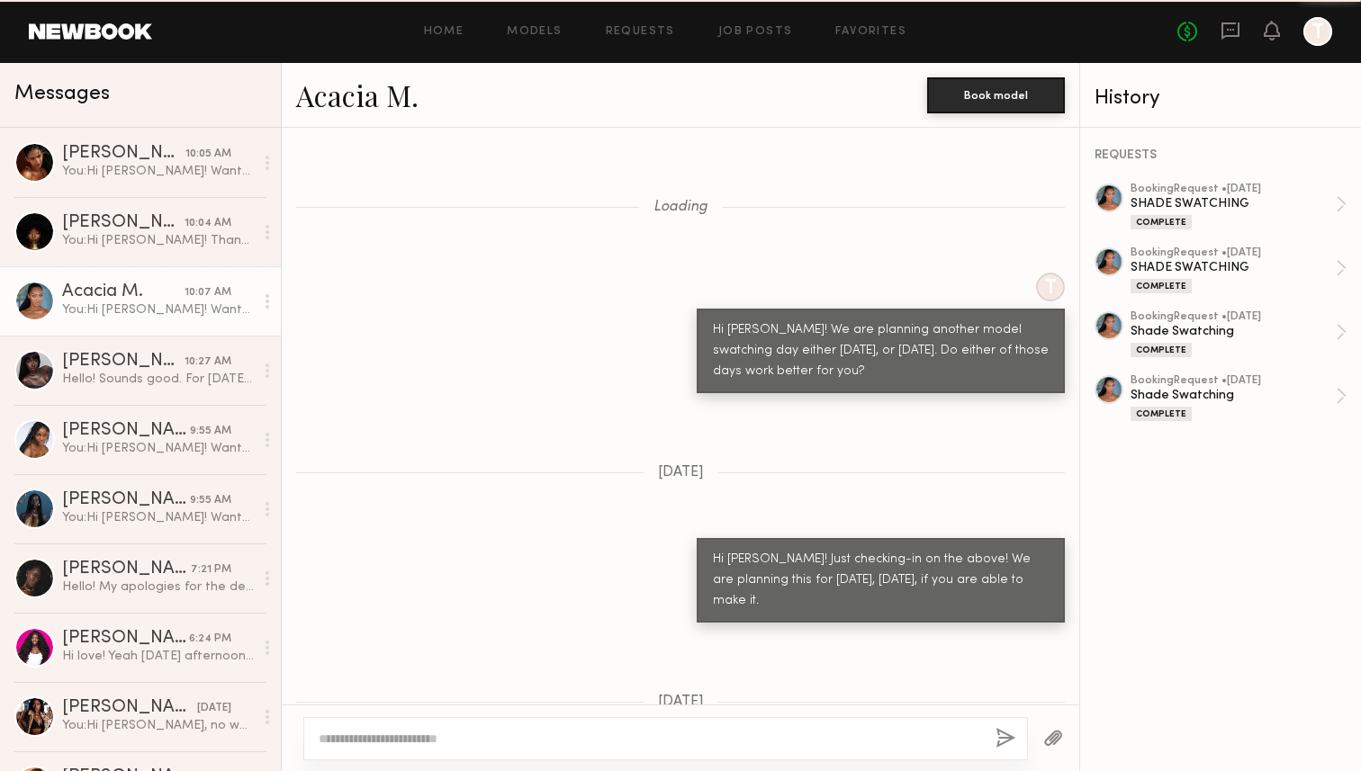
scroll to position [1464, 0]
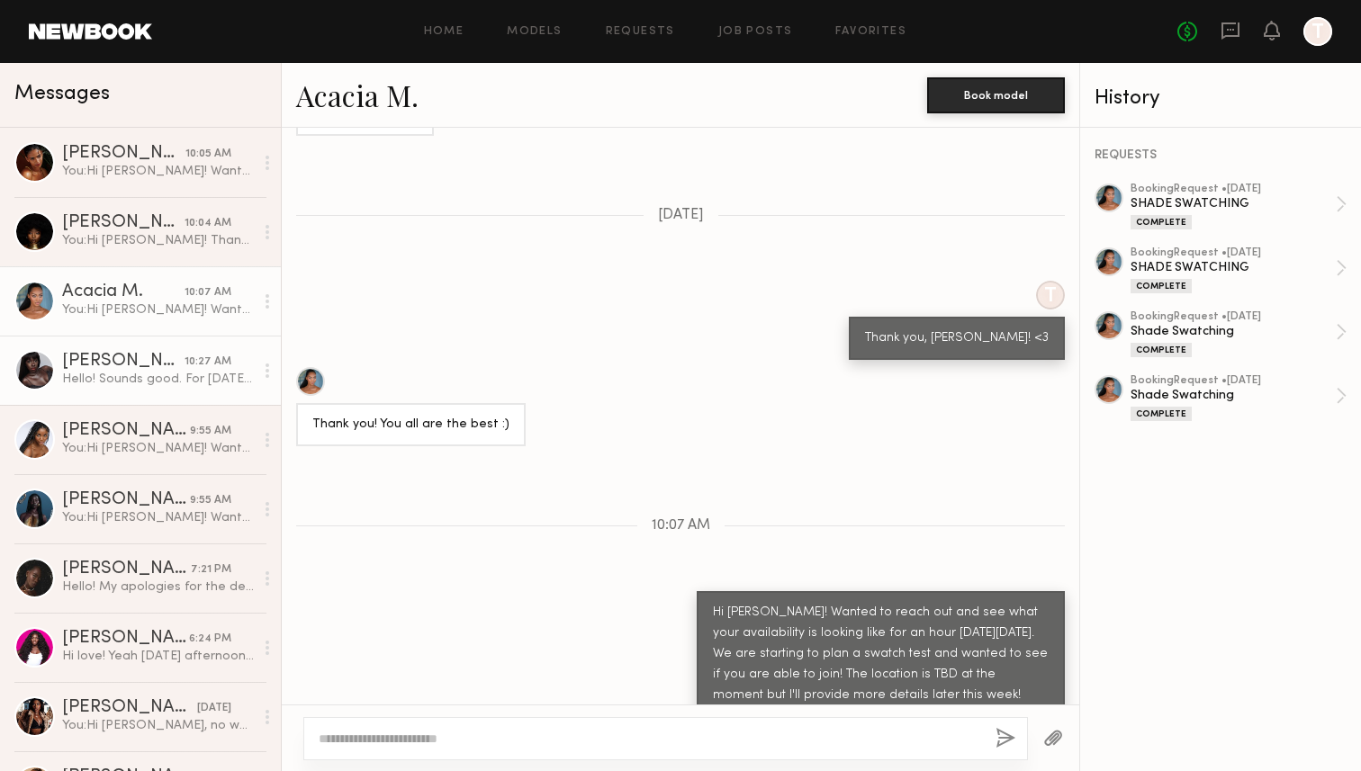
click at [177, 383] on div "Hello! Sounds good. For [DATE] it should be ok but for the future, ill get back…" at bounding box center [158, 379] width 192 height 17
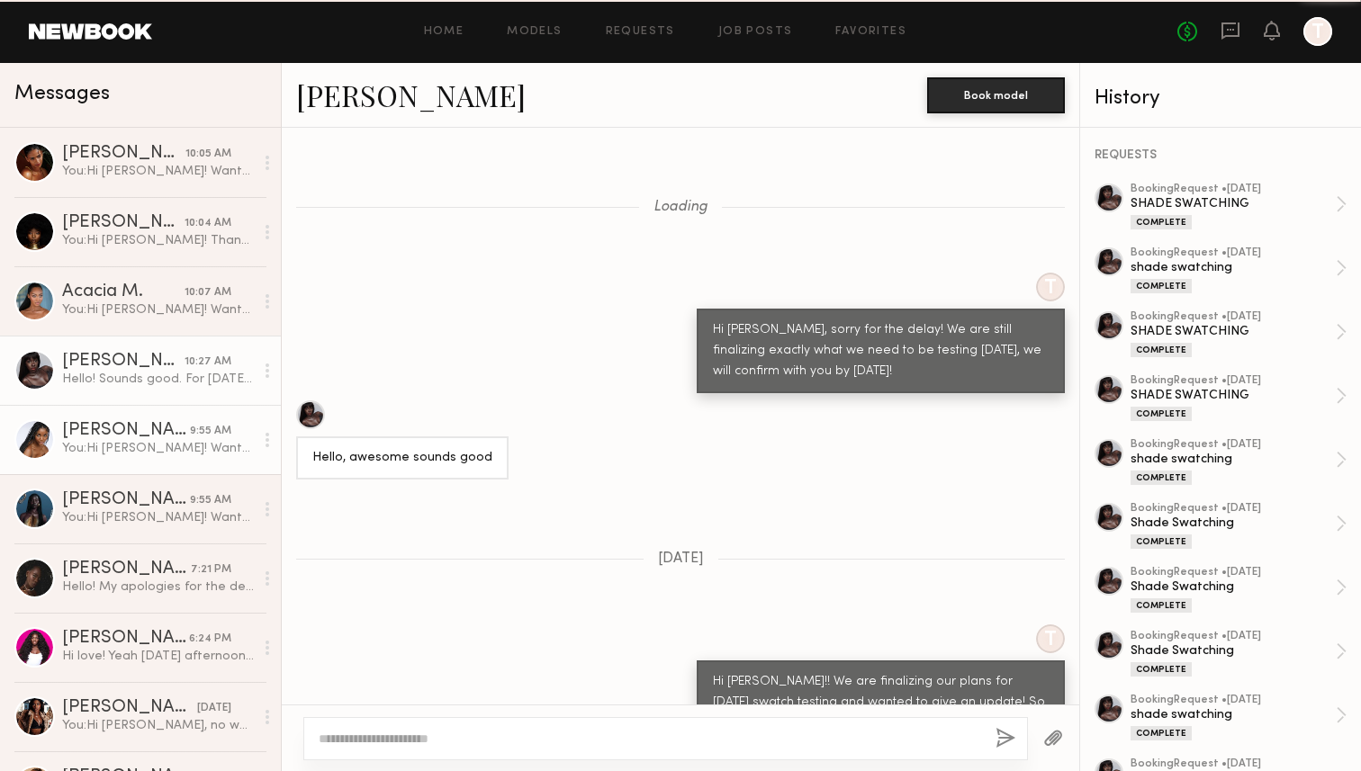
scroll to position [1213, 0]
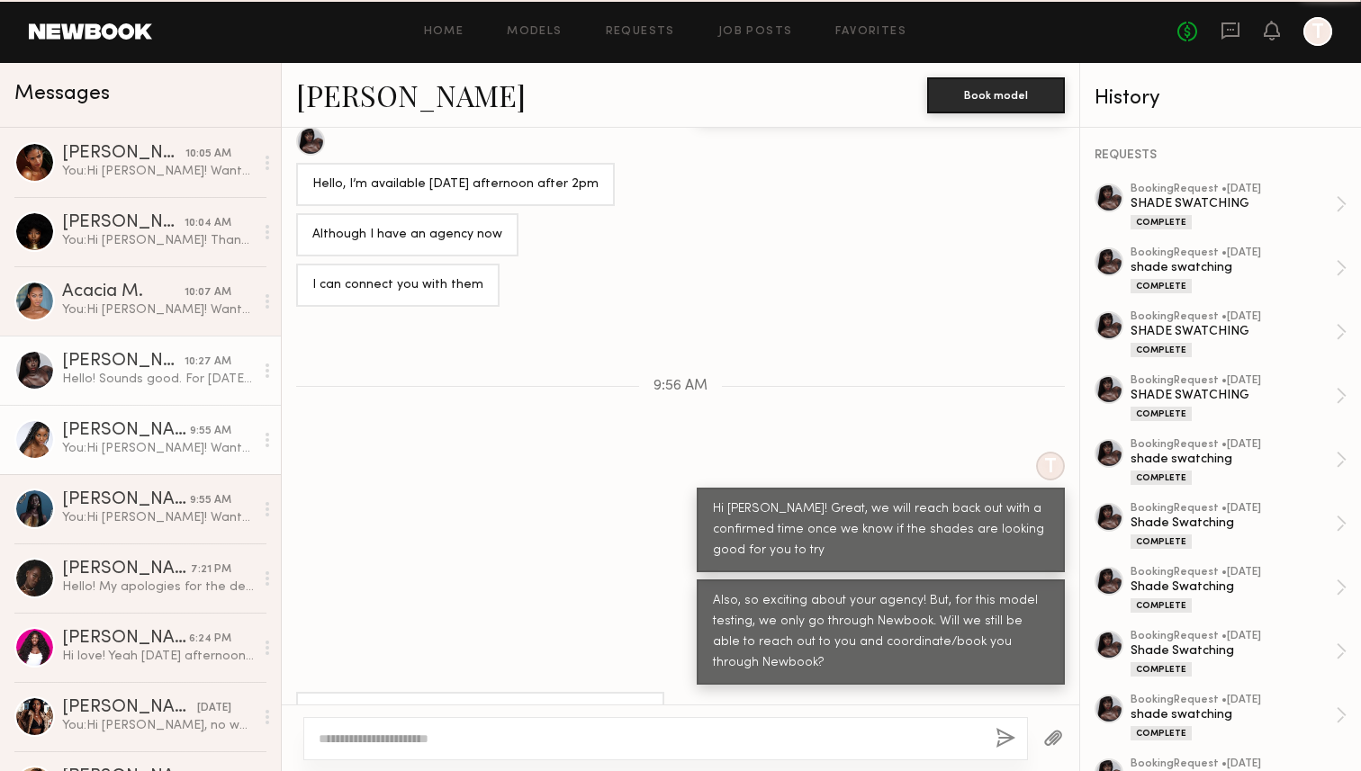
click at [182, 431] on div "[PERSON_NAME]" at bounding box center [126, 431] width 128 height 18
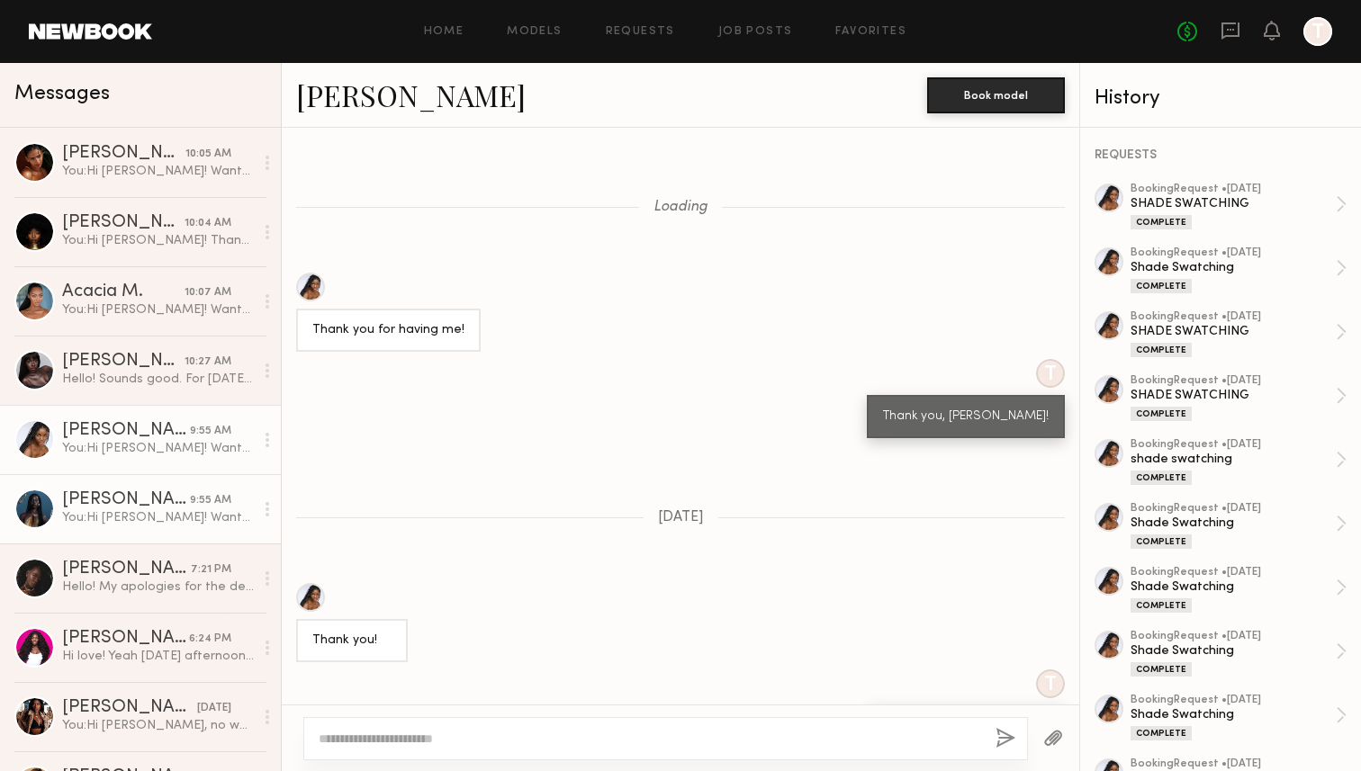
scroll to position [9744, 0]
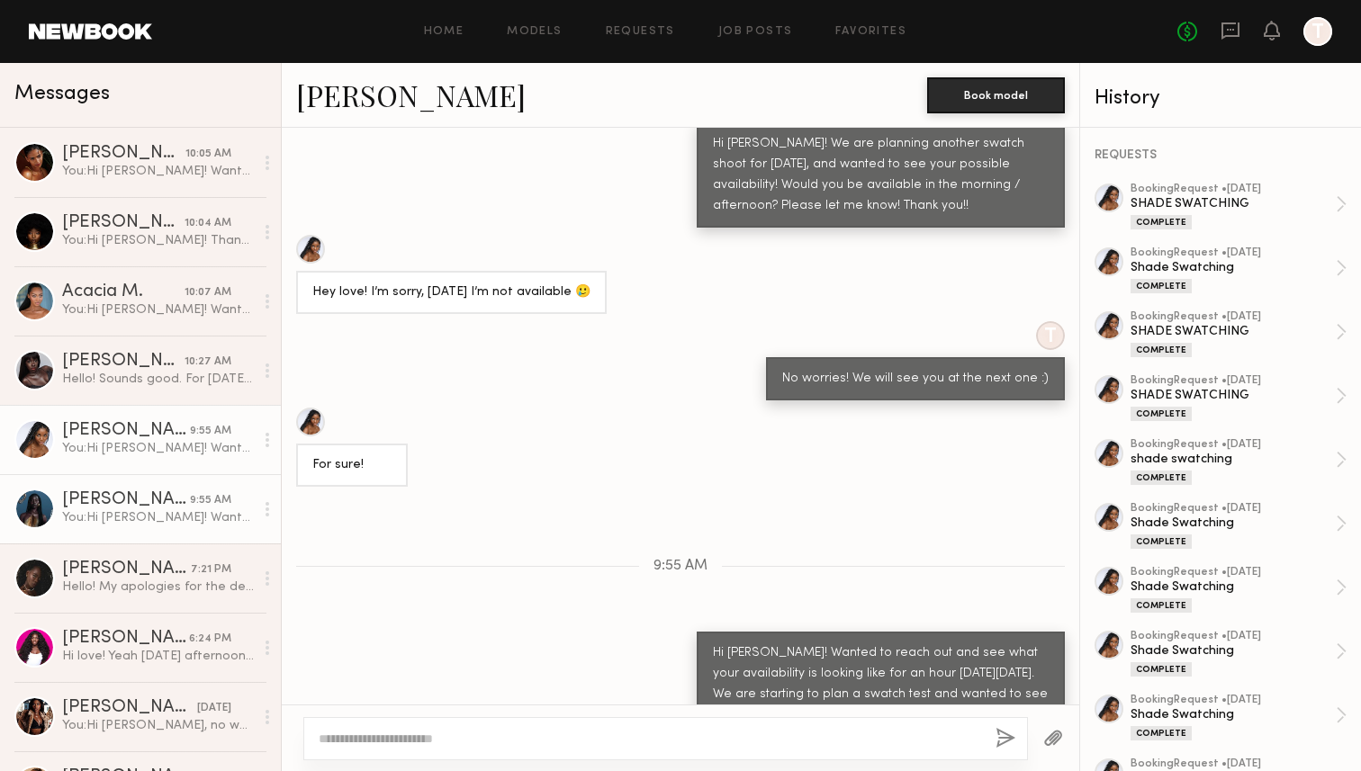
click at [177, 484] on link "Nyawuta C. 9:55 AM You: Hi Nyawuta! Wanted to reach out and see what your avail…" at bounding box center [140, 508] width 281 height 69
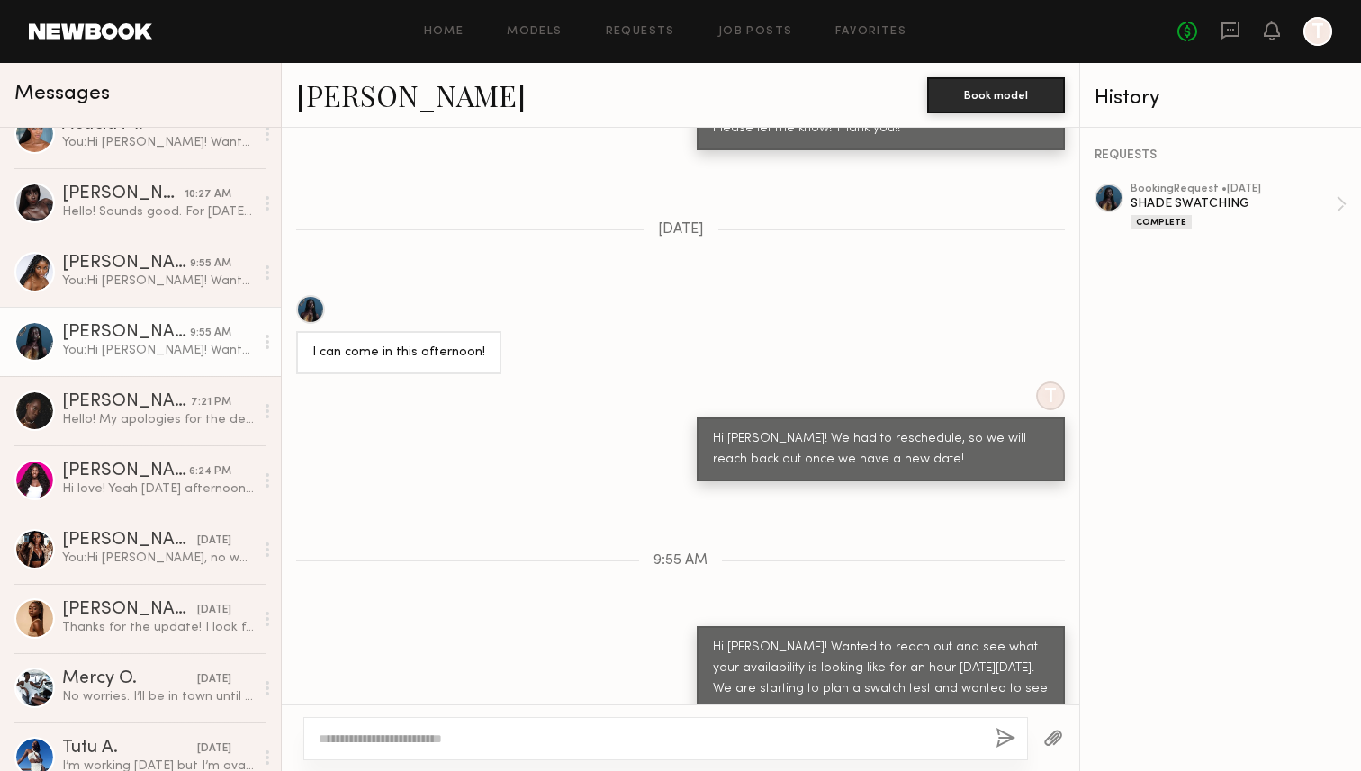
scroll to position [302, 0]
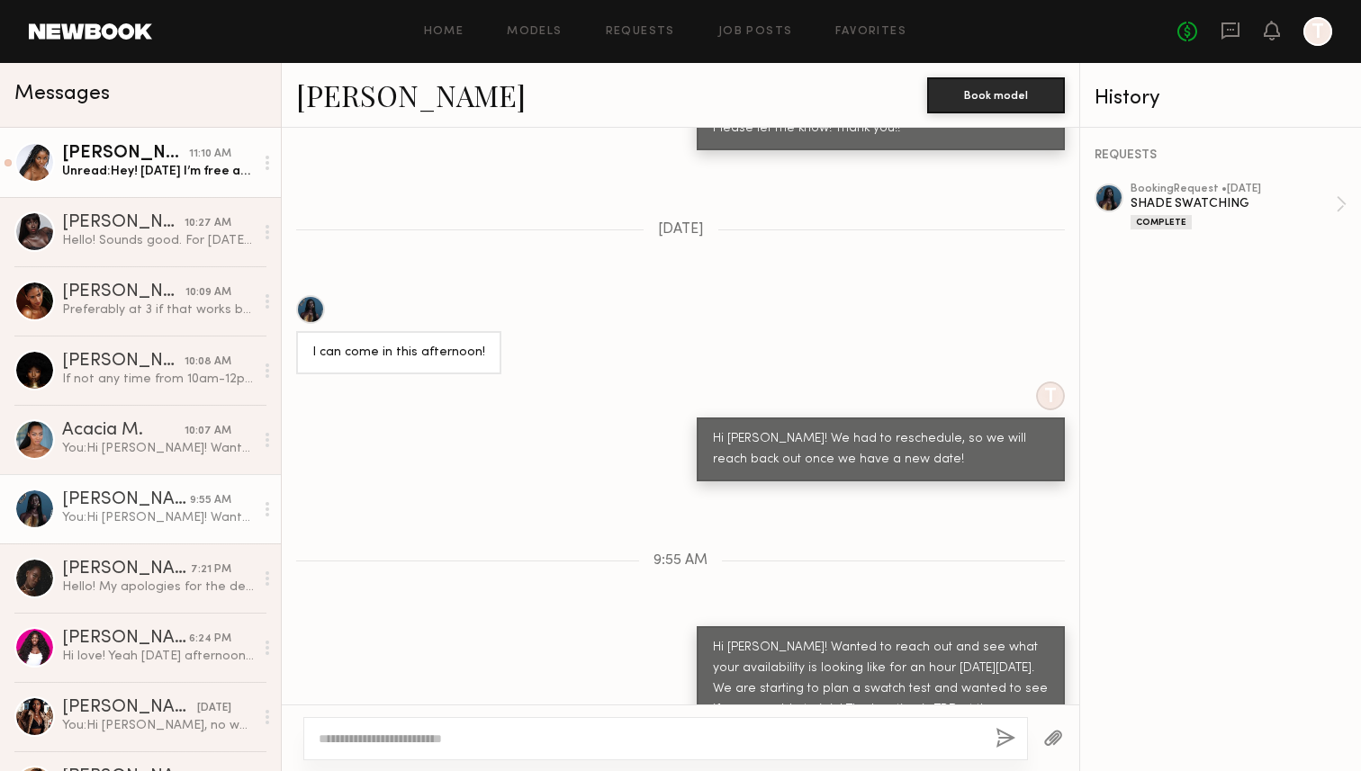
click at [168, 158] on div "[PERSON_NAME]" at bounding box center [125, 154] width 127 height 18
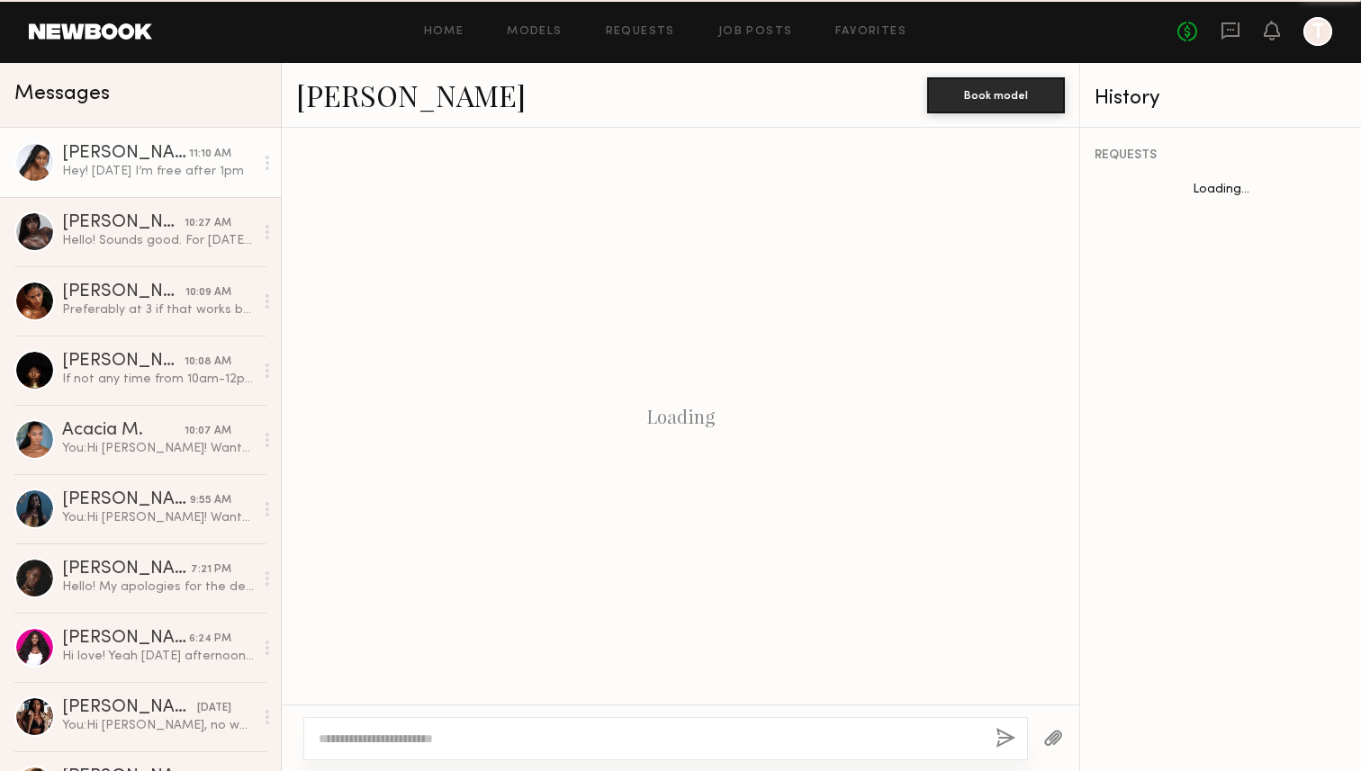
scroll to position [1063, 0]
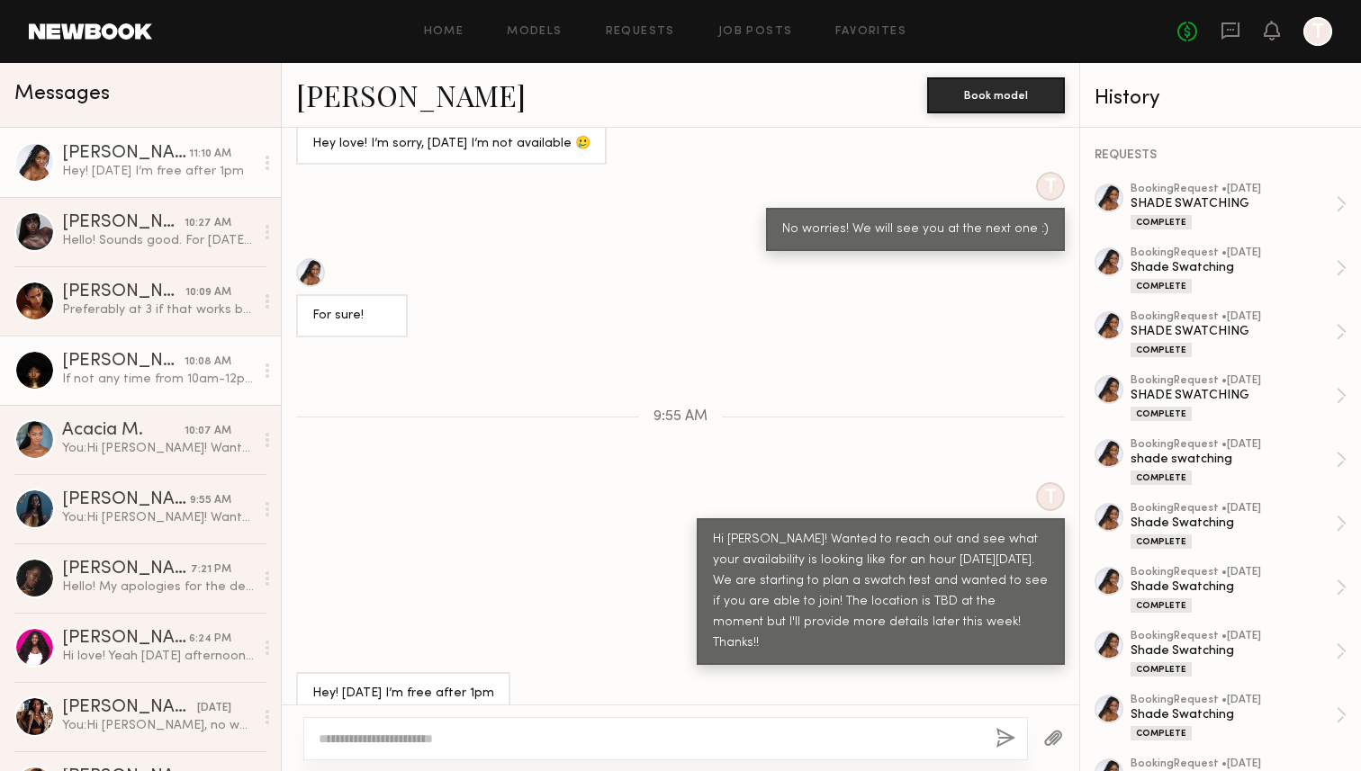
click at [158, 366] on div "[PERSON_NAME]" at bounding box center [123, 362] width 122 height 18
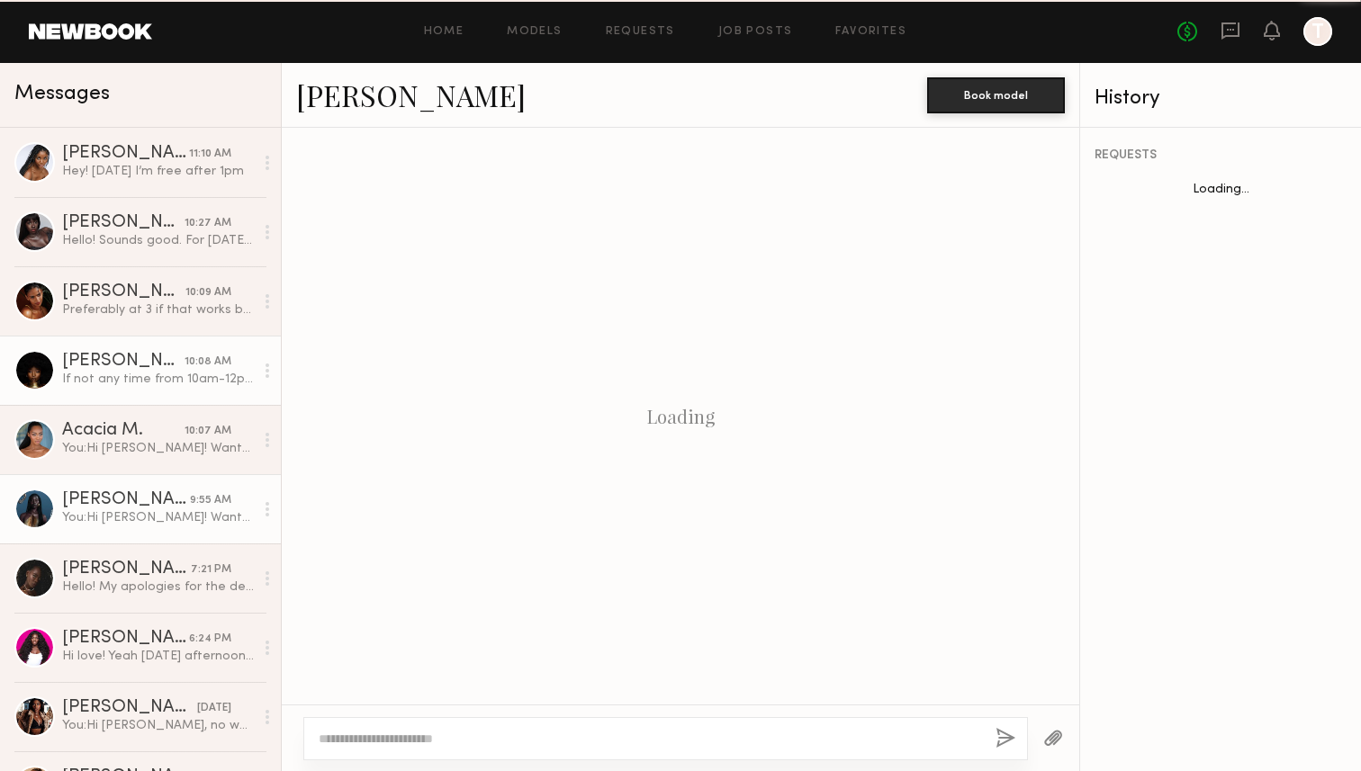
scroll to position [1092, 0]
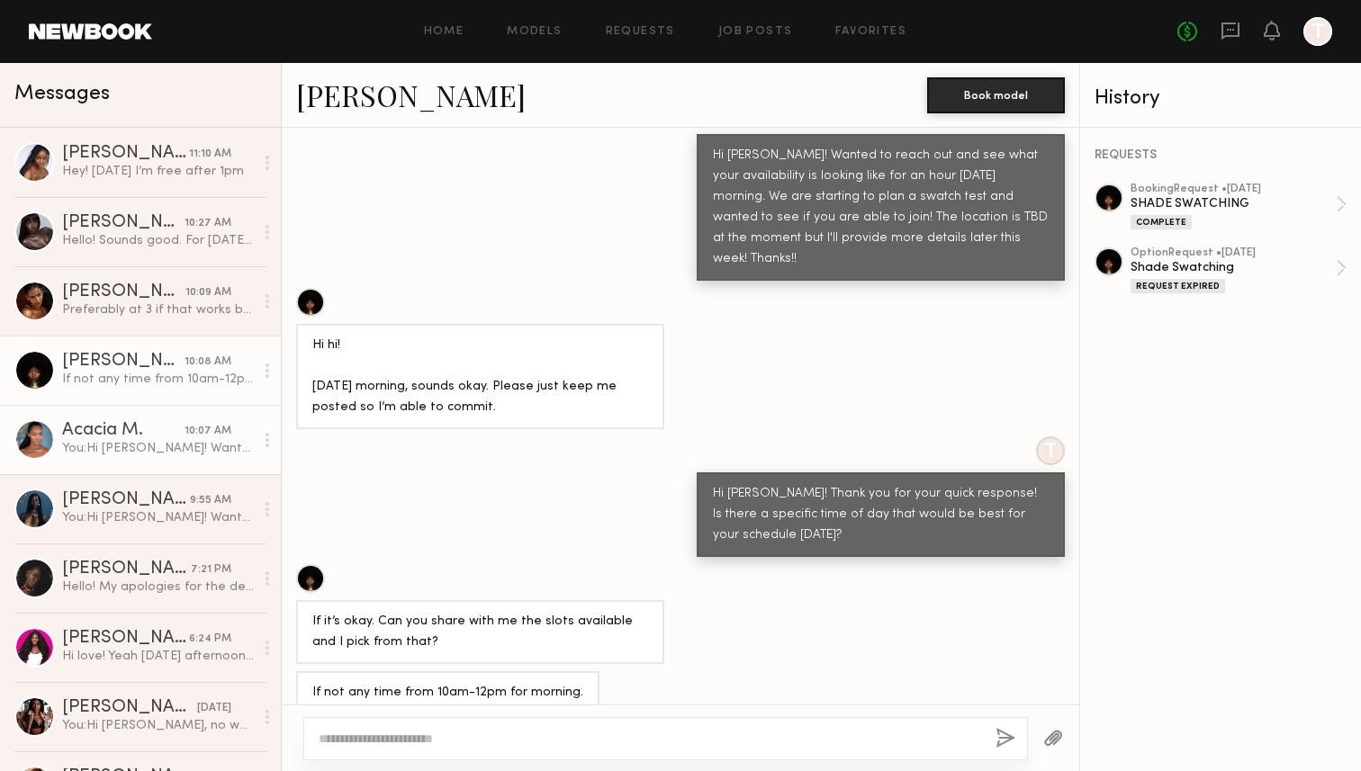
click at [148, 454] on div "You: Hi [PERSON_NAME]! Wanted to reach out and see what your availability is lo…" at bounding box center [158, 448] width 192 height 17
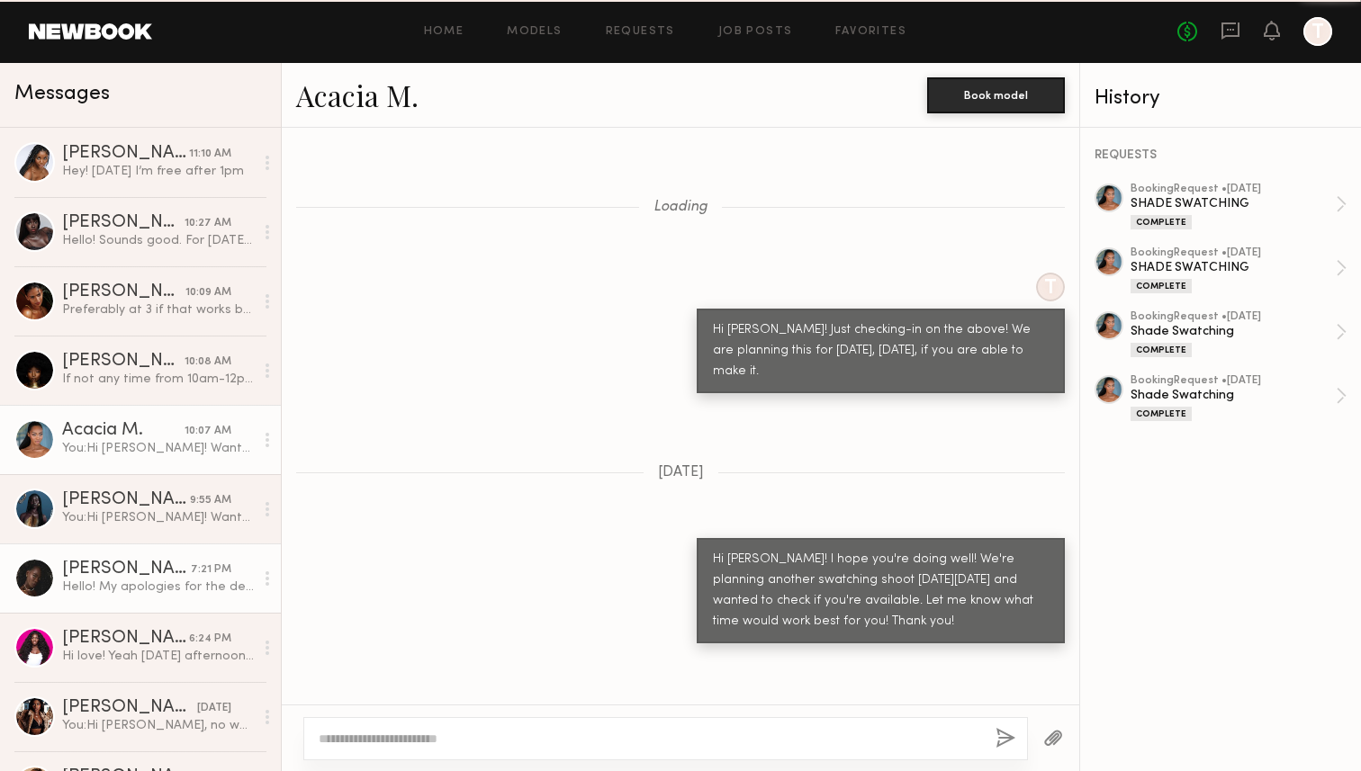
scroll to position [1236, 0]
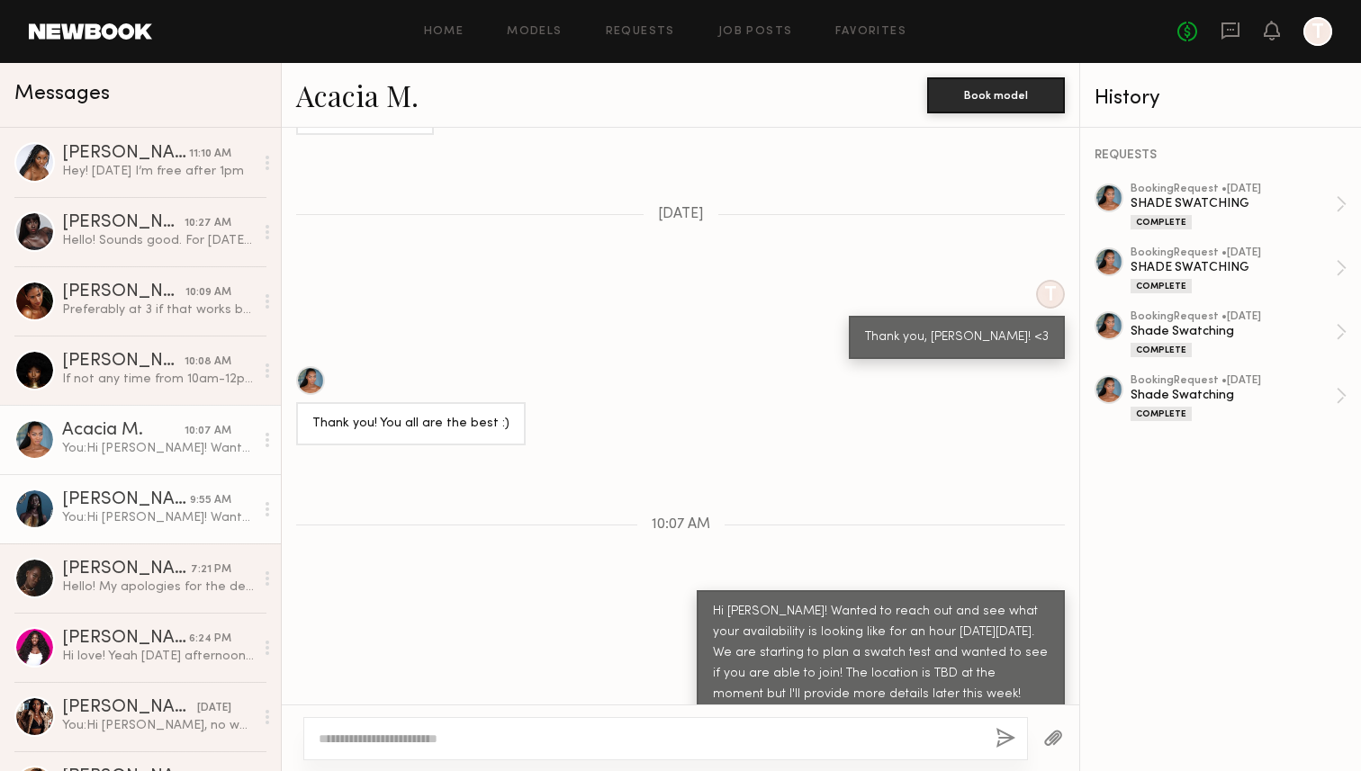
click at [153, 514] on div "You: Hi [PERSON_NAME]! Wanted to reach out and see what your availability is lo…" at bounding box center [158, 517] width 192 height 17
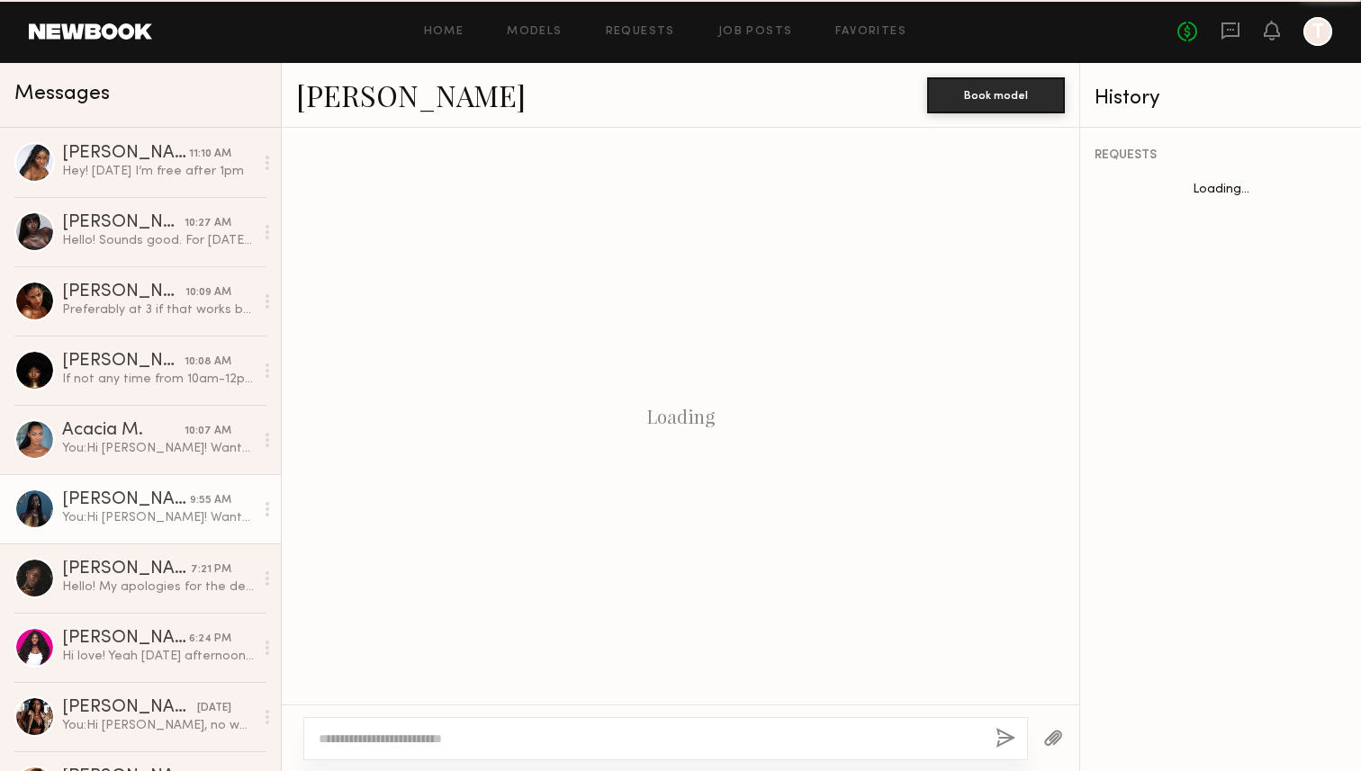
scroll to position [1987, 0]
